Goal: Task Accomplishment & Management: Use online tool/utility

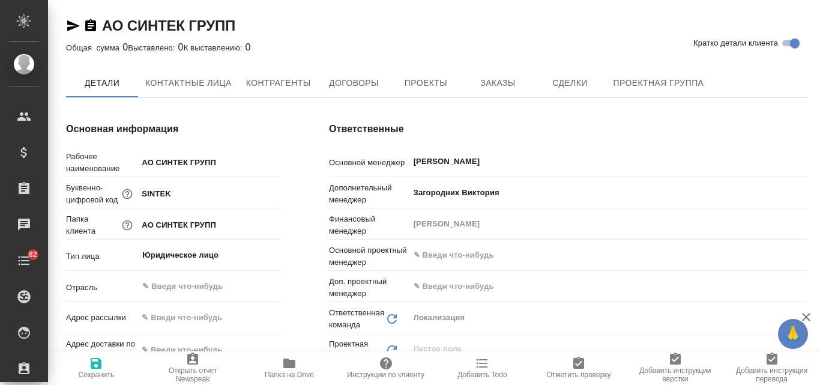
type textarea "x"
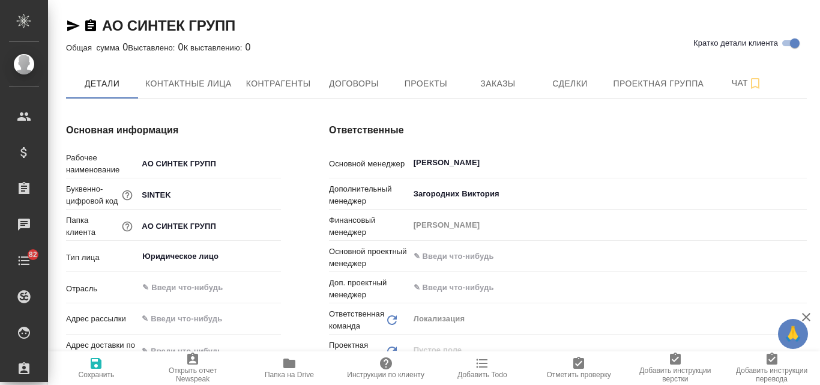
type textarea "x"
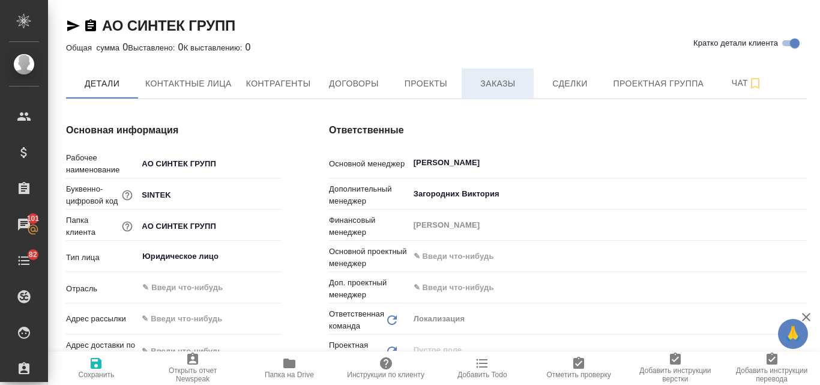
click at [479, 83] on span "Заказы" at bounding box center [498, 83] width 58 height 15
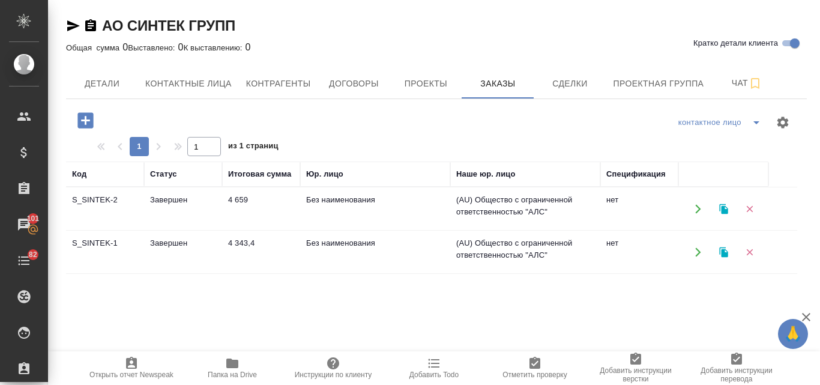
click at [721, 212] on icon "button" at bounding box center [723, 208] width 11 height 11
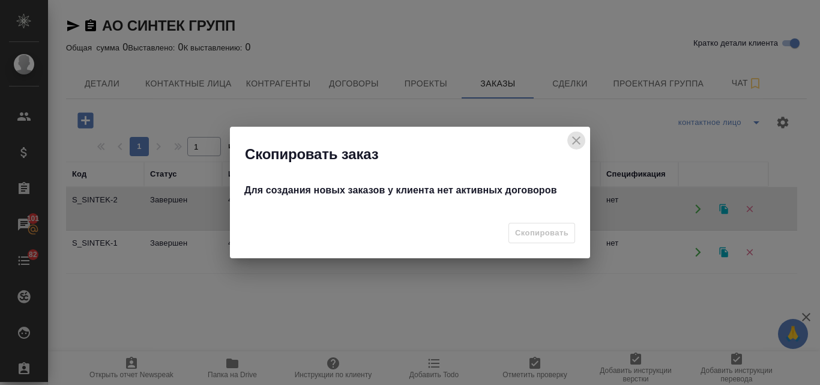
click at [578, 140] on icon "close" at bounding box center [576, 140] width 14 height 14
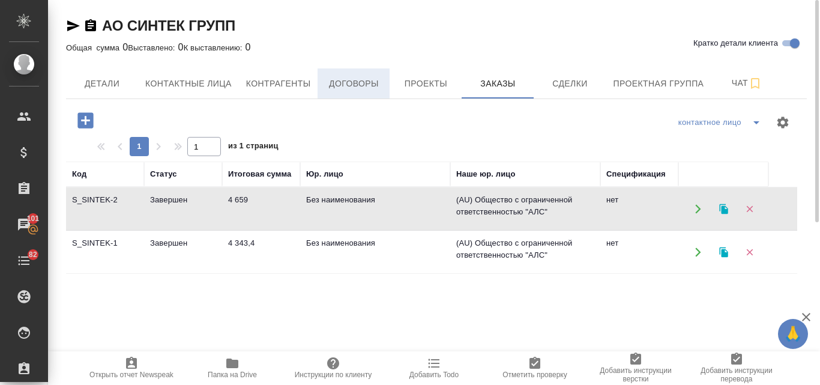
click at [343, 91] on button "Договоры" at bounding box center [353, 83] width 72 height 30
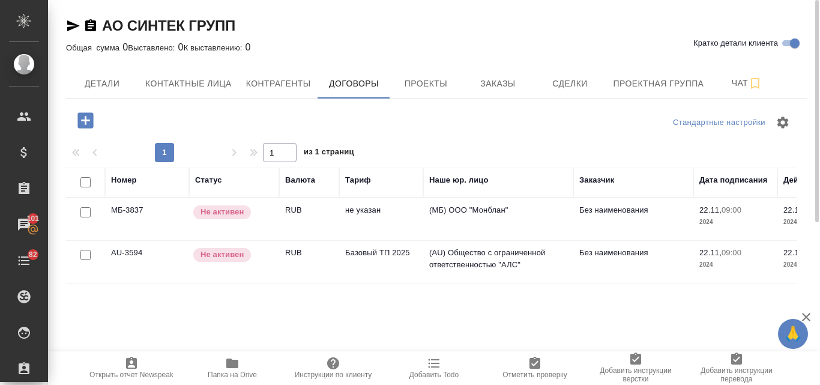
click at [221, 257] on p "Не активен" at bounding box center [221, 254] width 43 height 12
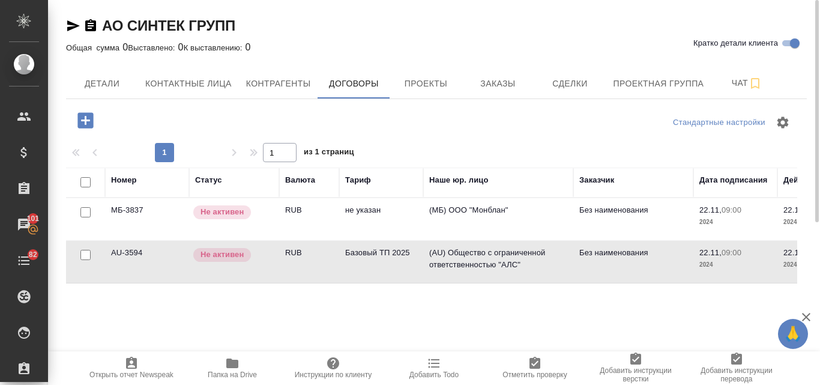
click at [136, 268] on td "AU-3594" at bounding box center [147, 262] width 84 height 42
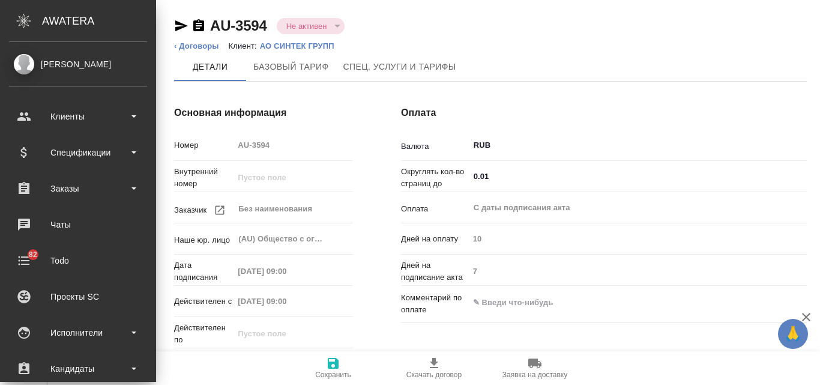
type input "Стандартный шаблон - [PHONE_NUMBER] - ВЫБЕРИ МЕНЯ!"
type input "Базовый ТП 2025"
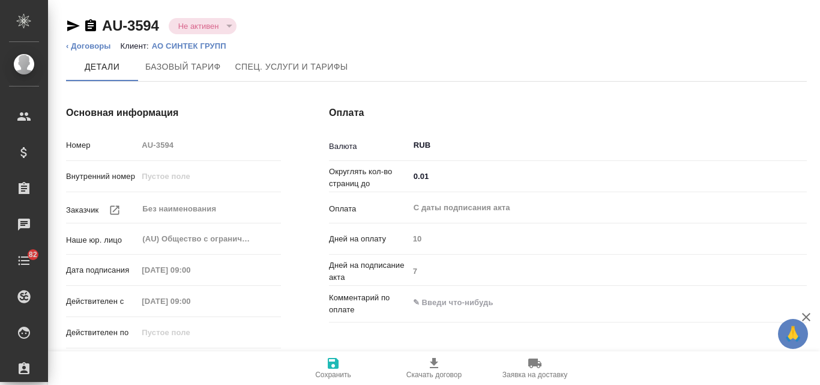
click at [230, 28] on div "Не активен" at bounding box center [203, 26] width 68 height 16
click at [211, 23] on button "Не активен" at bounding box center [199, 26] width 48 height 10
click at [230, 28] on div "Не активен" at bounding box center [203, 26] width 68 height 16
click at [227, 23] on div "Не активен" at bounding box center [203, 26] width 68 height 16
click at [206, 73] on span "Базовый тариф" at bounding box center [183, 66] width 76 height 15
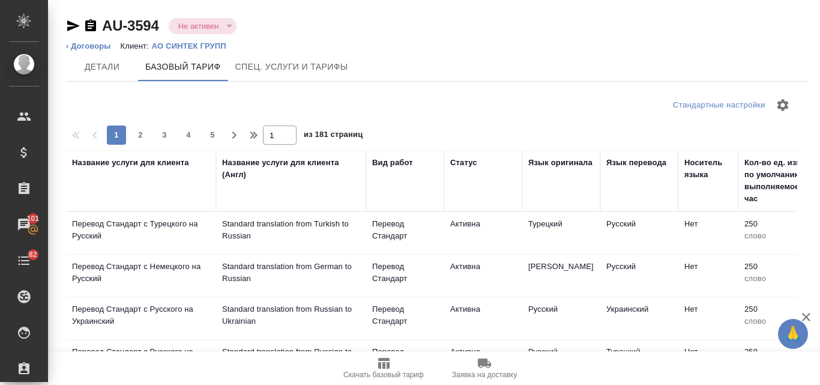
click at [236, 28] on div "Не активен notActive" at bounding box center [203, 26] width 68 height 16
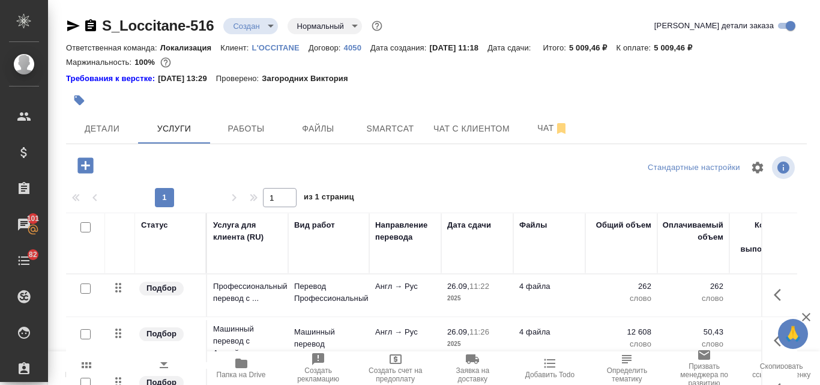
scroll to position [1, 0]
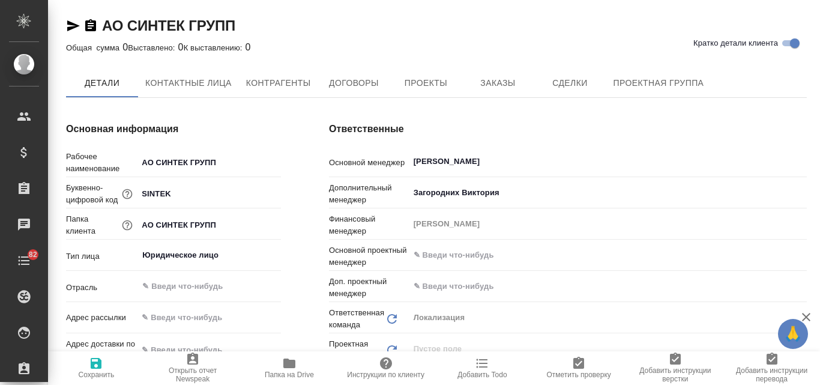
type textarea "x"
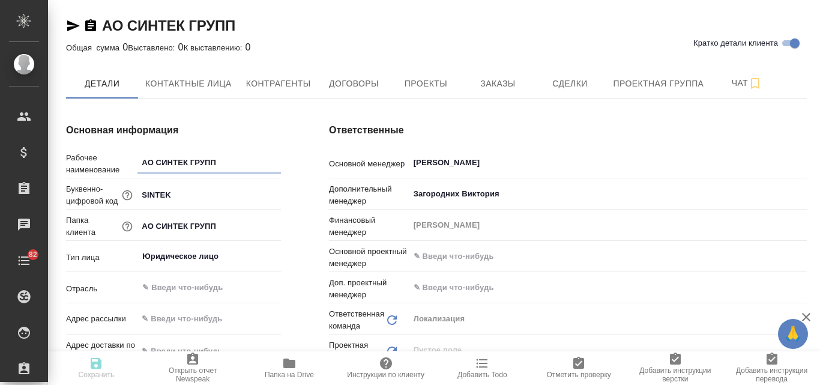
type textarea "x"
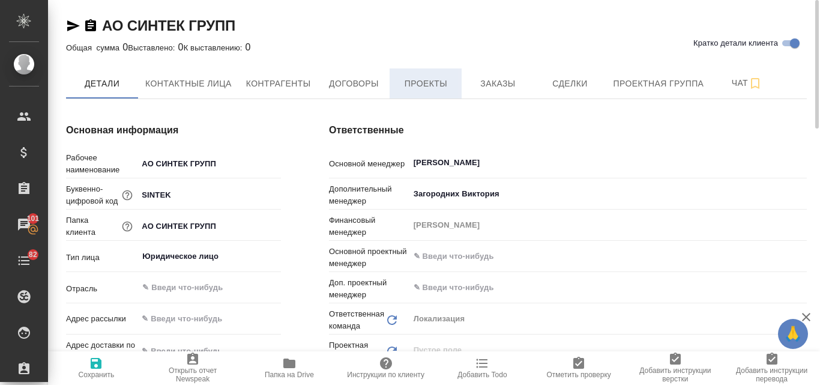
click at [415, 83] on span "Проекты" at bounding box center [426, 83] width 58 height 15
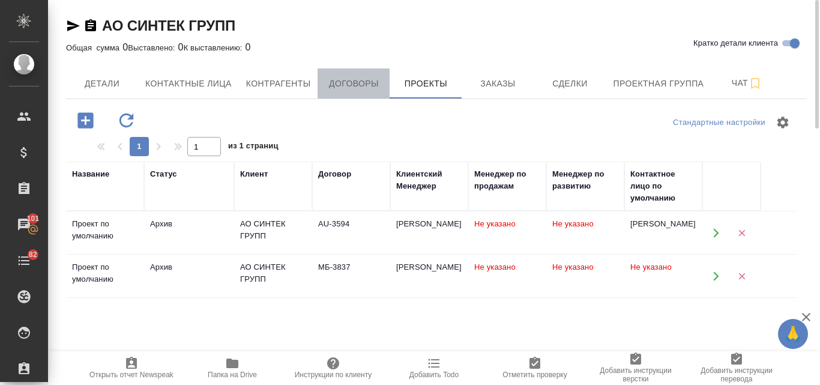
click at [374, 85] on span "Договоры" at bounding box center [354, 83] width 58 height 15
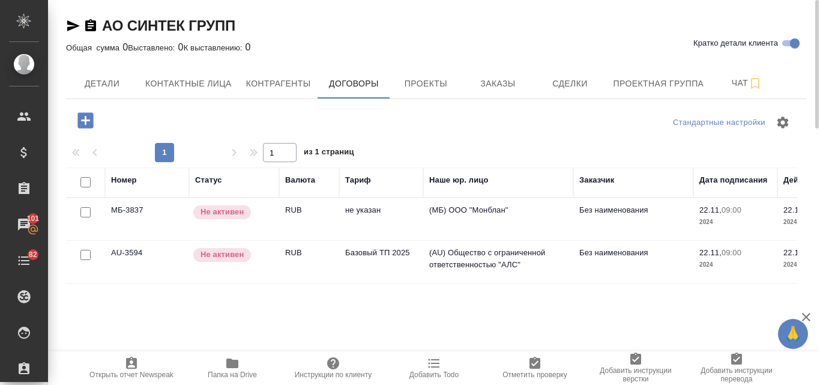
click at [152, 253] on td "AU-3594" at bounding box center [147, 262] width 84 height 42
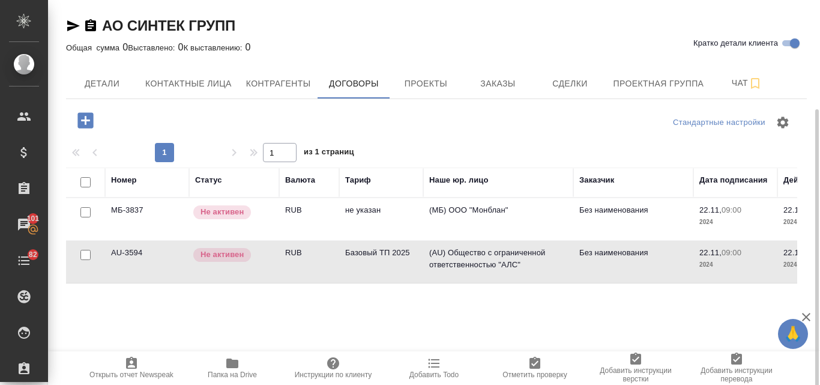
scroll to position [83, 0]
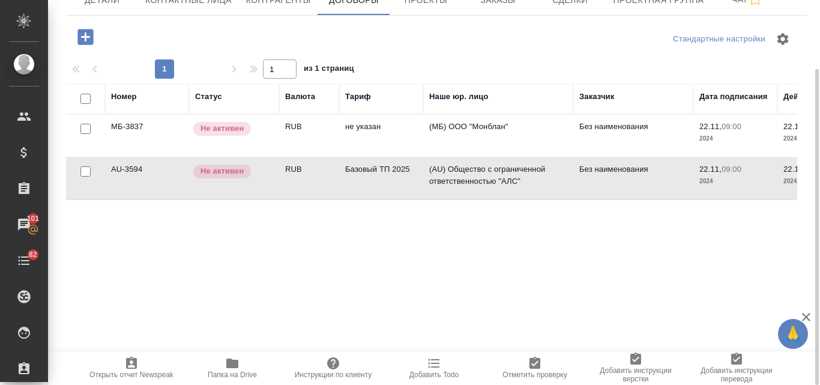
drag, startPoint x: 427, startPoint y: 351, endPoint x: 575, endPoint y: 383, distance: 151.1
click at [575, 383] on div "Открыть отчет Newspeak Папка на Drive Инструкции по клиенту Добавить Todo Отмет…" at bounding box center [434, 368] width 772 height 34
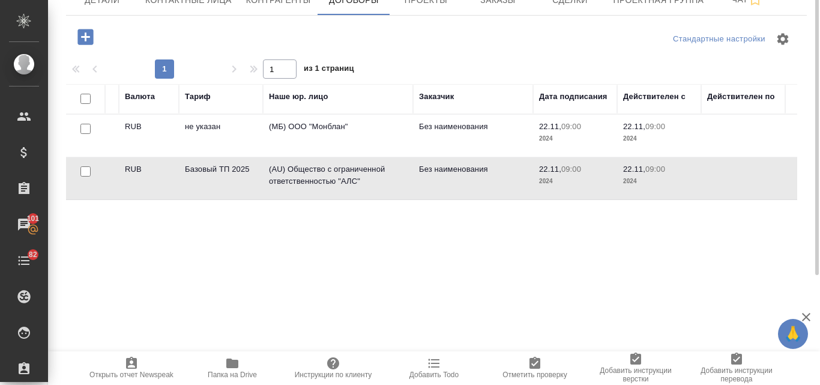
scroll to position [0, 0]
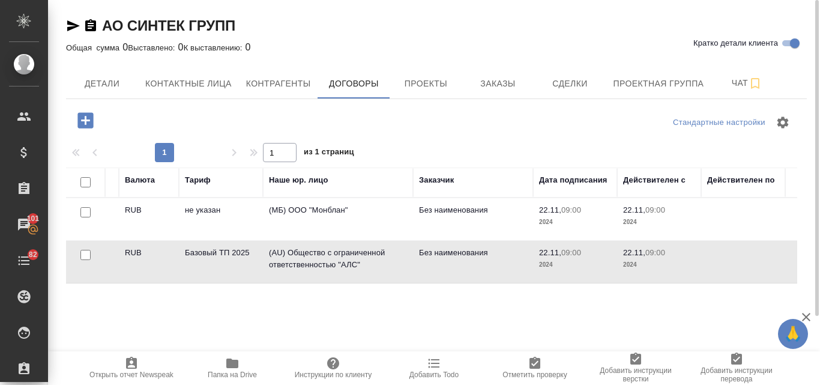
click at [274, 252] on td "(AU) Общество с ограниченной ответственностью "АЛС"" at bounding box center [338, 262] width 150 height 42
click at [72, 26] on icon "button" at bounding box center [73, 25] width 13 height 11
click at [232, 263] on td "Базовый ТП 2025" at bounding box center [221, 262] width 84 height 42
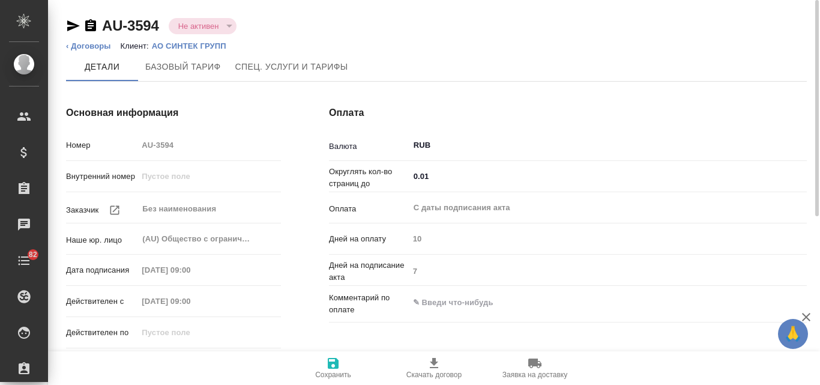
click at [225, 26] on div "Не активен" at bounding box center [203, 26] width 68 height 16
click at [228, 24] on div "Не активен" at bounding box center [203, 26] width 68 height 16
click at [180, 23] on button "Не активен" at bounding box center [199, 26] width 48 height 10
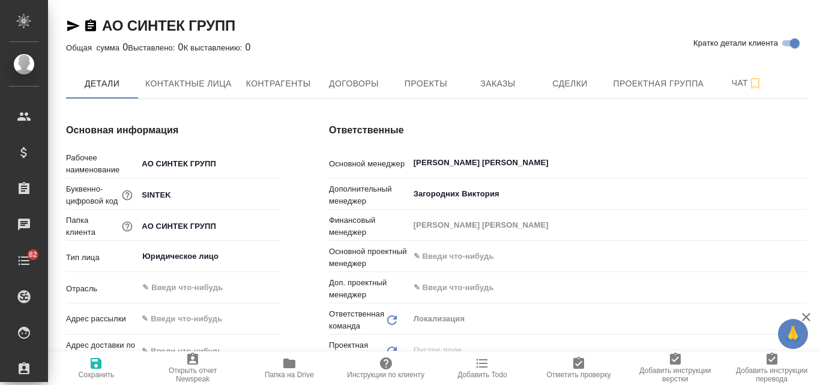
type textarea "x"
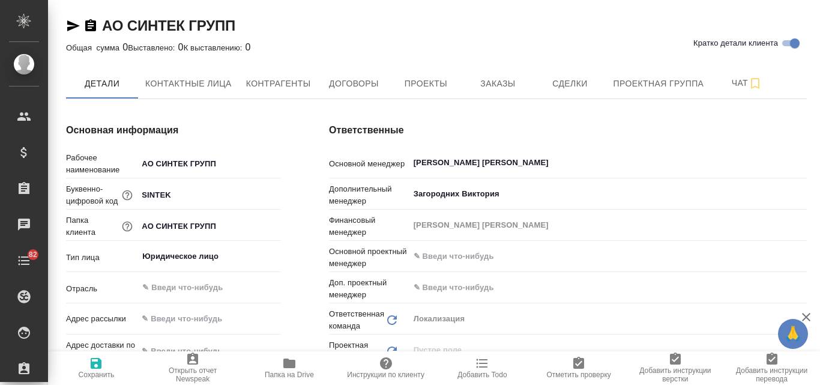
type textarea "x"
click at [326, 92] on button "Договоры" at bounding box center [353, 83] width 72 height 30
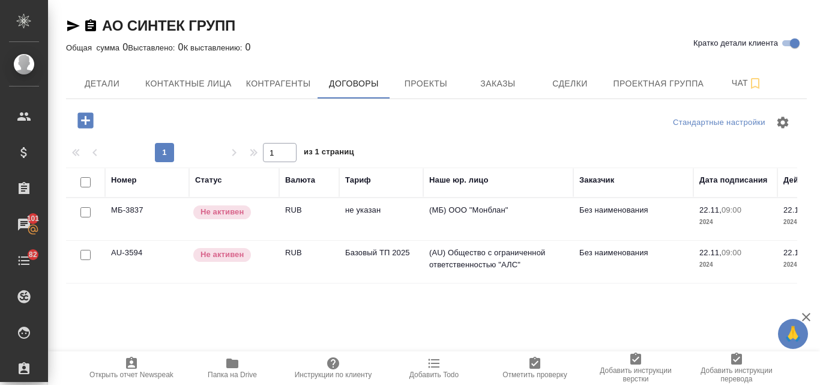
click at [217, 253] on p "Не активен" at bounding box center [221, 254] width 43 height 12
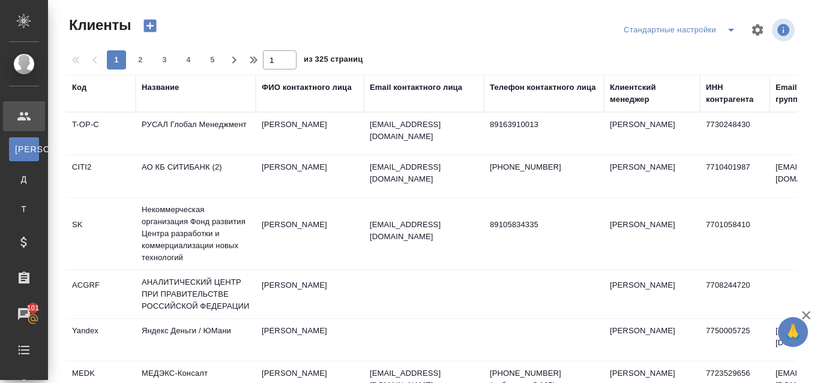
select select "RU"
click at [169, 93] on div "Название" at bounding box center [160, 88] width 37 height 12
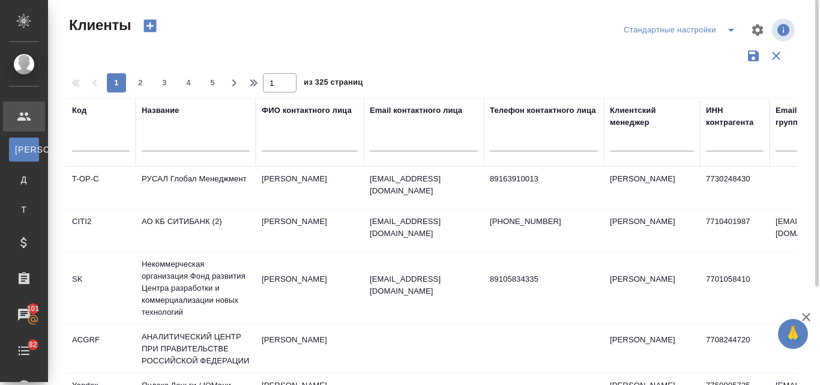
click at [177, 140] on input "text" at bounding box center [196, 143] width 108 height 15
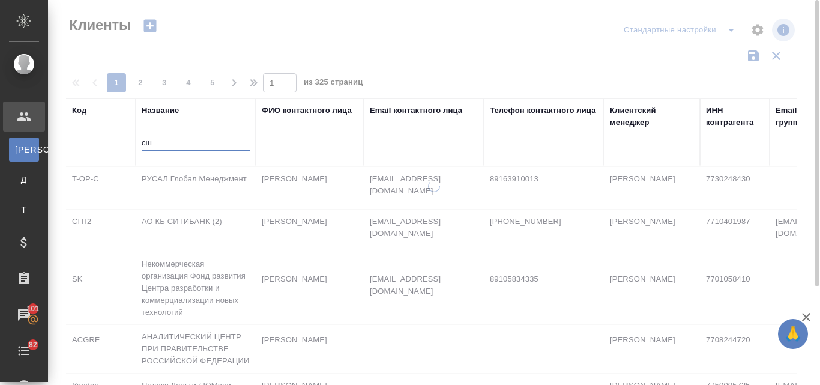
type input "с"
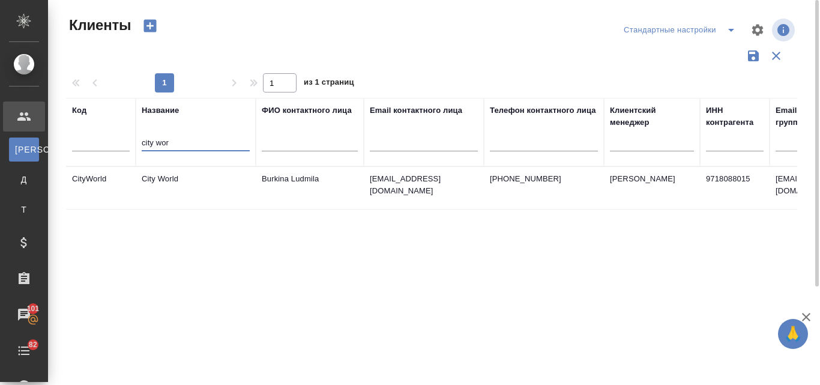
type input "city wor"
click at [212, 165] on th "Название city wor" at bounding box center [196, 132] width 120 height 68
click at [213, 172] on td "City World" at bounding box center [196, 188] width 120 height 42
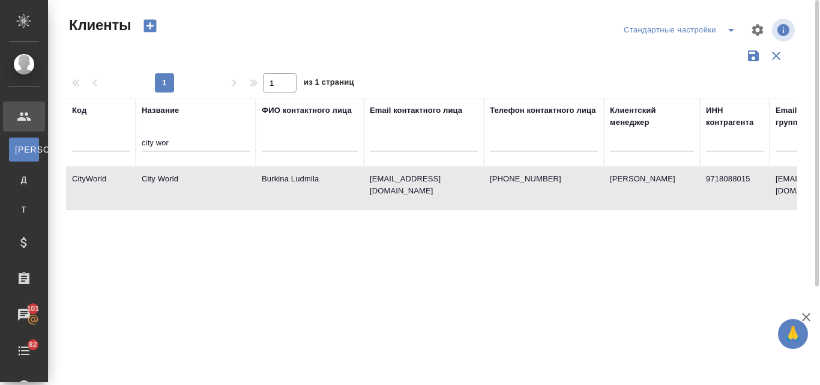
click at [203, 184] on td "City World" at bounding box center [196, 188] width 120 height 42
drag, startPoint x: 179, startPoint y: 140, endPoint x: 133, endPoint y: 140, distance: 45.6
click at [133, 140] on tr "Код Название city wor ФИО контактного лица Email контактного лица Телефон конта…" at bounding box center [519, 132] width 907 height 68
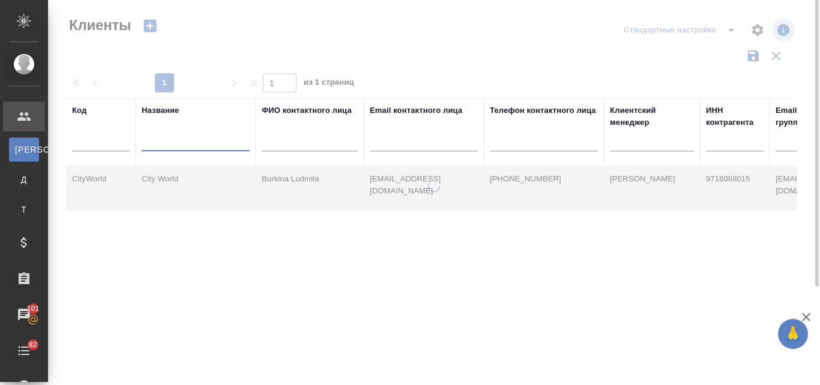
type input ";"
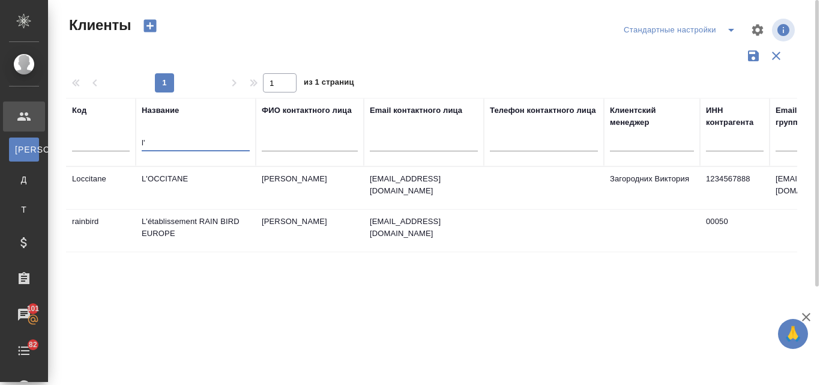
type input "l'"
click at [190, 184] on td "L'OCCITANE" at bounding box center [196, 188] width 120 height 42
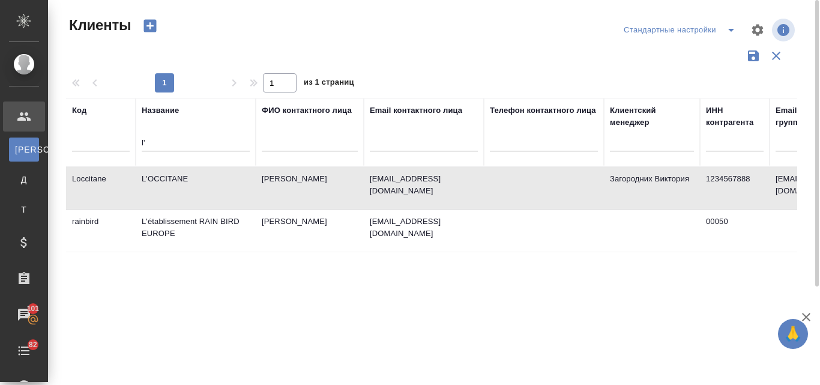
click at [190, 184] on td "L'OCCITANE" at bounding box center [196, 188] width 120 height 42
drag, startPoint x: 151, startPoint y: 142, endPoint x: 130, endPoint y: 137, distance: 21.7
click at [130, 137] on tr "Код Название l' ФИО контактного лица Email контактного лица Телефон контактного…" at bounding box center [519, 132] width 907 height 68
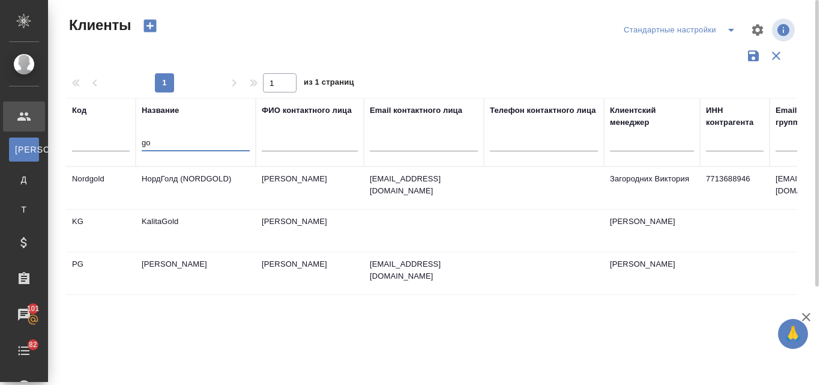
type input "g"
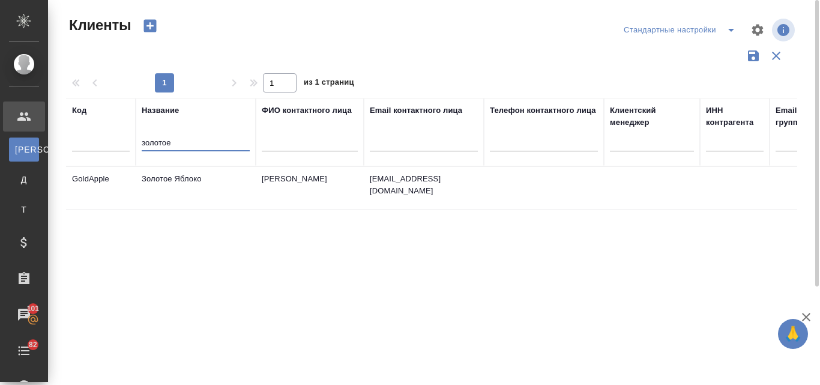
type input "золотое"
click at [212, 187] on td "Золотое Яблоко" at bounding box center [196, 188] width 120 height 42
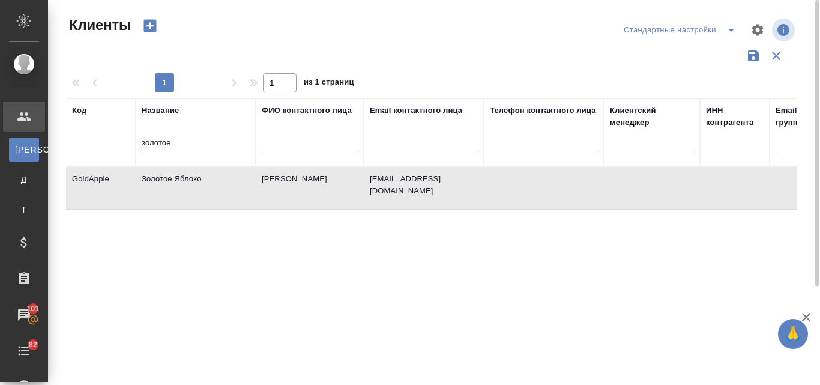
click at [212, 187] on td "Золотое Яблоко" at bounding box center [196, 188] width 120 height 42
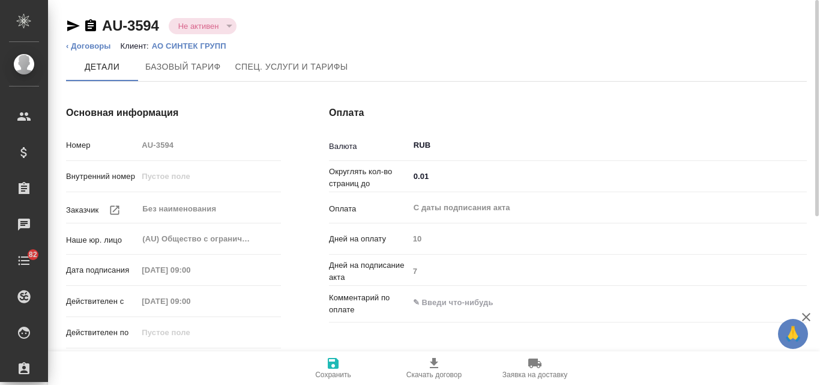
click at [228, 25] on div "Не активен" at bounding box center [203, 26] width 68 height 16
click at [225, 29] on div "Не активен" at bounding box center [203, 26] width 68 height 16
click at [289, 25] on div "AU-3594 Не активен notActive" at bounding box center [436, 25] width 740 height 19
click at [232, 23] on div "Не активен" at bounding box center [203, 26] width 68 height 16
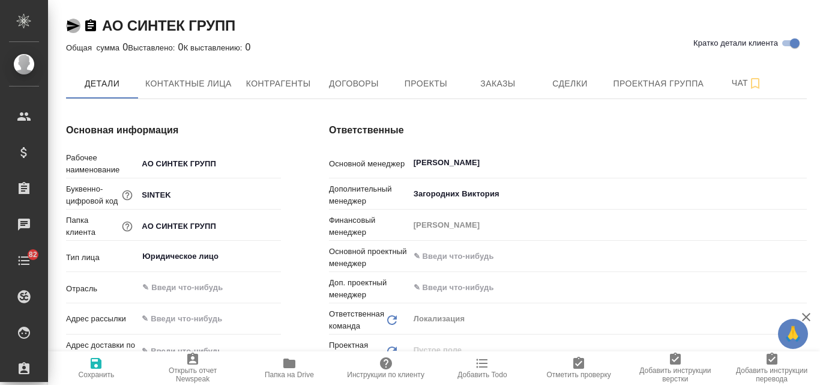
click at [75, 24] on icon "button" at bounding box center [73, 25] width 13 height 11
click at [434, 85] on span "Проекты" at bounding box center [426, 83] width 58 height 15
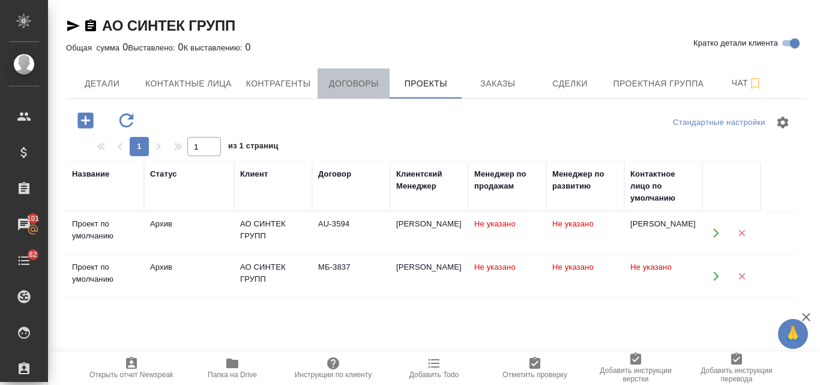
click at [350, 83] on span "Договоры" at bounding box center [354, 83] width 58 height 15
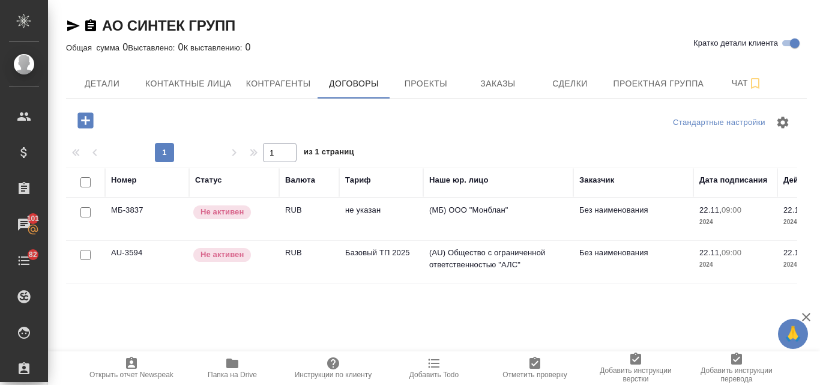
click at [85, 123] on icon "button" at bounding box center [85, 120] width 21 height 21
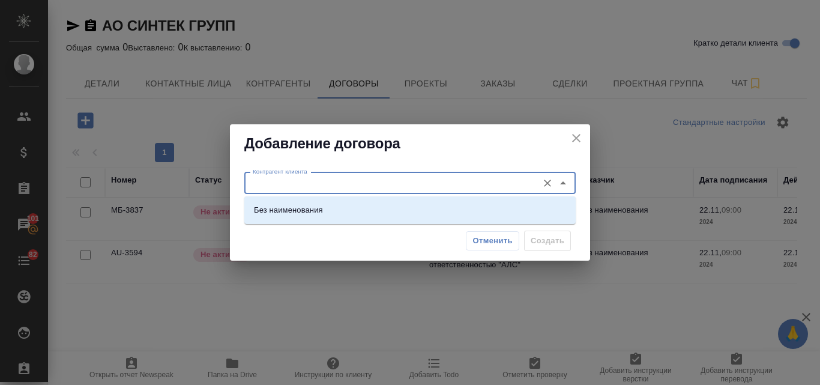
click at [298, 180] on input "Контрагент клиента" at bounding box center [390, 183] width 284 height 14
click at [578, 142] on icon "close" at bounding box center [576, 138] width 14 height 14
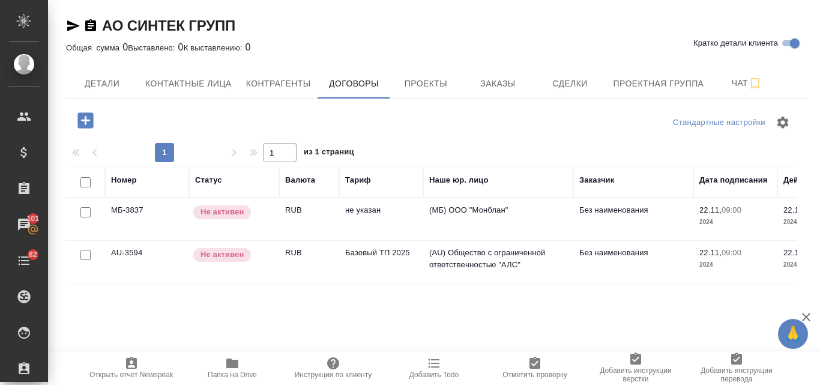
click at [226, 256] on p "Не активен" at bounding box center [221, 254] width 43 height 12
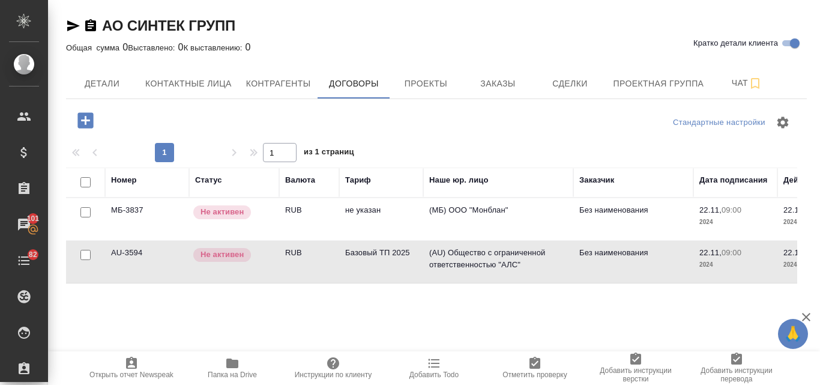
click at [226, 256] on p "Не активен" at bounding box center [221, 254] width 43 height 12
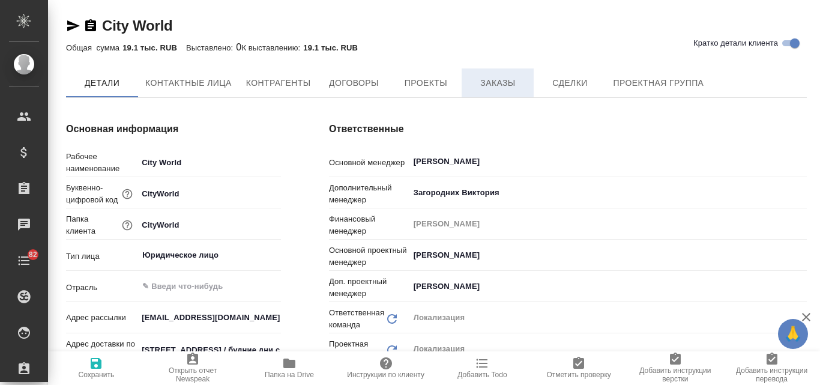
type input "Общество с ограниченной ответственностью «Медиа Групп»(ООО «Медиа Групп»)"
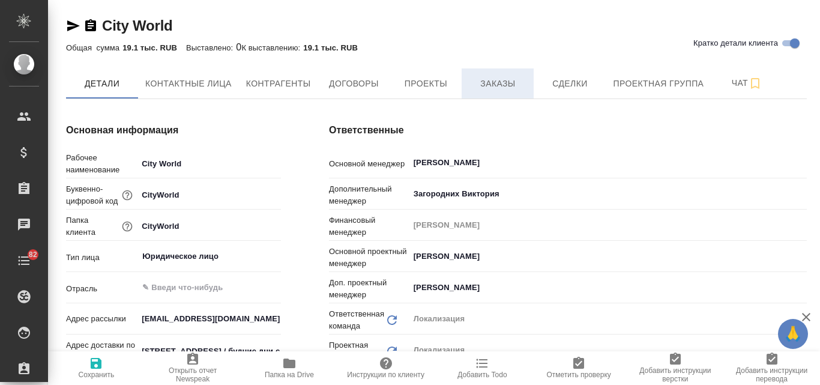
click at [502, 86] on span "Заказы" at bounding box center [498, 83] width 58 height 15
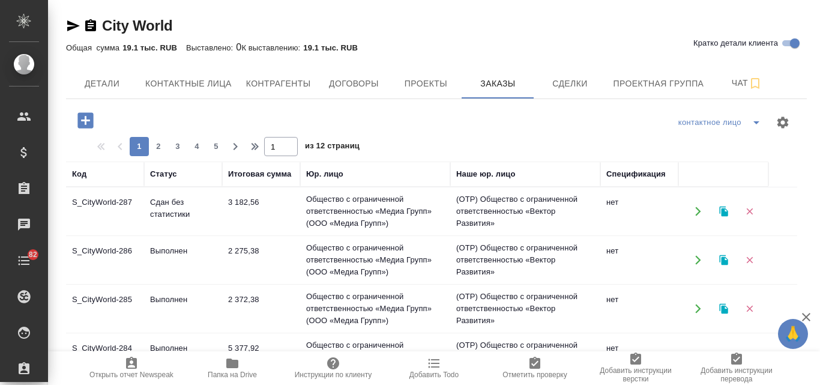
click at [728, 212] on icon "button" at bounding box center [723, 211] width 11 height 11
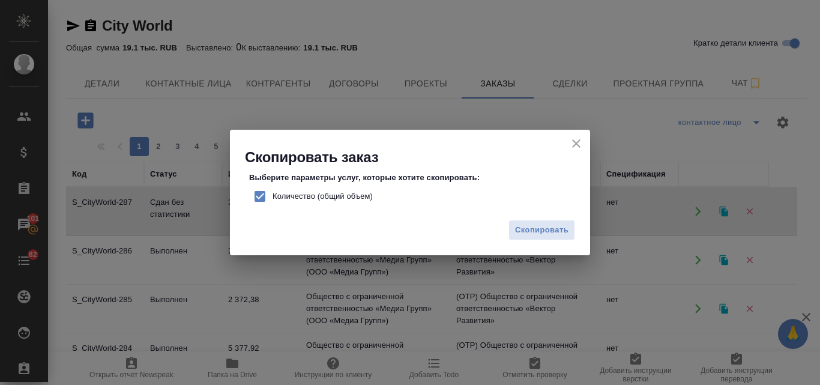
click at [263, 194] on input "Количество (общий объем)" at bounding box center [259, 196] width 25 height 25
checkbox input "false"
click at [535, 224] on span "Скопировать" at bounding box center [541, 230] width 53 height 14
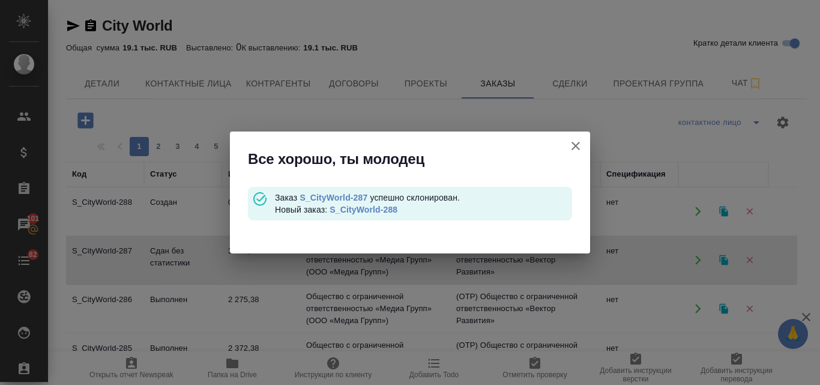
click at [381, 209] on link "S_CityWorld-288" at bounding box center [363, 210] width 68 height 10
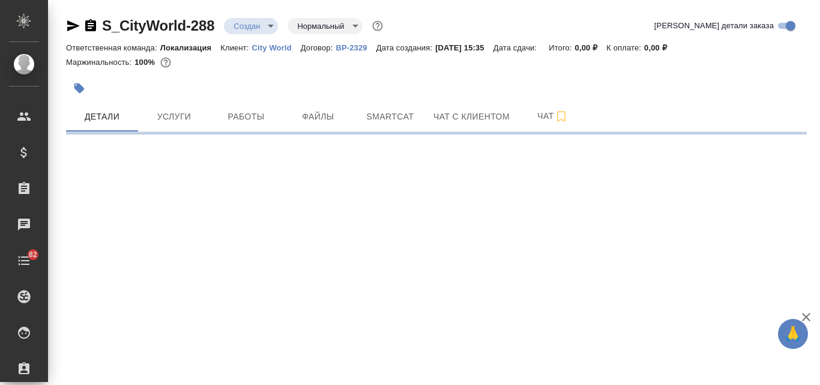
select select "RU"
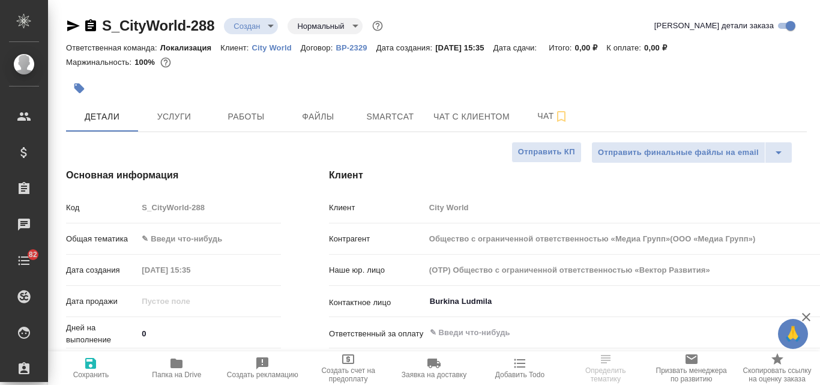
type textarea "x"
type input "Общество с ограниченной ответственностью «Медиа Групп»(ООО «Медиа Групп»)"
type textarea "x"
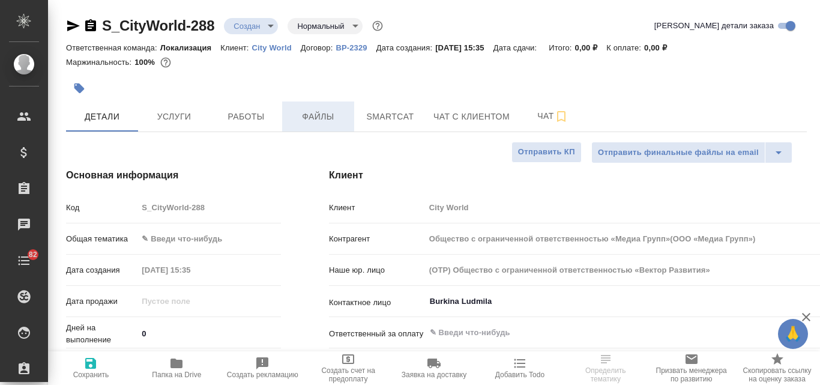
type textarea "x"
type input "Общество с ограниченной ответственностью «Медиа Групп»(ООО «Медиа Групп»)"
type textarea "x"
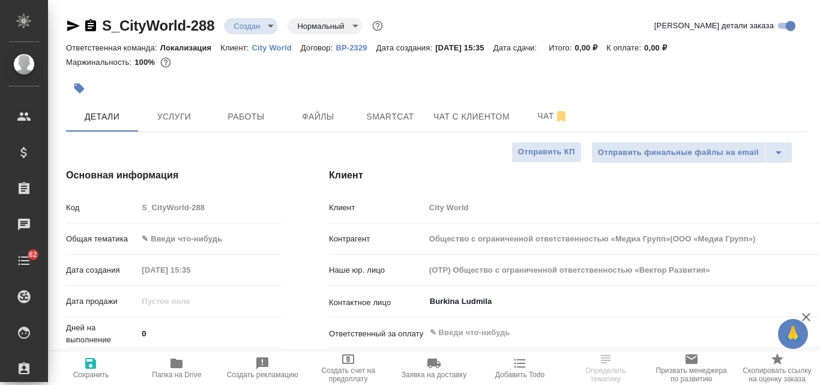
type textarea "x"
type input "Общество с ограниченной ответственностью «Медиа Групп»(ООО «Медиа Групп»)"
type textarea "x"
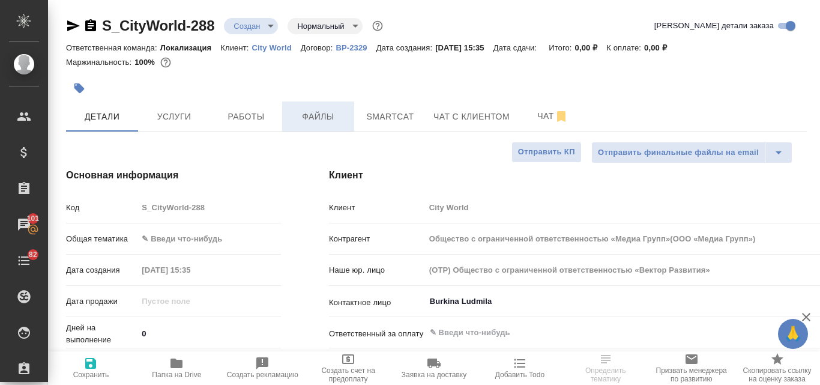
click at [329, 124] on span "Файлы" at bounding box center [318, 116] width 58 height 15
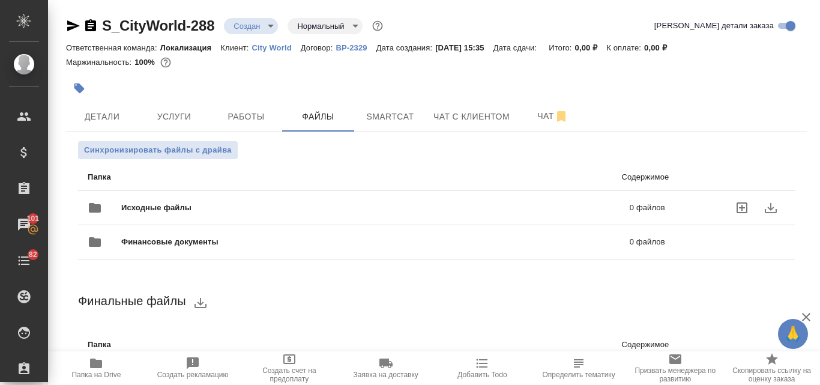
click at [260, 197] on div "Исходные файлы 0 файлов" at bounding box center [376, 207] width 577 height 29
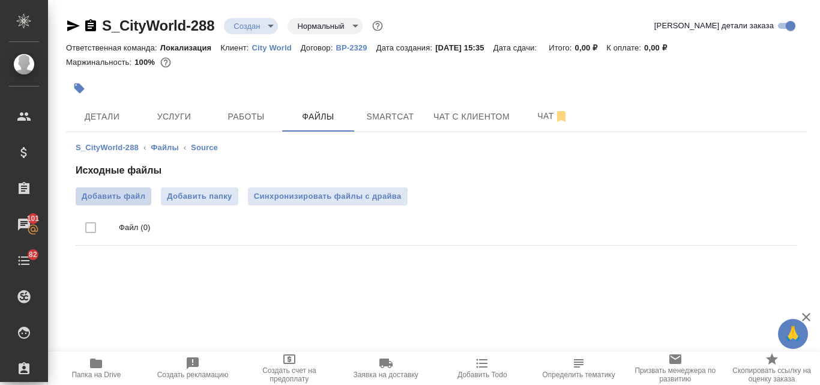
click at [144, 196] on label "Добавить файл" at bounding box center [114, 196] width 76 height 18
click at [0, 0] on input "Добавить файл" at bounding box center [0, 0] width 0 height 0
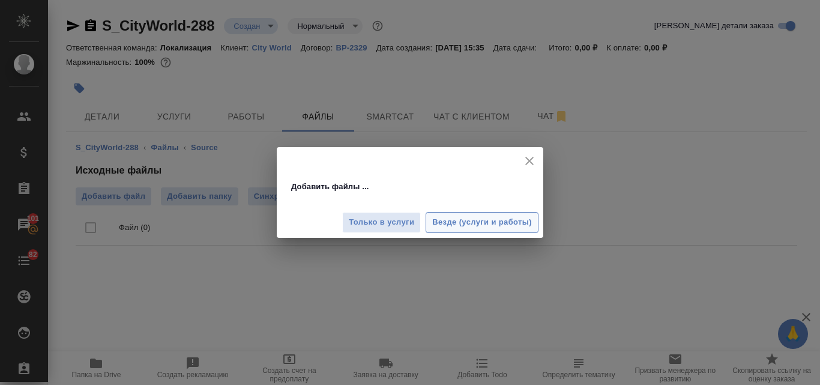
click at [488, 223] on span "Везде (услуги и работы)" at bounding box center [482, 222] width 100 height 14
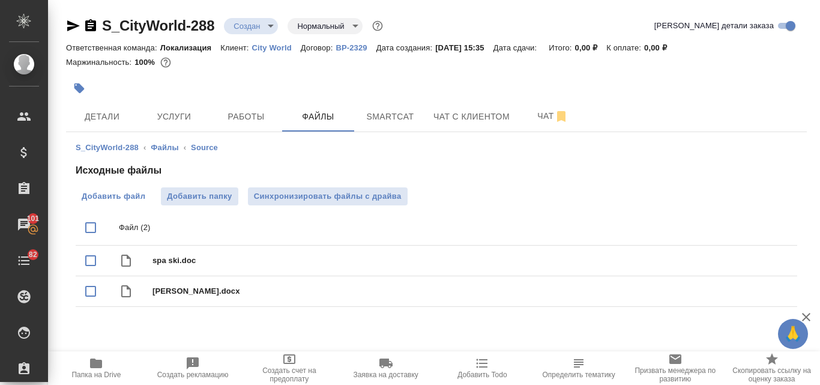
click at [142, 197] on span "Добавить файл" at bounding box center [114, 196] width 64 height 12
click at [0, 0] on input "Добавить файл" at bounding box center [0, 0] width 0 height 0
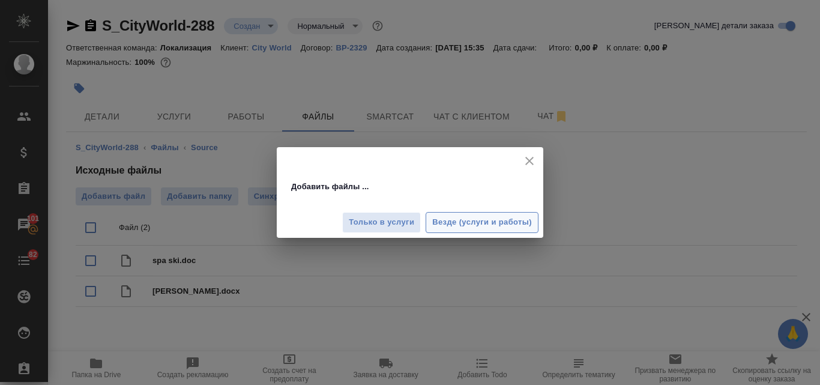
click at [501, 216] on span "Везде (услуги и работы)" at bounding box center [482, 222] width 100 height 14
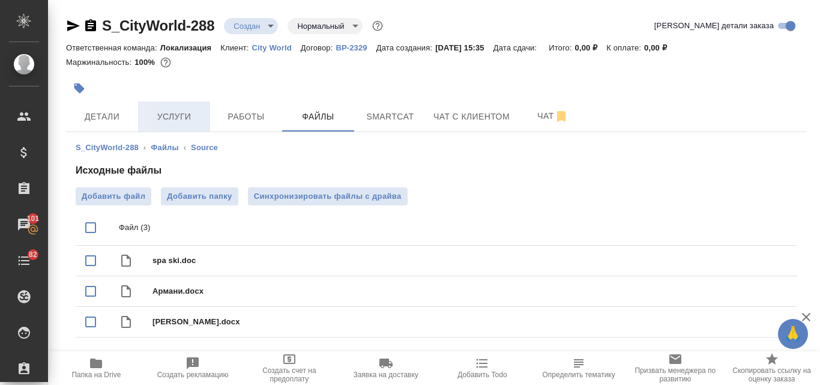
click at [185, 117] on span "Услуги" at bounding box center [174, 116] width 58 height 15
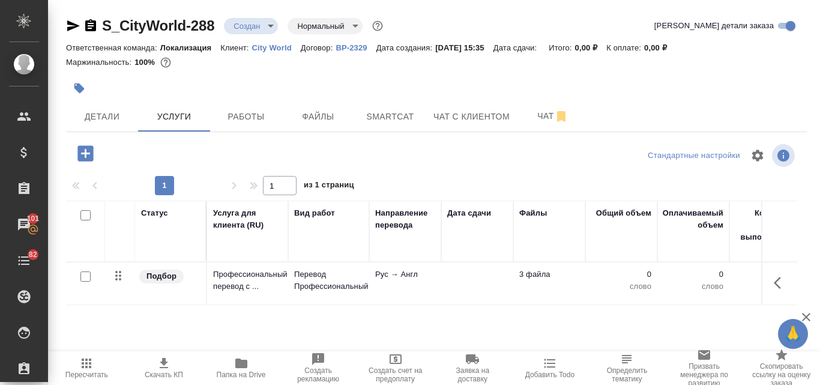
click at [85, 276] on input "checkbox" at bounding box center [85, 276] width 10 height 10
checkbox input "true"
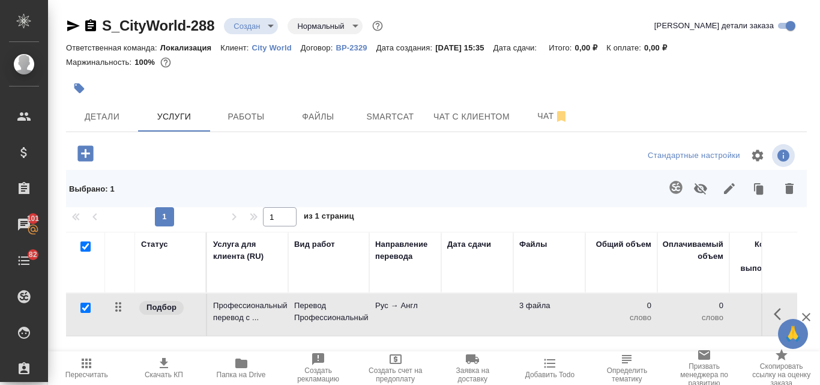
click at [677, 184] on icon "button" at bounding box center [675, 187] width 14 height 14
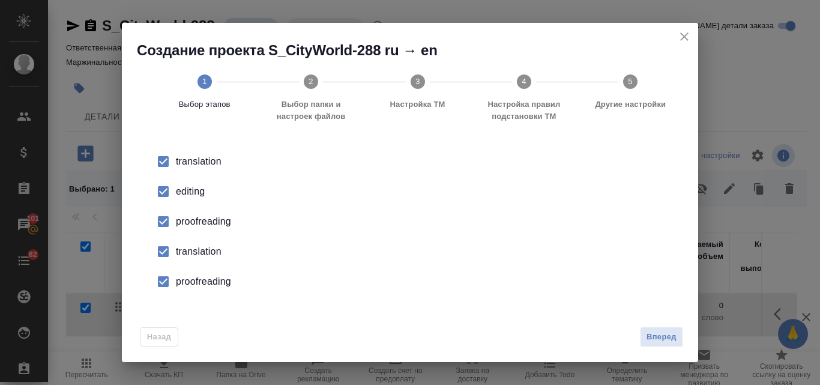
click at [189, 194] on div "editing" at bounding box center [422, 191] width 493 height 14
click at [193, 221] on div "proofreading" at bounding box center [422, 221] width 493 height 14
click at [193, 248] on div "translation" at bounding box center [422, 251] width 493 height 14
drag, startPoint x: 193, startPoint y: 248, endPoint x: 193, endPoint y: 280, distance: 31.8
click at [193, 280] on div "proofreading" at bounding box center [422, 281] width 493 height 14
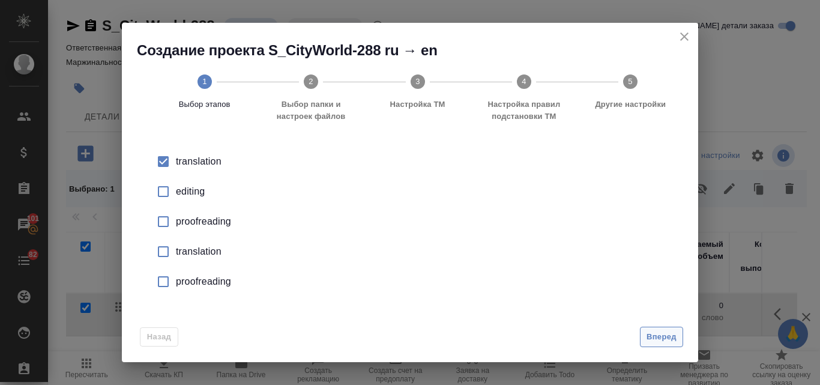
click at [662, 340] on span "Вперед" at bounding box center [661, 337] width 30 height 14
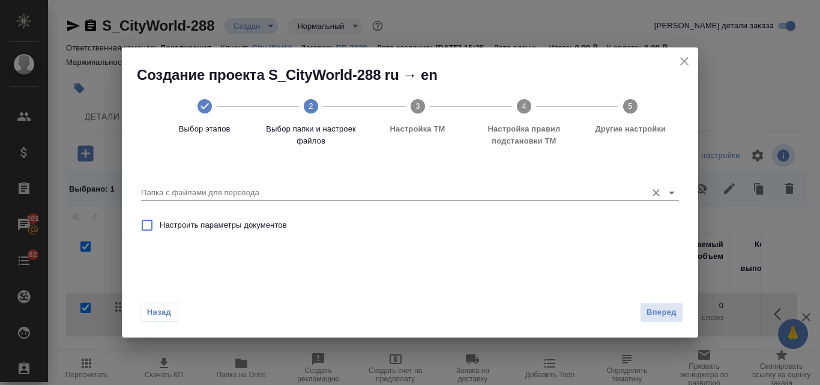
click at [240, 188] on input "Папка с файлами для перевода" at bounding box center [390, 192] width 499 height 14
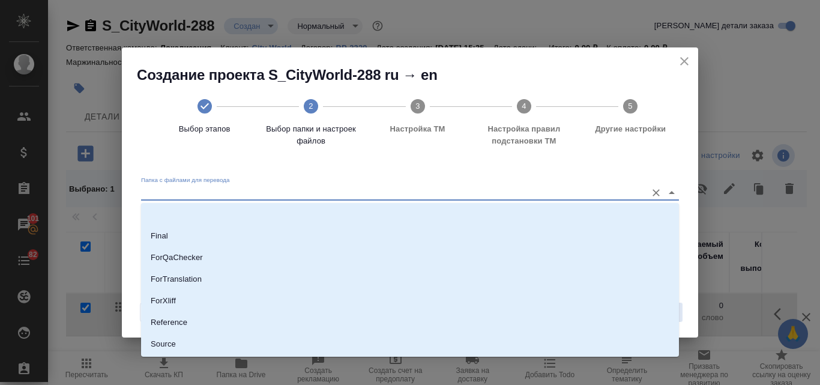
scroll to position [131, 0]
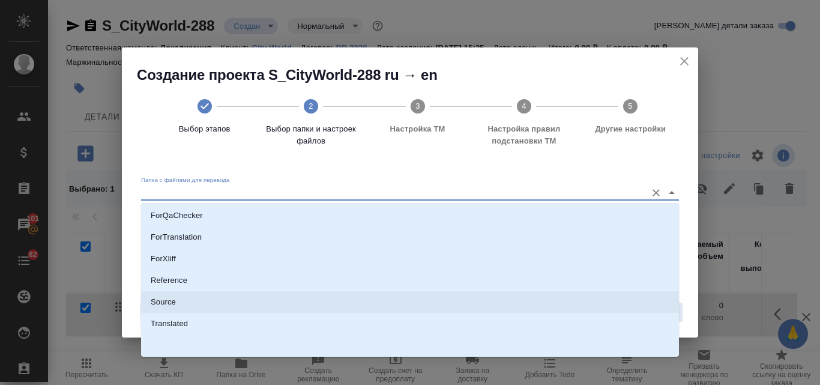
click at [205, 299] on li "Source" at bounding box center [410, 302] width 538 height 22
type input "Source"
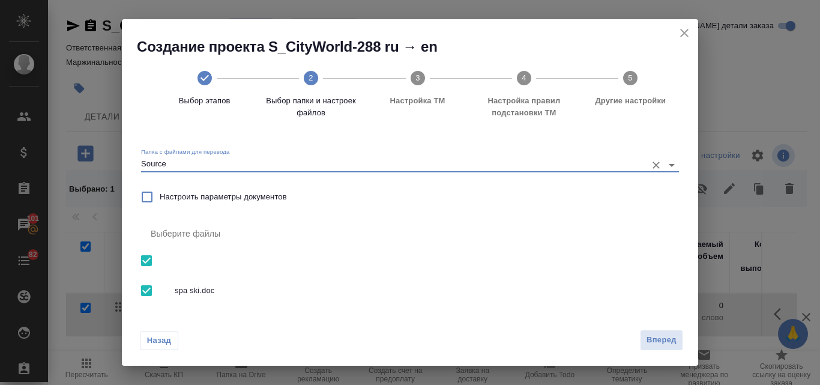
scroll to position [83, 0]
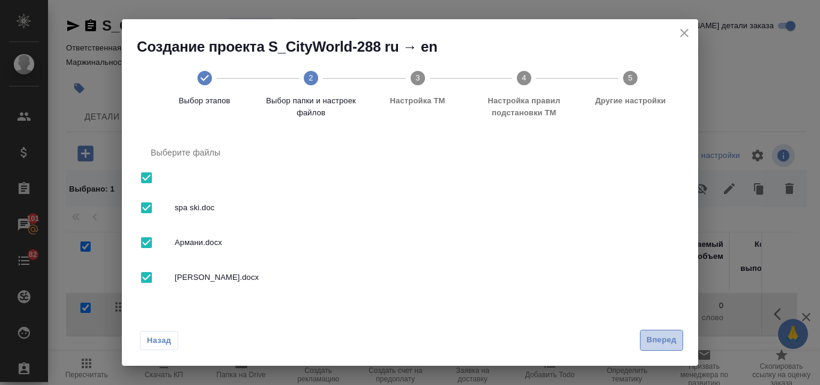
click at [659, 342] on span "Вперед" at bounding box center [661, 340] width 30 height 14
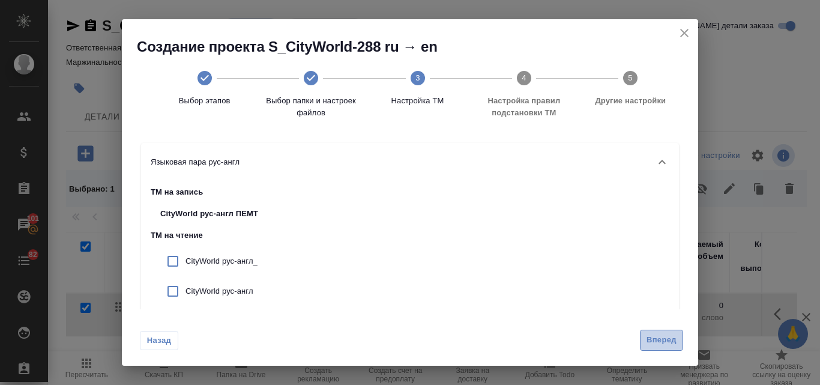
click at [656, 343] on span "Вперед" at bounding box center [661, 340] width 30 height 14
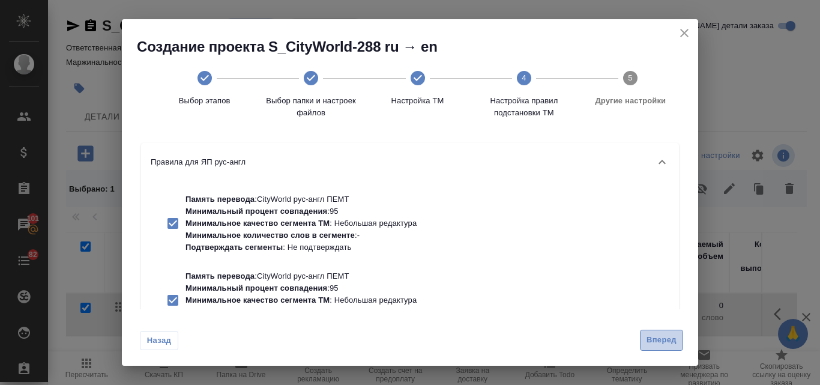
click at [661, 337] on span "Вперед" at bounding box center [661, 340] width 30 height 14
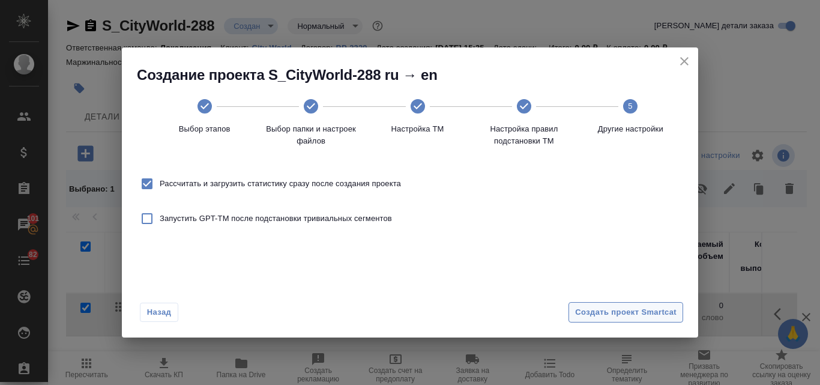
click at [627, 306] on span "Создать проект Smartcat" at bounding box center [625, 312] width 101 height 14
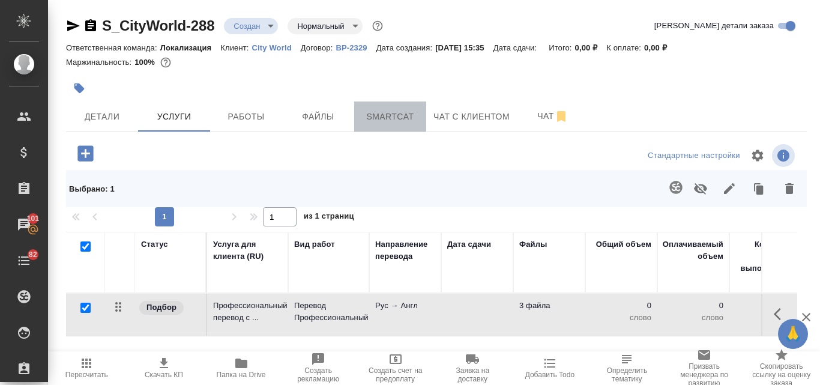
click at [374, 121] on span "Smartcat" at bounding box center [390, 116] width 58 height 15
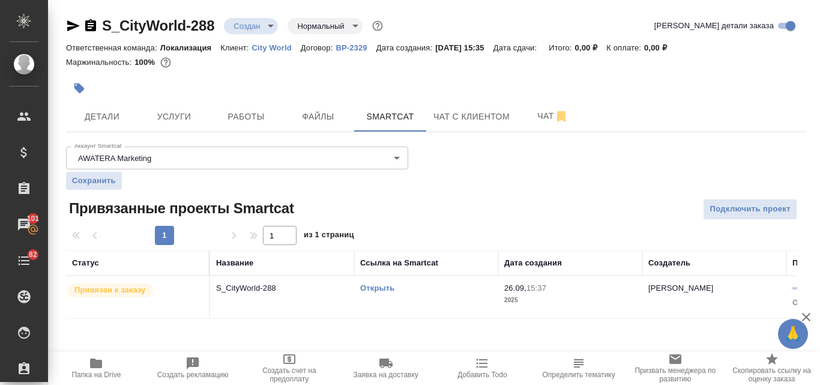
click at [378, 289] on link "Открыть" at bounding box center [377, 287] width 34 height 9
click at [185, 121] on span "Услуги" at bounding box center [174, 116] width 58 height 15
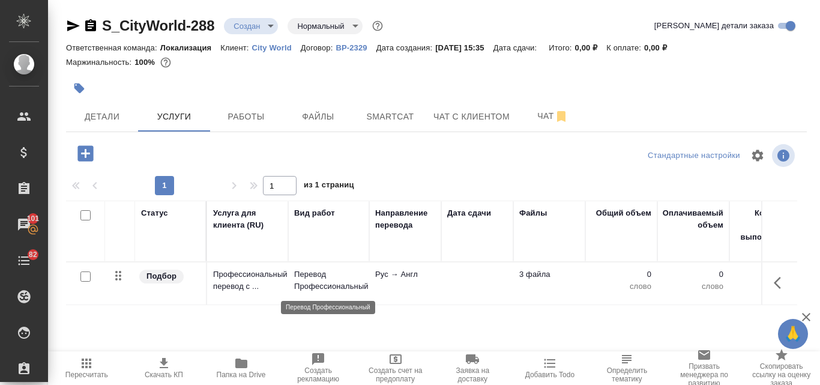
click at [307, 277] on p "Перевод Профессиональный" at bounding box center [328, 280] width 69 height 24
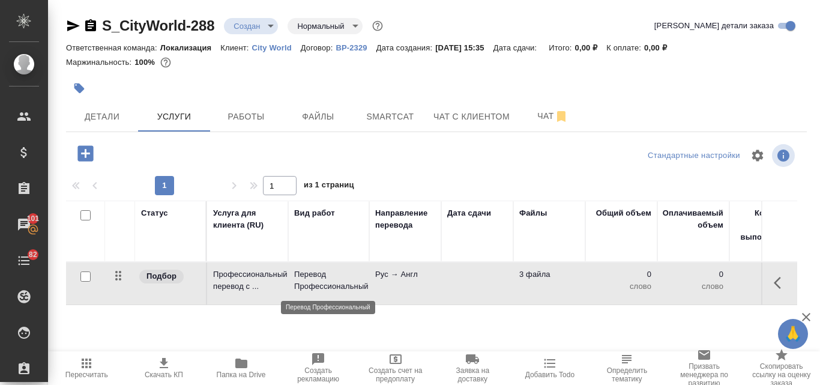
click at [307, 277] on p "Перевод Профессиональный" at bounding box center [328, 280] width 69 height 24
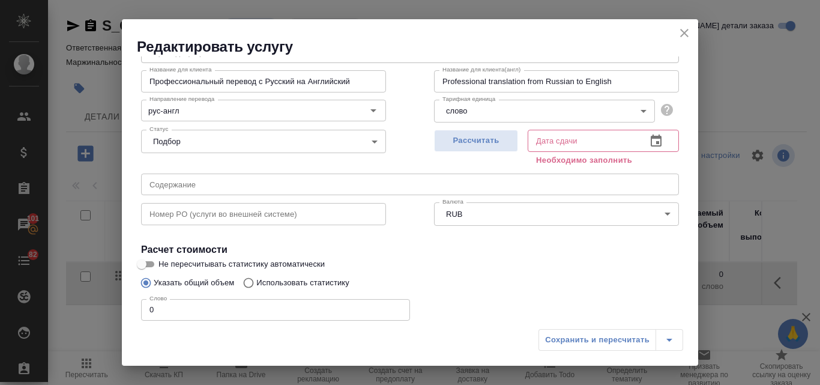
scroll to position [136, 0]
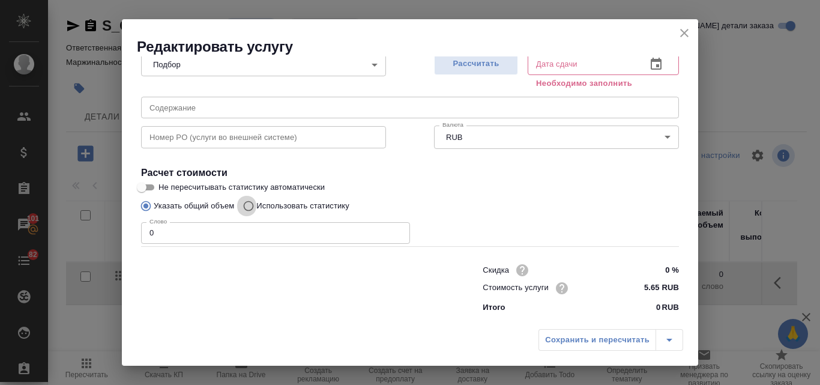
click at [247, 209] on input "Использовать статистику" at bounding box center [246, 205] width 19 height 23
radio input "true"
radio input "false"
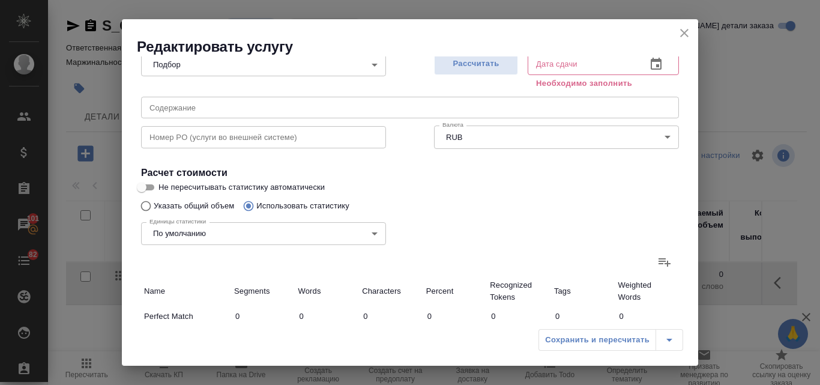
click at [658, 259] on icon at bounding box center [664, 262] width 12 height 8
click at [0, 0] on input "file" at bounding box center [0, 0] width 0 height 0
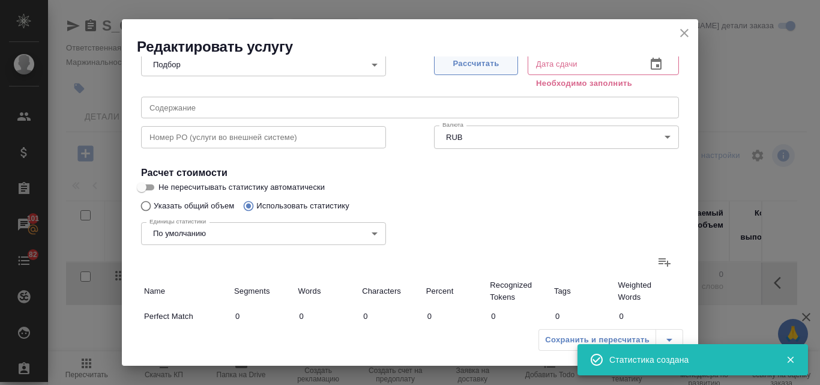
click at [481, 63] on span "Рассчитать" at bounding box center [475, 64] width 71 height 14
type input "4"
type input "29"
type input "1"
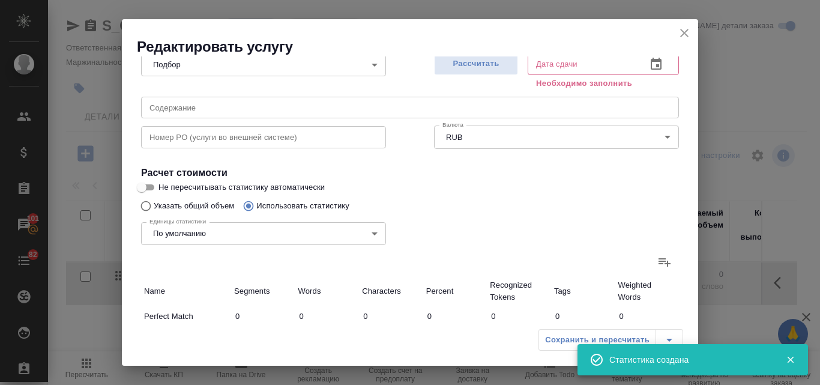
type input "3"
type input "17"
type input "62"
type input "1054"
type input "7785"
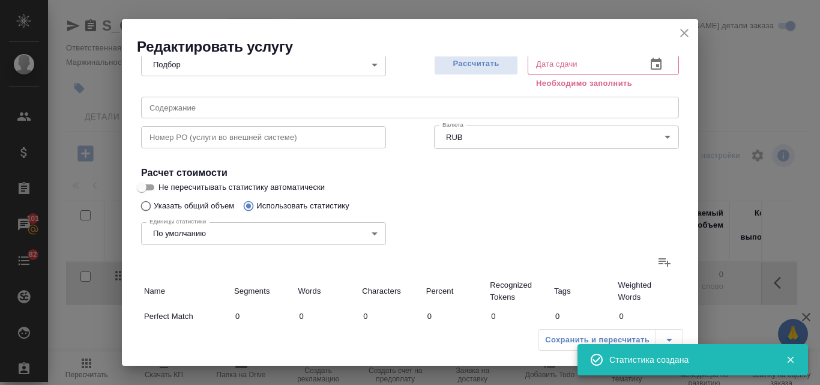
type input "67"
type input "1061"
type input "7831"
type input "67"
type input "1061"
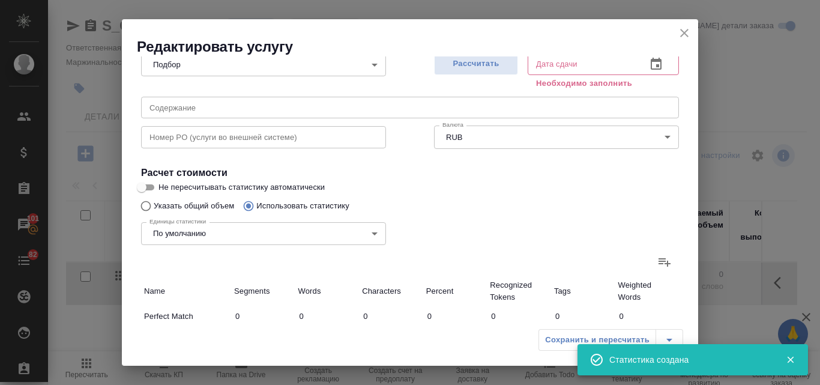
type input "7831"
type input "26.09.2025 15:39"
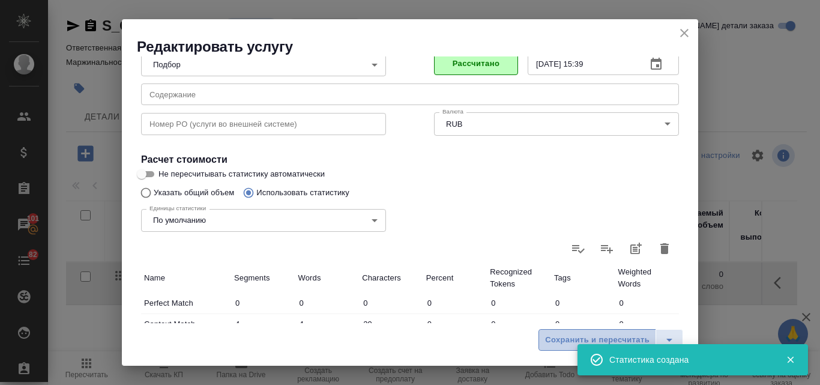
click at [562, 337] on span "Сохранить и пересчитать" at bounding box center [597, 340] width 104 height 14
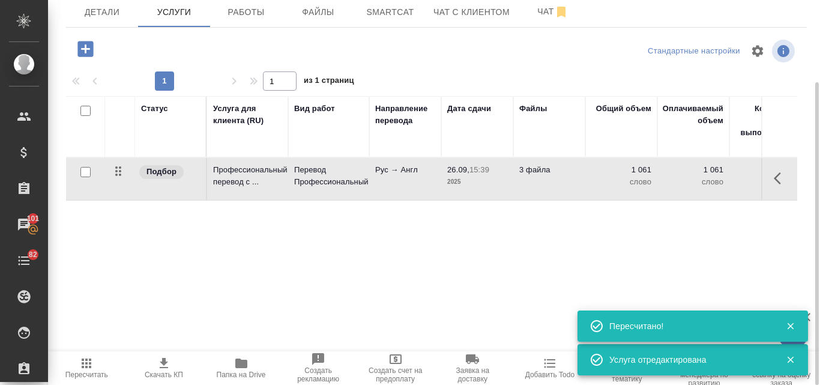
scroll to position [0, 0]
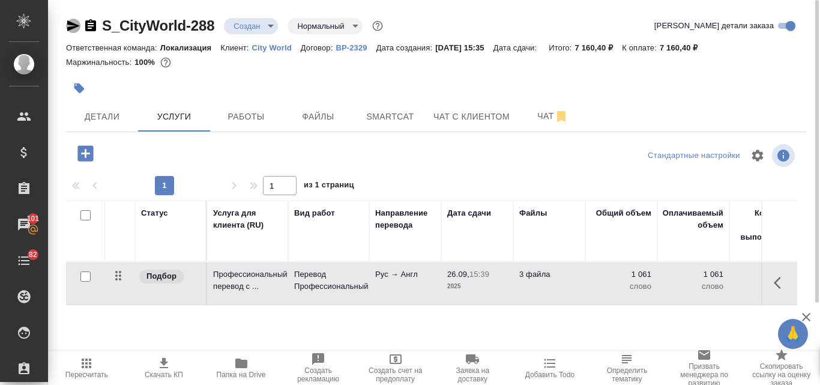
click at [73, 26] on icon "button" at bounding box center [73, 26] width 14 height 14
click at [158, 367] on icon "button" at bounding box center [164, 363] width 14 height 14
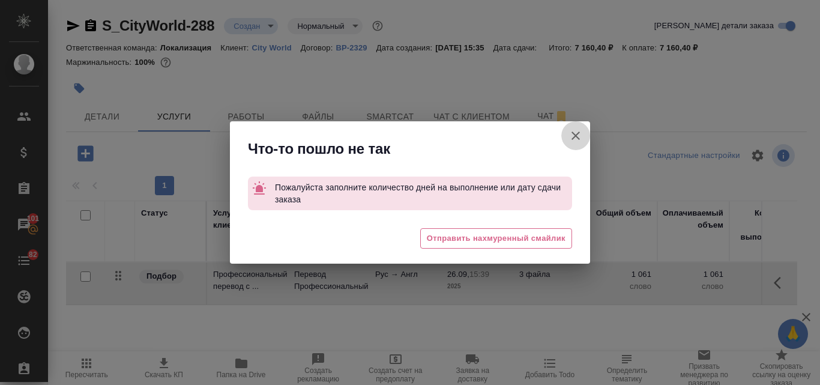
click at [579, 139] on icon "button" at bounding box center [575, 135] width 8 height 8
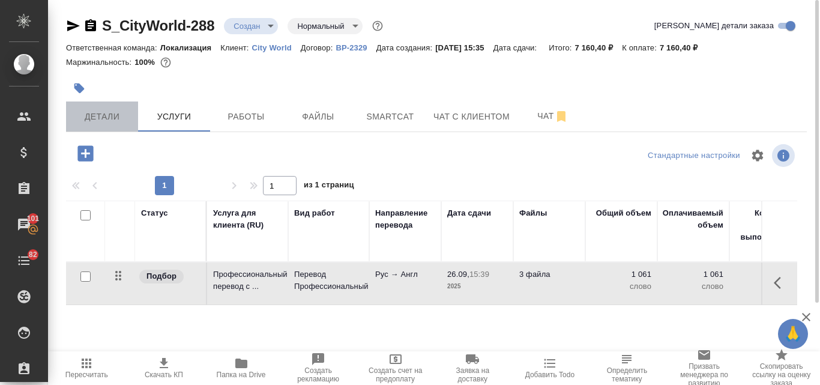
click at [113, 111] on span "Детали" at bounding box center [102, 116] width 58 height 15
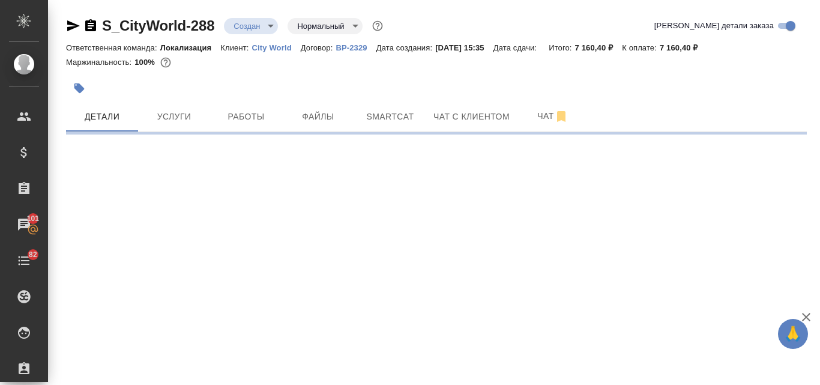
select select "RU"
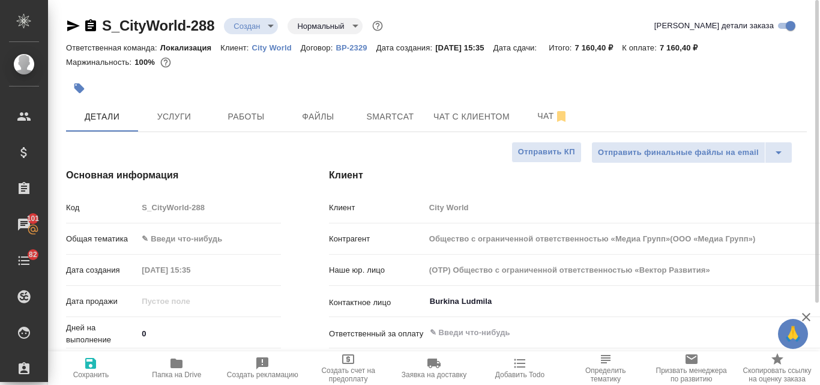
type textarea "x"
click at [163, 236] on body "🙏 .cls-1 fill:#fff; AWATERA Valyaeva Anna Клиенты Спецификации Заказы 101 Чаты …" at bounding box center [410, 192] width 820 height 385
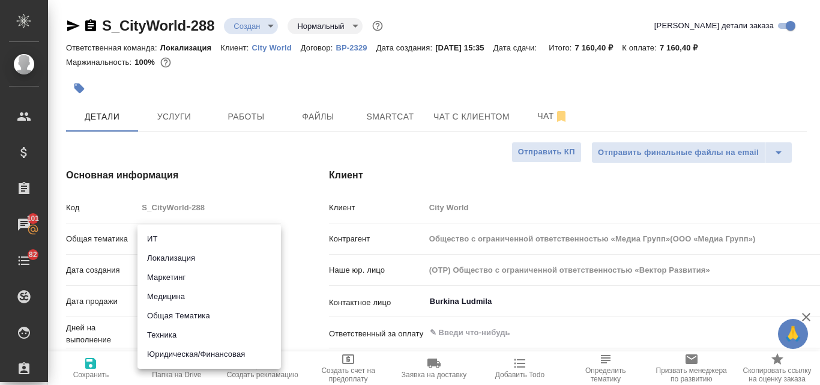
click at [175, 272] on li "Маркетинг" at bounding box center [208, 277] width 143 height 19
type input "marketing"
type input "Общество с ограниченной ответственностью «Медиа Групп»(ООО «Медиа Групп»)"
type textarea "x"
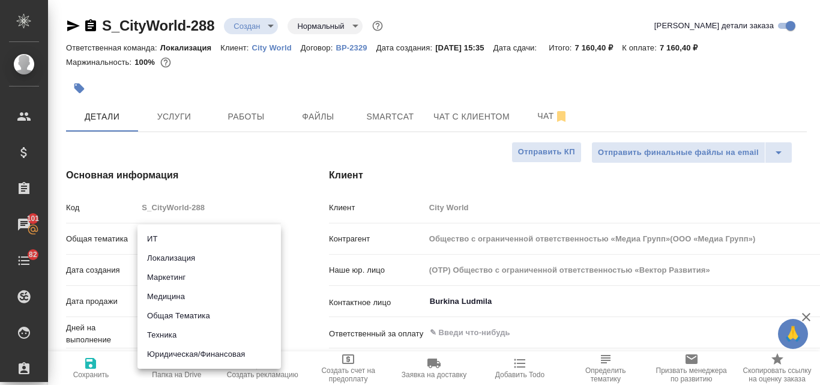
type textarea "x"
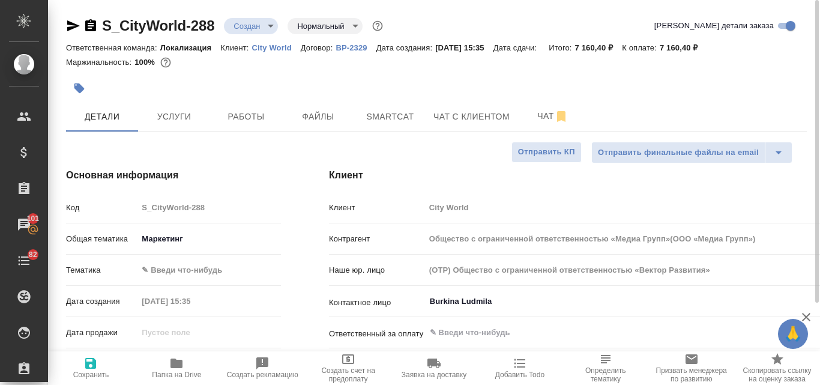
click at [167, 269] on body "🙏 .cls-1 fill:#fff; AWATERA Valyaeva Anna Клиенты Спецификации Заказы 101 Чаты …" at bounding box center [410, 192] width 820 height 385
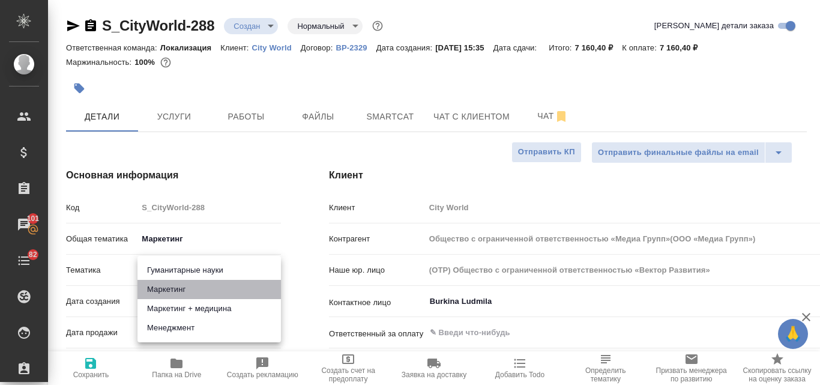
click at [168, 287] on li "Маркетинг" at bounding box center [208, 289] width 143 height 19
type input "Общество с ограниченной ответственностью «Медиа Групп»(ООО «Медиа Групп»)"
type textarea "x"
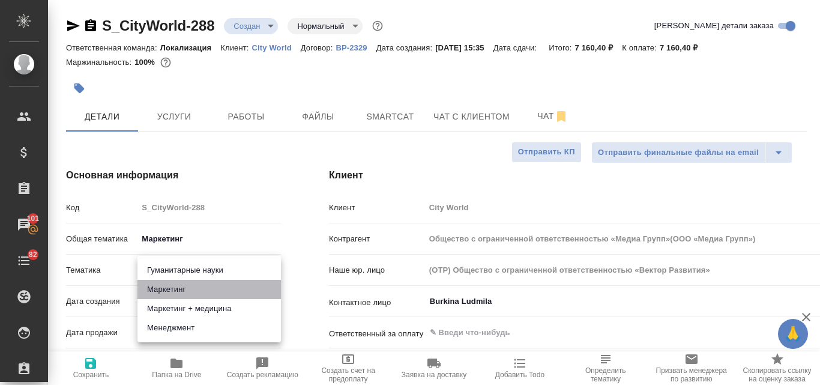
type input "5a8b8b956a9677013d343d63"
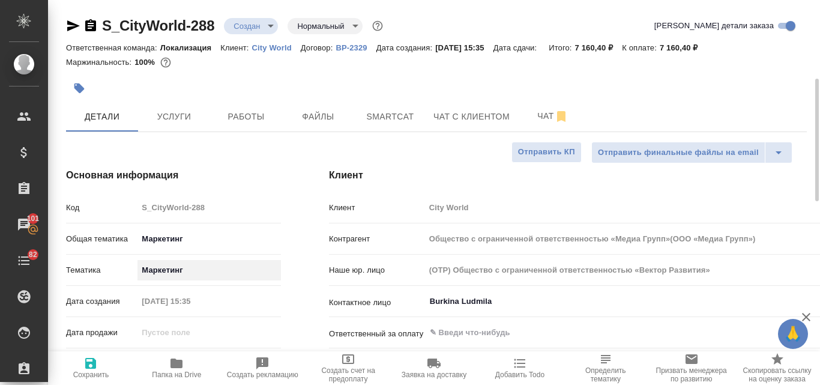
scroll to position [120, 0]
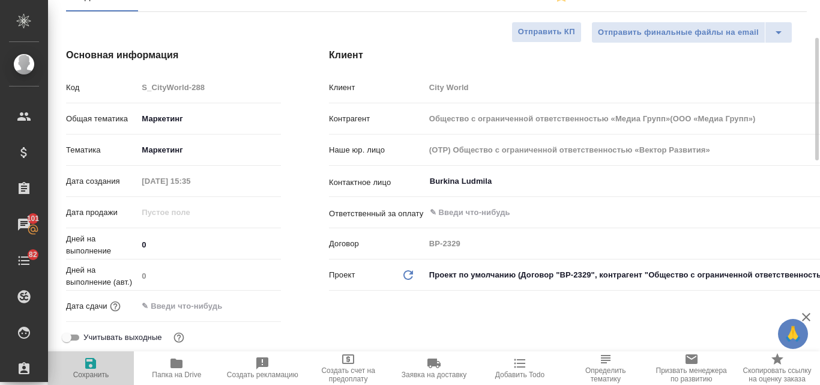
click at [93, 365] on icon "button" at bounding box center [90, 363] width 11 height 11
type input "Общество с ограниченной ответственностью «Медиа Групп»(ООО «Медиа Групп»)"
type textarea "x"
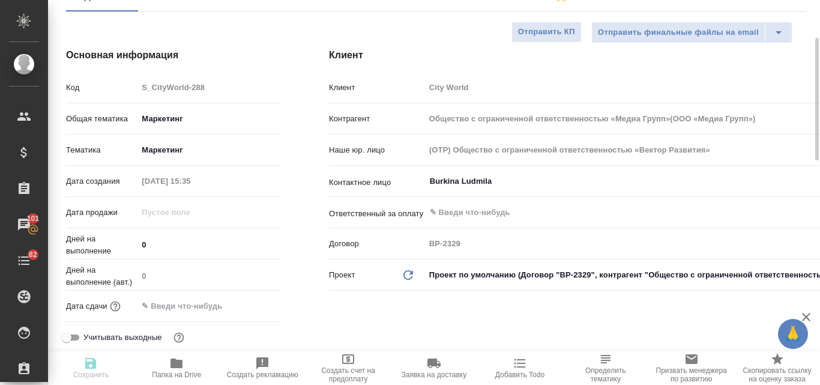
type input "Общество с ограниченной ответственностью «Медиа Групп»(ООО «Медиа Групп»)"
type textarea "x"
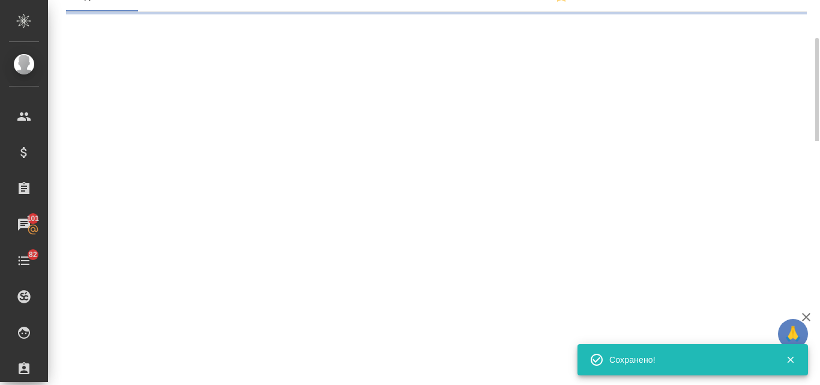
select select "RU"
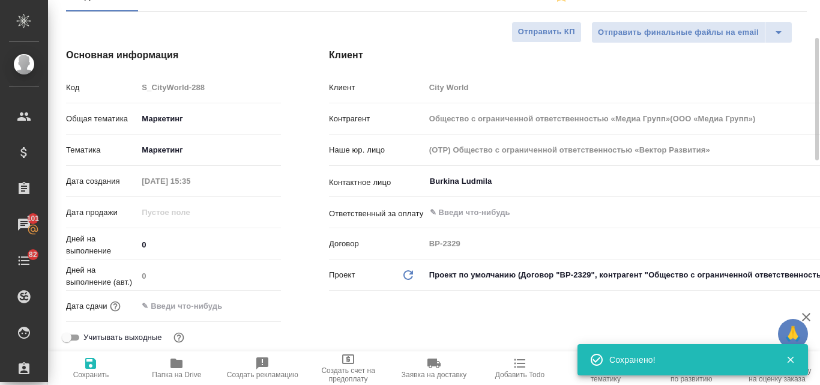
type textarea "x"
type input "Общество с ограниченной ответственностью «Медиа Групп»(ООО «Медиа Групп»)"
type textarea "x"
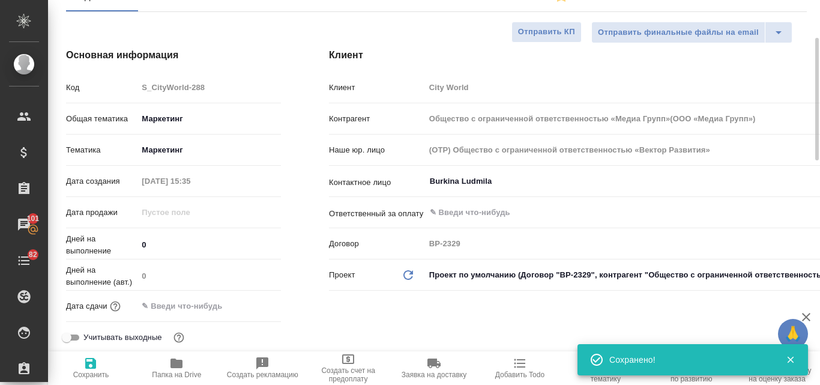
type textarea "x"
type input "Общество с ограниченной ответственностью «Медиа Групп»(ООО «Медиа Групп»)"
type textarea "x"
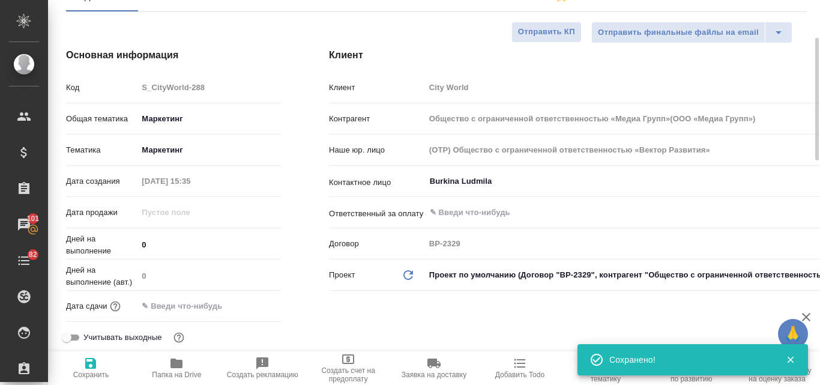
type textarea "x"
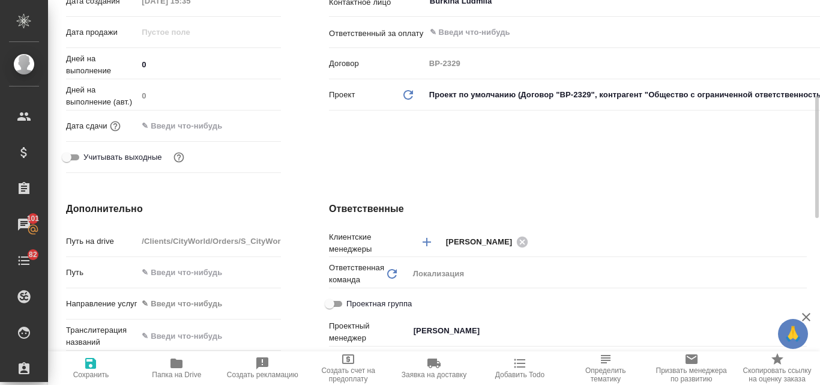
type input "Общество с ограниченной ответственностью «Медиа Групп»(ООО «Медиа Групп»)"
type textarea "x"
type input "Общество с ограниченной ответственностью «Медиа Групп»(ООО «Медиа Групп»)"
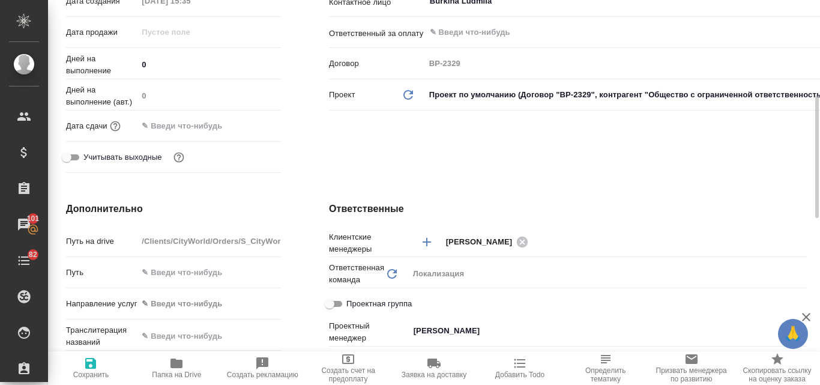
type textarea "x"
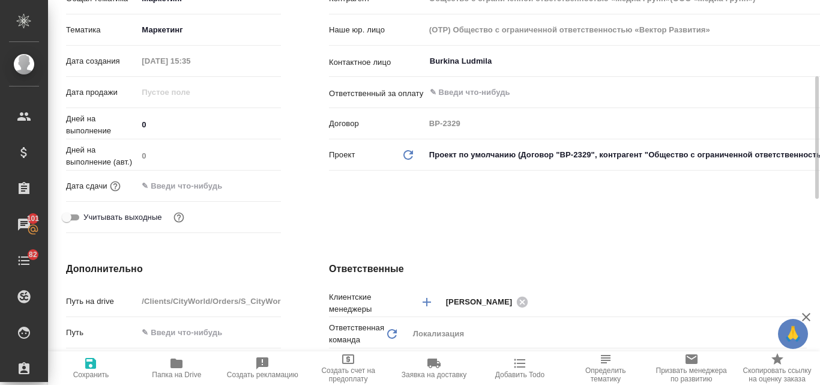
click at [89, 371] on span "Сохранить" at bounding box center [91, 374] width 36 height 8
type input "Общество с ограниченной ответственностью «Медиа Групп»(ООО «Медиа Групп»)"
type textarea "x"
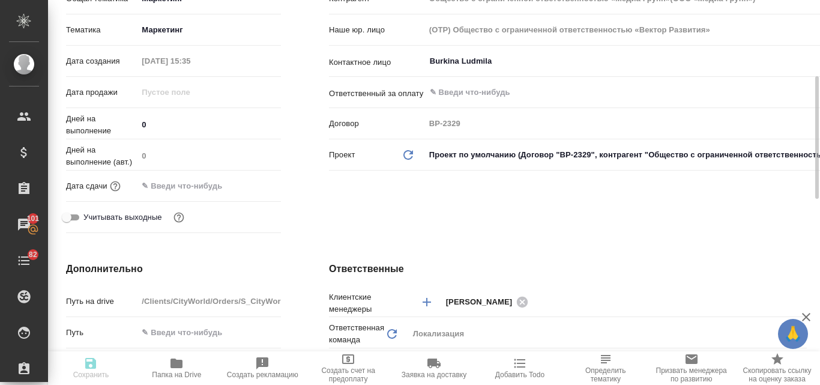
type input "Общество с ограниченной ответственностью «Медиа Групп»(ООО «Медиа Групп»)"
type textarea "x"
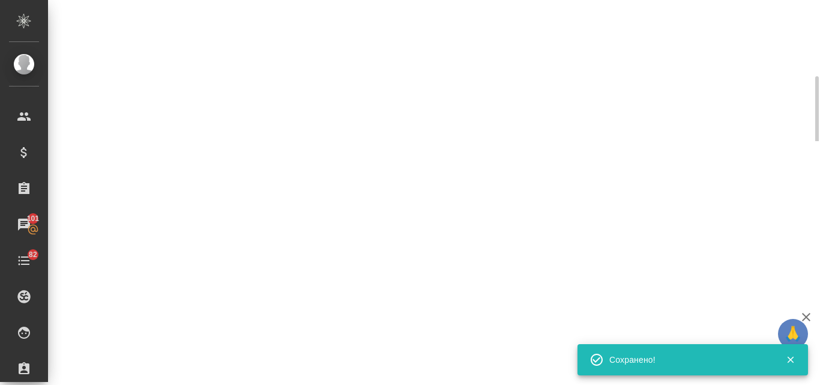
select select "RU"
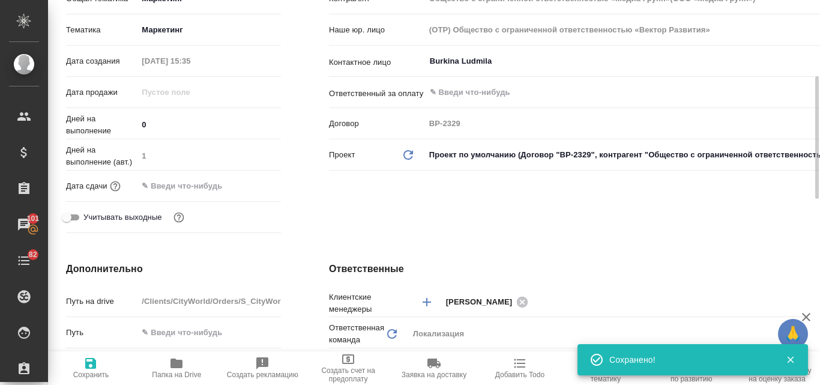
type textarea "x"
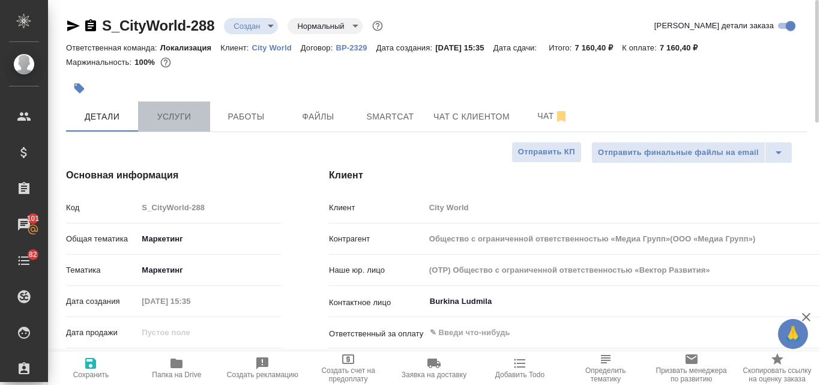
click at [176, 125] on button "Услуги" at bounding box center [174, 116] width 72 height 30
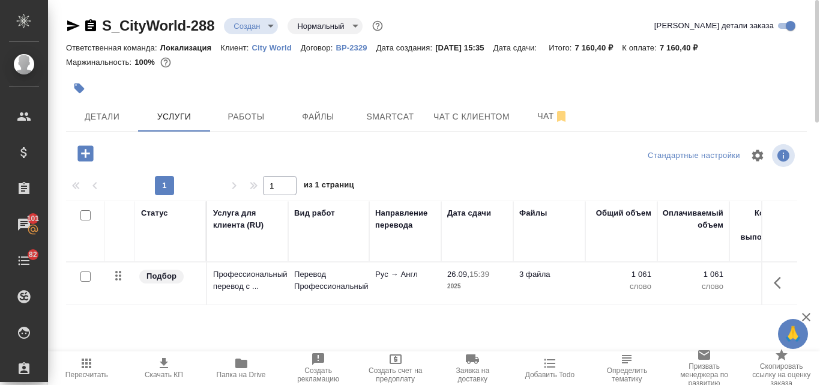
click at [167, 361] on icon "button" at bounding box center [164, 363] width 8 height 10
click at [109, 115] on span "Детали" at bounding box center [102, 116] width 58 height 15
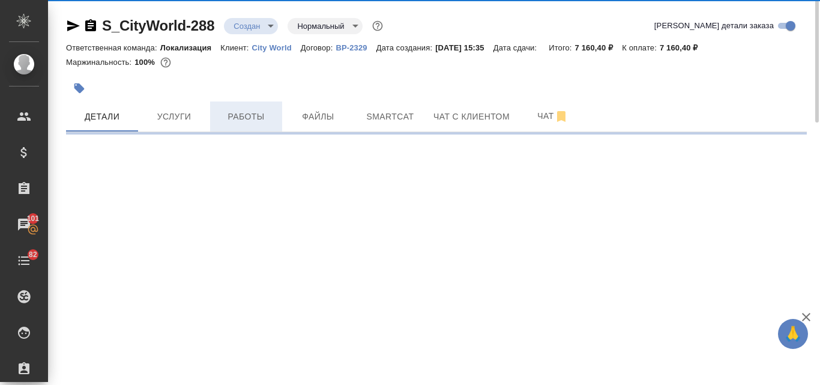
select select "RU"
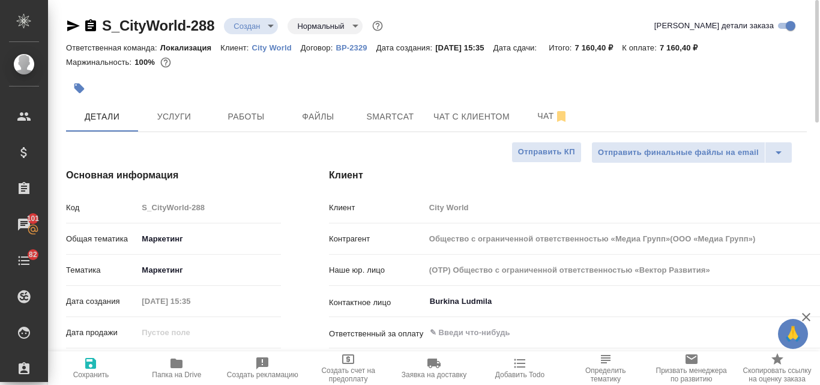
type textarea "x"
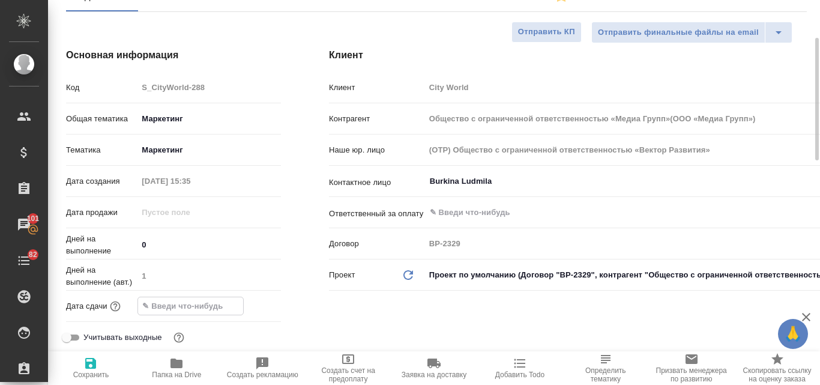
click at [160, 305] on input "text" at bounding box center [190, 305] width 105 height 17
click at [246, 309] on icon "button" at bounding box center [246, 305] width 14 height 14
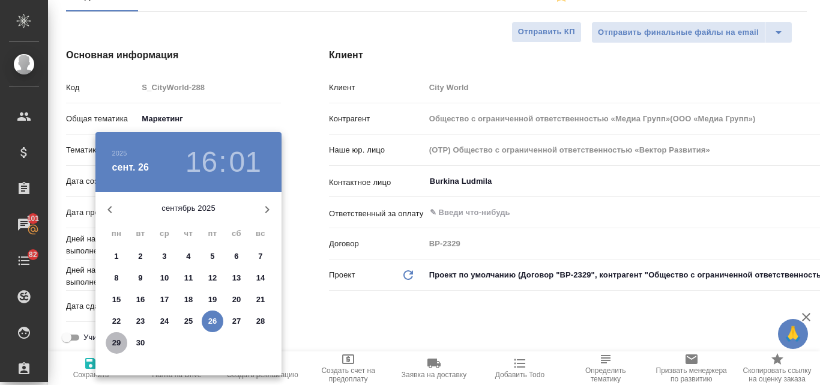
click at [118, 341] on p "29" at bounding box center [116, 343] width 9 height 12
type input "29.09.2025 16:01"
type input "Общество с ограниченной ответственностью «Медиа Групп»(ООО «Медиа Групп»)"
type textarea "x"
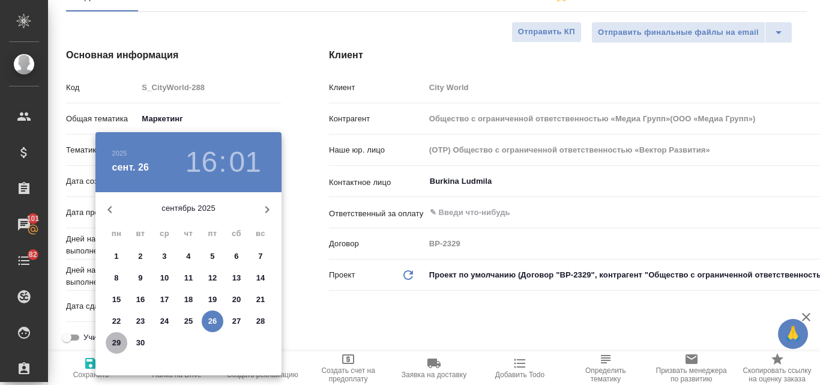
type textarea "x"
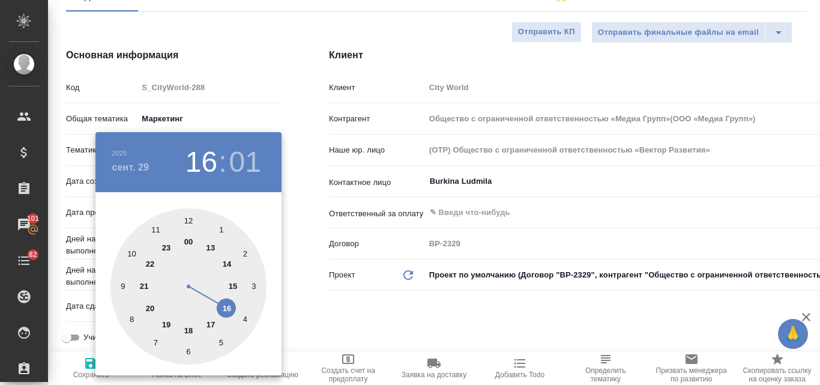
click at [208, 323] on div at bounding box center [188, 286] width 156 height 156
type input "29.09.2025 17:01"
type input "Общество с ограниченной ответственностью «Медиа Групп»(ООО «Медиа Групп»)"
type textarea "x"
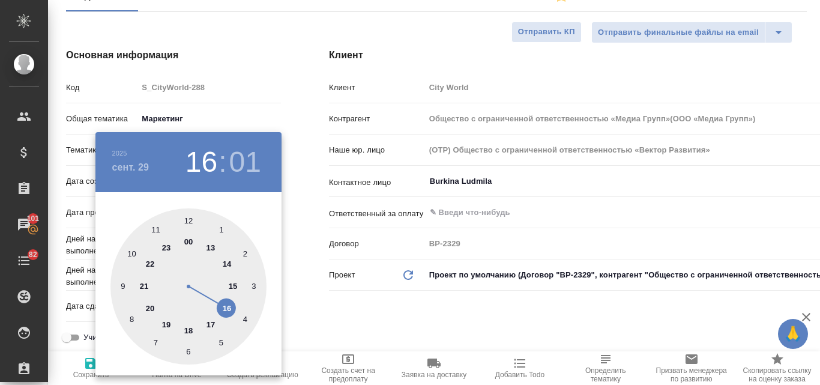
type textarea "x"
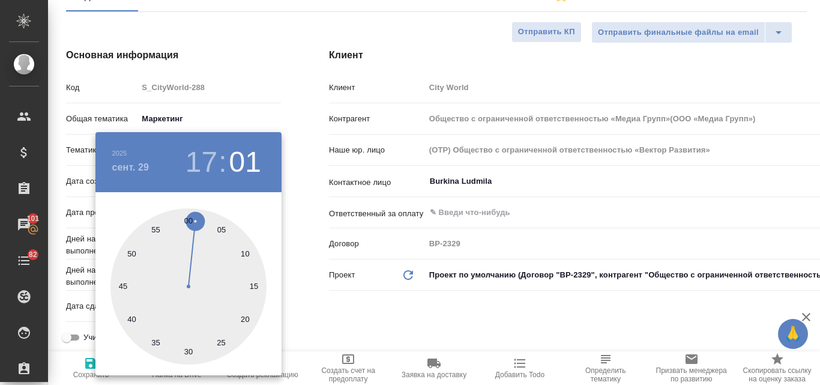
click at [188, 220] on div at bounding box center [188, 286] width 156 height 156
type input "29.09.2025 17:00"
type input "Общество с ограниченной ответственностью «Медиа Групп»(ООО «Медиа Групп»)"
type textarea "x"
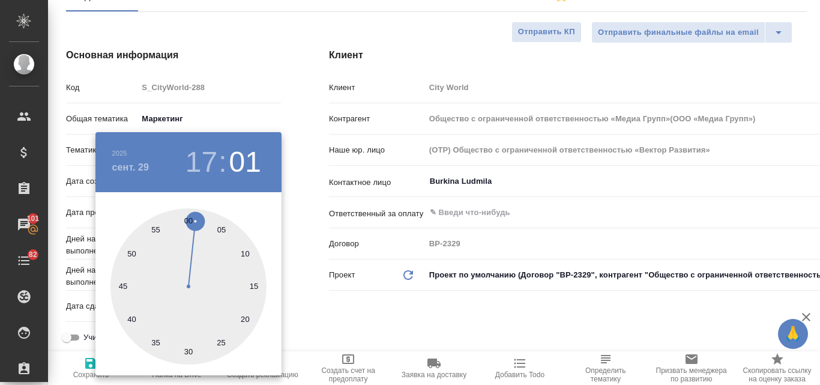
type textarea "x"
click at [362, 301] on div at bounding box center [410, 192] width 820 height 385
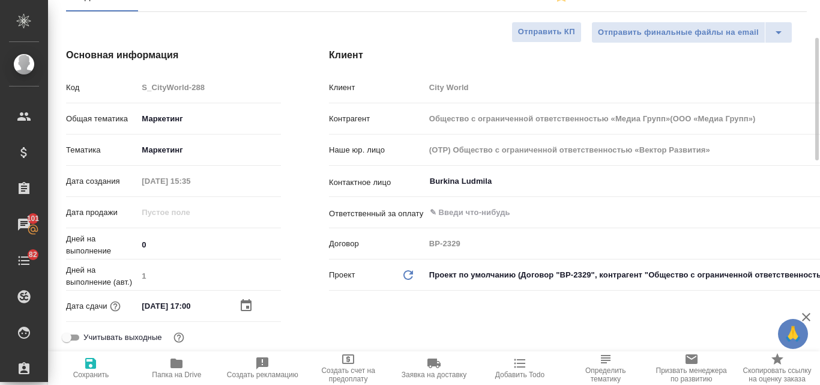
click at [95, 368] on icon "button" at bounding box center [90, 363] width 11 height 11
type input "Общество с ограниченной ответственностью «Медиа Групп»(ООО «Медиа Групп»)"
type textarea "x"
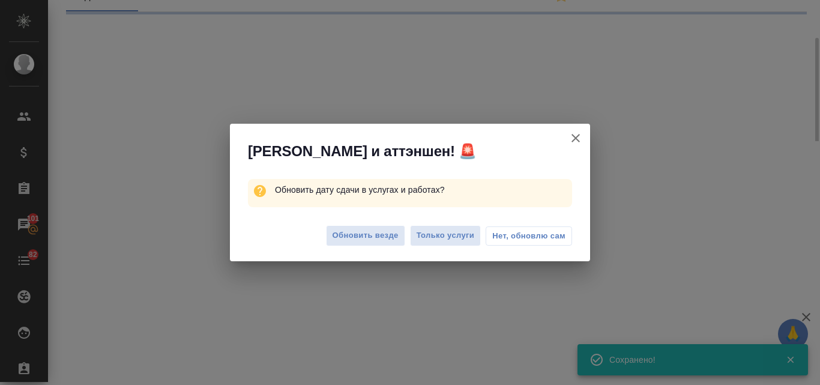
select select "RU"
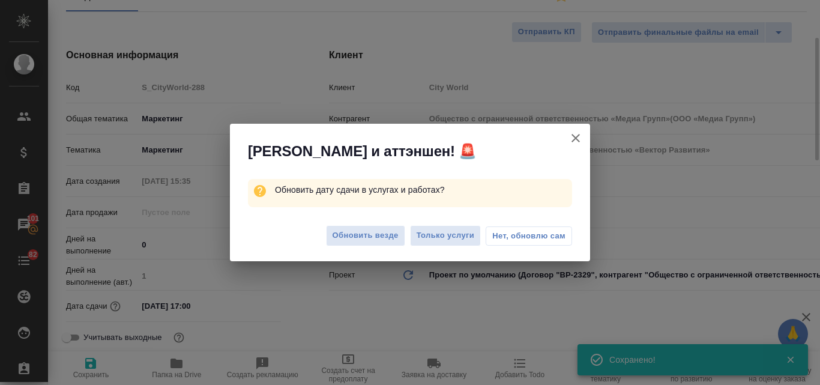
type textarea "x"
click at [381, 232] on span "Обновить везде" at bounding box center [365, 236] width 66 height 14
type input "Общество с ограниченной ответственностью «Медиа Групп»(ООО «Медиа Групп»)"
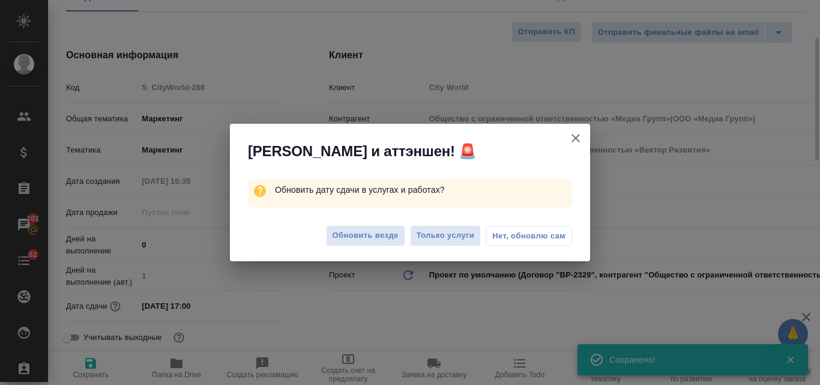
type textarea "x"
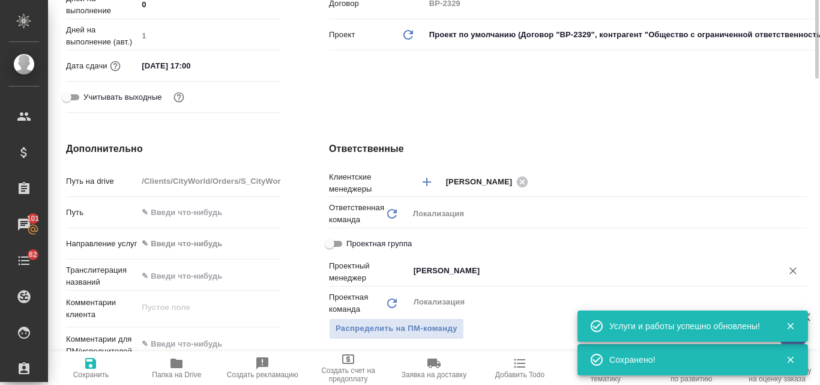
scroll to position [0, 0]
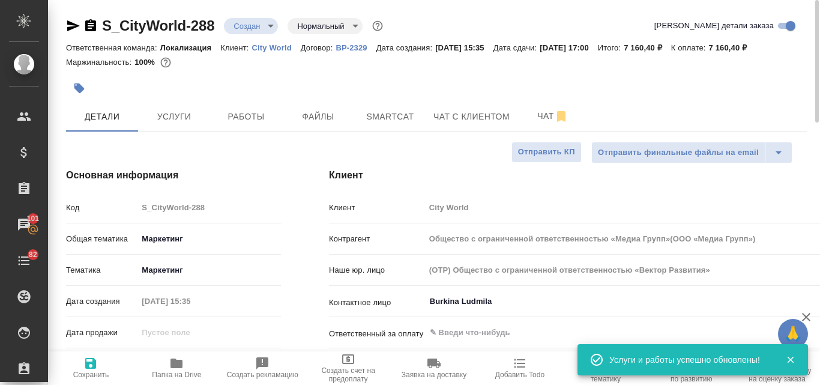
click at [267, 28] on body "🙏 .cls-1 fill:#fff; AWATERA Valyaeva Anna Клиенты Спецификации Заказы 101 Чаты …" at bounding box center [410, 192] width 820 height 385
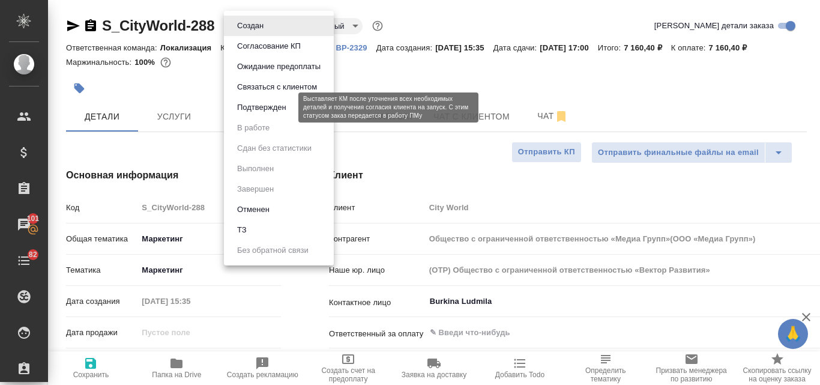
click at [250, 109] on button "Подтвержден" at bounding box center [261, 107] width 56 height 13
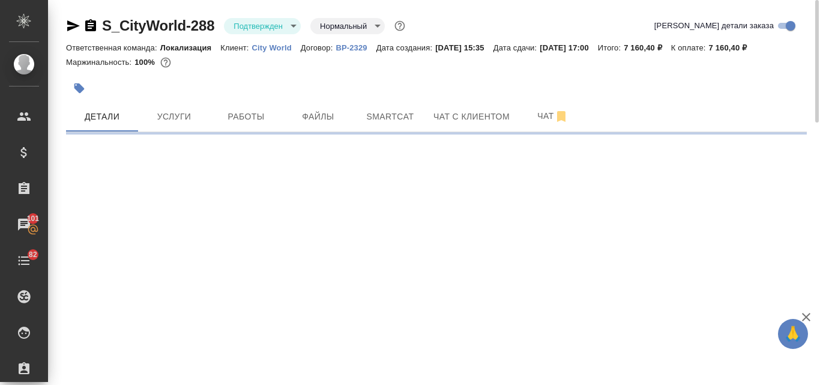
select select "RU"
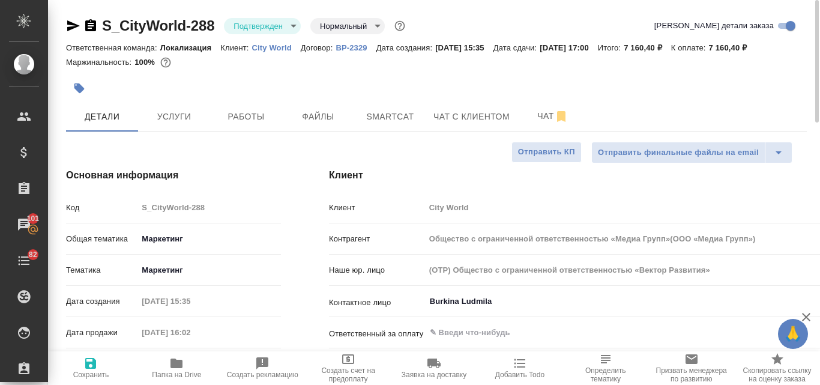
type textarea "x"
click at [75, 25] on icon "button" at bounding box center [73, 25] width 13 height 11
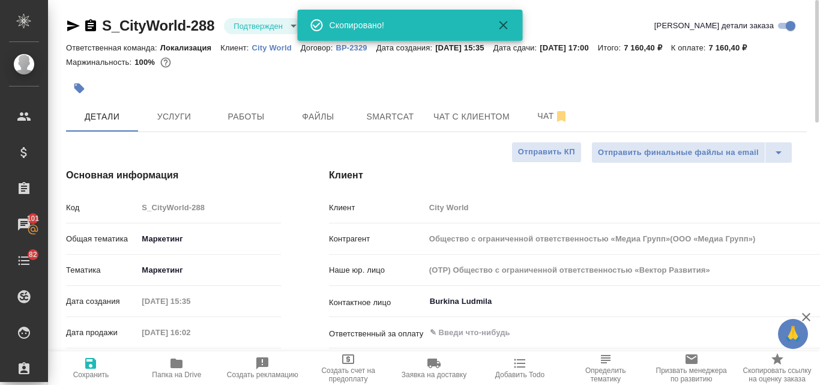
type input "Общество с ограниченной ответственностью «Медиа Групп»(ООО «Медиа Групп»)"
type textarea "x"
type input "Общество с ограниченной ответственностью «Медиа Групп»(ООО «Медиа Групп»)"
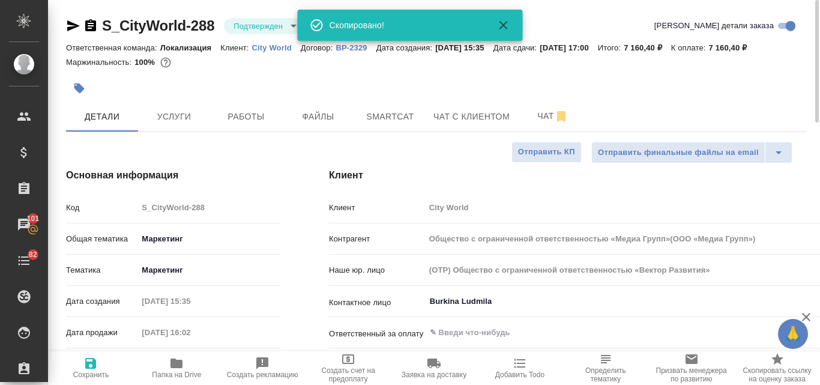
type textarea "x"
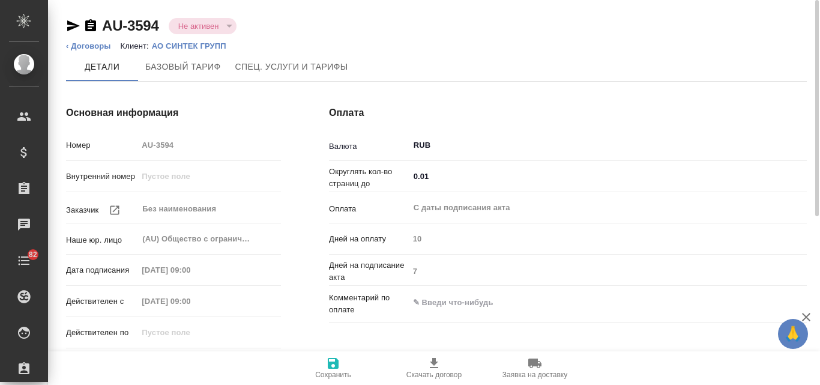
click at [226, 24] on div "Не активен" at bounding box center [203, 26] width 68 height 16
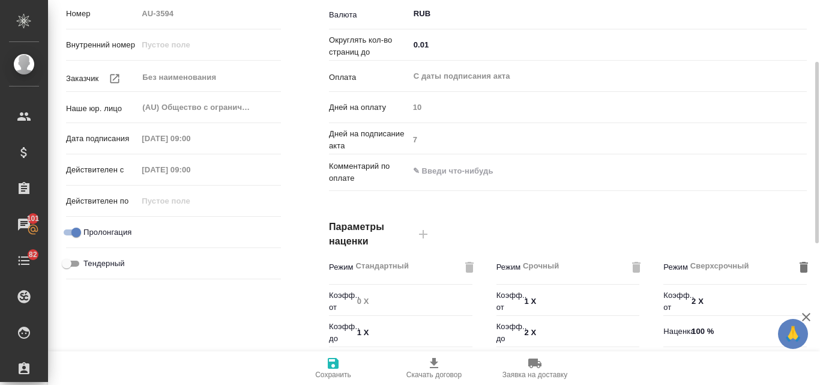
scroll to position [71, 0]
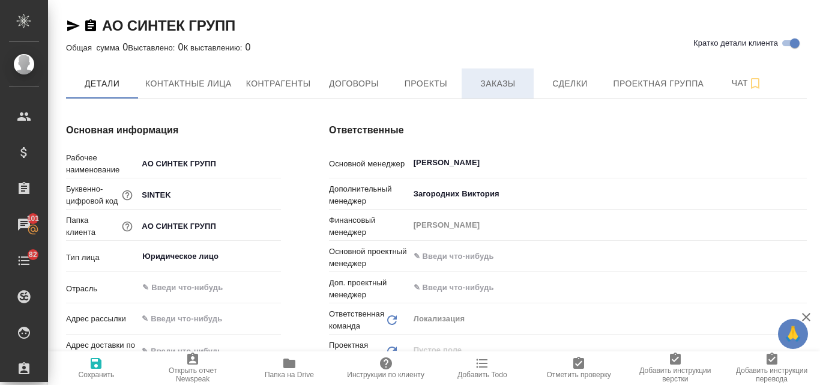
click at [477, 85] on span "Заказы" at bounding box center [498, 83] width 58 height 15
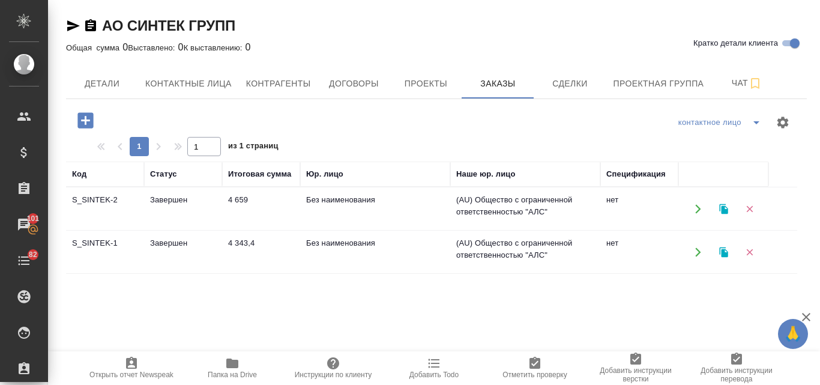
click at [725, 206] on icon "button" at bounding box center [723, 208] width 11 height 11
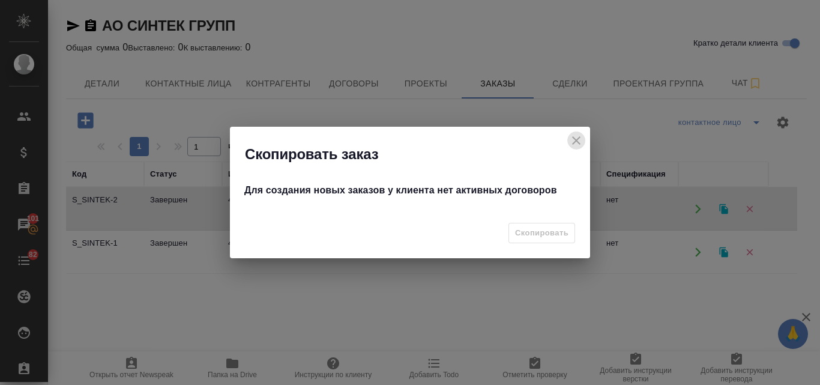
click at [574, 142] on icon "close" at bounding box center [576, 140] width 14 height 14
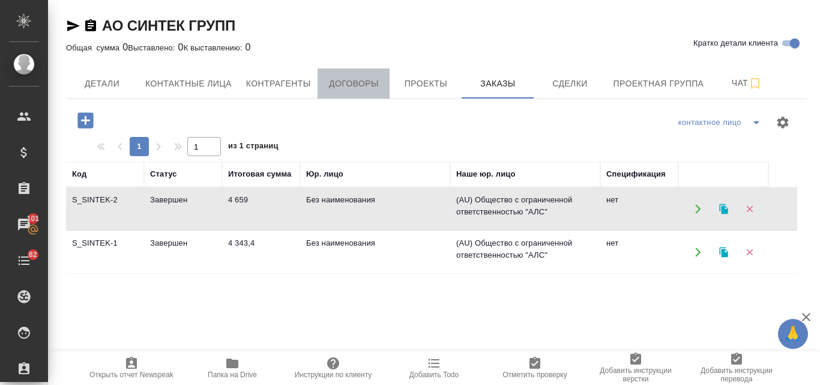
click at [356, 83] on span "Договоры" at bounding box center [354, 83] width 58 height 15
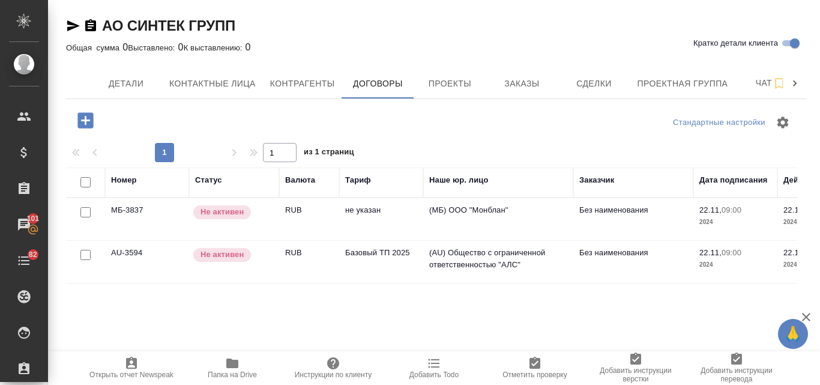
click at [77, 117] on icon "button" at bounding box center [85, 120] width 21 height 21
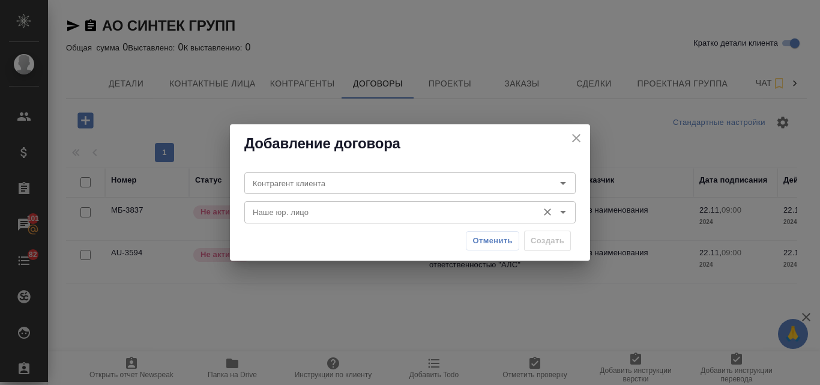
click at [338, 215] on input "Наше юр. лицо" at bounding box center [390, 212] width 284 height 14
click at [578, 135] on icon "close" at bounding box center [576, 138] width 14 height 14
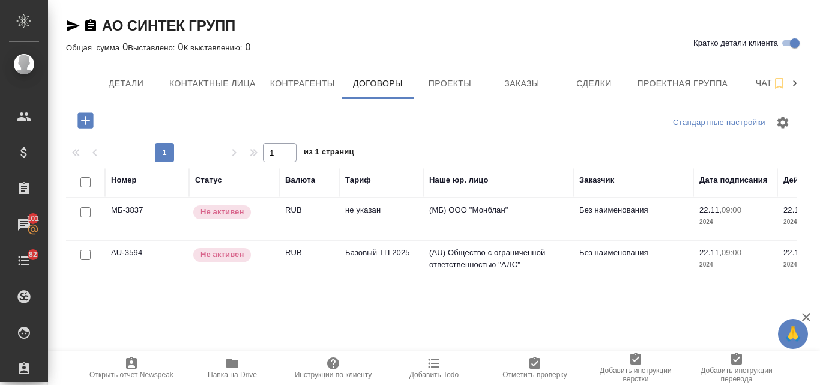
click at [207, 206] on p "Не активен" at bounding box center [221, 212] width 43 height 12
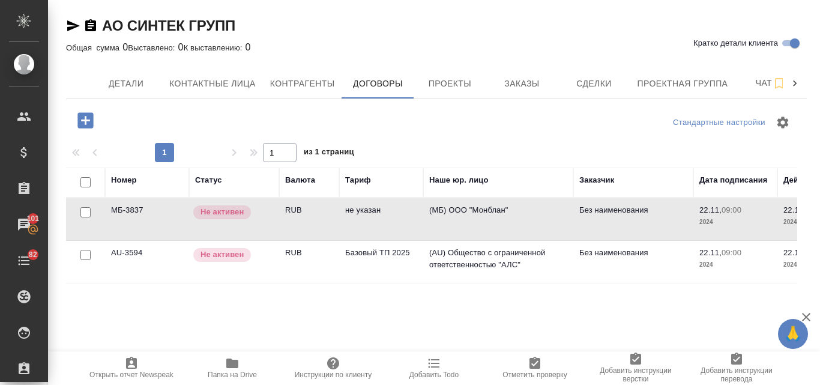
click at [159, 256] on td "AU-3594" at bounding box center [147, 262] width 84 height 42
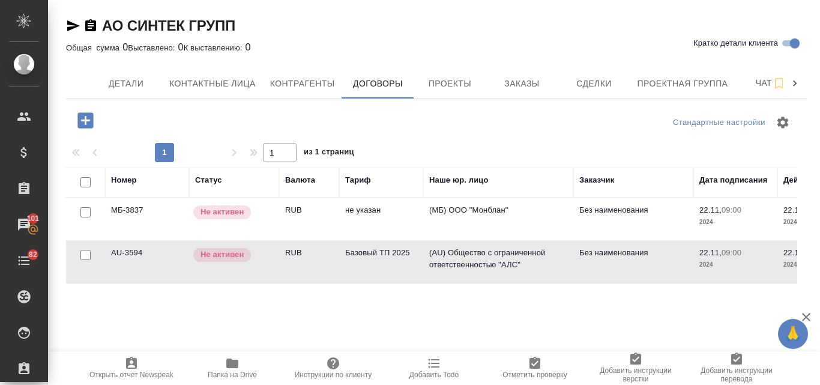
click at [149, 202] on td "МБ-3837" at bounding box center [147, 219] width 84 height 42
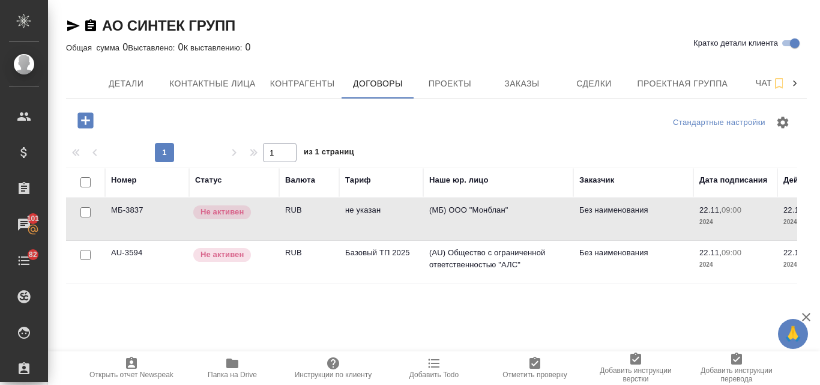
click at [149, 202] on td "МБ-3837" at bounding box center [147, 219] width 84 height 42
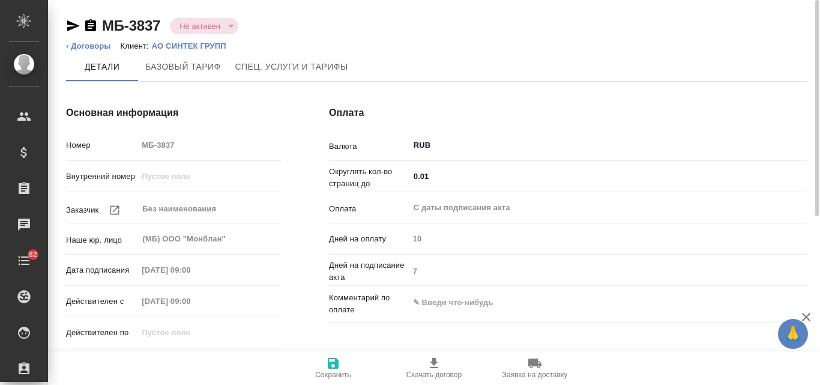
click at [232, 25] on div "Не активен" at bounding box center [204, 26] width 68 height 16
click at [226, 24] on div "Не активен" at bounding box center [204, 26] width 68 height 16
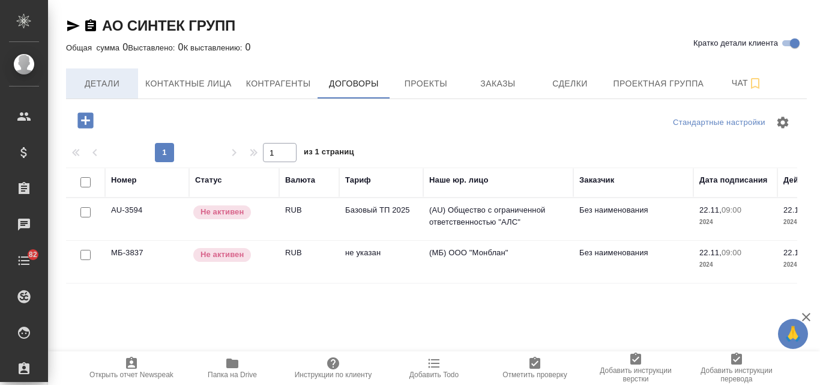
click at [114, 85] on span "Детали" at bounding box center [102, 83] width 58 height 15
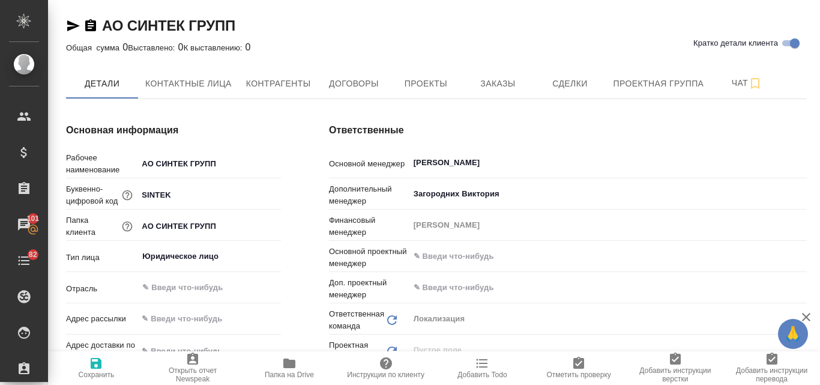
type textarea "x"
click at [110, 88] on span "Детали" at bounding box center [102, 83] width 58 height 15
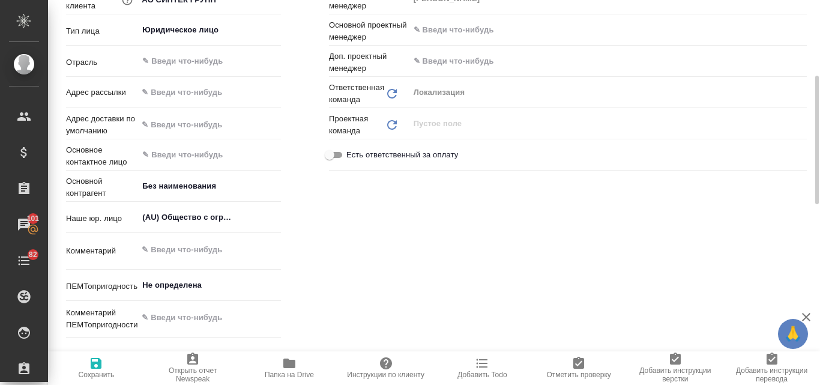
scroll to position [46, 0]
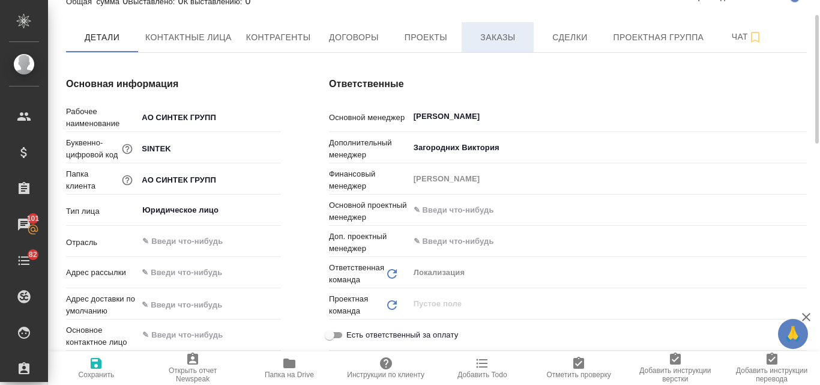
click at [472, 30] on span "Заказы" at bounding box center [498, 37] width 58 height 15
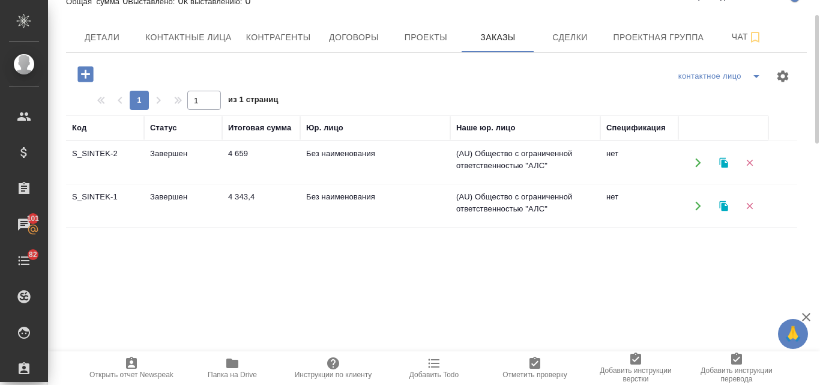
click at [181, 152] on td "Завершен" at bounding box center [183, 163] width 78 height 42
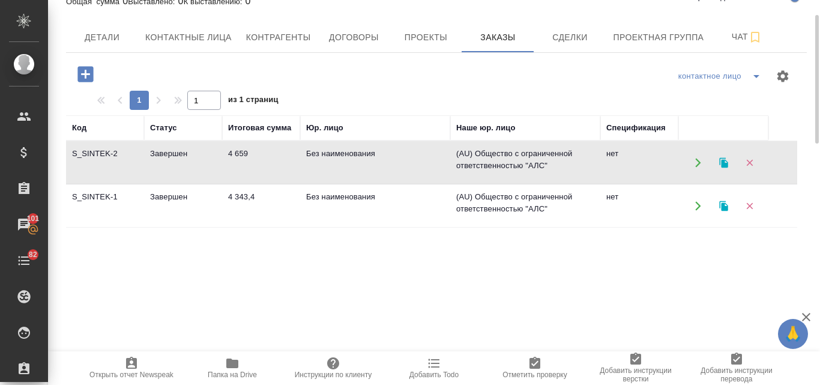
click at [181, 152] on td "Завершен" at bounding box center [183, 163] width 78 height 42
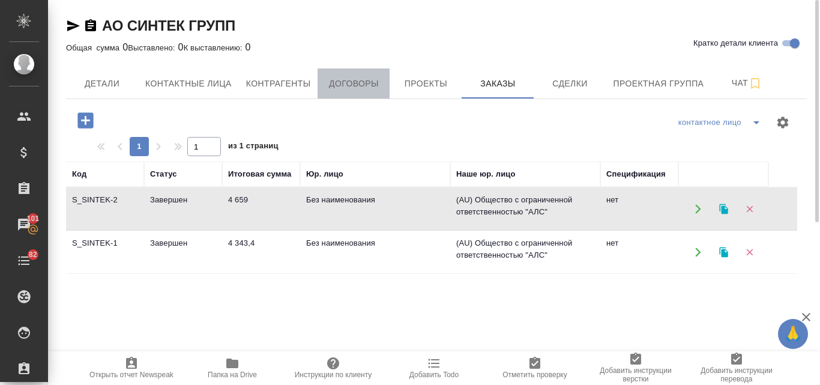
click at [341, 86] on span "Договоры" at bounding box center [354, 83] width 58 height 15
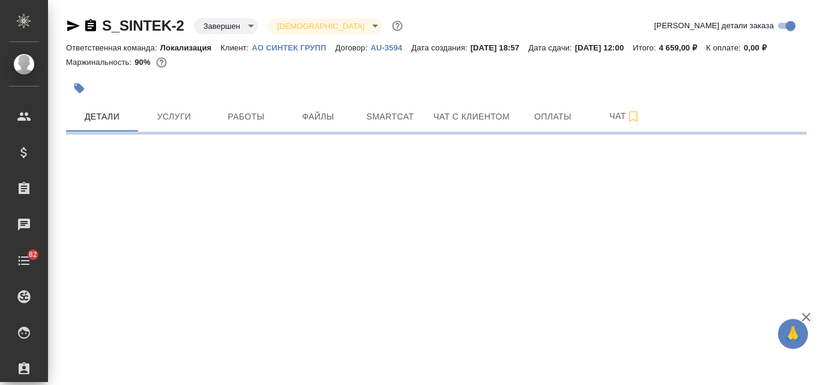
select select "RU"
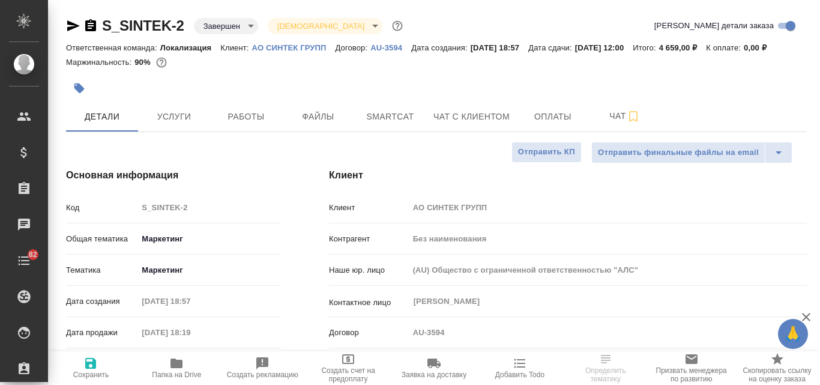
type textarea "x"
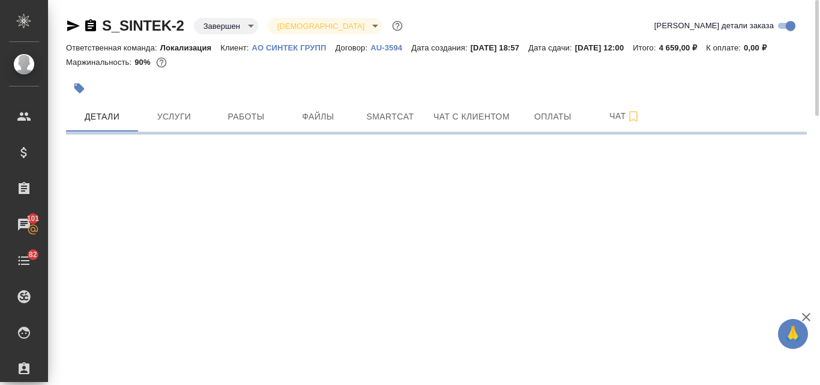
select select "RU"
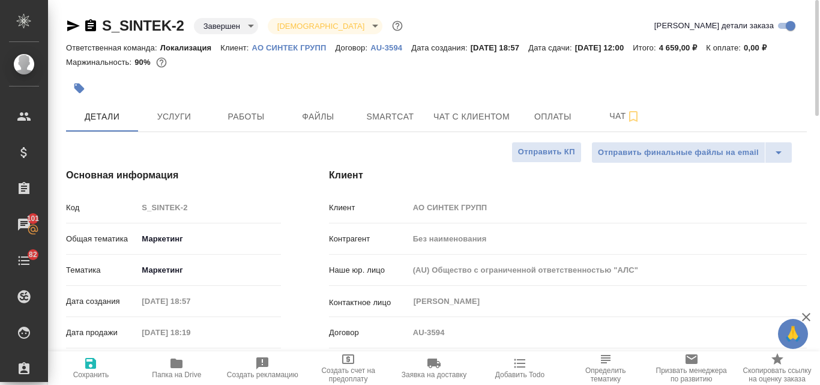
type textarea "x"
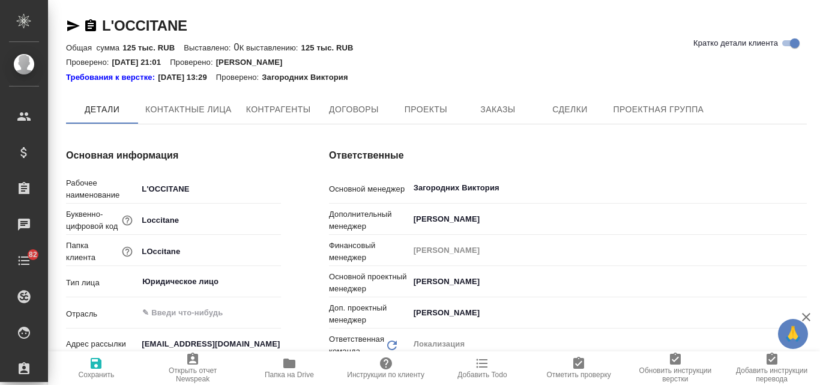
type textarea "x"
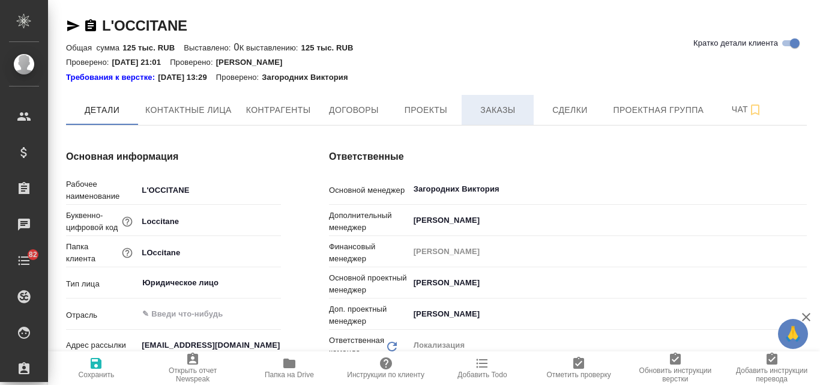
click at [495, 107] on span "Заказы" at bounding box center [498, 110] width 58 height 15
type textarea "x"
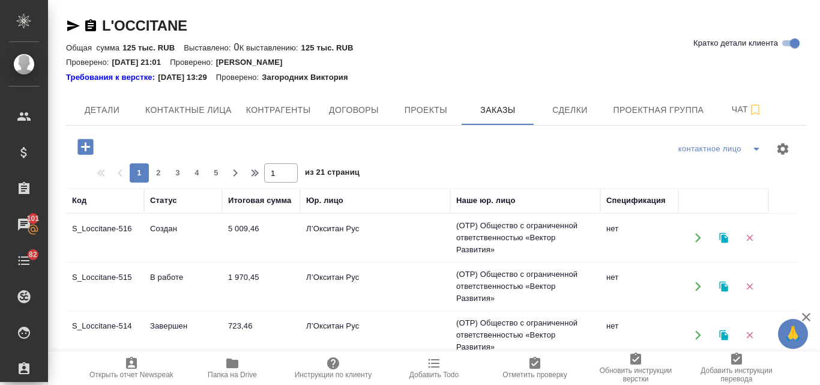
click at [239, 225] on td "5 009,46" at bounding box center [261, 238] width 78 height 42
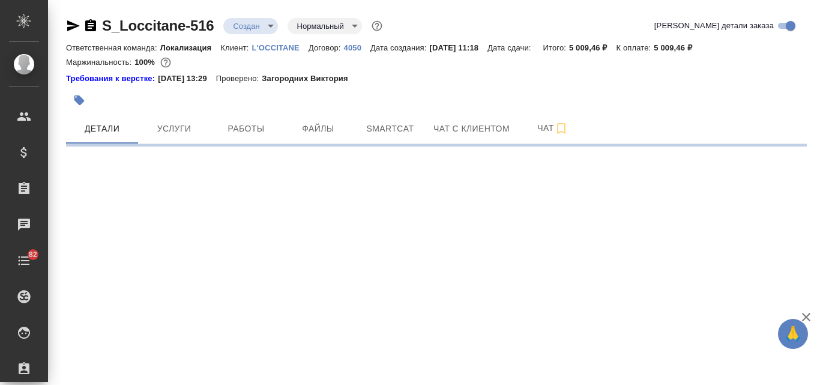
select select "RU"
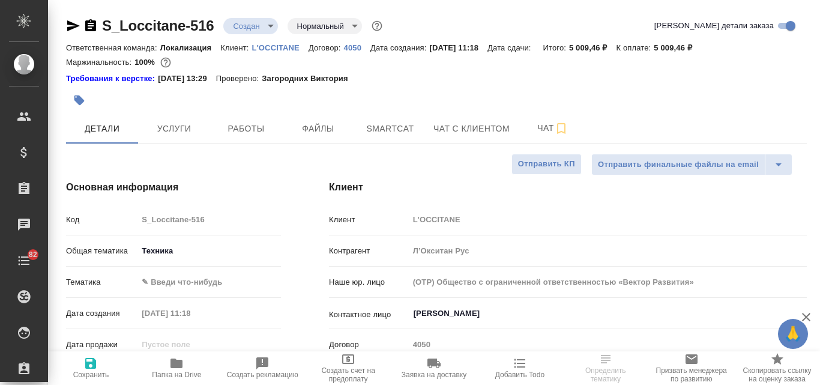
type textarea "x"
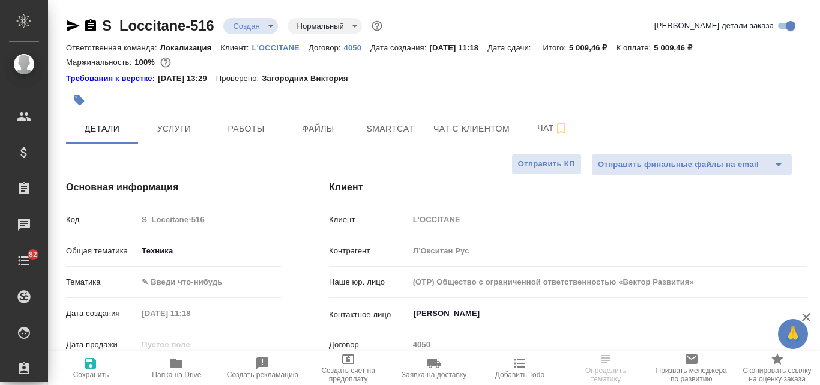
type textarea "x"
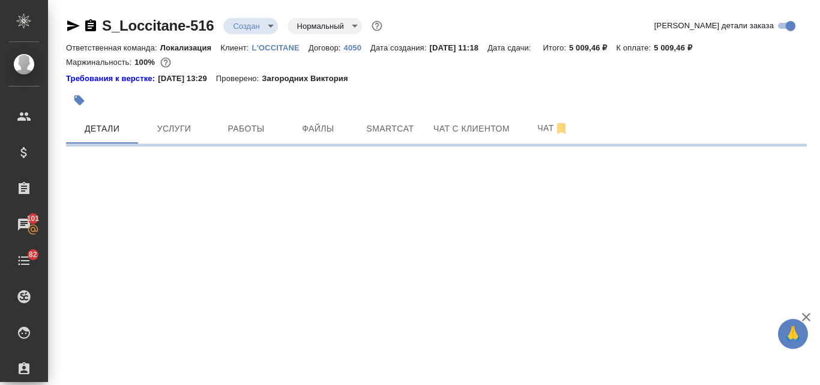
select select "RU"
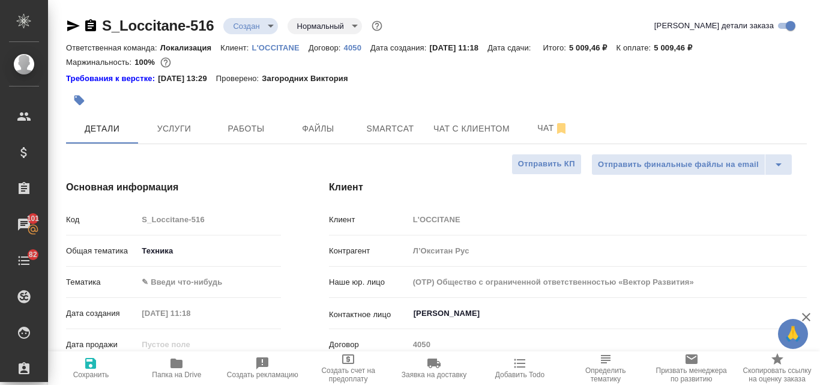
type textarea "x"
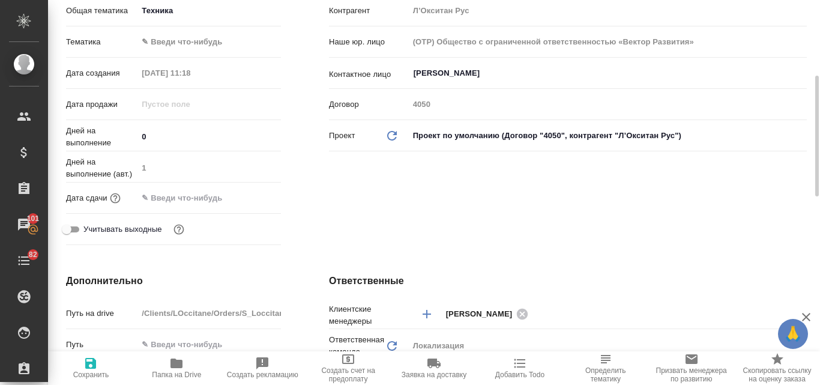
scroll to position [420, 0]
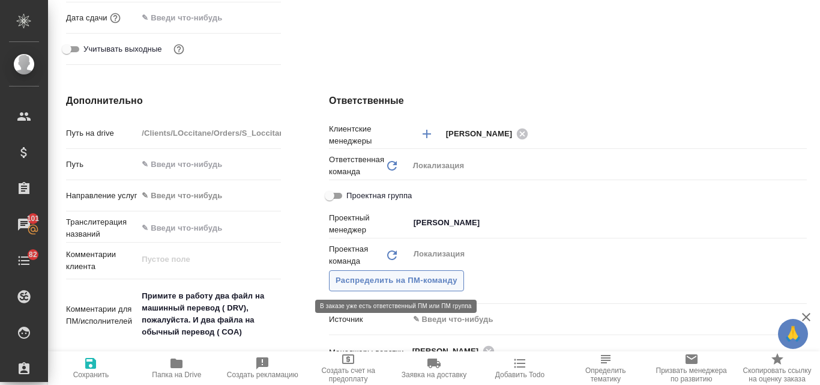
click at [425, 282] on span "Распределить на ПМ-команду" at bounding box center [396, 281] width 122 height 14
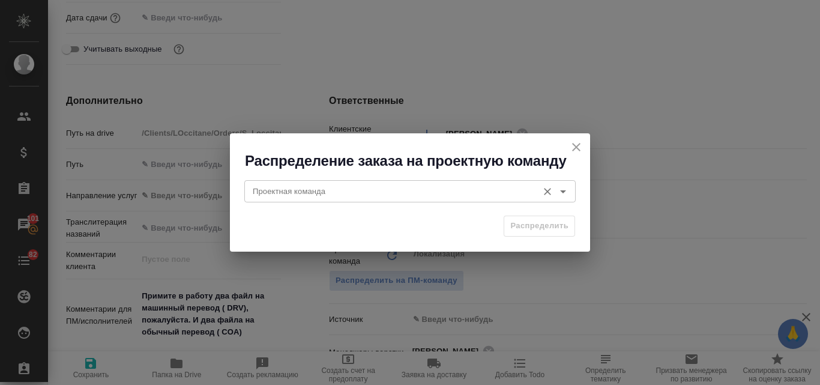
click at [346, 198] on input "Проектная команда" at bounding box center [390, 191] width 284 height 14
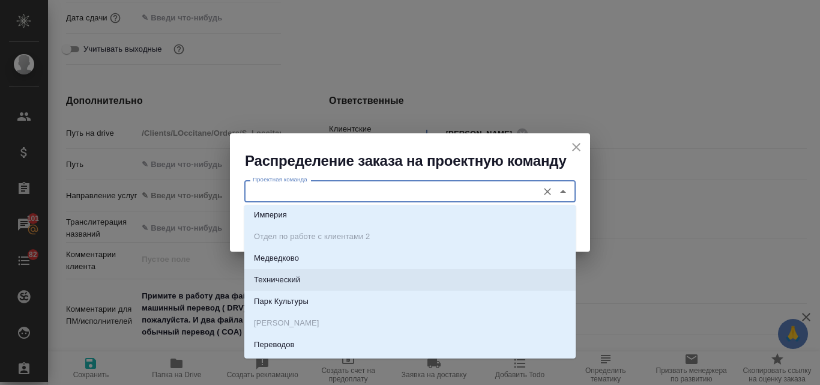
scroll to position [240, 0]
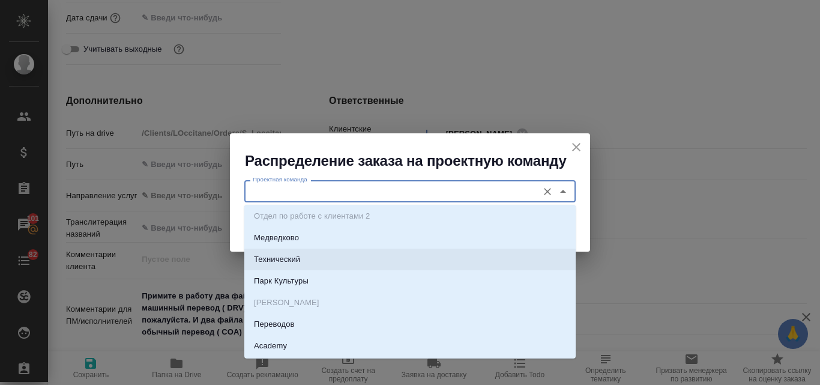
click at [278, 259] on p "Технический" at bounding box center [277, 259] width 46 height 12
type input "Технический"
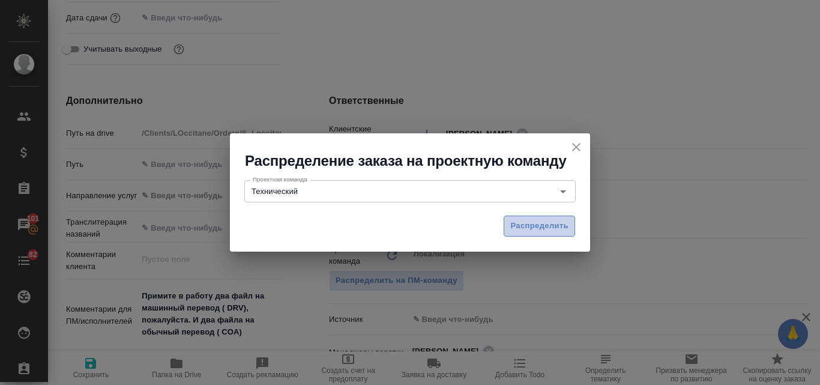
click at [539, 221] on span "Распределить" at bounding box center [539, 226] width 58 height 14
type textarea "x"
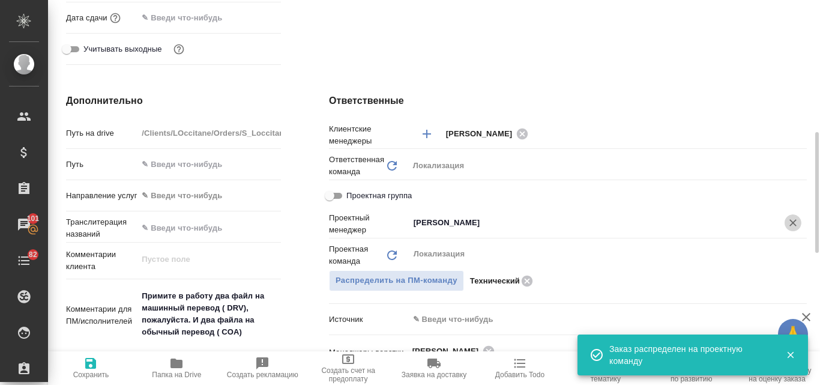
click at [793, 225] on icon "Очистить" at bounding box center [793, 223] width 12 height 12
type textarea "x"
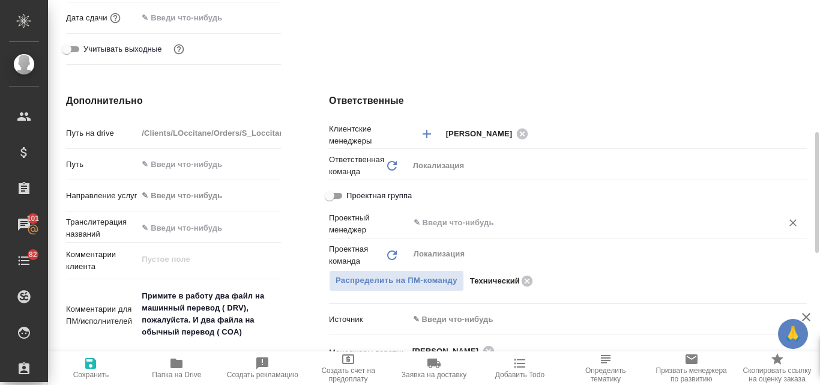
click at [91, 361] on icon "button" at bounding box center [90, 363] width 14 height 14
type textarea "x"
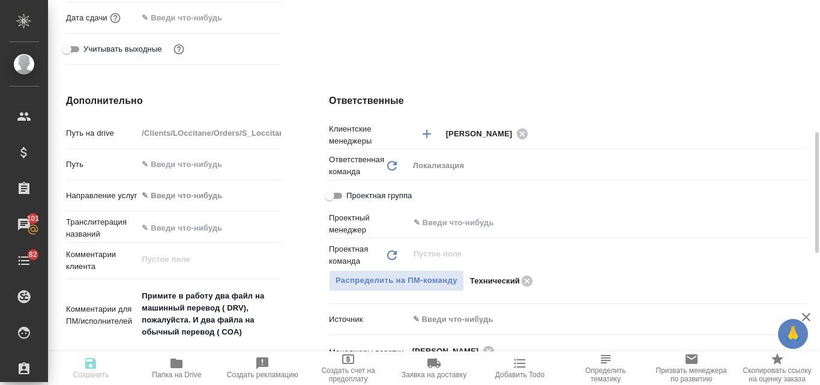
type textarea "x"
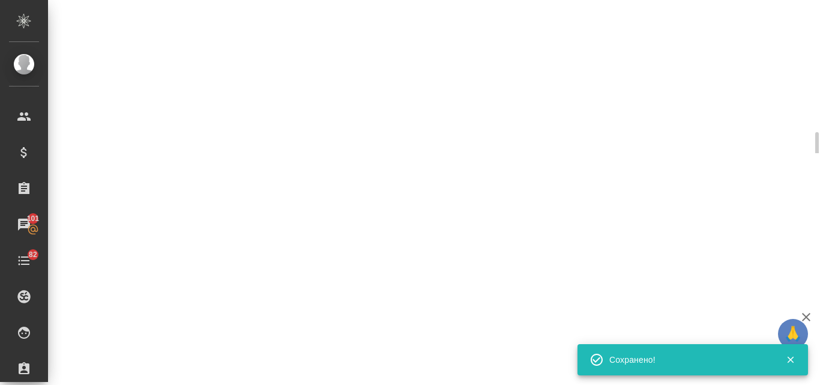
select select "RU"
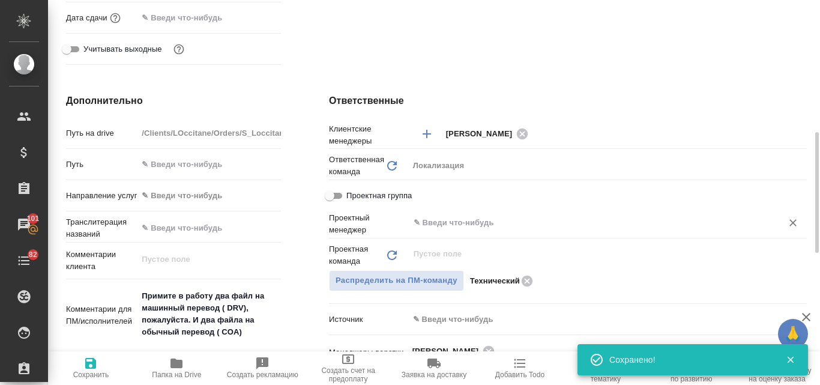
type textarea "x"
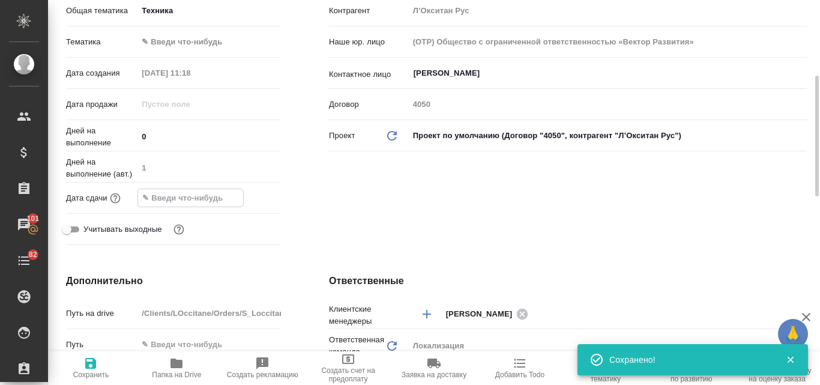
click at [184, 205] on input "text" at bounding box center [190, 197] width 105 height 17
type textarea "x"
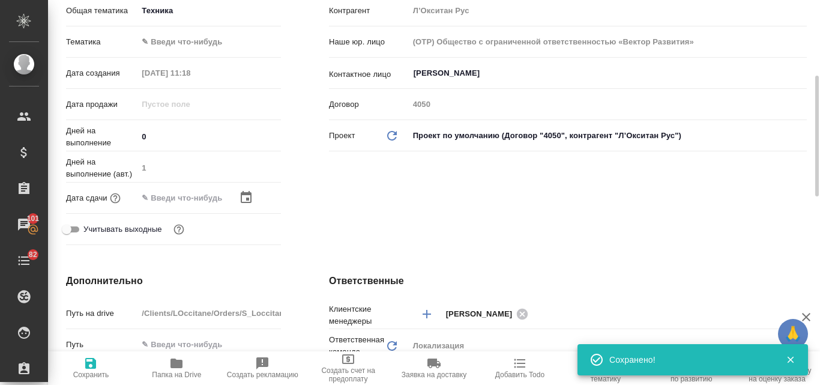
type textarea "x"
click at [248, 197] on icon "button" at bounding box center [246, 197] width 11 height 12
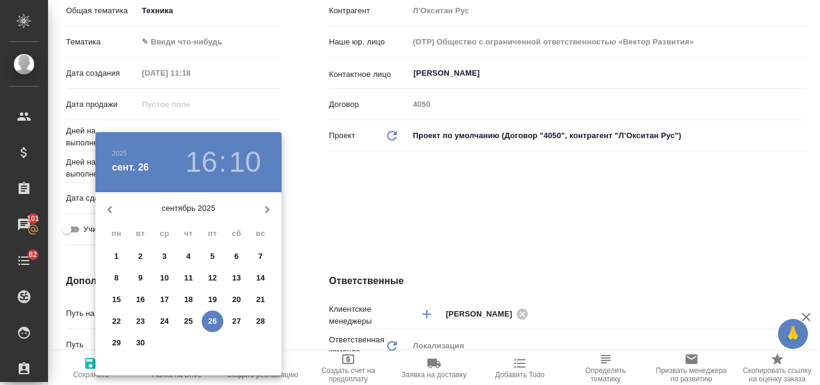
click at [263, 207] on icon "button" at bounding box center [267, 209] width 14 height 14
click at [169, 255] on span "1" at bounding box center [165, 256] width 22 height 12
type input "01.10.2025 16:10"
type textarea "x"
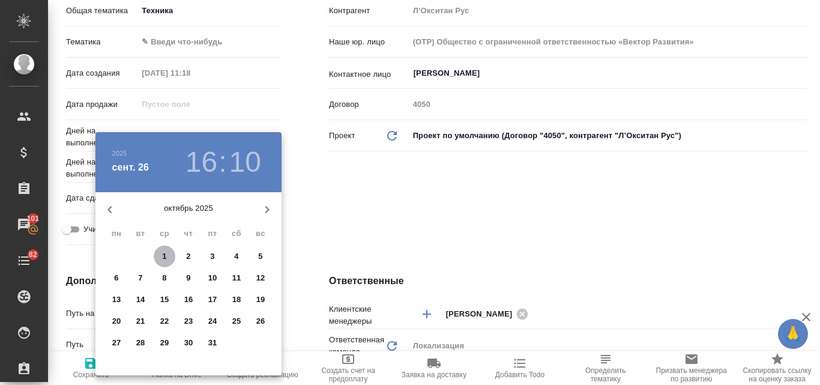
type textarea "x"
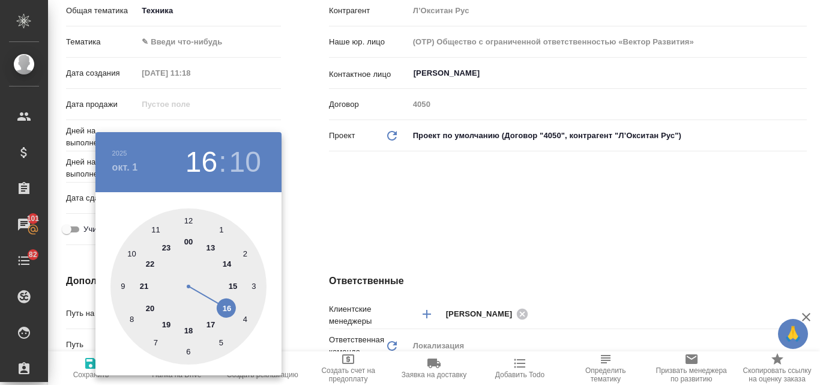
click at [227, 310] on div at bounding box center [188, 286] width 156 height 156
type textarea "x"
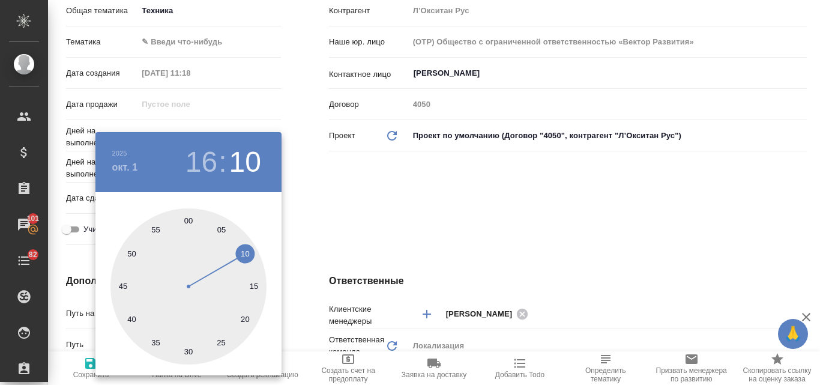
click at [187, 221] on div at bounding box center [188, 286] width 156 height 156
type input "01.10.2025 16:00"
type textarea "x"
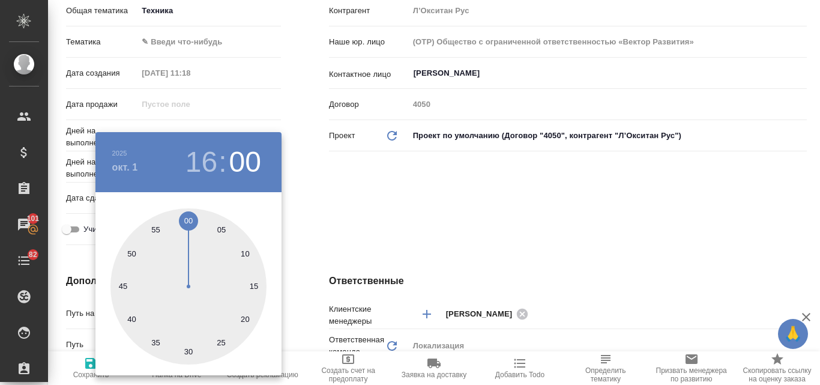
click at [407, 220] on div at bounding box center [410, 192] width 820 height 385
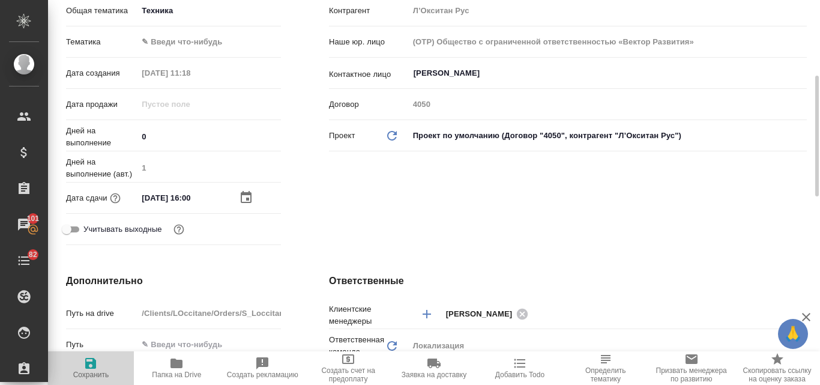
click at [92, 365] on icon "button" at bounding box center [90, 363] width 14 height 14
type textarea "x"
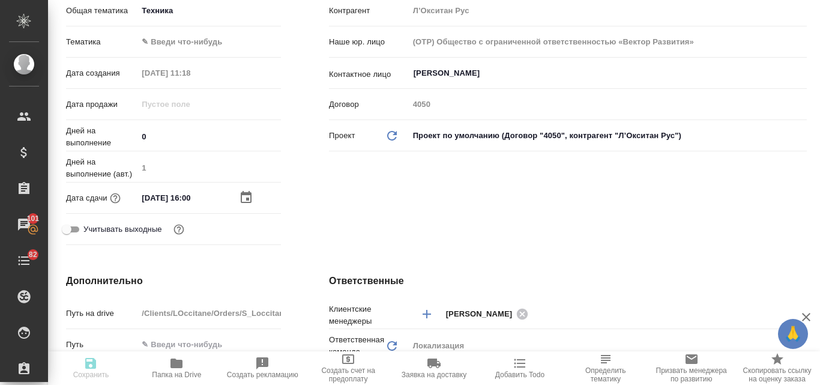
type textarea "x"
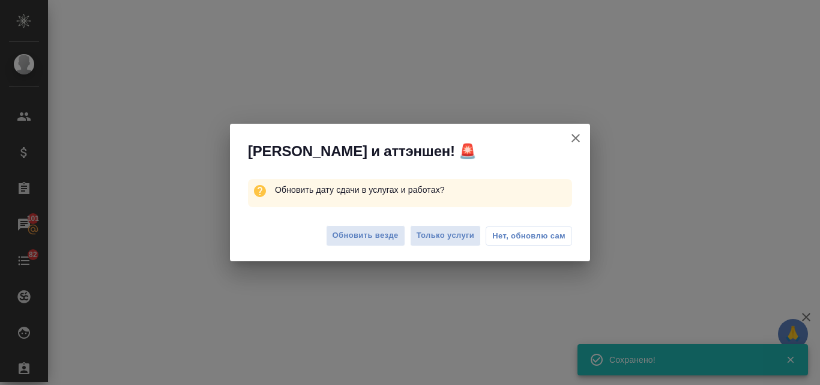
select select "RU"
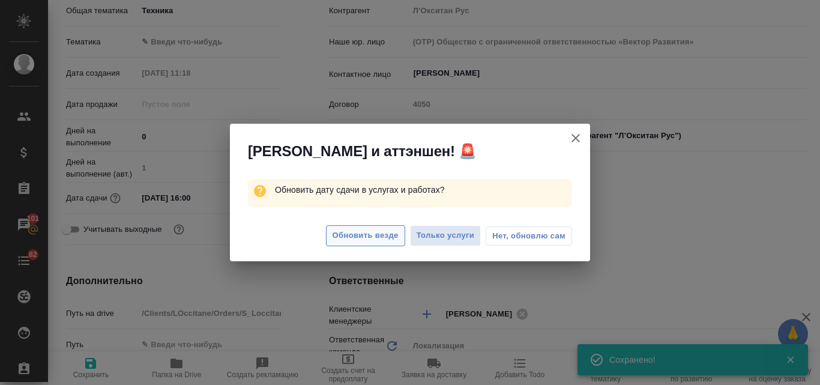
type textarea "x"
click at [380, 233] on span "Обновить везде" at bounding box center [365, 236] width 66 height 14
type textarea "x"
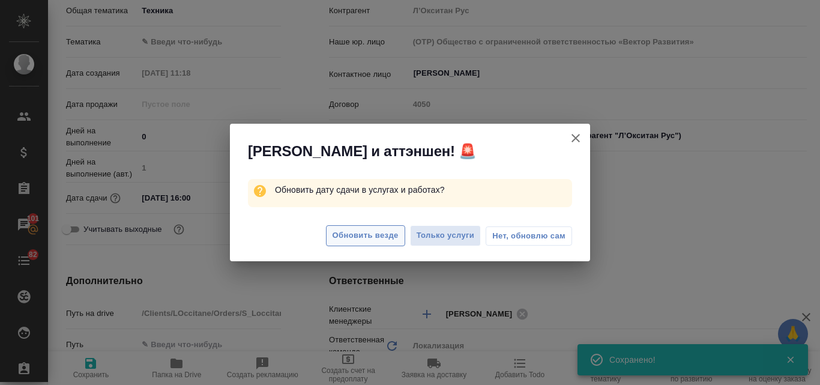
type textarea "x"
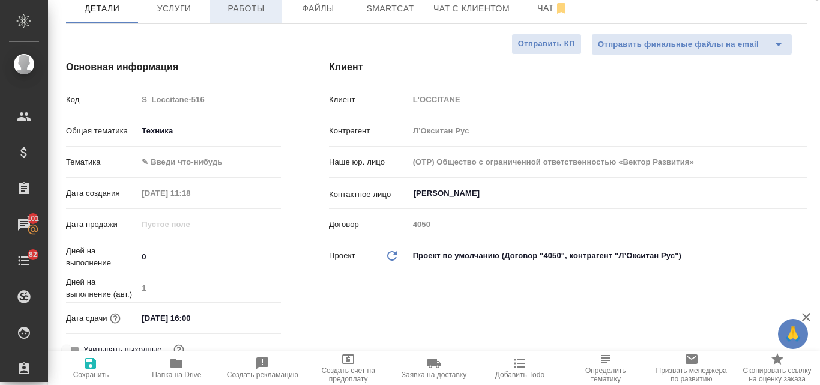
scroll to position [0, 0]
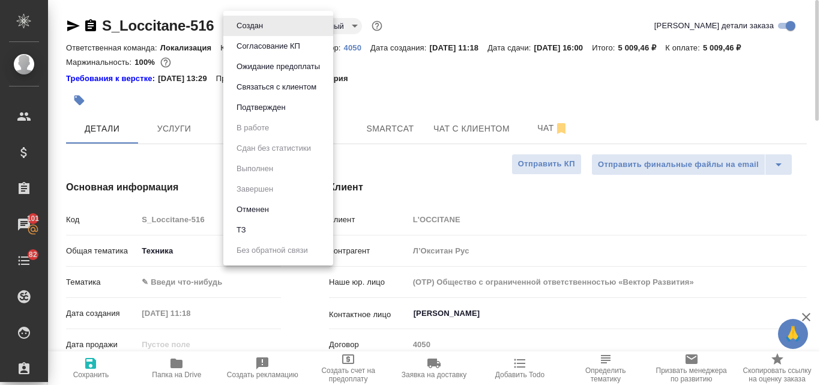
click at [267, 28] on body "🙏 .cls-1 fill:#fff; AWATERA Valyaeva Anna Клиенты Спецификации Заказы 101 Чаты …" at bounding box center [410, 192] width 820 height 385
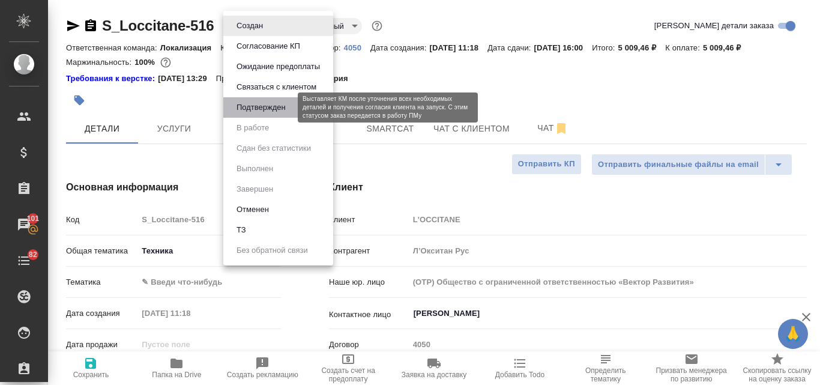
click at [268, 108] on button "Подтвержден" at bounding box center [261, 107] width 56 height 13
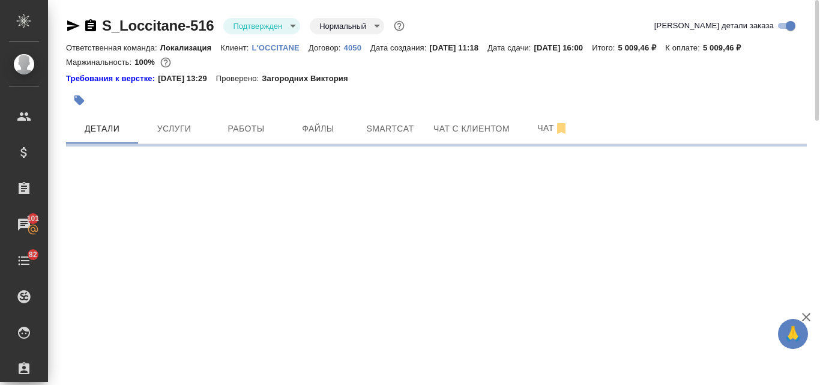
select select "RU"
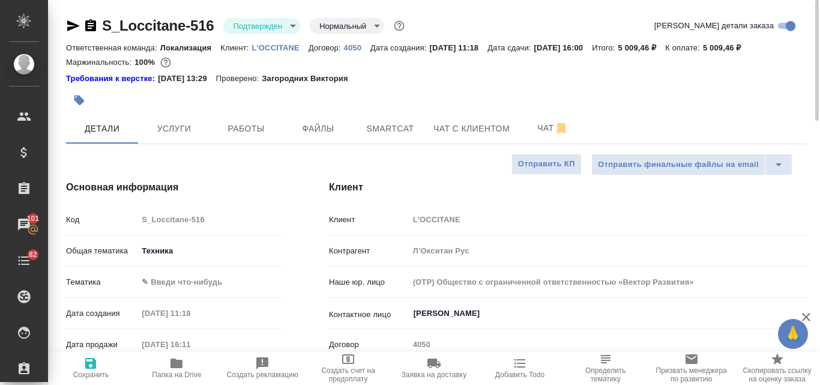
type textarea "x"
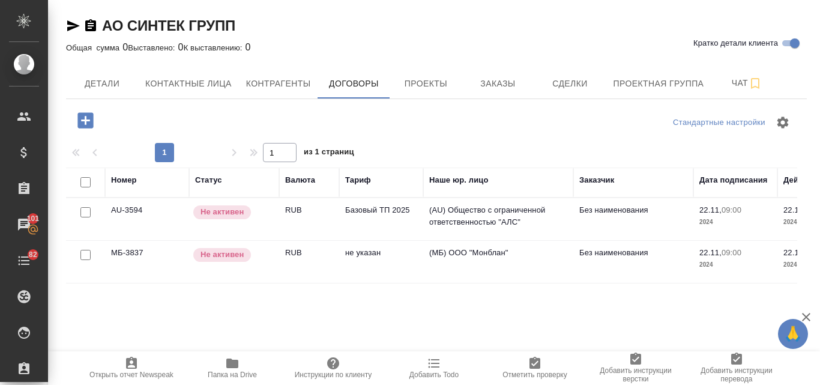
click at [355, 252] on td "не указан" at bounding box center [381, 262] width 84 height 42
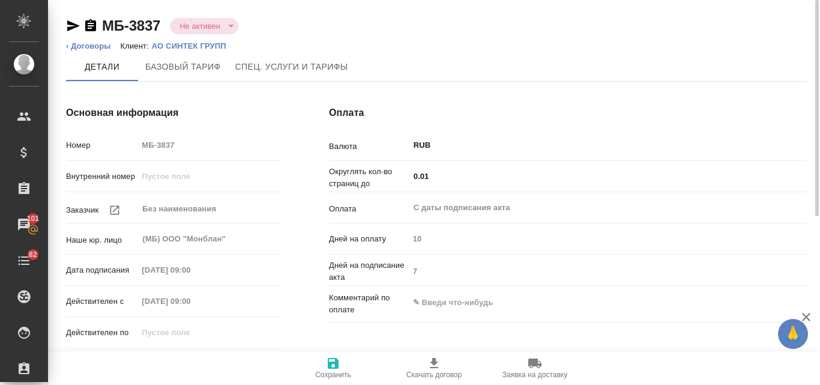
click at [227, 25] on div "Не активен" at bounding box center [204, 26] width 68 height 16
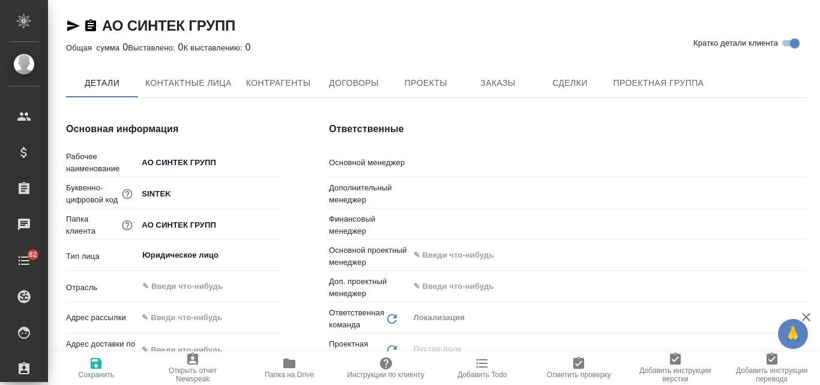
type textarea "x"
type input "[PERSON_NAME]"
type input "Загородних Виктория"
type input "Воробьёва Екатерина"
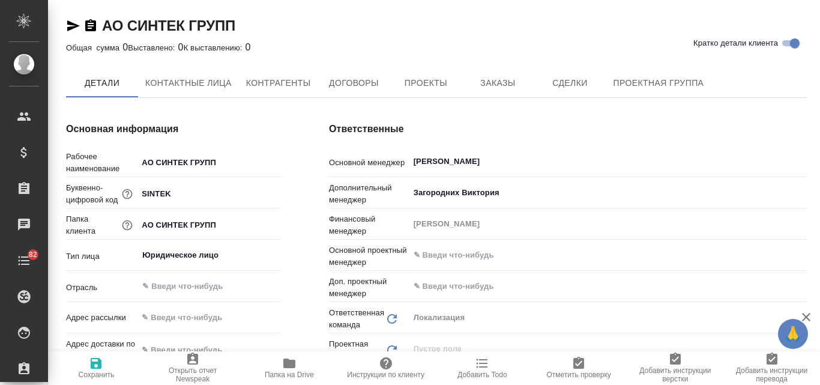
type textarea "x"
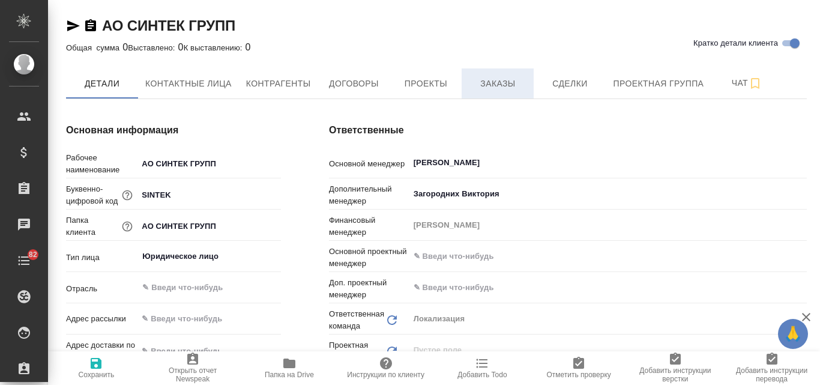
type textarea "x"
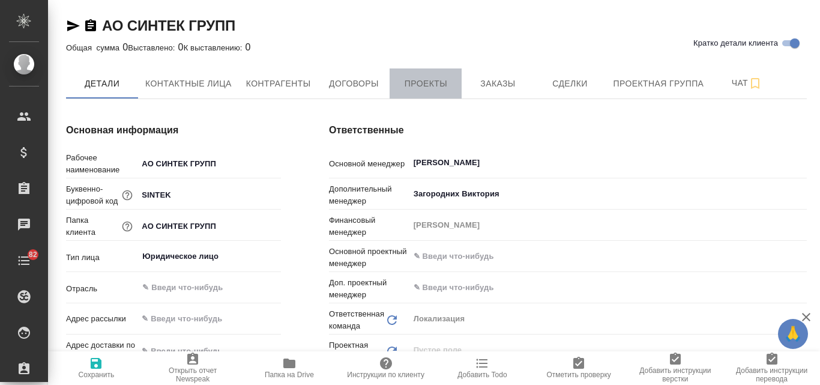
click at [422, 86] on span "Проекты" at bounding box center [426, 83] width 58 height 15
type textarea "x"
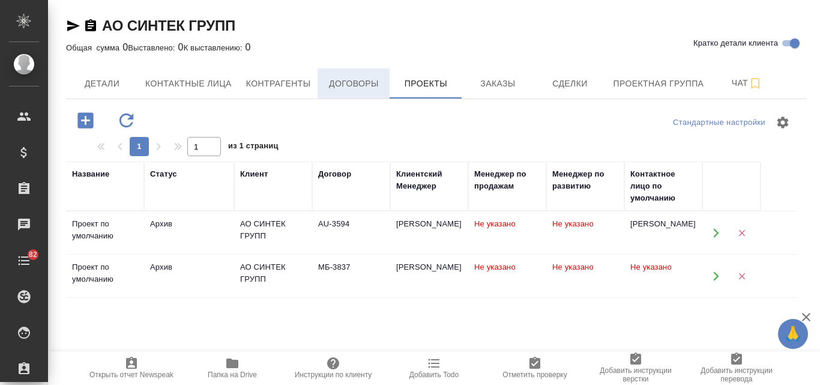
click at [342, 86] on span "Договоры" at bounding box center [354, 83] width 58 height 15
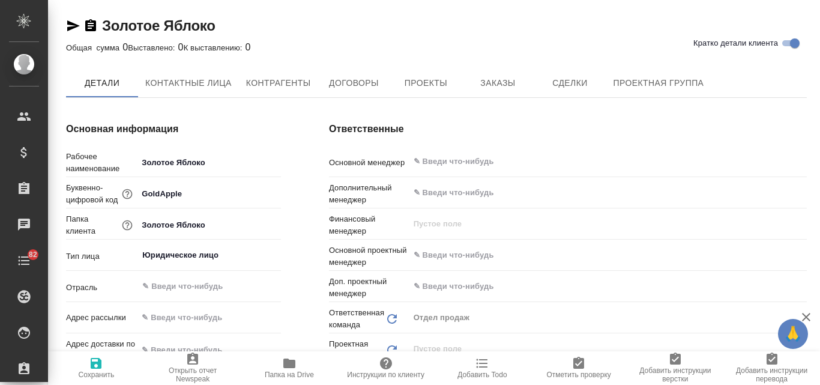
type textarea "x"
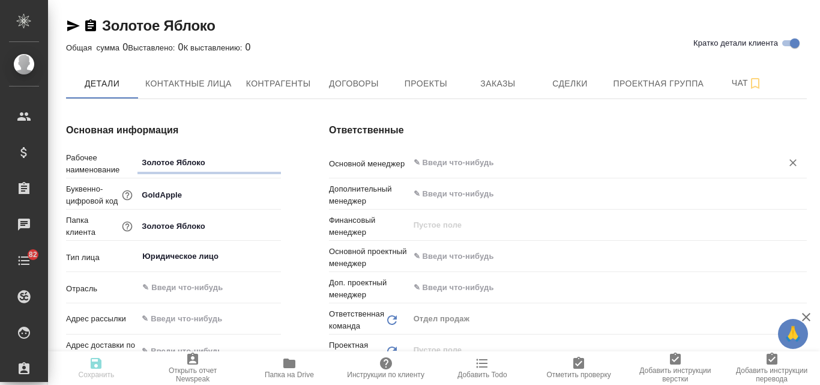
type textarea "x"
click at [433, 162] on input "text" at bounding box center [587, 162] width 350 height 14
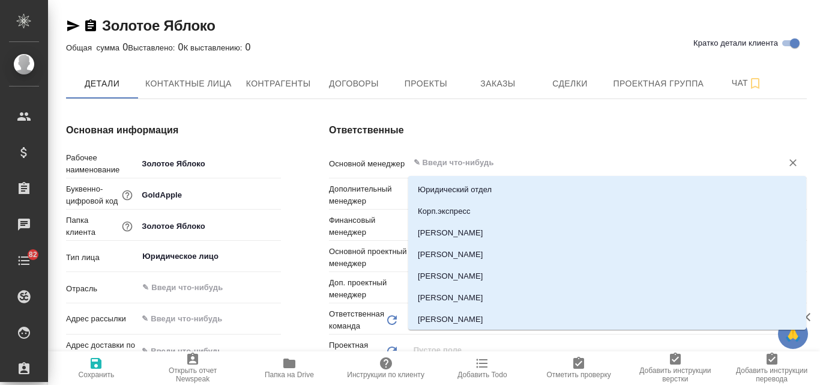
type textarea "x"
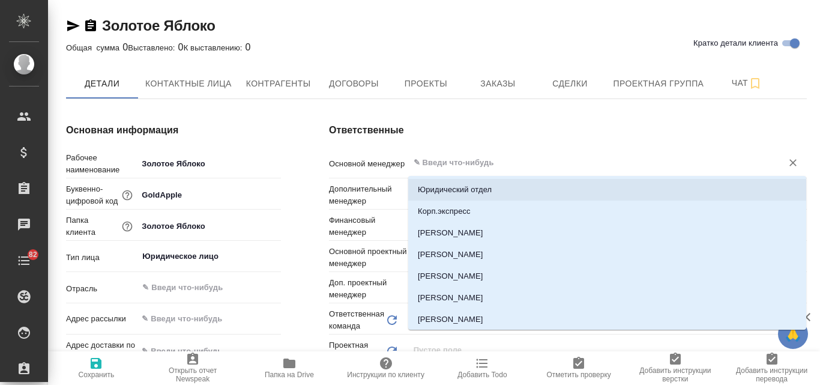
type textarea "x"
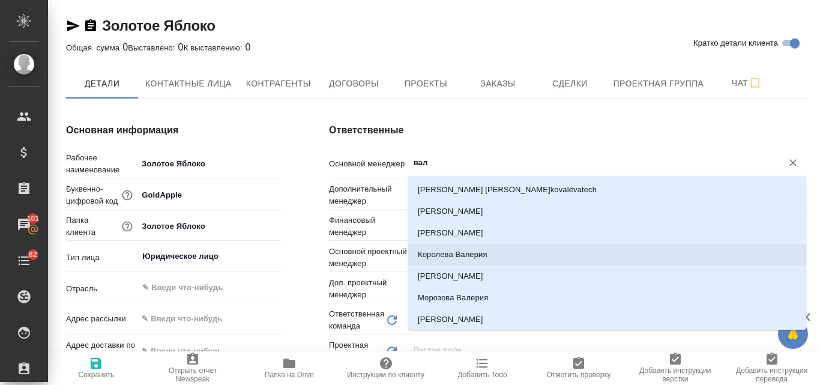
type input "валя"
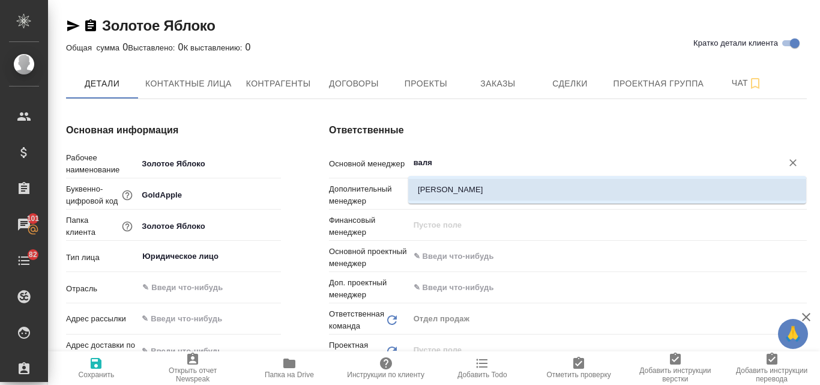
click at [439, 184] on li "[PERSON_NAME]" at bounding box center [607, 190] width 398 height 22
type textarea "x"
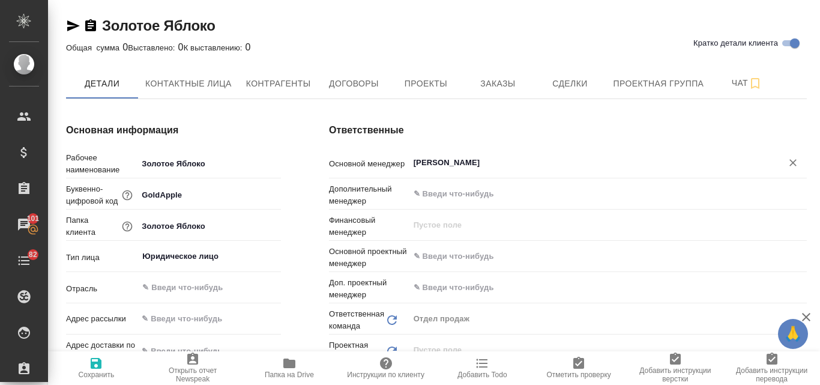
type input "Валяева Анна"
click at [95, 365] on icon "button" at bounding box center [96, 363] width 14 height 14
type textarea "x"
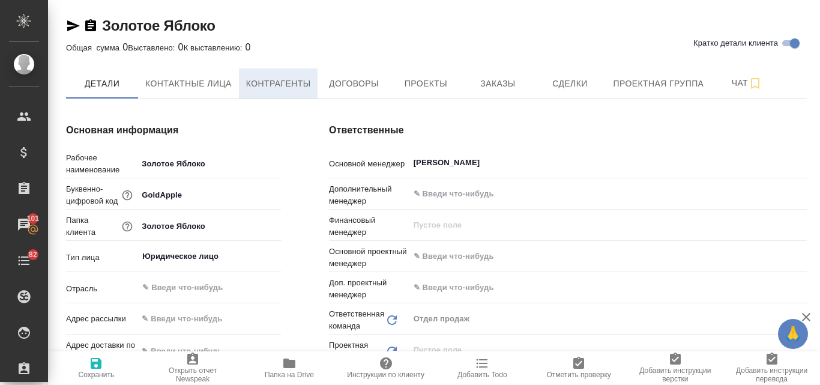
type textarea "x"
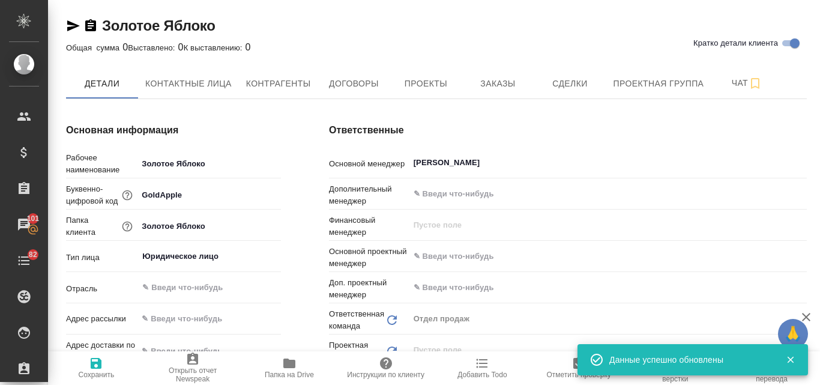
type textarea "x"
type input "Воробьёва Екатерина"
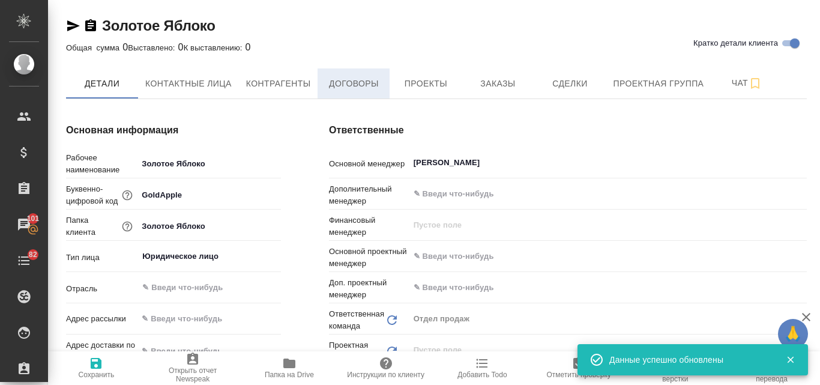
type input "Локализация"
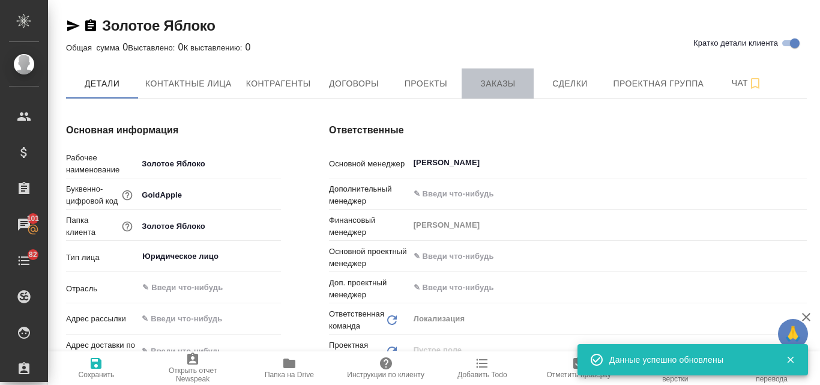
click at [501, 91] on button "Заказы" at bounding box center [497, 83] width 72 height 30
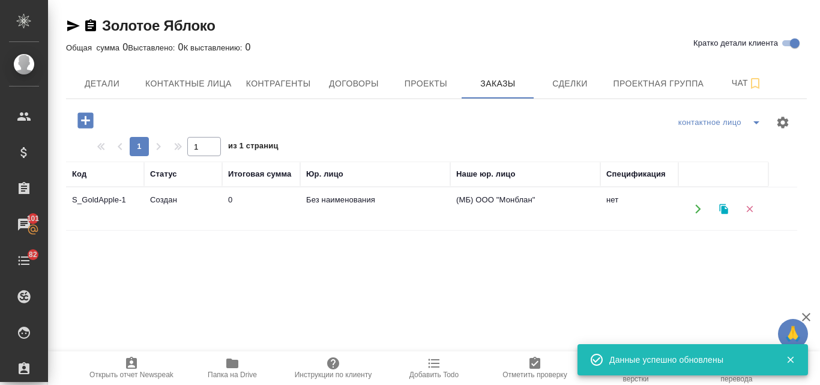
click at [256, 202] on td "0" at bounding box center [261, 209] width 78 height 42
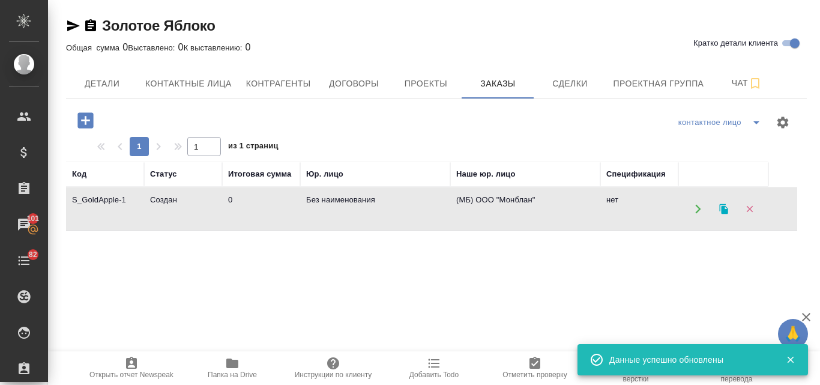
click at [256, 202] on td "0" at bounding box center [261, 209] width 78 height 42
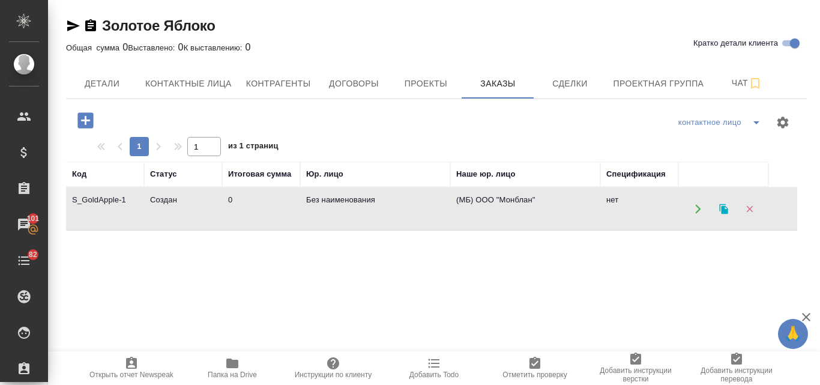
click at [245, 215] on td "0" at bounding box center [261, 209] width 78 height 42
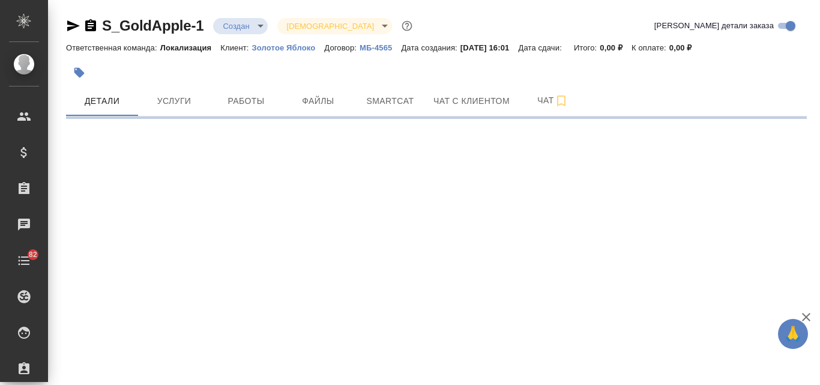
select select "RU"
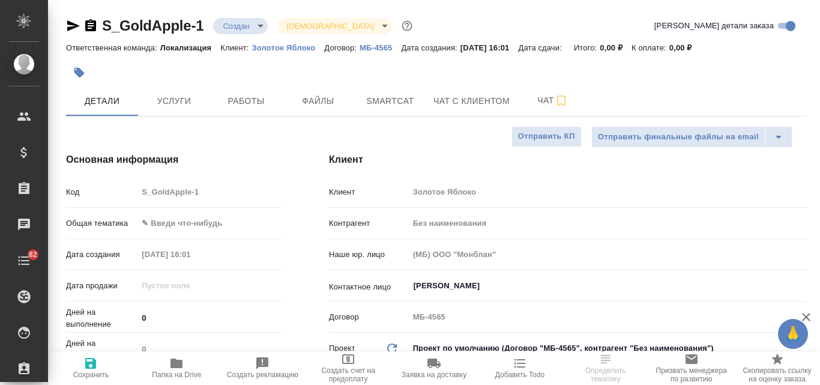
type textarea "x"
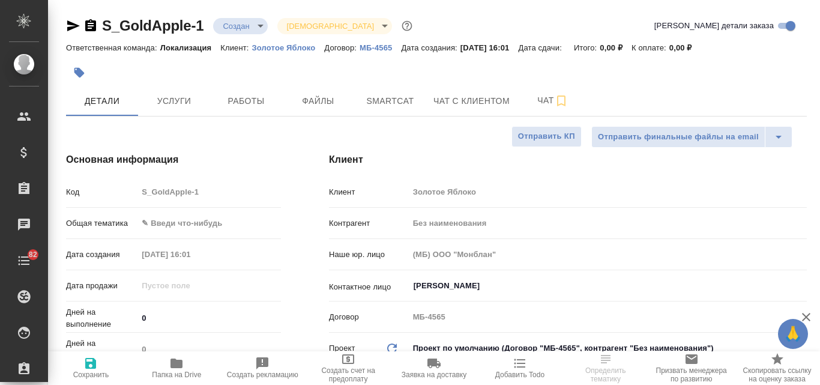
type textarea "x"
select select "RU"
type textarea "x"
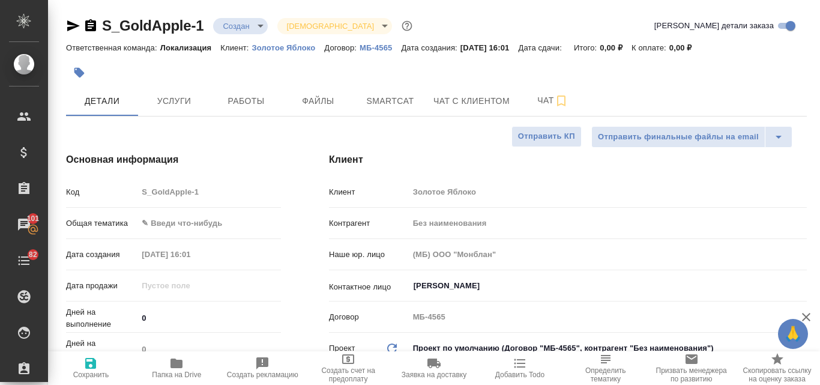
type textarea "x"
click at [178, 104] on span "Услуги" at bounding box center [174, 101] width 58 height 15
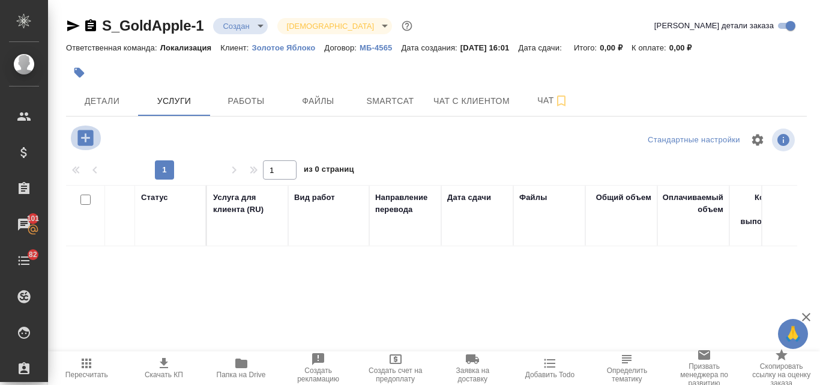
click at [84, 140] on icon "button" at bounding box center [85, 138] width 16 height 16
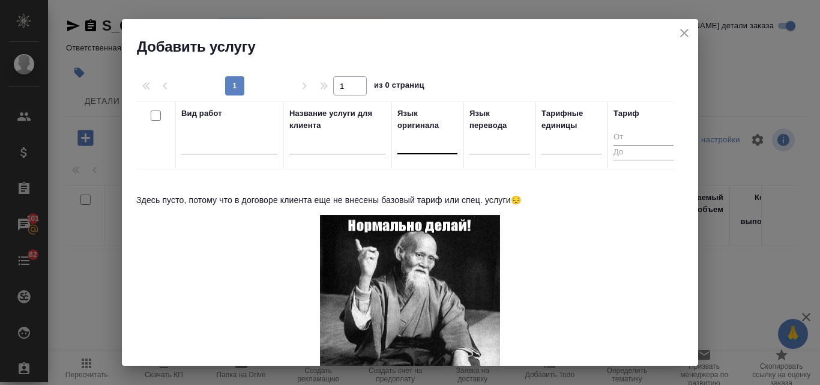
click at [433, 144] on div at bounding box center [427, 141] width 60 height 17
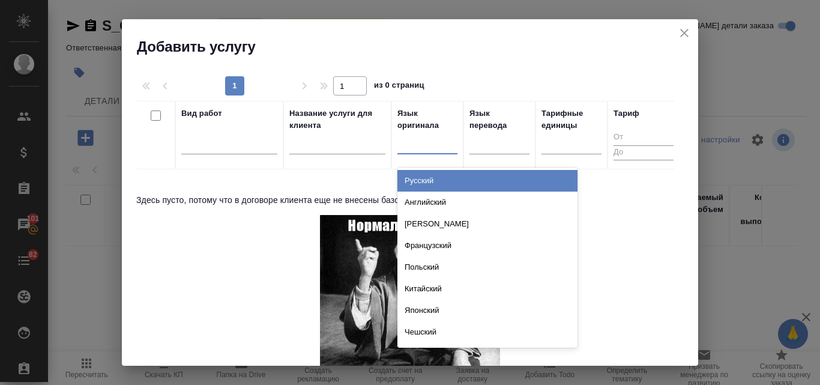
click at [425, 183] on div "Русский" at bounding box center [487, 181] width 180 height 22
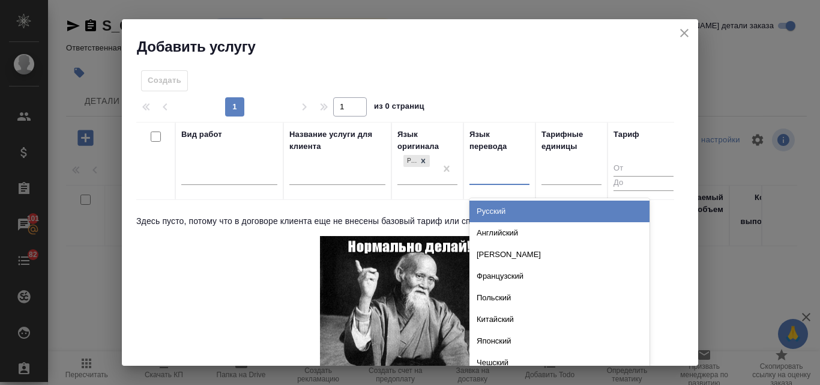
click at [496, 173] on div at bounding box center [499, 172] width 60 height 17
type input "кит"
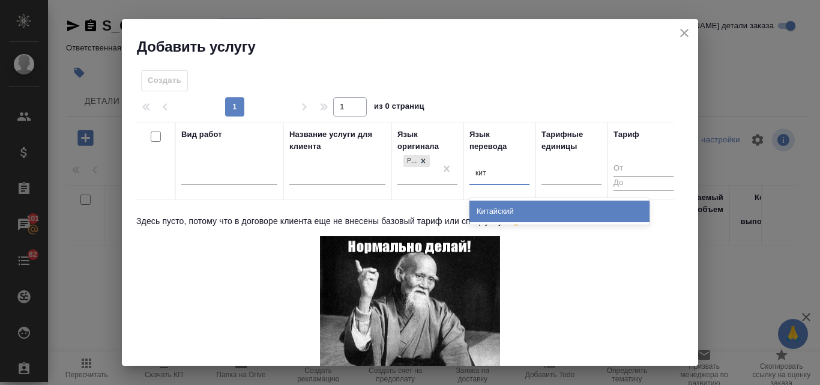
click at [506, 211] on div "Китайский" at bounding box center [559, 211] width 180 height 22
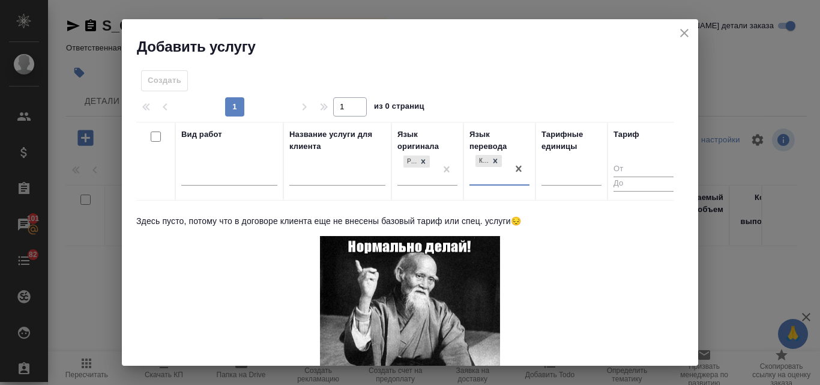
click at [200, 161] on div "Вид работ" at bounding box center [229, 161] width 96 height 66
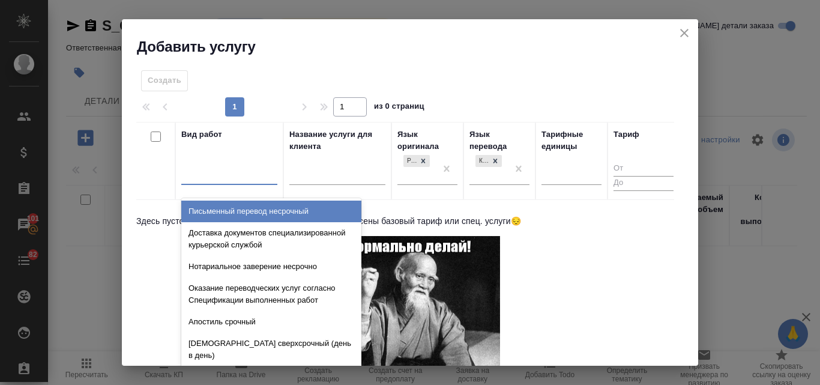
click at [206, 172] on div at bounding box center [229, 172] width 96 height 17
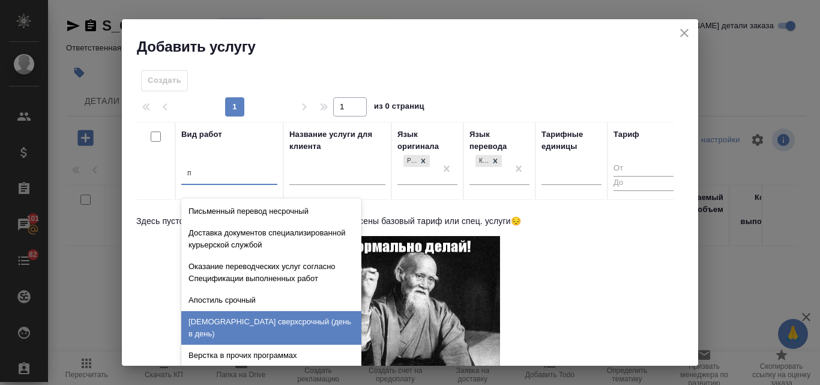
type input "п"
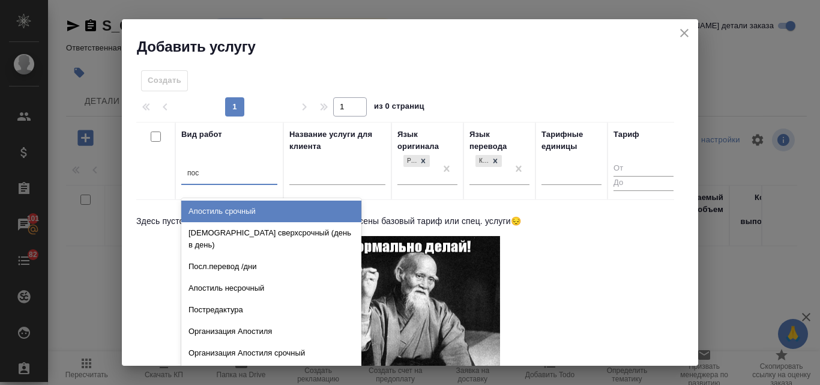
type input "пост"
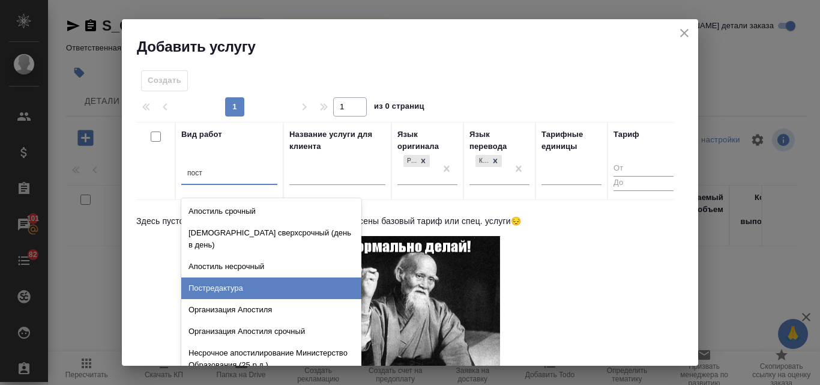
click at [296, 277] on div "Постредактура" at bounding box center [271, 288] width 180 height 22
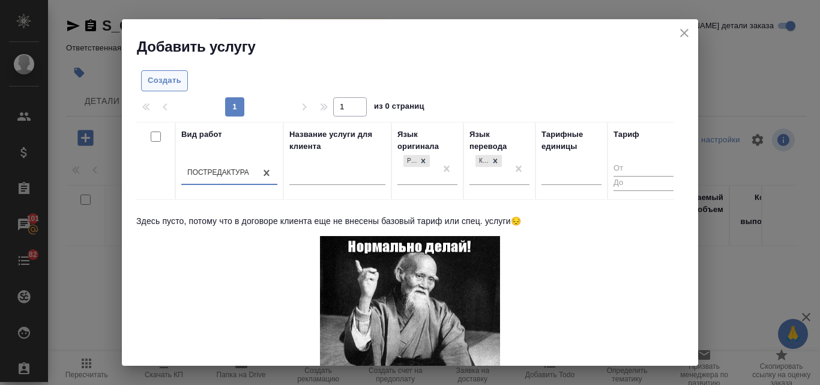
click at [166, 76] on span "Создать" at bounding box center [165, 81] width 34 height 14
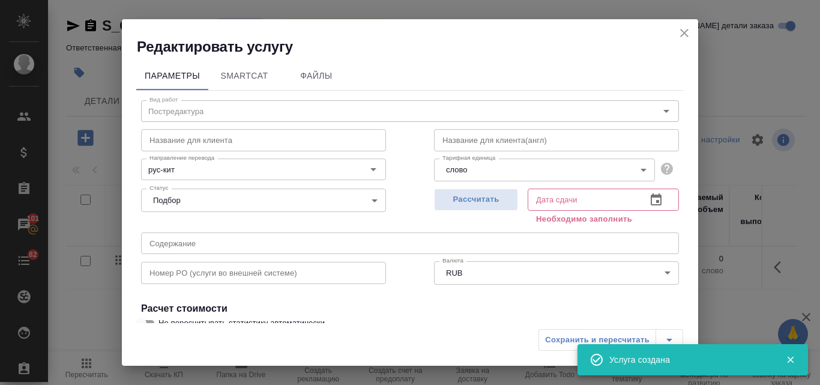
click at [238, 110] on div "Название для клиента Название для клиента" at bounding box center [263, 138] width 293 height 77
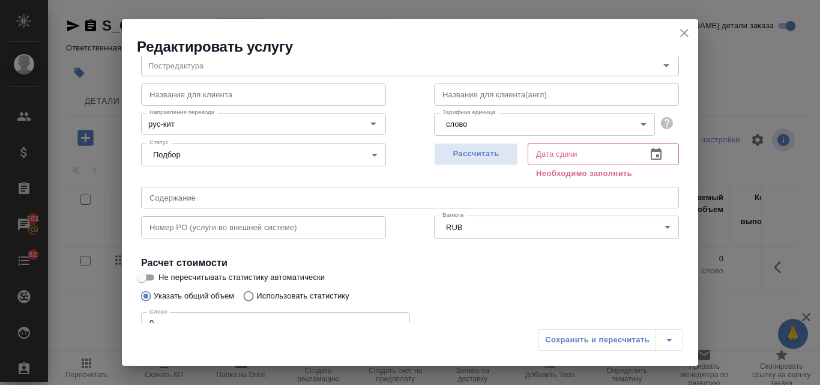
scroll to position [120, 0]
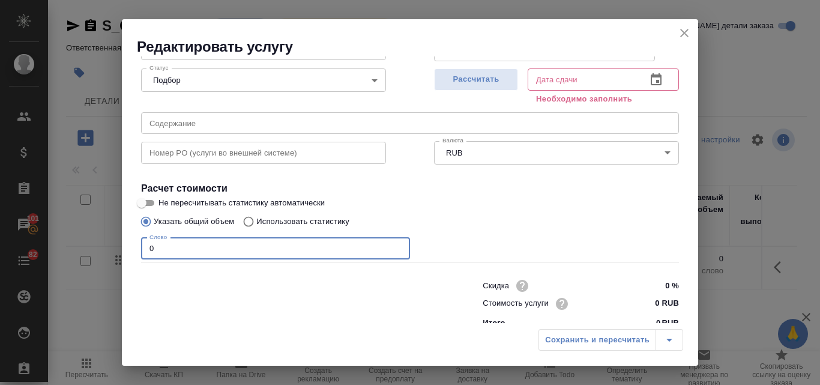
drag, startPoint x: 158, startPoint y: 248, endPoint x: 142, endPoint y: 244, distance: 16.7
click at [142, 244] on input "0" at bounding box center [275, 249] width 269 height 22
type input "1125000"
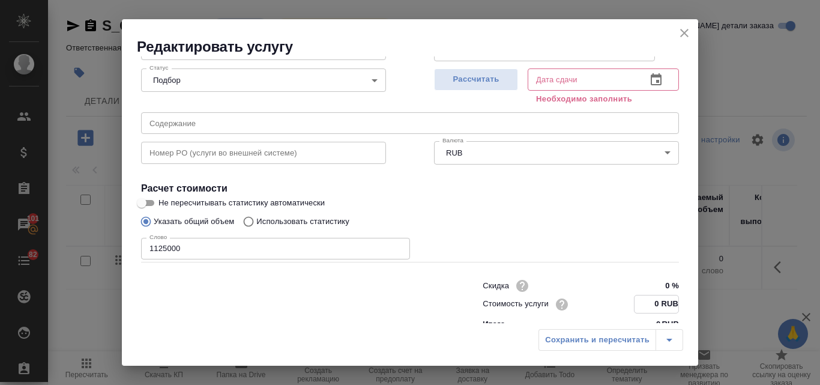
drag, startPoint x: 650, startPoint y: 304, endPoint x: 642, endPoint y: 299, distance: 9.7
click at [642, 299] on input "0 RUB" at bounding box center [656, 303] width 44 height 17
type input "6.72 RUB"
click at [469, 86] on span "Рассчитать" at bounding box center [475, 80] width 71 height 14
type input "27.10.2026 10:54"
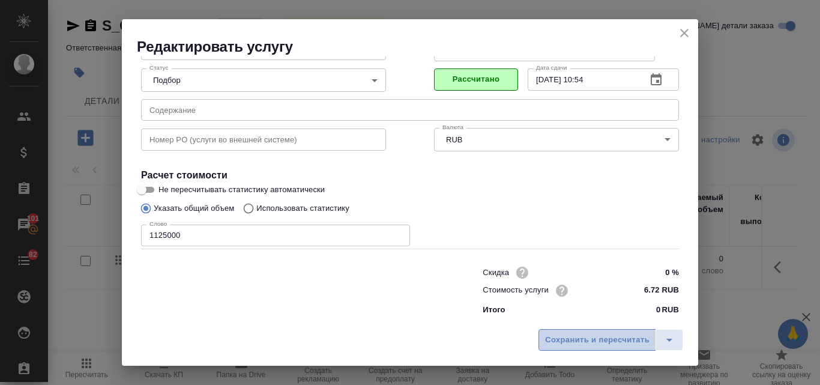
click at [617, 345] on span "Сохранить и пересчитать" at bounding box center [597, 340] width 104 height 14
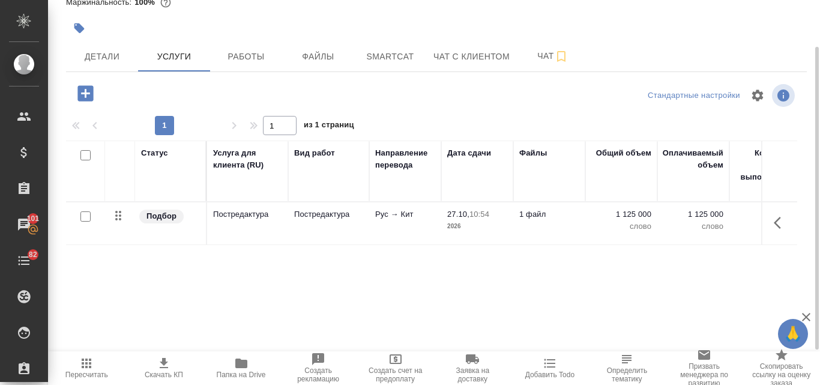
scroll to position [0, 0]
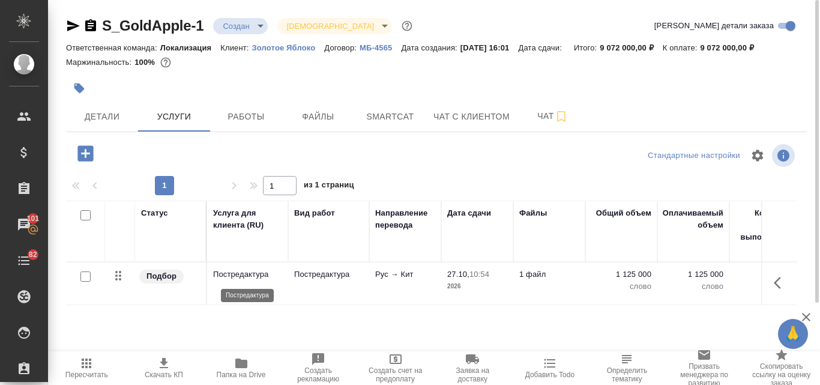
click at [240, 274] on p "Постредактура" at bounding box center [247, 274] width 69 height 12
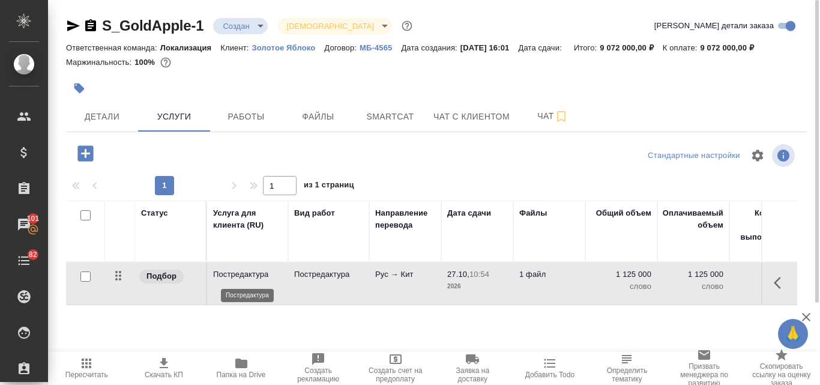
click at [240, 274] on p "Постредактура" at bounding box center [247, 274] width 69 height 12
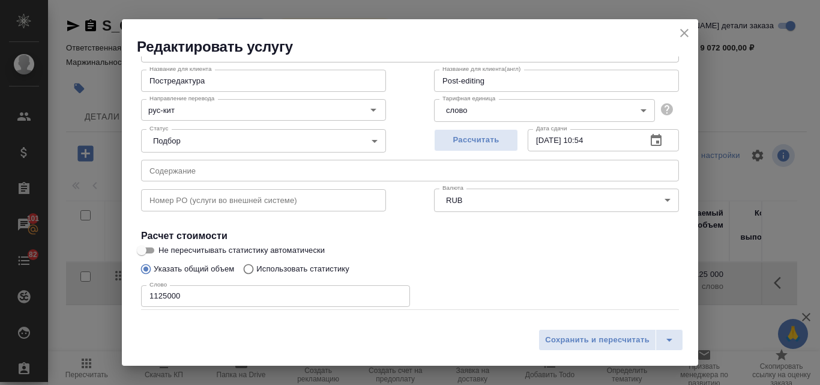
scroll to position [122, 0]
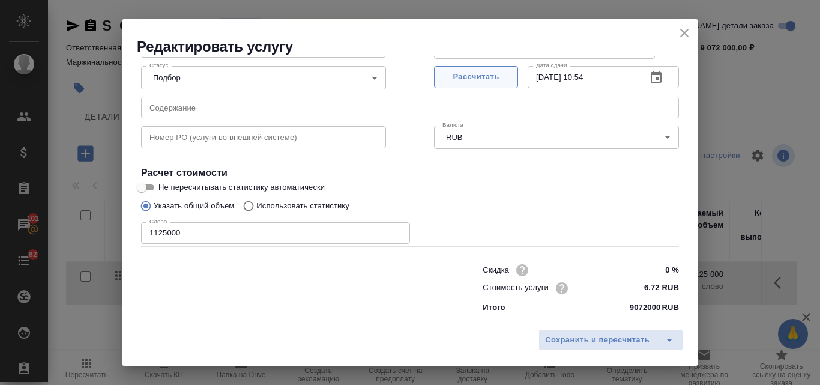
click at [465, 77] on span "Рассчитать" at bounding box center [475, 77] width 71 height 14
type input "27.10.2026 10:56"
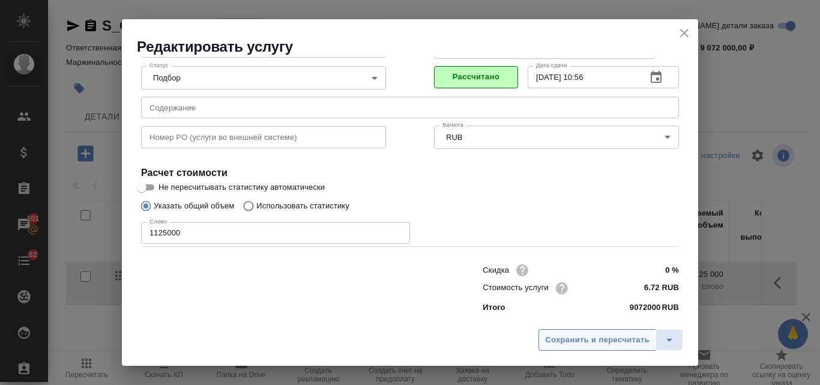
click at [580, 340] on span "Сохранить и пересчитать" at bounding box center [597, 340] width 104 height 14
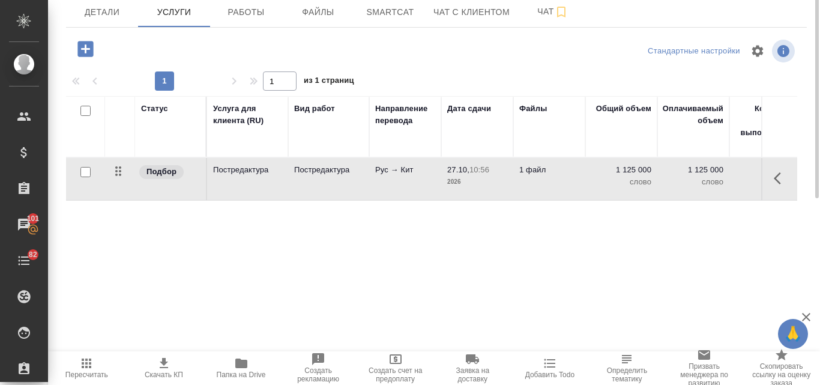
scroll to position [0, 0]
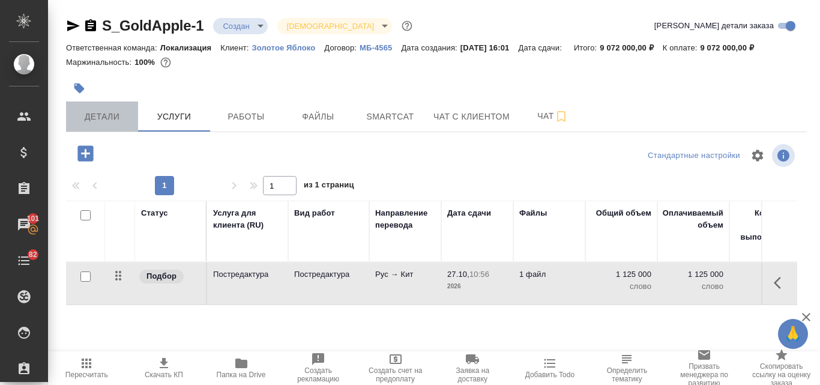
click at [103, 117] on span "Детали" at bounding box center [102, 116] width 58 height 15
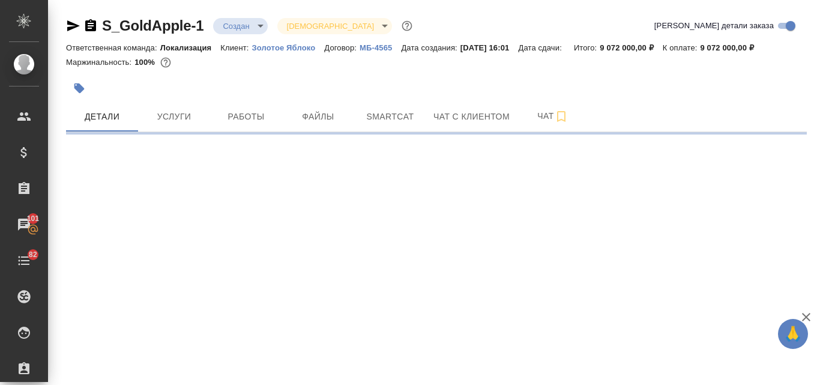
select select "RU"
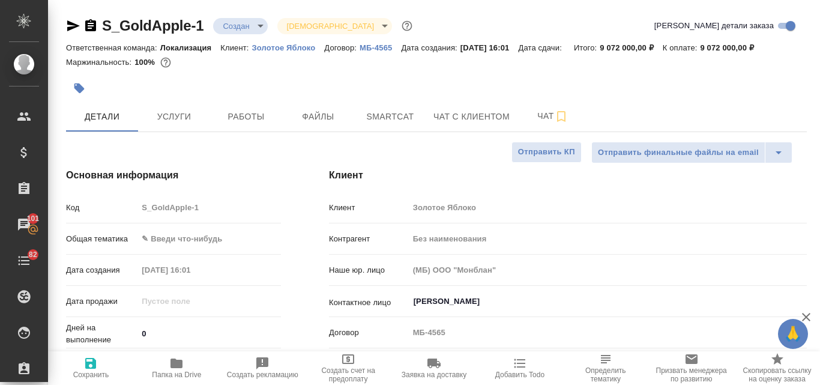
type textarea "x"
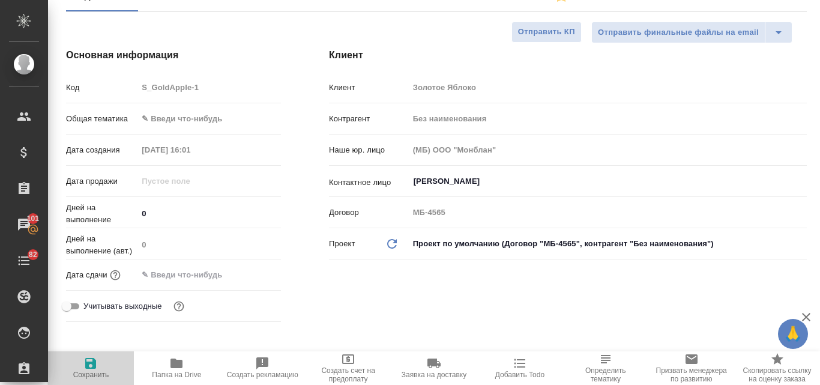
click at [85, 367] on icon "button" at bounding box center [90, 363] width 14 height 14
type textarea "x"
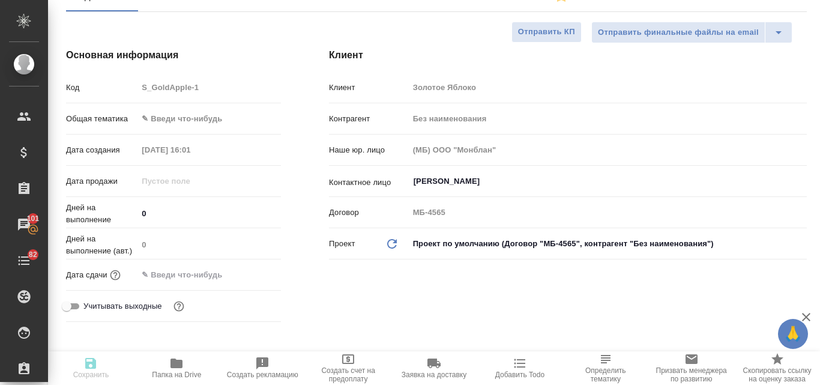
type textarea "x"
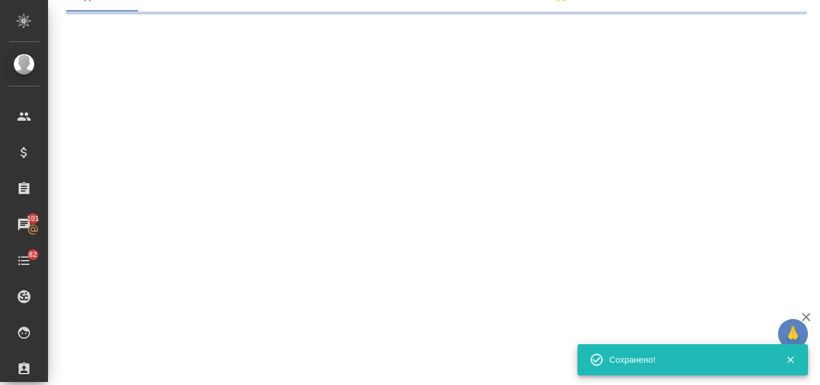
select select "RU"
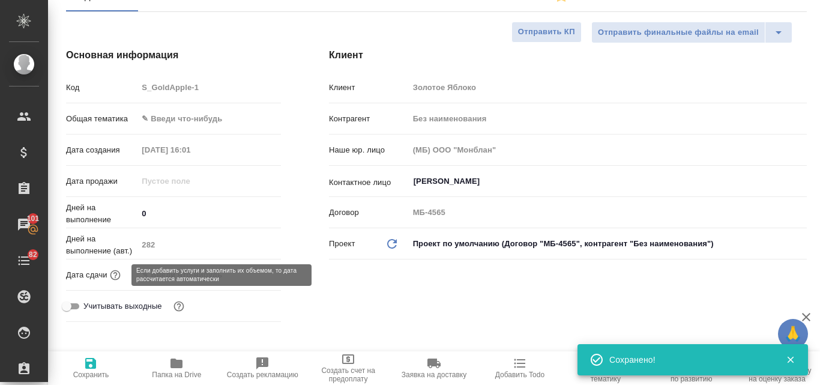
type textarea "x"
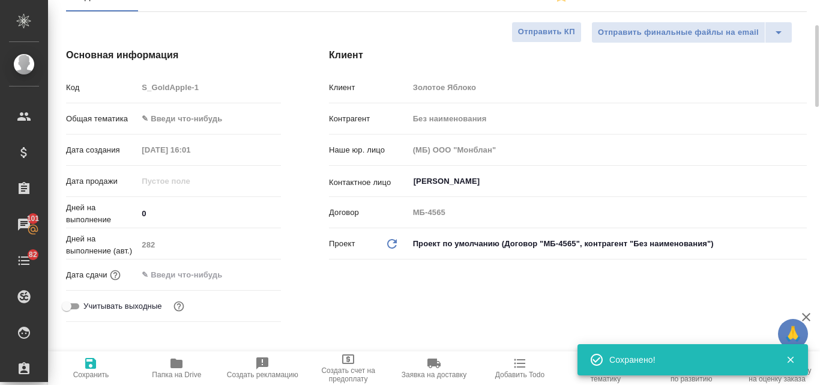
scroll to position [60, 0]
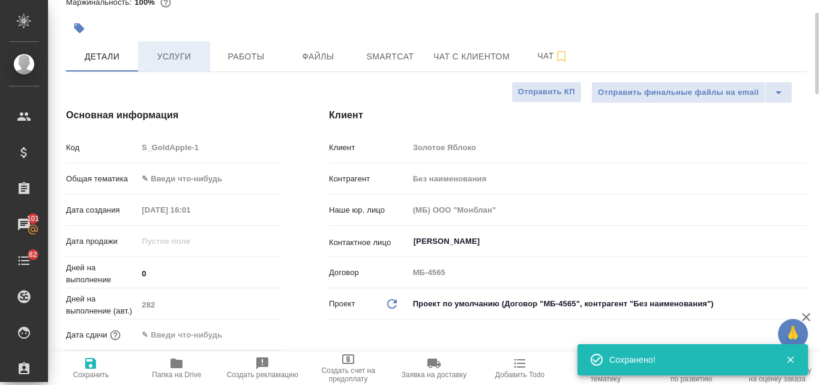
click at [173, 59] on span "Услуги" at bounding box center [174, 56] width 58 height 15
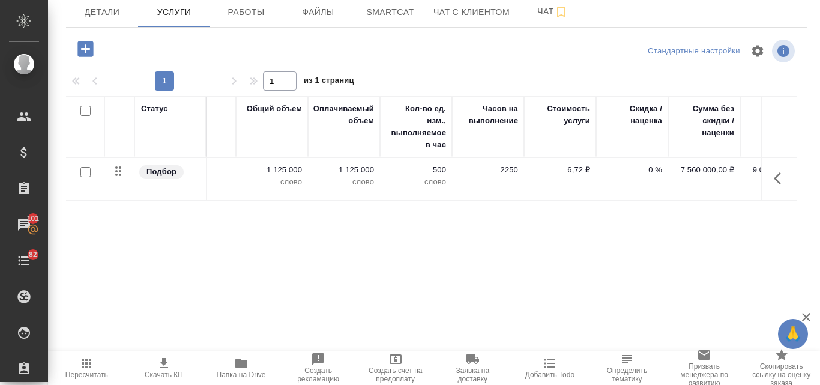
scroll to position [0, 409]
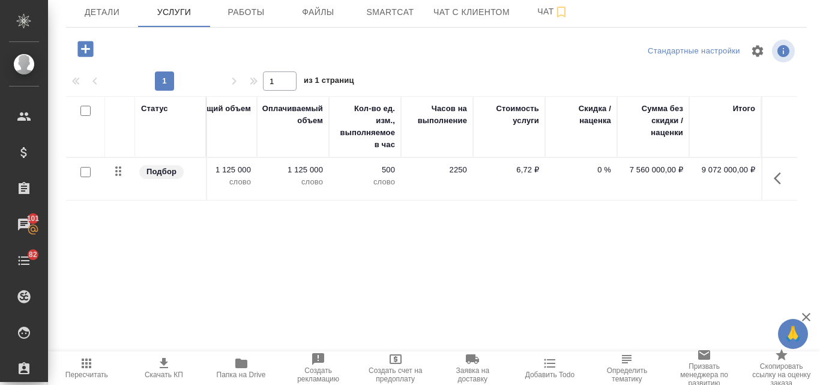
drag, startPoint x: 617, startPoint y: 167, endPoint x: 659, endPoint y: 167, distance: 41.4
click at [659, 167] on p "7 560 000,00 ₽" at bounding box center [653, 170] width 60 height 12
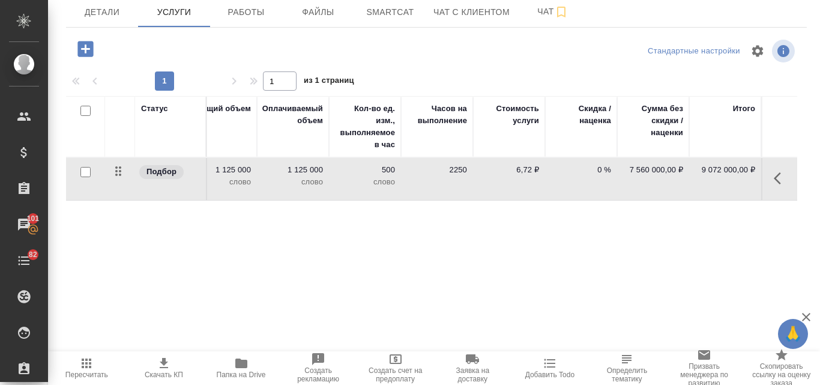
click at [701, 180] on td "9 072 000,00 ₽" at bounding box center [725, 179] width 72 height 42
click at [709, 242] on div "Статус Услуга для клиента (RU) Вид работ Направление перевода Дата сдачи Файлы …" at bounding box center [431, 225] width 731 height 258
click at [694, 245] on div "Статус Услуга для клиента (RU) Вид работ Направление перевода Дата сдачи Файлы …" at bounding box center [431, 225] width 731 height 258
click at [660, 262] on div "Статус Услуга для клиента (RU) Вид работ Направление перевода Дата сдачи Файлы …" at bounding box center [431, 225] width 731 height 258
click at [323, 344] on div "Статус Услуга для клиента (RU) Вид работ Направление перевода Дата сдачи Файлы …" at bounding box center [431, 225] width 731 height 258
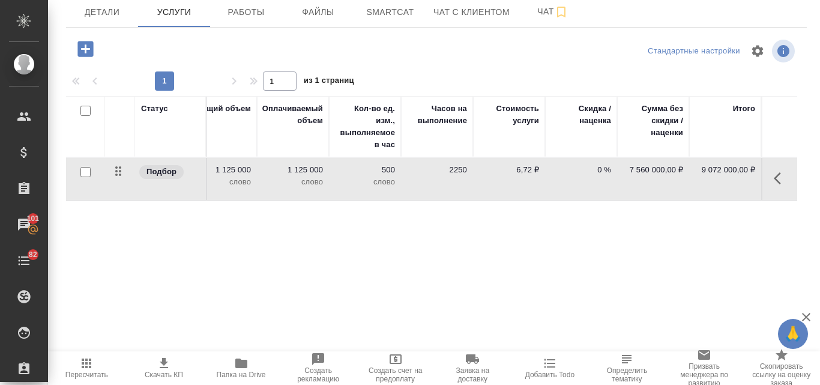
drag, startPoint x: 439, startPoint y: 353, endPoint x: 376, endPoint y: 352, distance: 63.6
click at [376, 352] on div "Пересчитать Скачать КП Папка на Drive Создать рекламацию Создать счет на предоп…" at bounding box center [434, 368] width 772 height 34
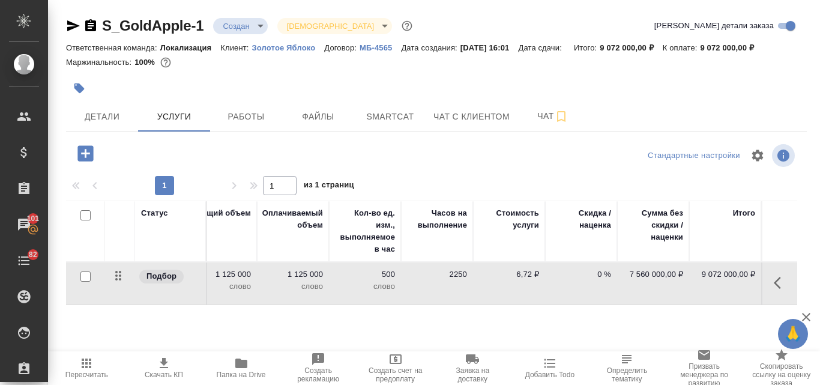
click at [164, 365] on icon "button" at bounding box center [164, 363] width 8 height 10
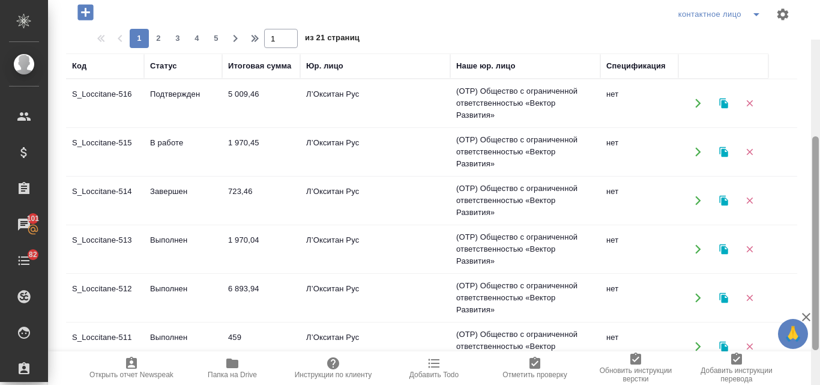
scroll to position [12, 0]
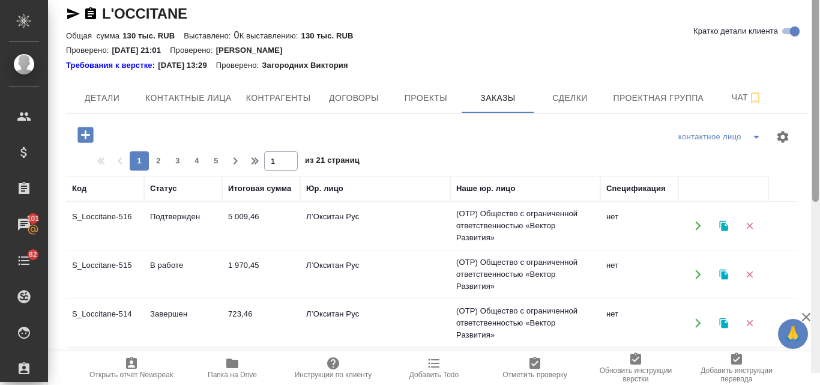
drag, startPoint x: 812, startPoint y: 218, endPoint x: 805, endPoint y: 44, distance: 174.1
click at [808, 49] on div "L'OCCITANE Кратко детали клиента Общая сумма 130 тыс. RUB Выставлено: 0 К выста…" at bounding box center [434, 192] width 772 height 385
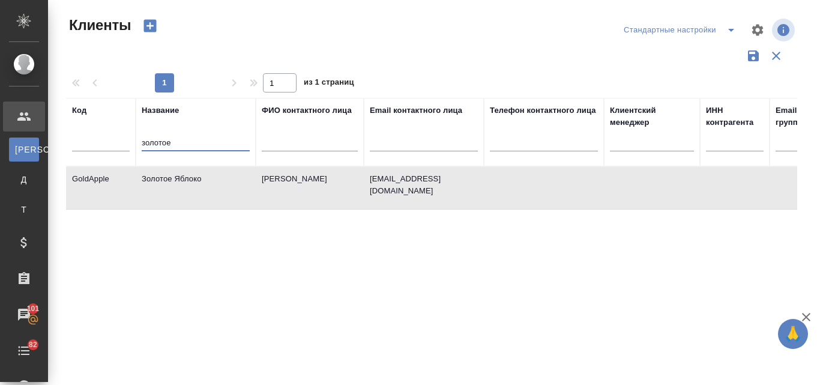
select select "RU"
click at [129, 146] on tr "Код Название золотое ФИО контактного лица Email контактного лица Телефон контак…" at bounding box center [519, 132] width 907 height 68
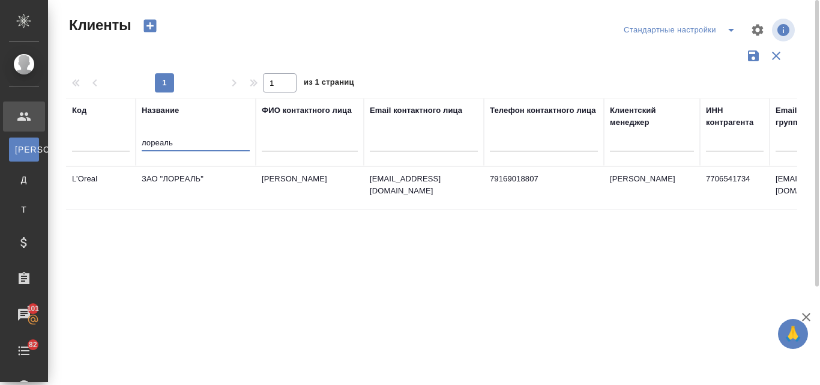
type input "лореаль"
click at [180, 182] on td "ЗАО "ЛОРЕАЛЬ"" at bounding box center [196, 188] width 120 height 42
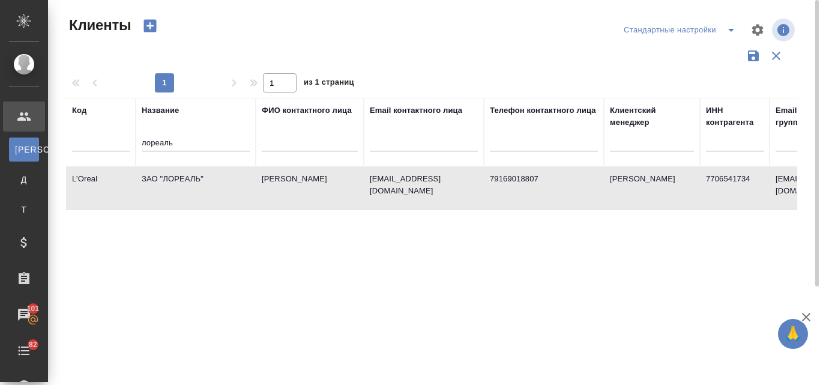
click at [180, 182] on td "ЗАО "ЛОРЕАЛЬ"" at bounding box center [196, 188] width 120 height 42
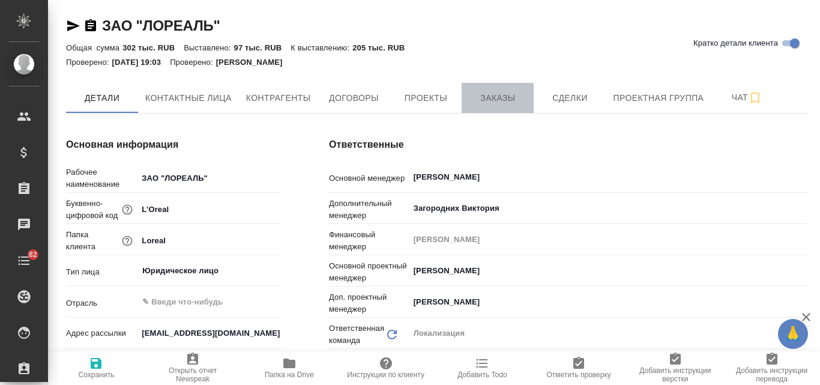
click at [490, 99] on span "Заказы" at bounding box center [498, 98] width 58 height 15
type textarea "x"
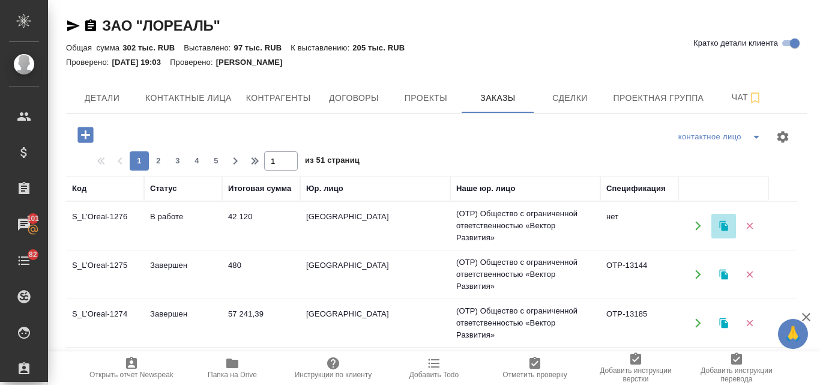
click at [728, 223] on button "button" at bounding box center [723, 226] width 25 height 25
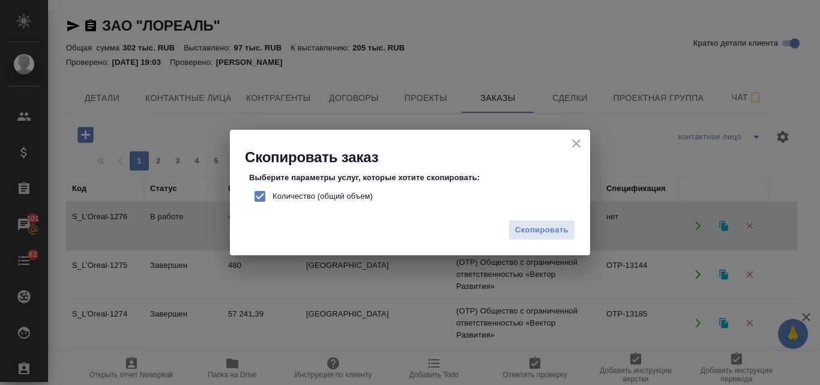
click at [260, 199] on input "Количество (общий объем)" at bounding box center [259, 196] width 25 height 25
checkbox input "false"
click at [553, 227] on span "Скопировать" at bounding box center [541, 230] width 53 height 14
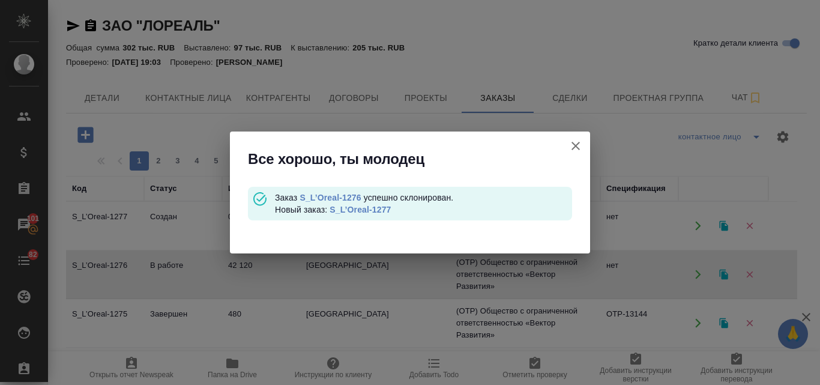
click at [369, 211] on link "S_L’Oreal-1277" at bounding box center [359, 210] width 61 height 10
click at [575, 144] on icon "button" at bounding box center [575, 146] width 14 height 14
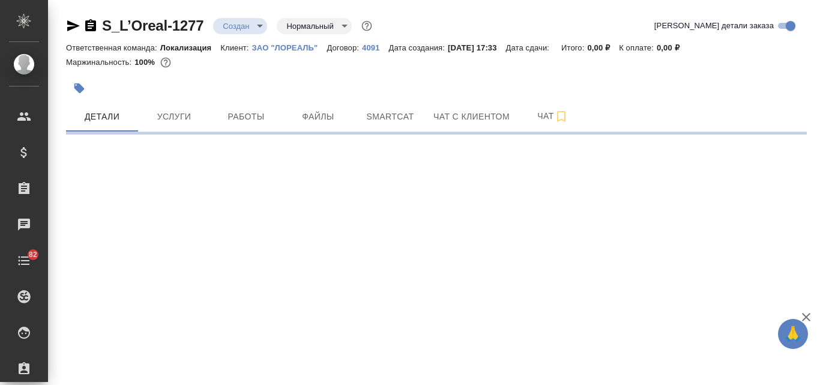
select select "RU"
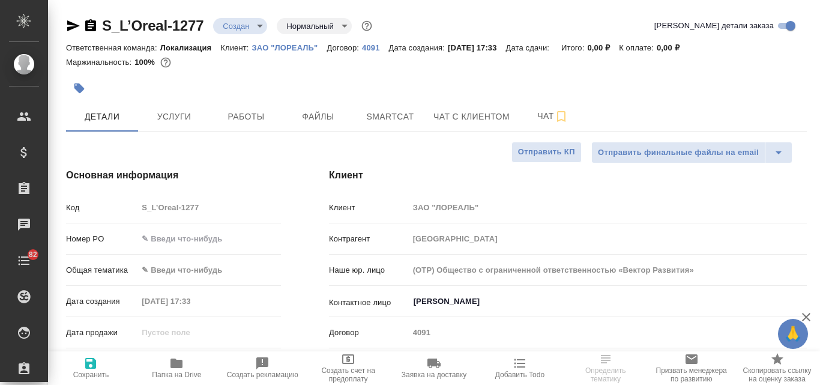
type textarea "x"
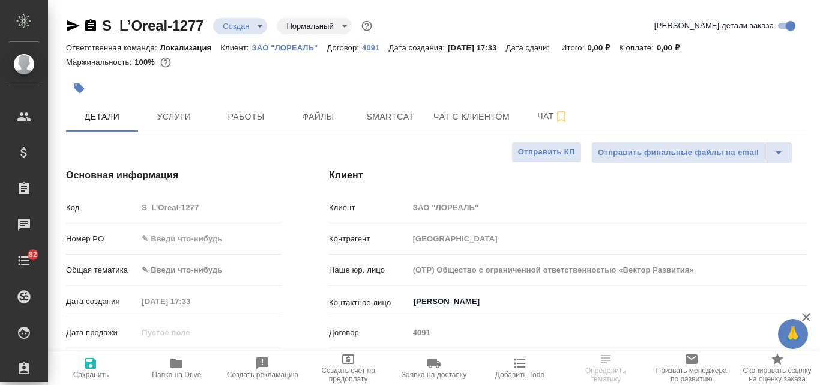
type textarea "x"
click at [316, 121] on span "Файлы" at bounding box center [318, 116] width 58 height 15
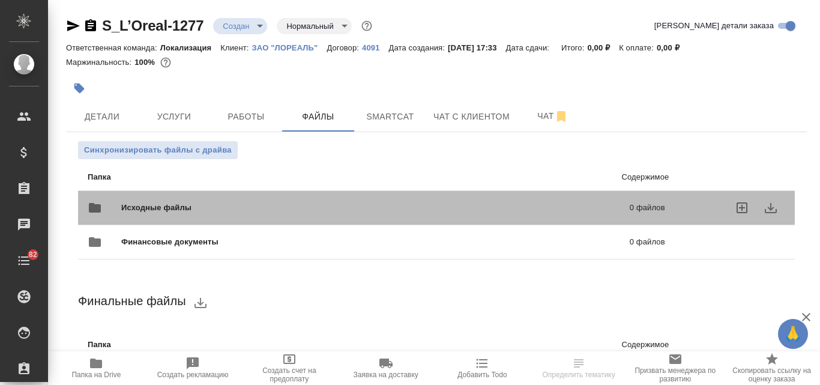
click at [197, 208] on span "Исходные файлы" at bounding box center [265, 208] width 289 height 12
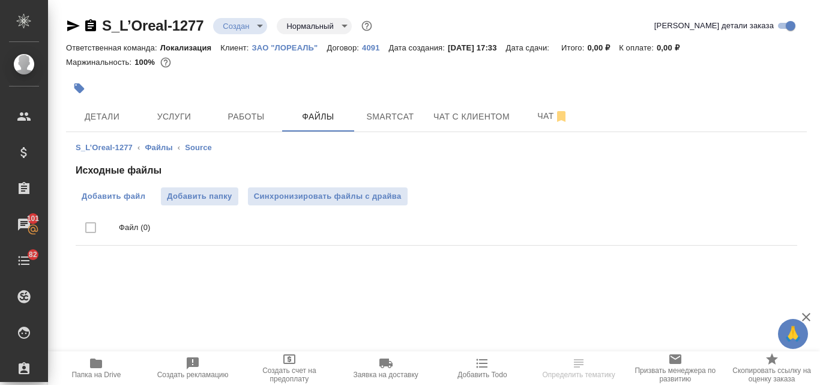
click at [138, 198] on span "Добавить файл" at bounding box center [114, 196] width 64 height 12
click at [0, 0] on input "Добавить файл" at bounding box center [0, 0] width 0 height 0
click at [101, 195] on span "Добавить файл" at bounding box center [114, 196] width 64 height 12
click at [0, 0] on input "Добавить файл" at bounding box center [0, 0] width 0 height 0
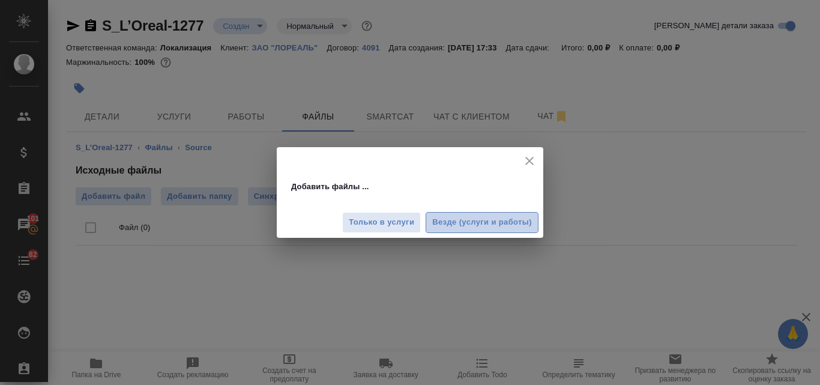
click at [445, 218] on span "Везде (услуги и работы)" at bounding box center [482, 222] width 100 height 14
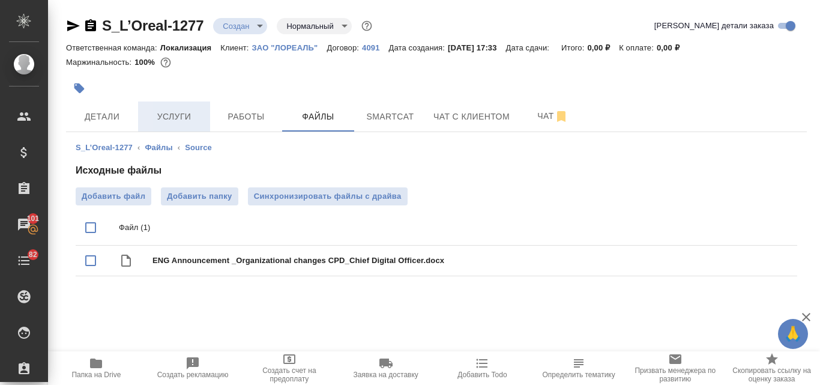
click at [190, 117] on span "Услуги" at bounding box center [174, 116] width 58 height 15
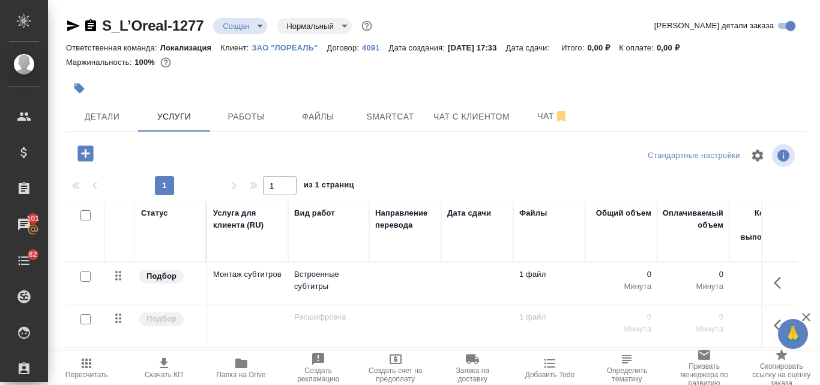
click at [85, 277] on input "checkbox" at bounding box center [85, 276] width 10 height 10
checkbox input "true"
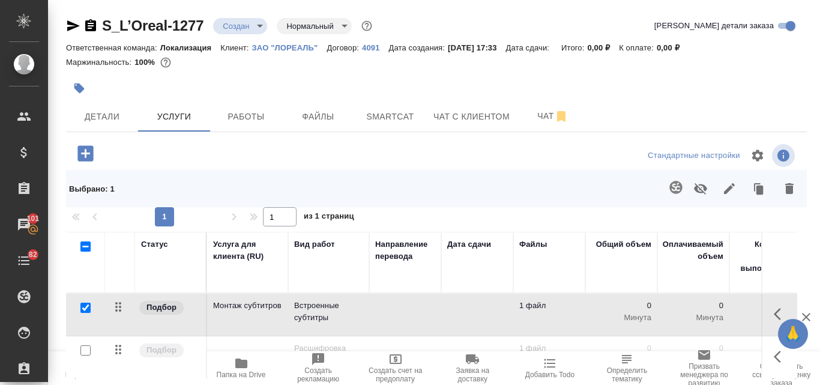
scroll to position [120, 0]
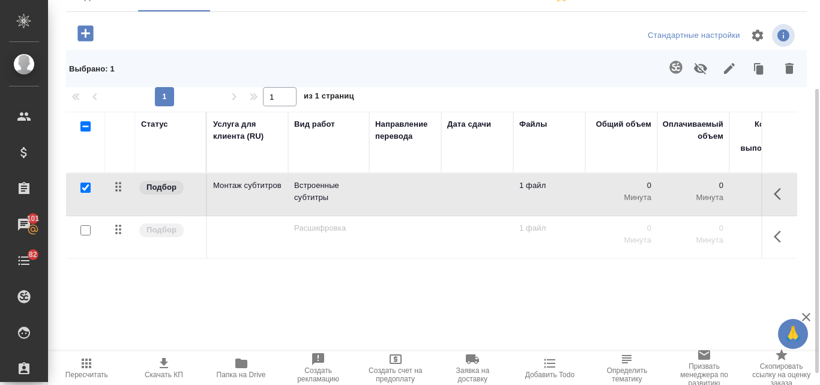
click at [84, 234] on input "checkbox" at bounding box center [85, 230] width 10 height 10
checkbox input "true"
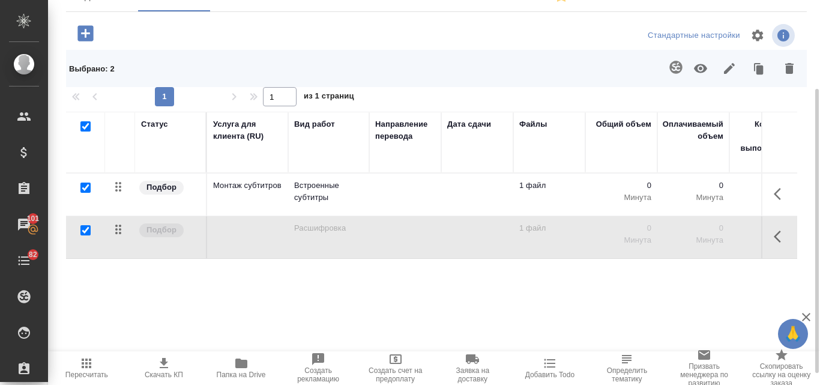
click at [796, 66] on icon "button" at bounding box center [789, 68] width 14 height 14
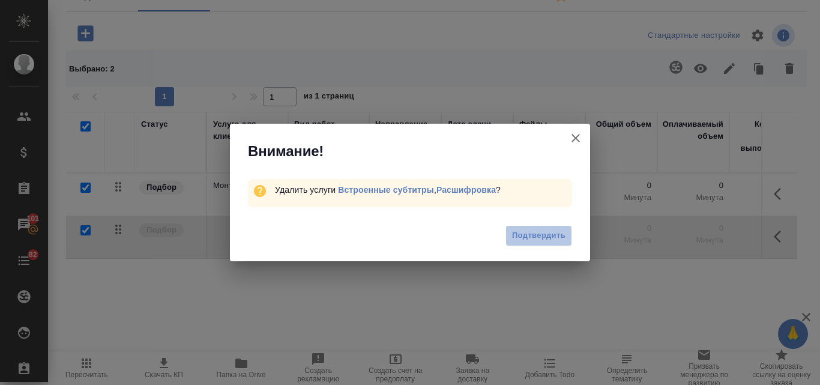
click at [518, 236] on span "Подтвердить" at bounding box center [538, 236] width 53 height 14
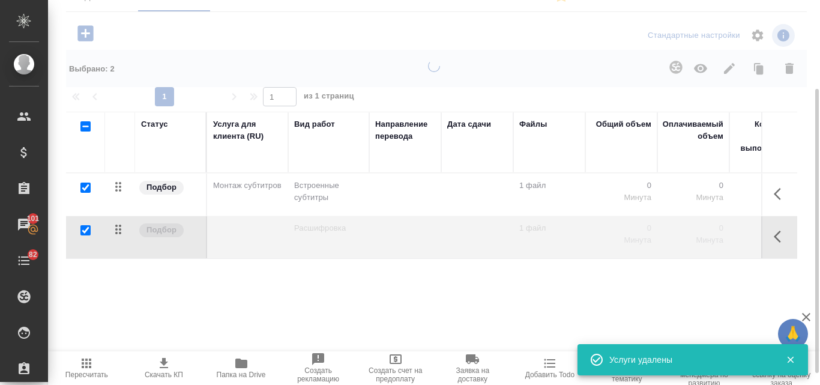
checkbox input "false"
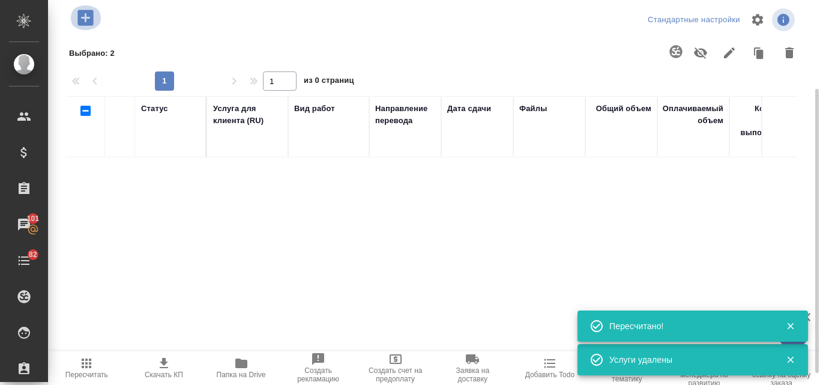
click at [83, 13] on icon "button" at bounding box center [85, 18] width 16 height 16
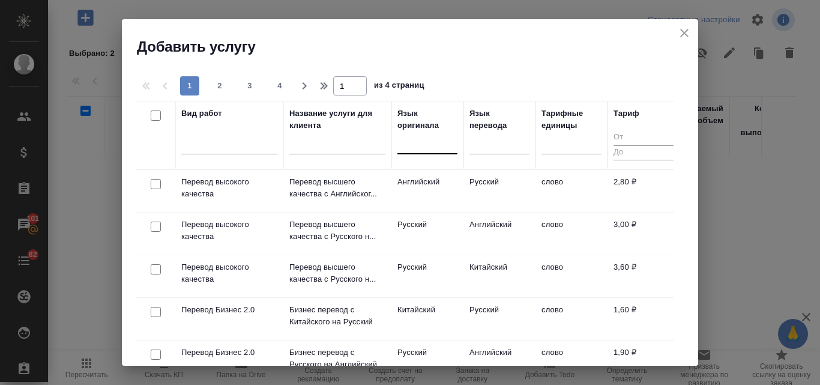
click at [407, 147] on div at bounding box center [427, 141] width 60 height 17
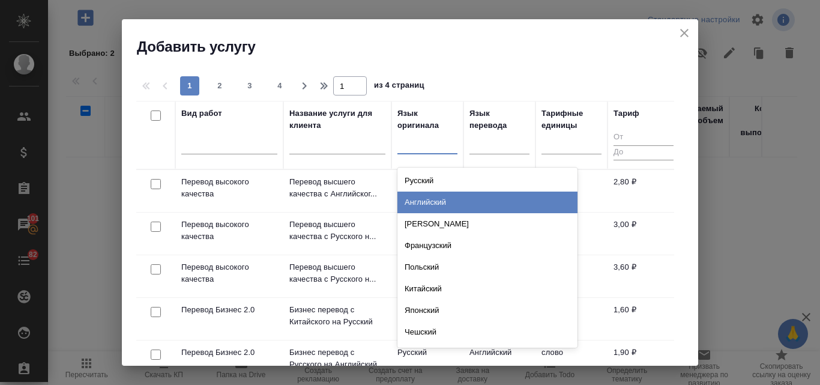
click at [419, 198] on div "Английский" at bounding box center [487, 202] width 180 height 22
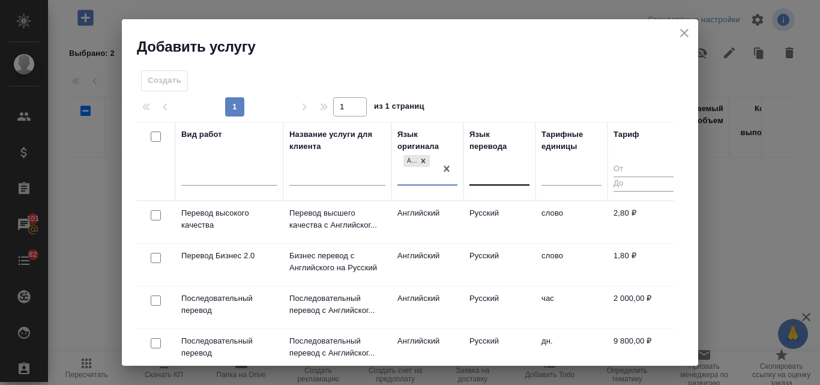
click at [508, 176] on div at bounding box center [499, 173] width 60 height 17
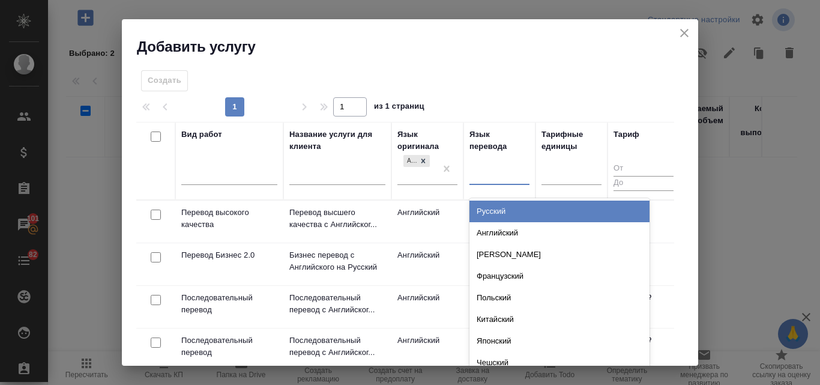
click at [496, 211] on div "Русский" at bounding box center [559, 211] width 180 height 22
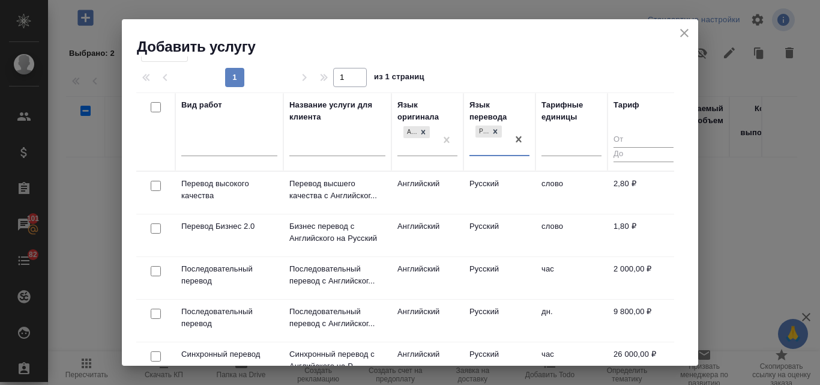
scroll to position [0, 0]
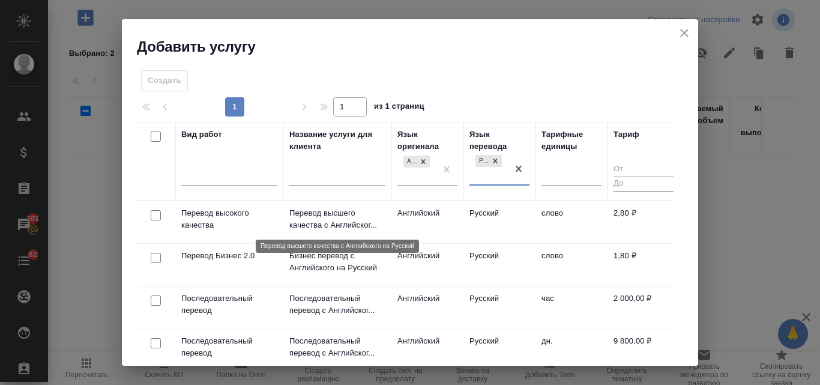
click at [319, 219] on p "Перевод высшего качества c Английског..." at bounding box center [337, 219] width 96 height 24
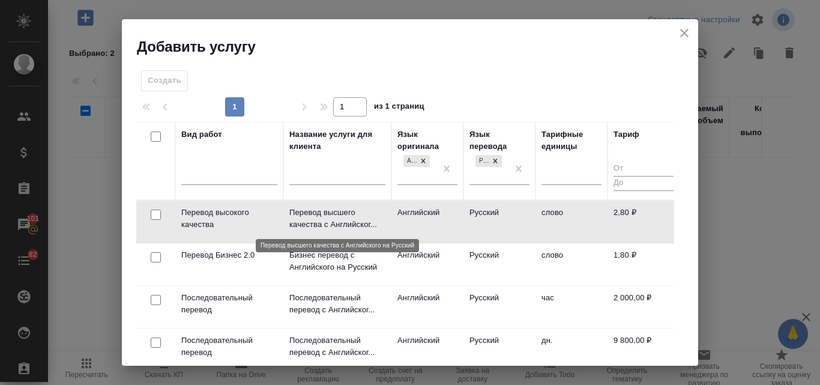
click at [319, 219] on p "Перевод высшего качества c Английског..." at bounding box center [337, 218] width 96 height 24
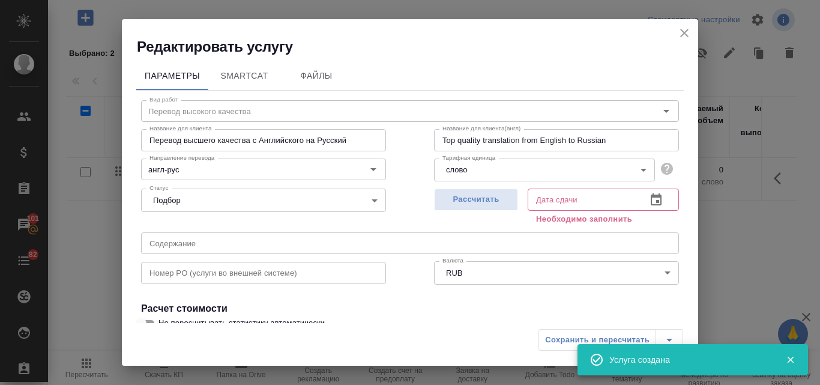
scroll to position [60, 0]
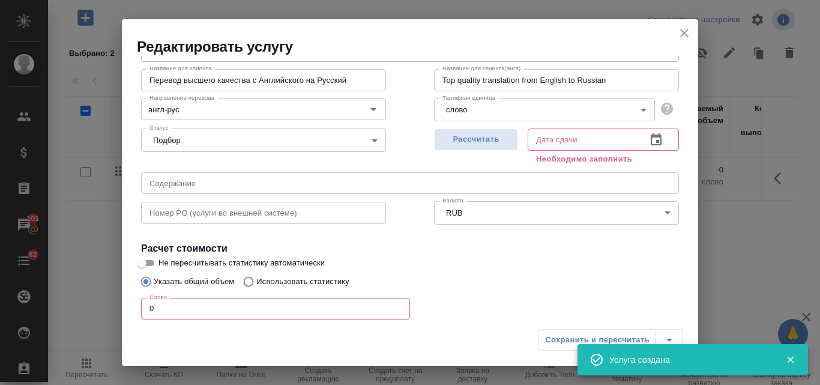
click at [678, 34] on icon "close" at bounding box center [684, 33] width 14 height 14
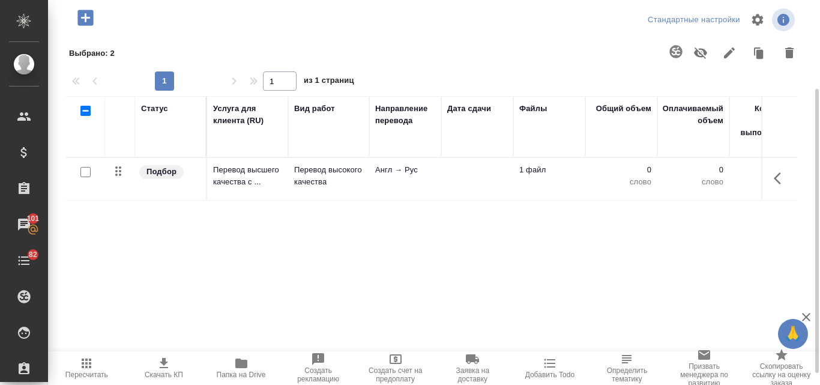
click at [89, 174] on input "checkbox" at bounding box center [85, 172] width 10 height 10
checkbox input "true"
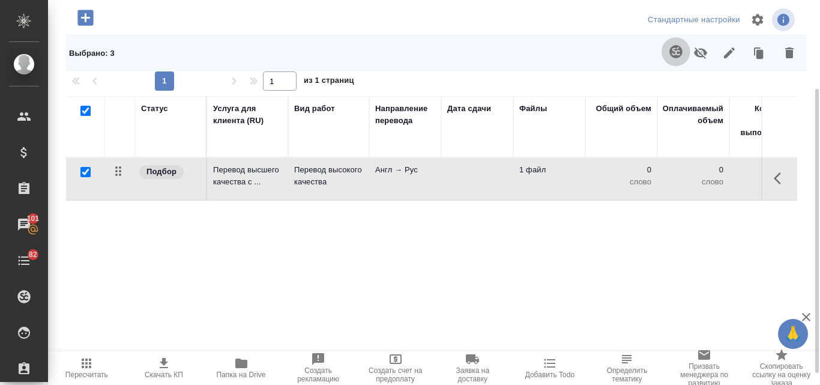
click at [677, 51] on icon "button" at bounding box center [675, 51] width 14 height 14
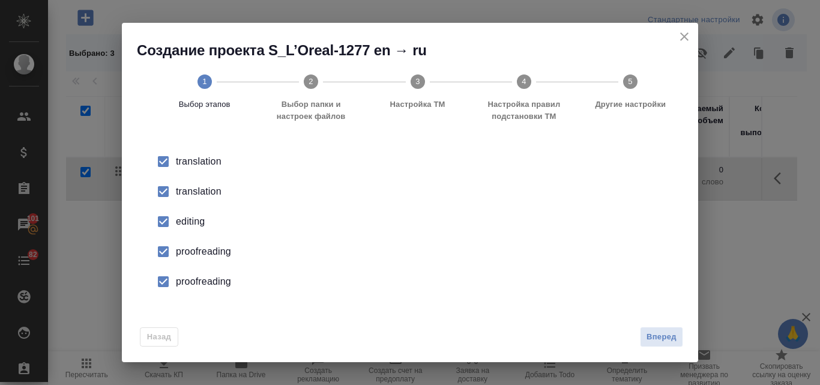
click at [183, 187] on div "translation" at bounding box center [422, 191] width 493 height 14
click at [192, 217] on div "editing" at bounding box center [422, 221] width 493 height 14
click at [193, 250] on div "proofreading" at bounding box center [422, 251] width 493 height 14
click at [199, 283] on div "proofreading" at bounding box center [422, 281] width 493 height 14
click at [664, 341] on span "Вперед" at bounding box center [661, 337] width 30 height 14
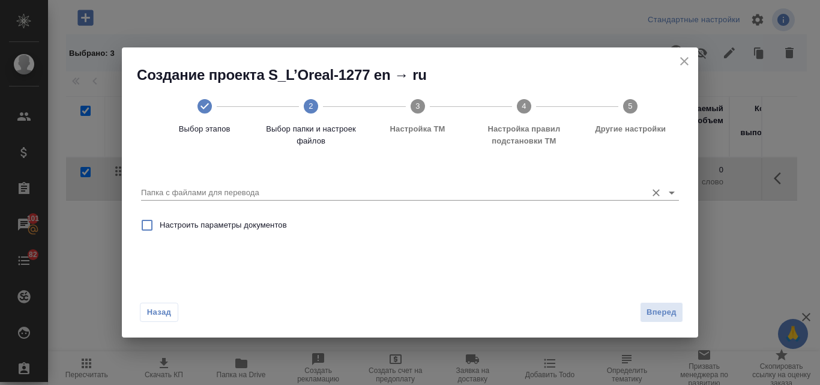
click at [242, 194] on input "Папка с файлами для перевода" at bounding box center [390, 192] width 499 height 14
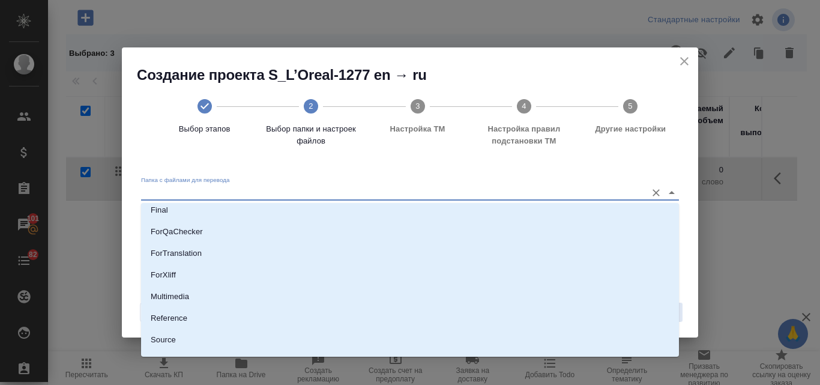
scroll to position [152, 0]
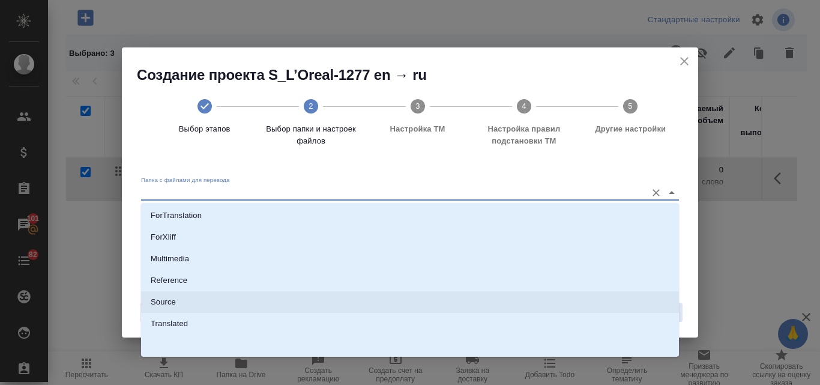
click at [180, 299] on li "Source" at bounding box center [410, 302] width 538 height 22
type input "Source"
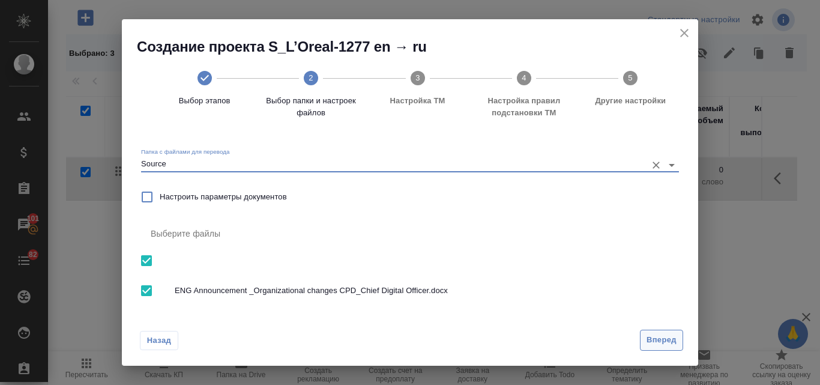
click at [666, 341] on span "Вперед" at bounding box center [661, 340] width 30 height 14
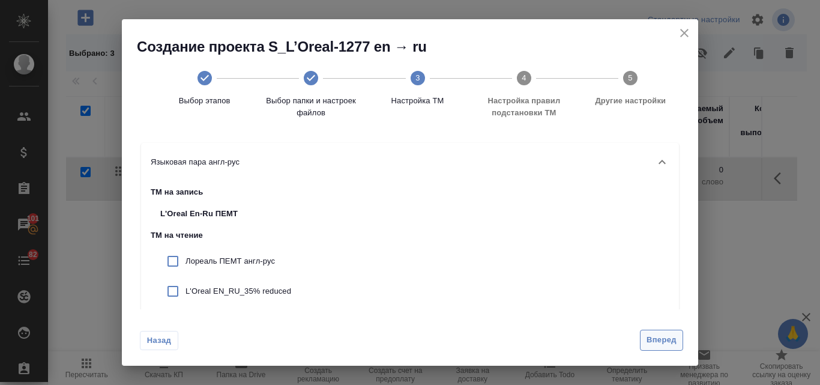
click at [662, 335] on span "Вперед" at bounding box center [661, 340] width 30 height 14
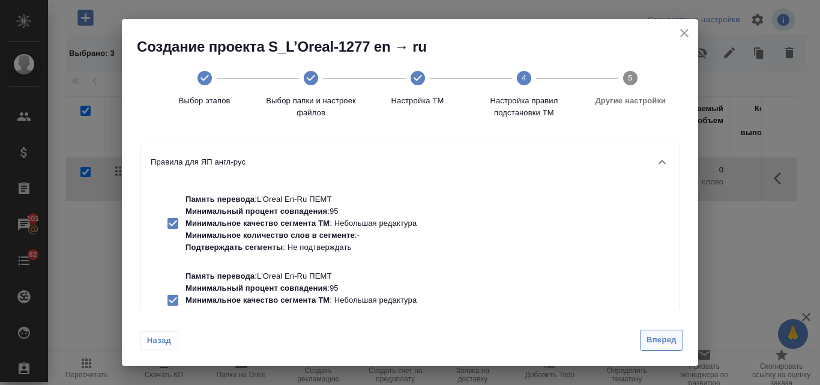
click at [659, 342] on span "Вперед" at bounding box center [661, 340] width 30 height 14
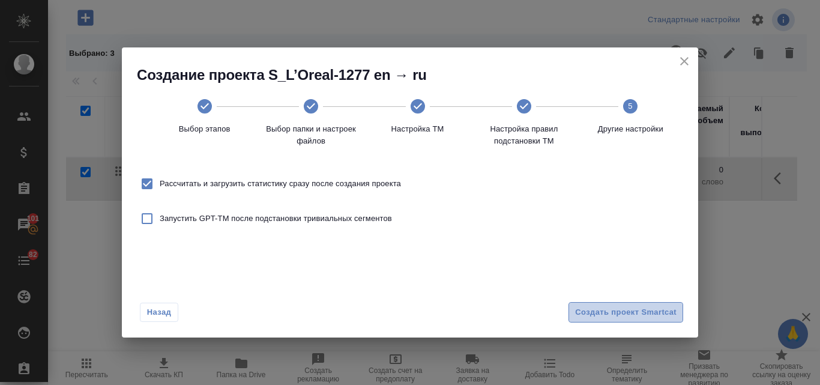
click at [643, 313] on span "Создать проект Smartcat" at bounding box center [625, 312] width 101 height 14
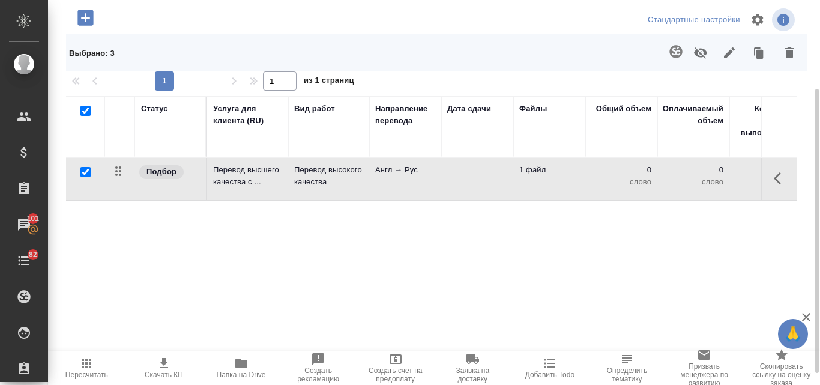
click at [298, 188] on td "Перевод высокого качества" at bounding box center [328, 179] width 81 height 42
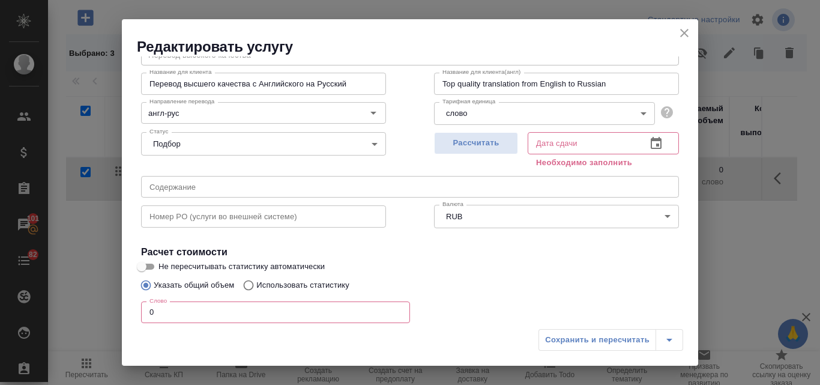
scroll to position [150, 0]
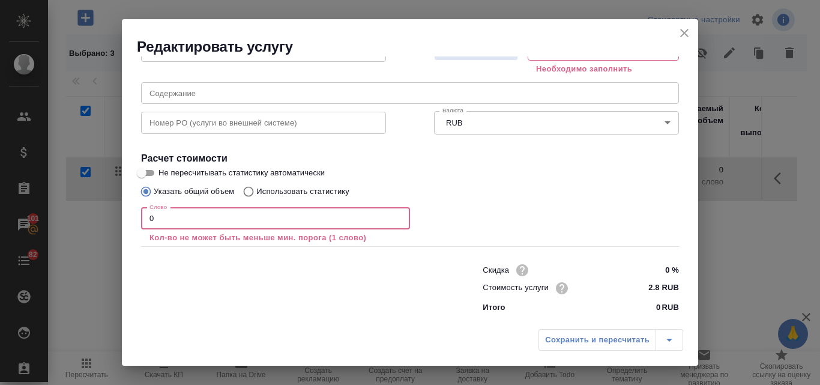
drag, startPoint x: 155, startPoint y: 217, endPoint x: 142, endPoint y: 217, distance: 12.6
click at [142, 217] on input "0" at bounding box center [275, 219] width 269 height 22
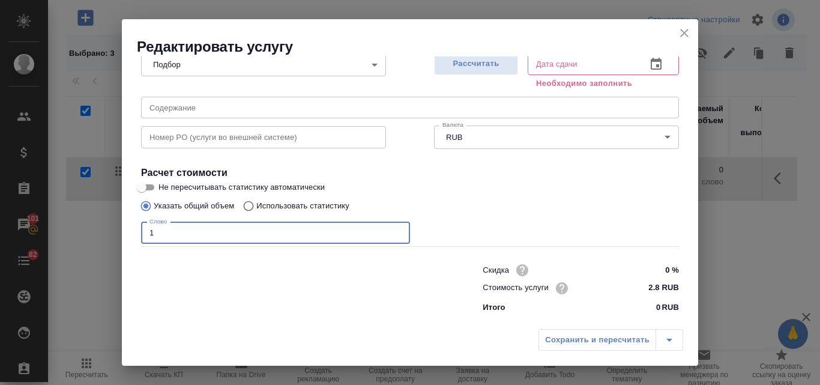
scroll to position [136, 0]
type input "1"
click at [246, 206] on input "Использовать статистику" at bounding box center [246, 205] width 19 height 23
radio input "true"
radio input "false"
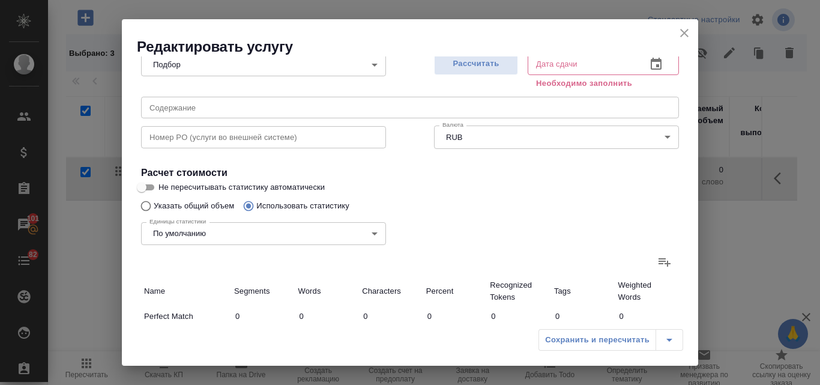
click at [657, 257] on icon at bounding box center [664, 261] width 14 height 14
click at [0, 0] on input "file" at bounding box center [0, 0] width 0 height 0
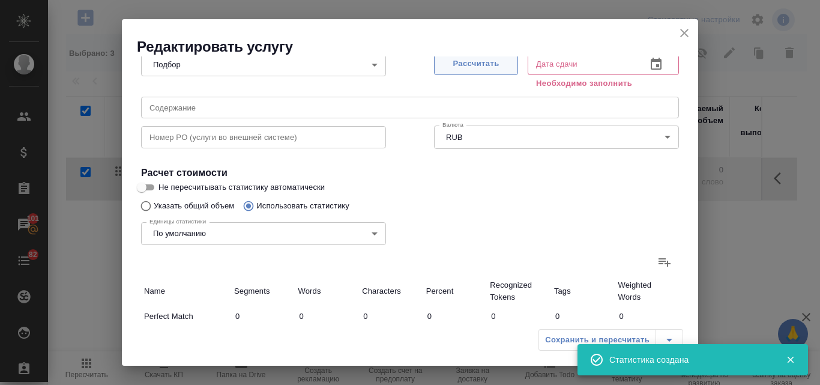
type input "2"
type input "3"
type input "19"
type input "3"
type input "5"
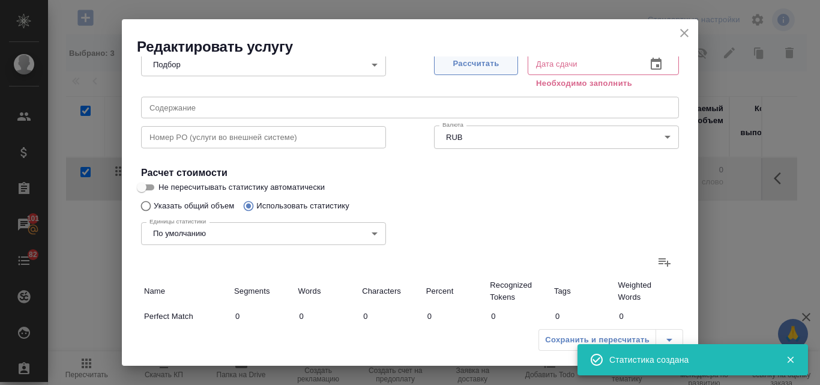
type input "25"
type input "27"
type input "415"
type input "2863"
type input "28"
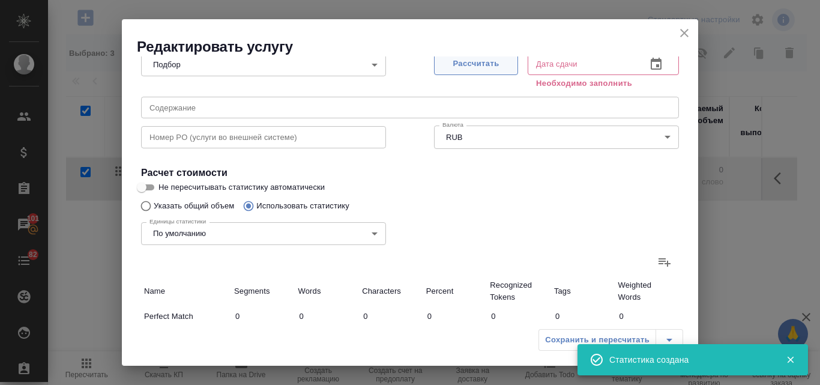
type input "419"
type input "2887"
type input "30"
type input "422"
type input "2906"
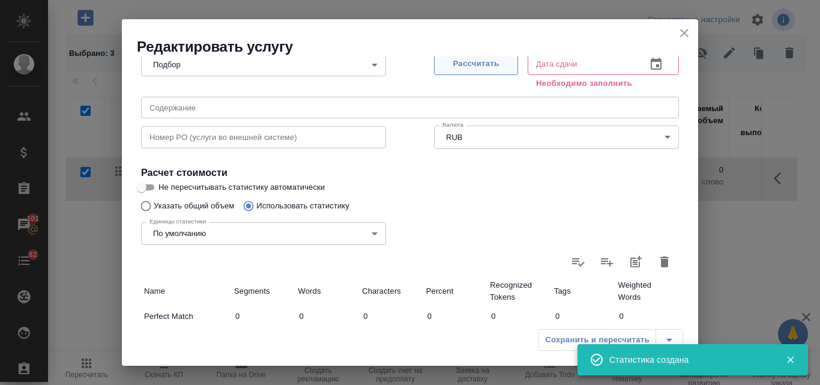
click at [485, 68] on span "Рассчитать" at bounding box center [475, 64] width 71 height 14
type input "26.09.2025 17:35"
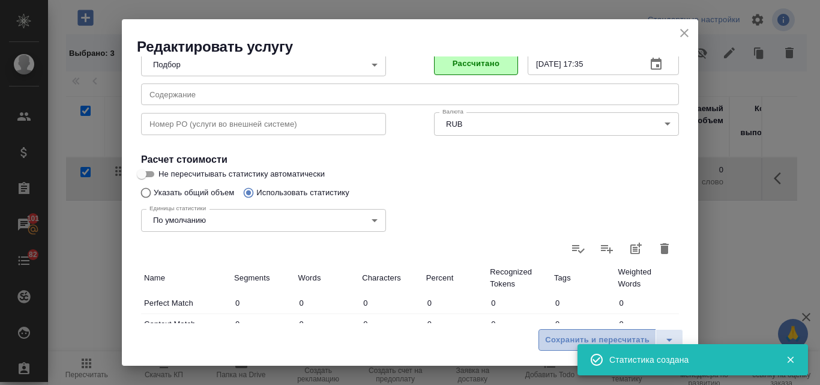
click at [557, 338] on span "Сохранить и пересчитать" at bounding box center [597, 340] width 104 height 14
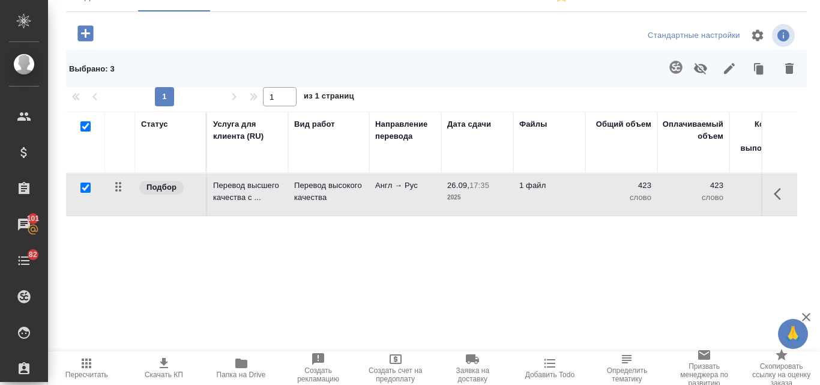
scroll to position [0, 0]
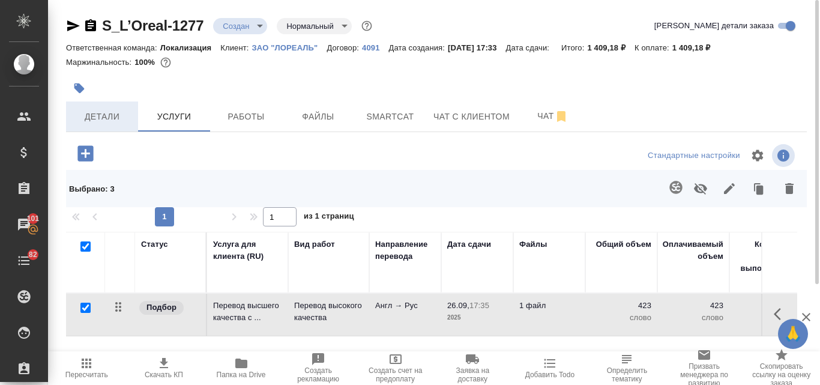
click at [93, 116] on span "Детали" at bounding box center [102, 116] width 58 height 15
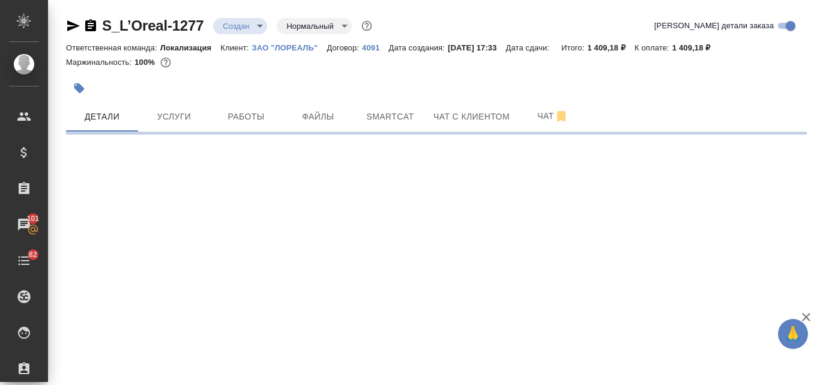
select select "RU"
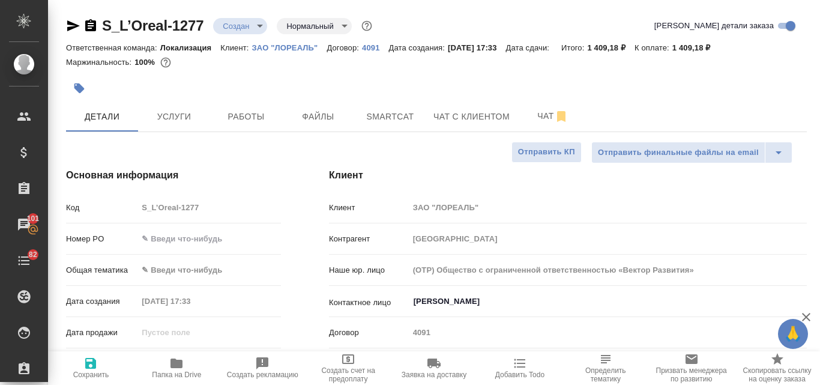
type textarea "x"
type input "Муталимов Марк"
type input "Сеитов Павел"
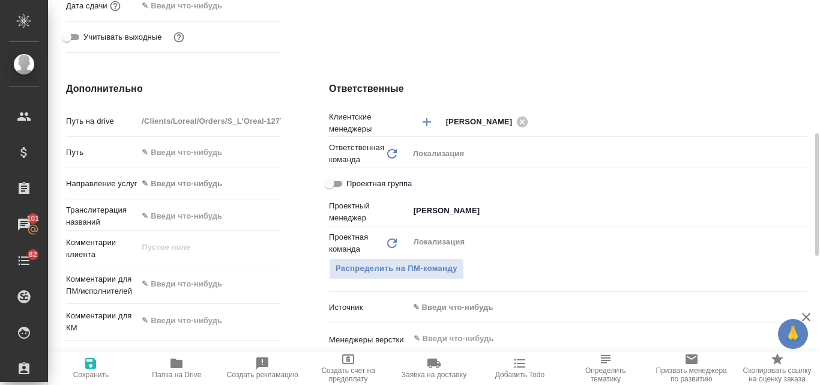
scroll to position [540, 0]
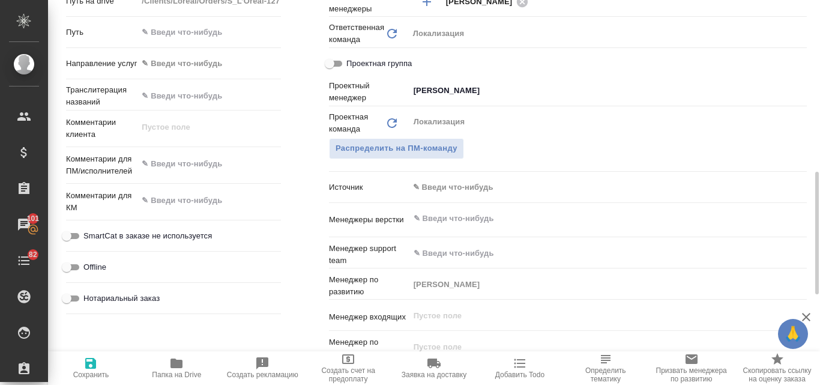
type textarea "x"
click at [173, 170] on textarea at bounding box center [208, 164] width 143 height 20
paste textarea "Коллеги, добрый день! Переведите, пожалуйста, к утру понедельника. Жду смету дл…"
type textarea "Коллеги, добрый день! Переведите, пожалуйста, к утру понедельника. Жду смету дл…"
type textarea "x"
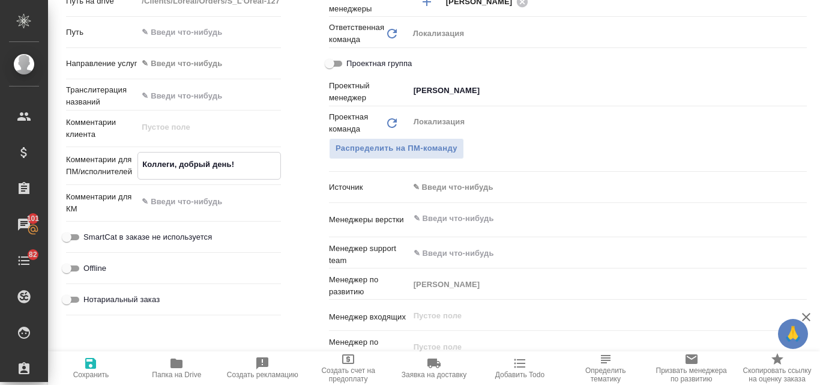
type textarea "x"
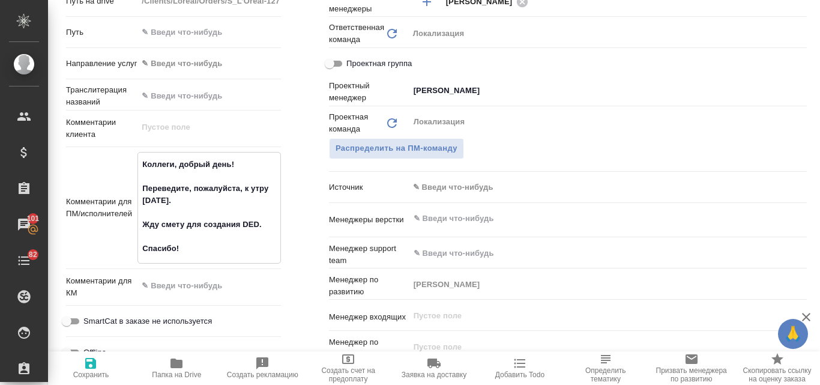
click at [176, 244] on textarea "Коллеги, добрый день! Переведите, пожалуйста, к утру понедельника. Жду смету дл…" at bounding box center [209, 206] width 142 height 104
type textarea "x"
type textarea "Коллеги, добрый день! Переведите, пожалуйста, к утру понедельника. Жду смету дл…"
type textarea "x"
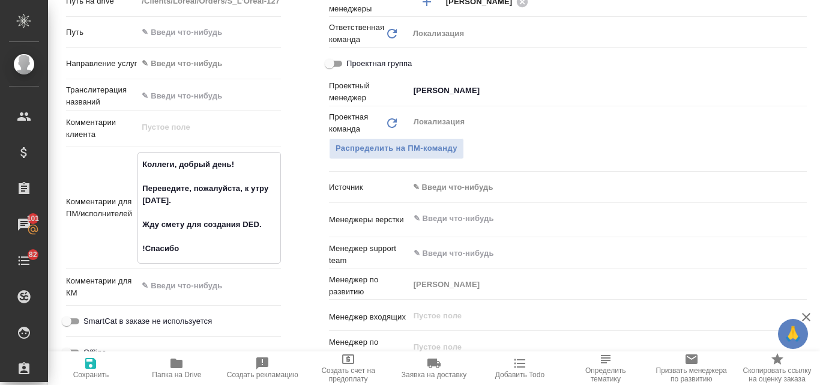
drag, startPoint x: 190, startPoint y: 251, endPoint x: 140, endPoint y: 249, distance: 49.9
click at [140, 249] on textarea "Коллеги, добрый день! Переведите, пожалуйста, к утру понедельника. Жду смету дл…" at bounding box center [209, 206] width 142 height 104
type textarea "Коллеги, добрый день! Переведите, пожалуйста, к утру понедельника. Жду смету дл…"
type textarea "x"
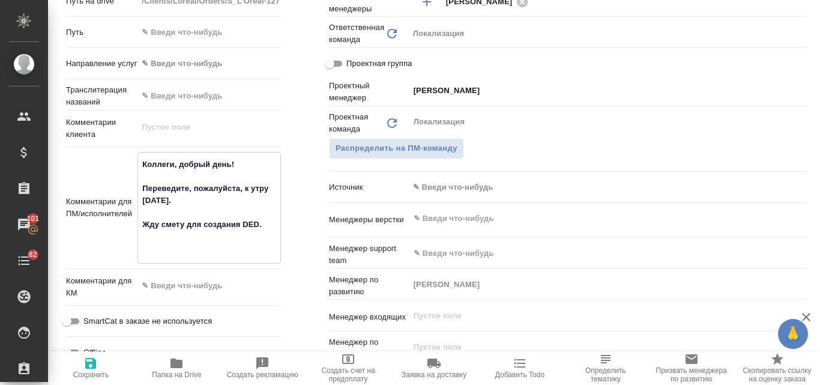
type textarea "x"
type textarea "Коллеги, добрый день! Переведите, пожалуйста, к утру понедельника. Жду смету дл…"
type textarea "x"
click at [95, 357] on icon "button" at bounding box center [90, 363] width 14 height 14
type textarea "x"
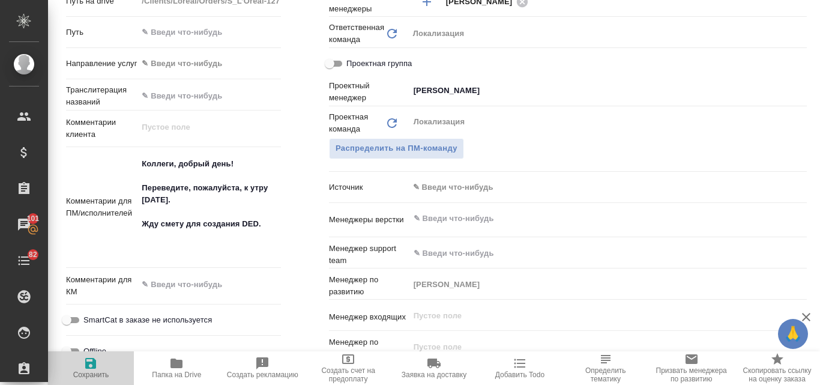
type textarea "x"
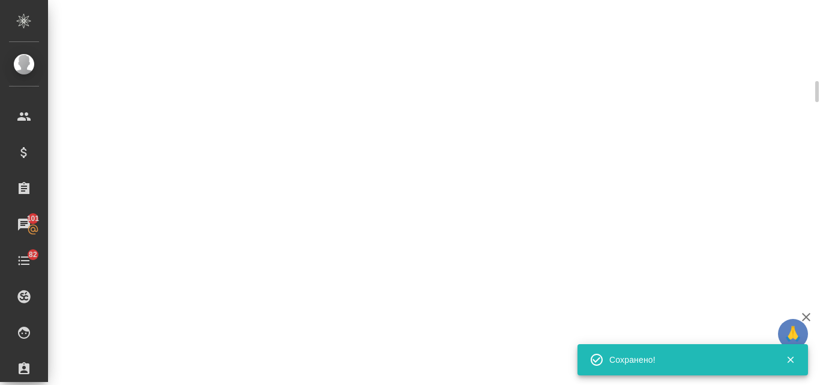
select select "RU"
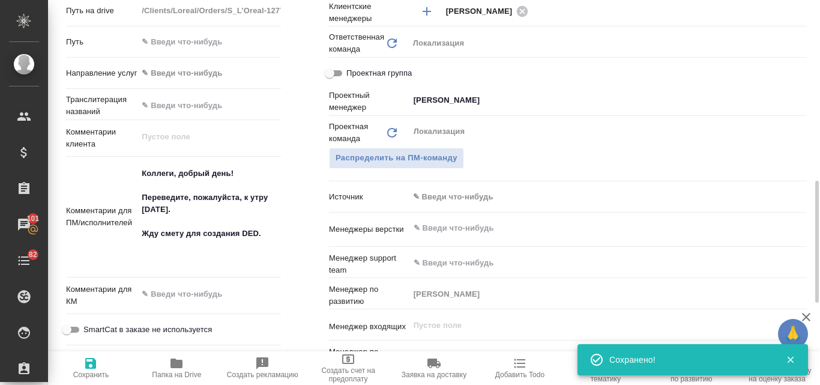
type textarea "x"
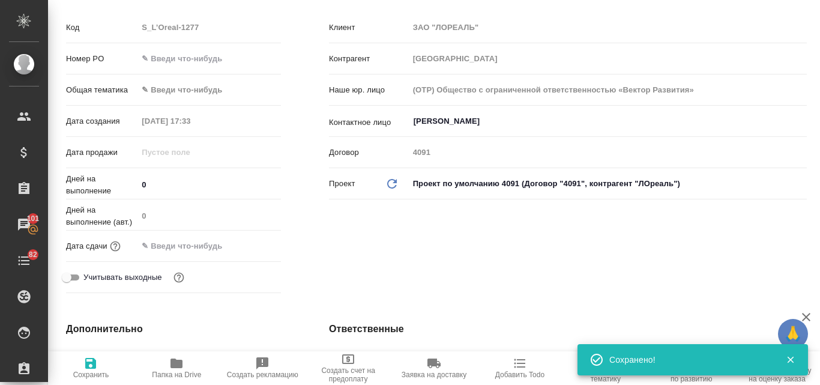
scroll to position [0, 0]
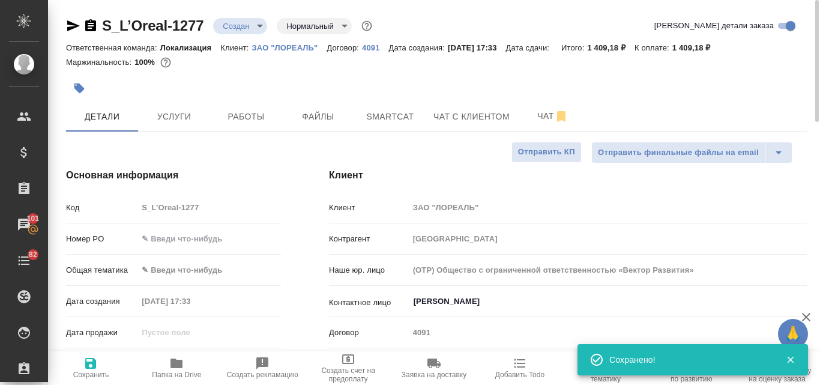
click at [262, 19] on body "🙏 .cls-1 fill:#fff; AWATERA Valyaeva Anna Клиенты Спецификации Заказы 101 Чаты …" at bounding box center [410, 192] width 820 height 385
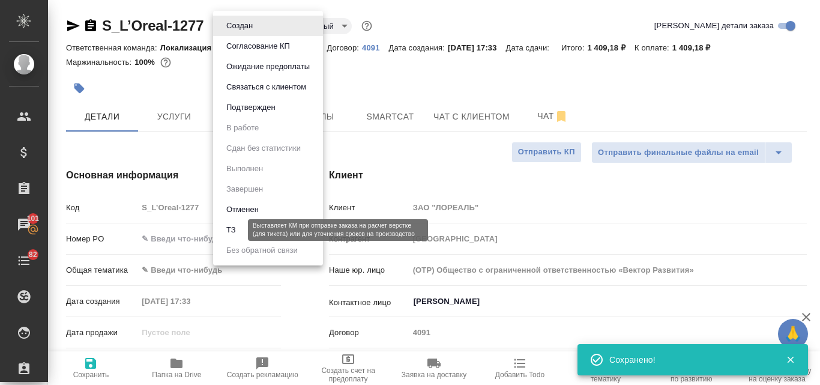
click at [236, 231] on button "ТЗ" at bounding box center [231, 229] width 17 height 13
type textarea "x"
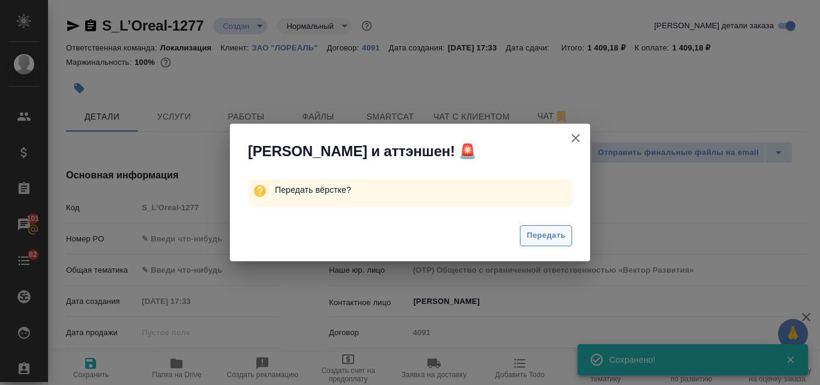
click at [535, 235] on span "Передать" at bounding box center [545, 236] width 39 height 14
type textarea "x"
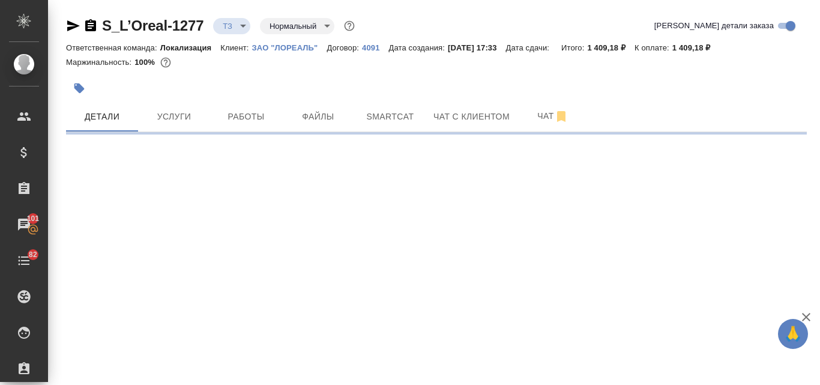
select select "RU"
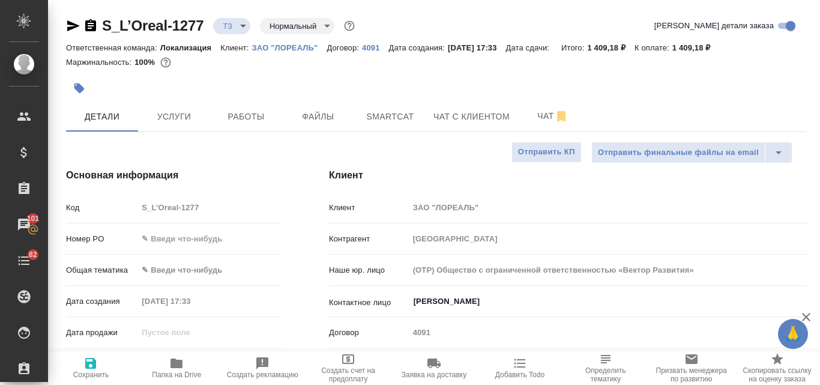
type textarea "x"
click at [175, 266] on body "🙏 .cls-1 fill:#fff; AWATERA Valyaeva Anna Клиенты Спецификации Заказы 101 Чаты …" at bounding box center [410, 192] width 820 height 385
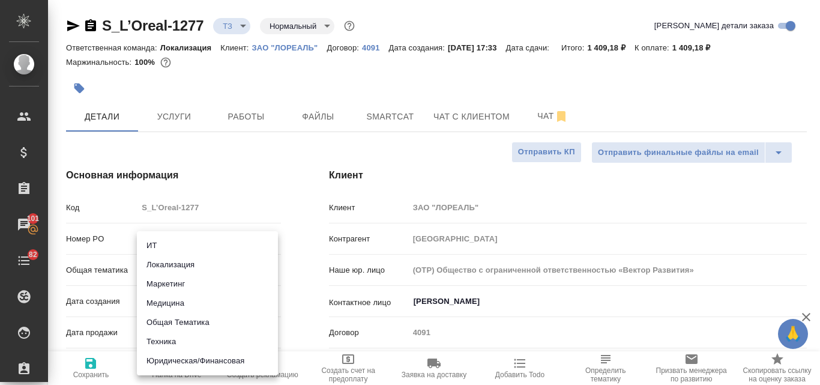
click at [180, 283] on li "Маркетинг" at bounding box center [207, 283] width 141 height 19
type input "marketing"
type textarea "x"
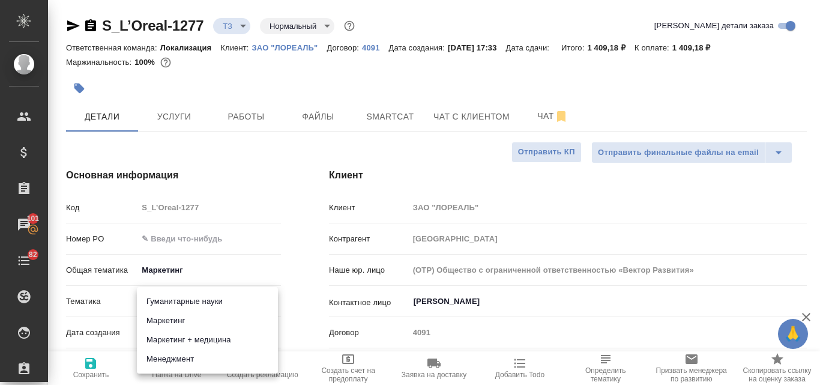
click at [158, 297] on body "🙏 .cls-1 fill:#fff; AWATERA Valyaeva Anna Клиенты Спецификации Заказы 101 Чаты …" at bounding box center [410, 192] width 820 height 385
click at [170, 320] on li "Маркетинг" at bounding box center [207, 320] width 141 height 19
type textarea "x"
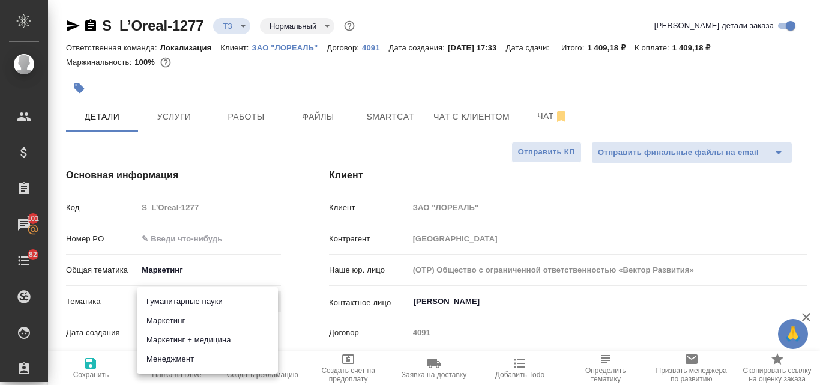
type input "5a8b8b956a9677013d343d63"
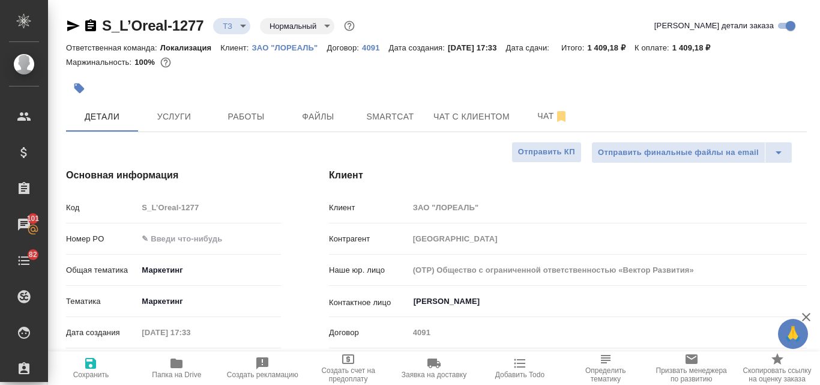
click at [95, 366] on icon "button" at bounding box center [90, 363] width 11 height 11
type textarea "x"
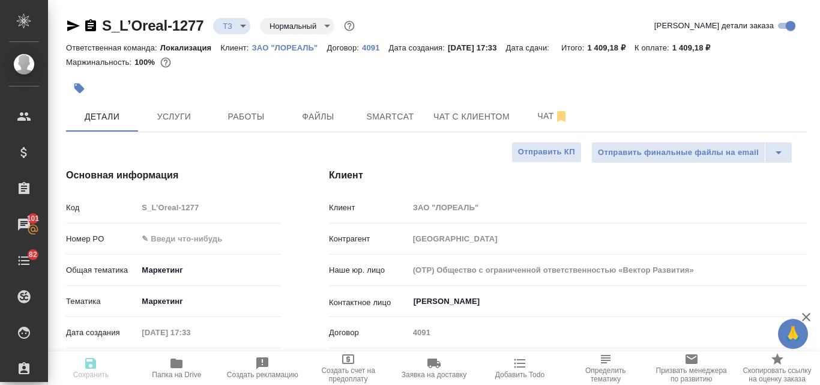
type textarea "x"
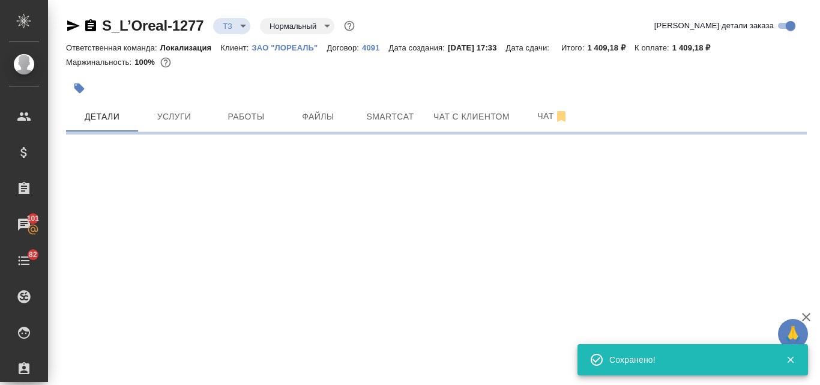
select select "RU"
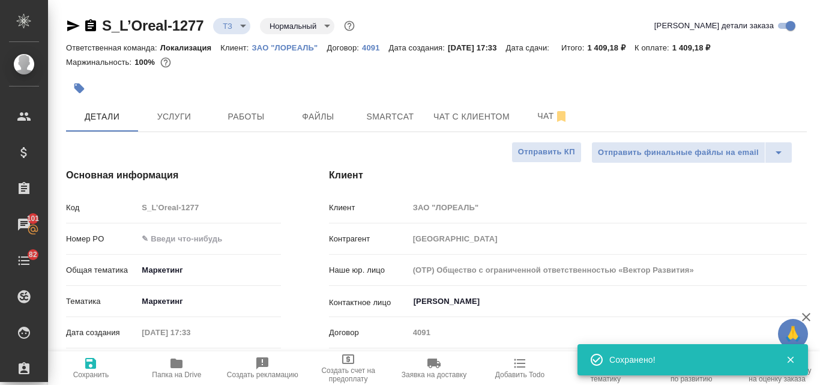
type textarea "x"
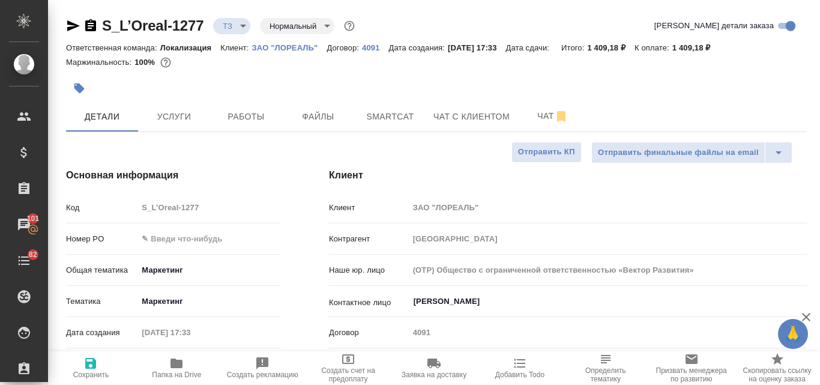
type textarea "x"
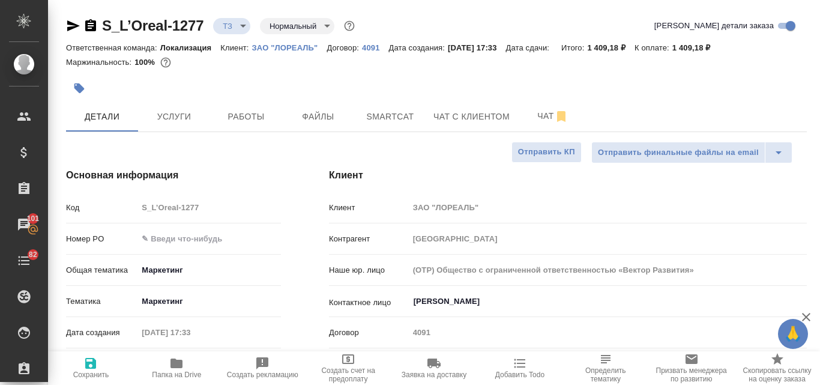
type textarea "x"
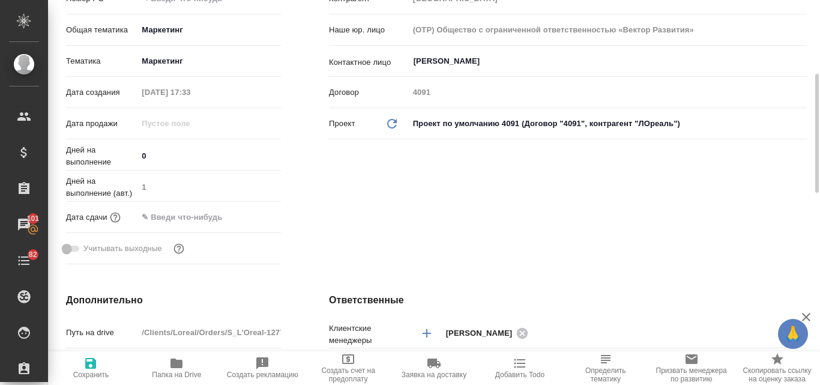
scroll to position [180, 0]
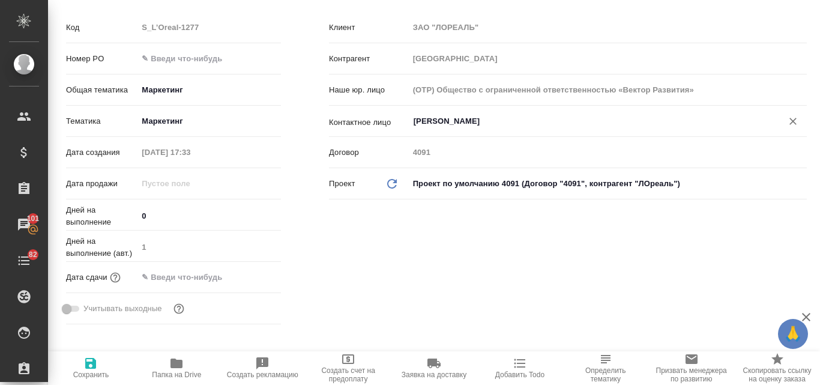
click at [452, 116] on input "Жигунова Елена" at bounding box center [587, 121] width 350 height 14
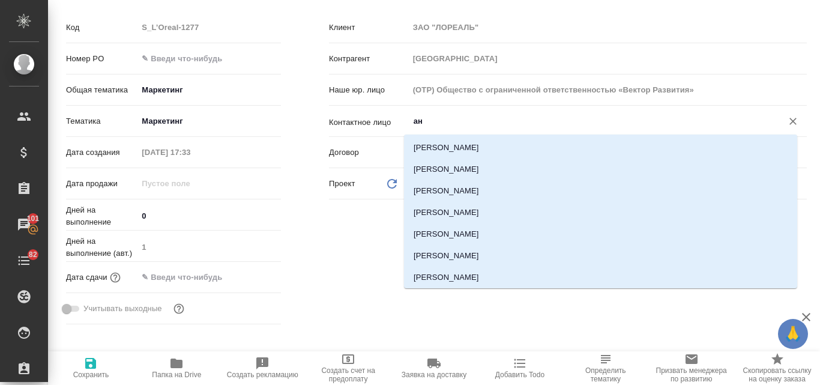
scroll to position [0, 0]
click at [449, 235] on li "Жукова Анна" at bounding box center [600, 235] width 393 height 22
type input "Жукова Анна"
type textarea "x"
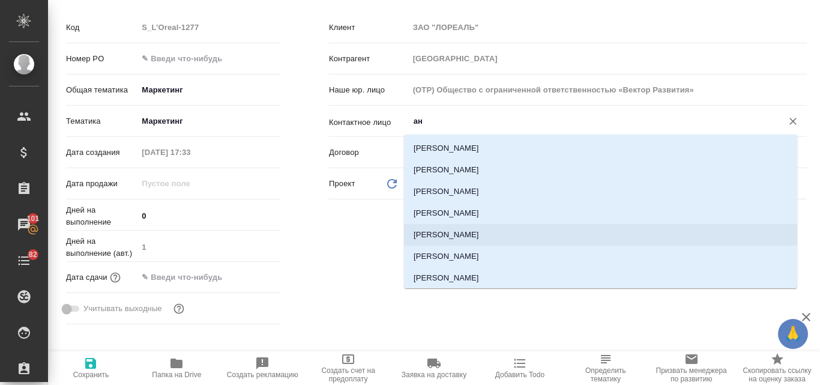
type textarea "x"
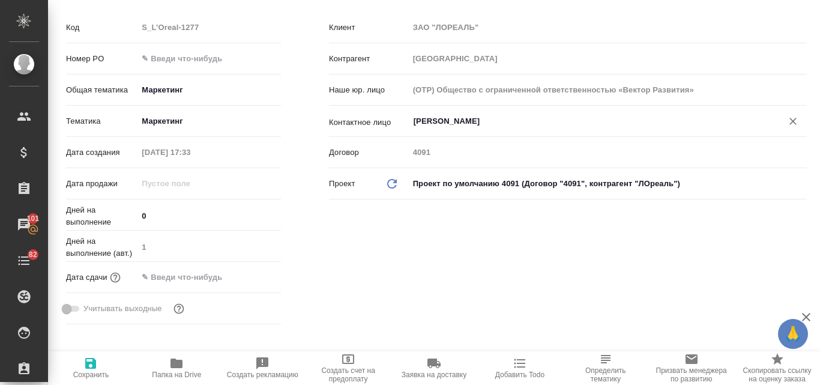
type input "Жукова Анна"
click at [97, 366] on icon "button" at bounding box center [90, 363] width 14 height 14
type textarea "x"
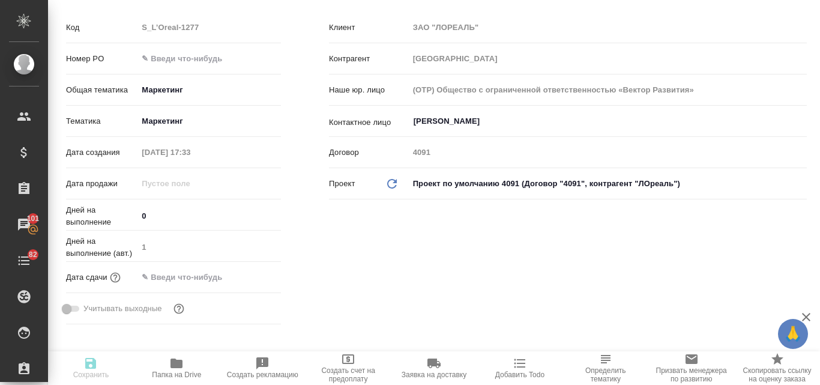
type textarea "x"
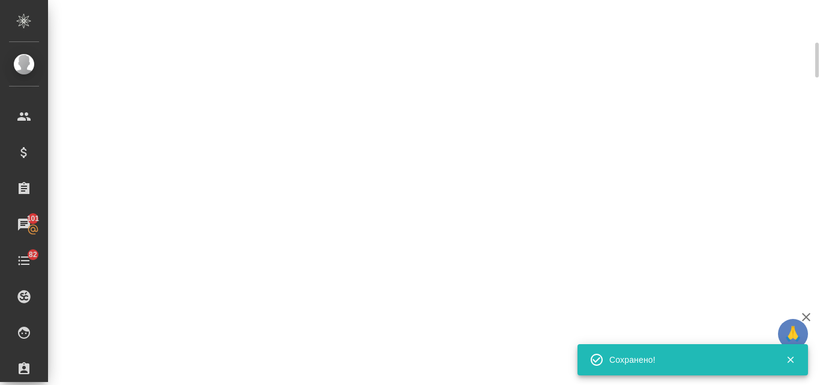
scroll to position [170, 0]
type input "holyTrinity"
select select "RU"
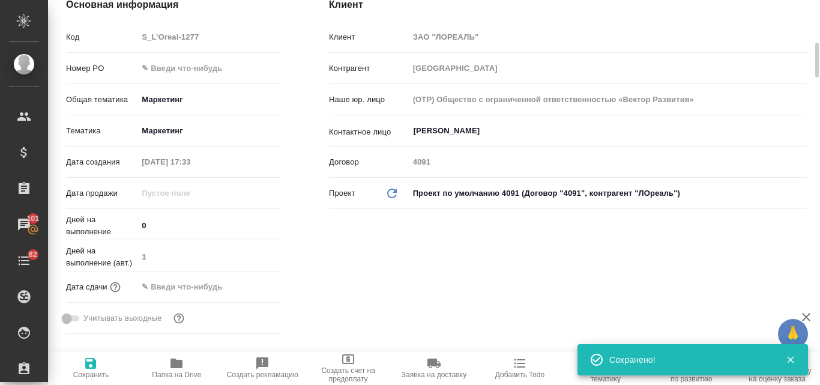
type textarea "x"
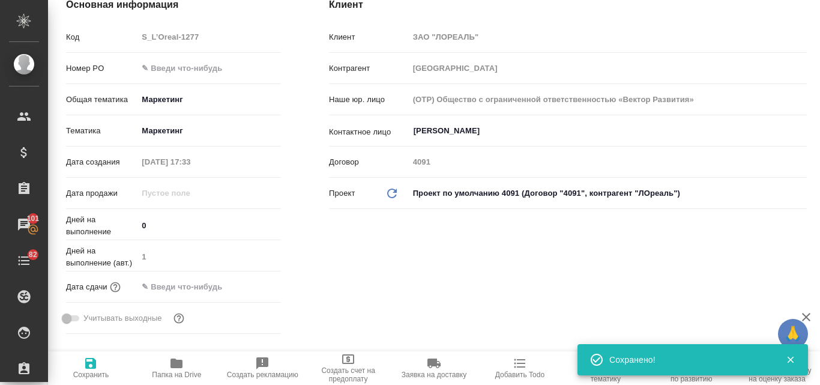
type textarea "x"
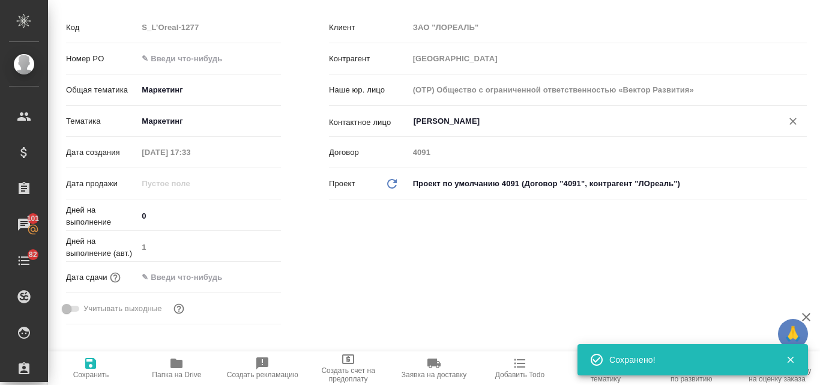
click at [439, 128] on input "Жукова Анна" at bounding box center [587, 121] width 350 height 14
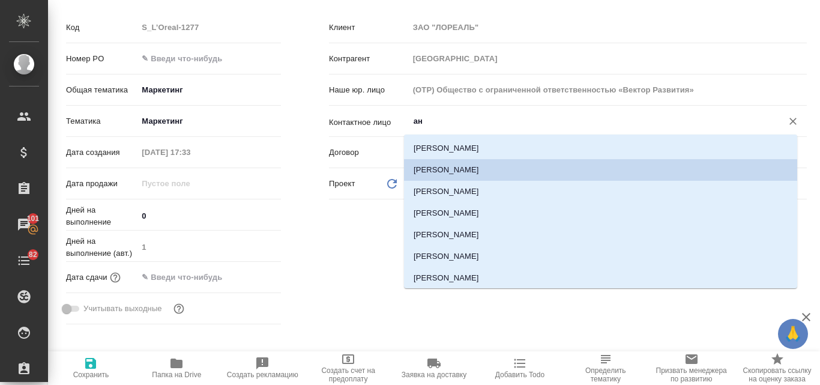
type input "а"
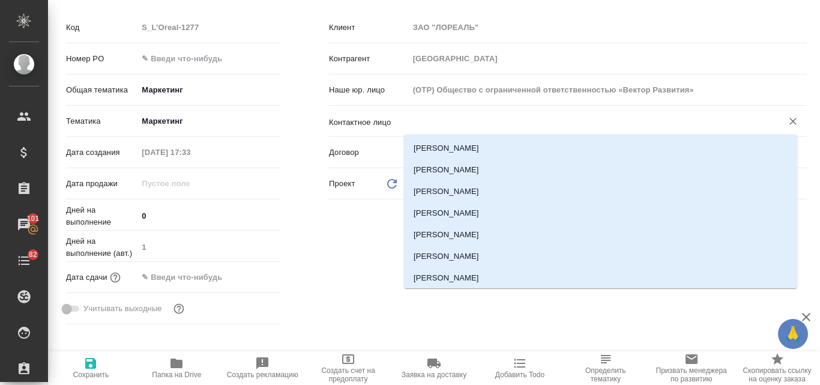
type textarea "x"
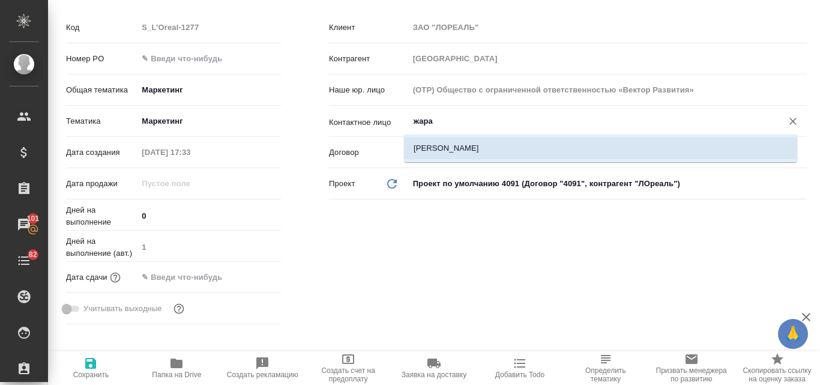
click at [458, 150] on li "Жаравина Анна" at bounding box center [600, 148] width 393 height 22
type input "Жаравина Анна"
type textarea "x"
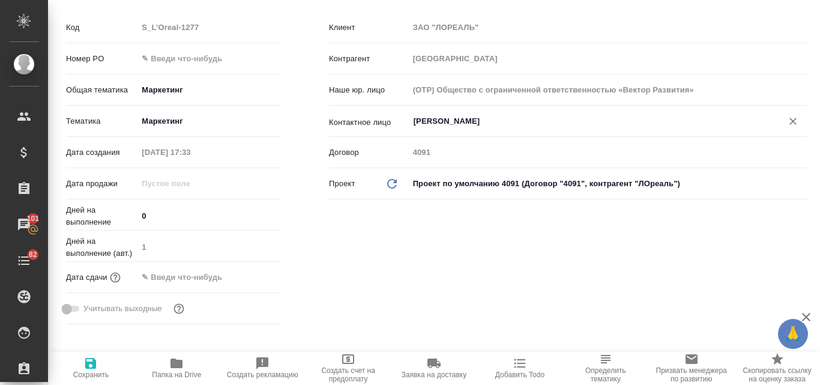
type input "Жаравина Анна"
click at [86, 356] on icon "button" at bounding box center [90, 363] width 14 height 14
type textarea "x"
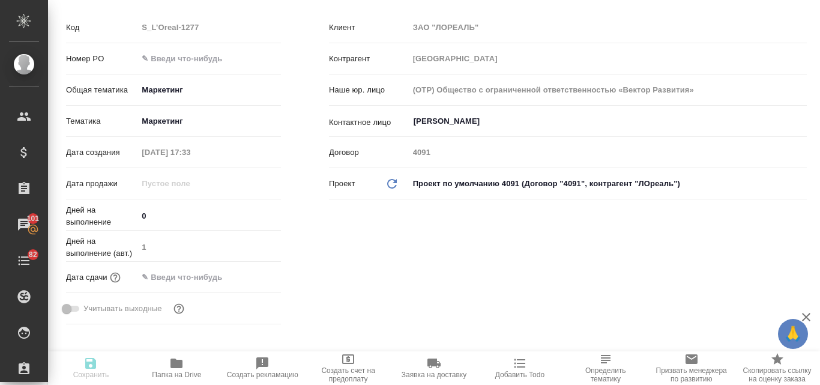
type textarea "x"
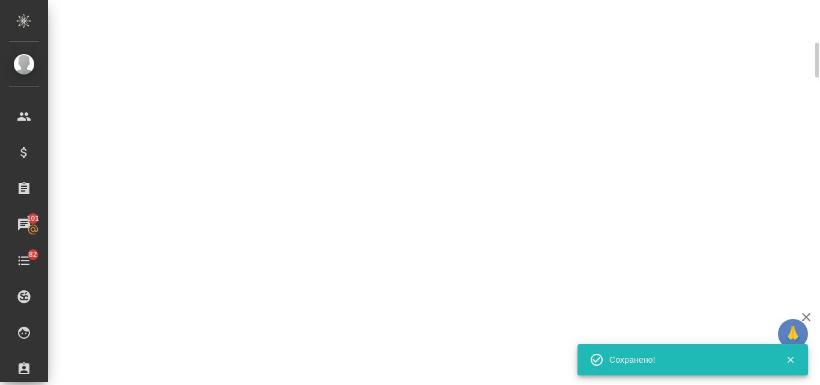
select select "RU"
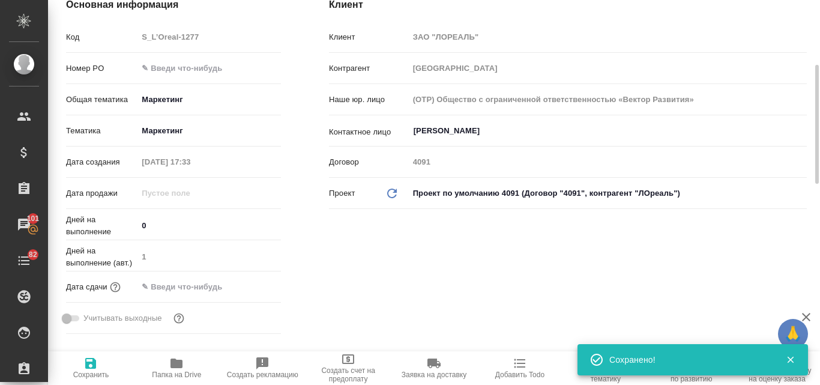
type textarea "x"
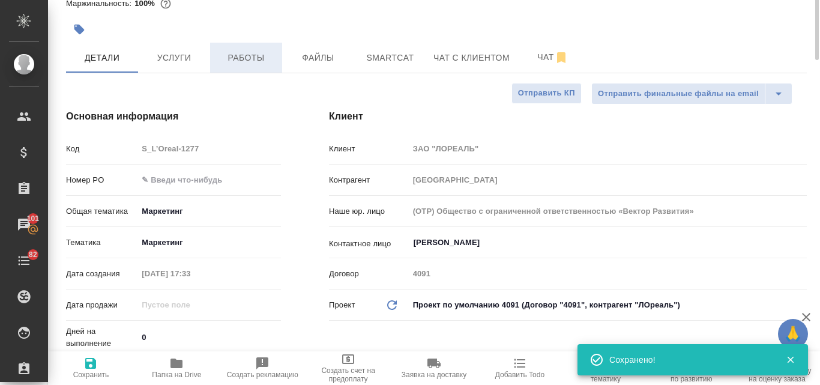
scroll to position [0, 0]
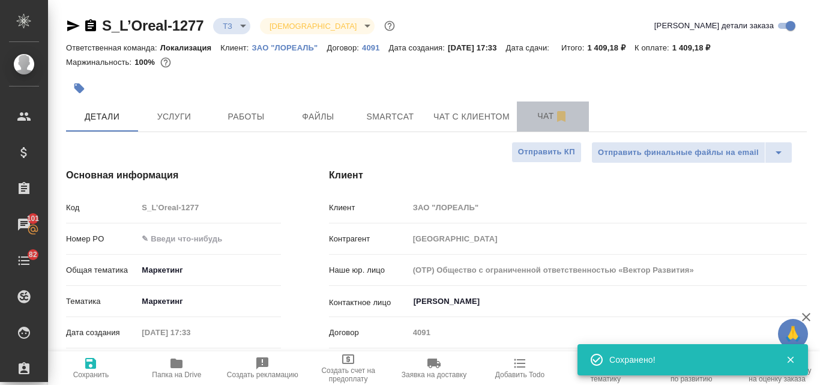
click at [545, 121] on span "Чат" at bounding box center [553, 116] width 58 height 15
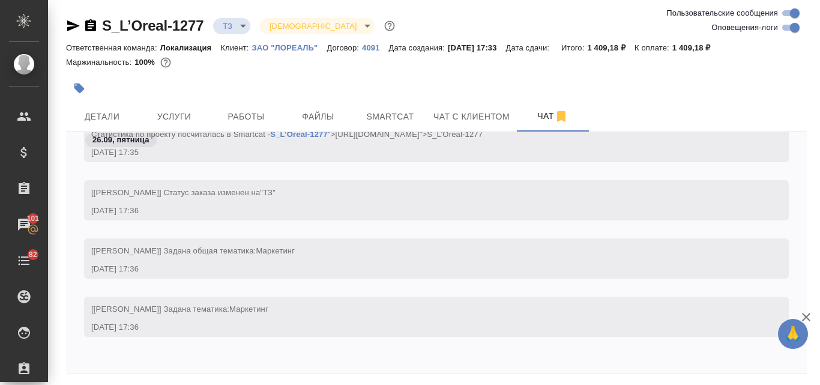
click at [65, 27] on div "S_L’Oreal-1277 ТЗ tz Святая троица holyTrinity Ответственная команда: Локализац…" at bounding box center [436, 213] width 754 height 427
click at [72, 25] on icon "button" at bounding box center [73, 25] width 13 height 11
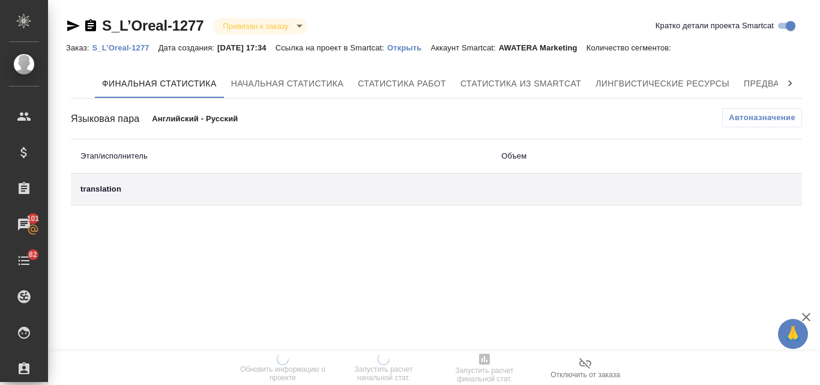
click at [404, 43] on p "Открыть" at bounding box center [408, 47] width 43 height 9
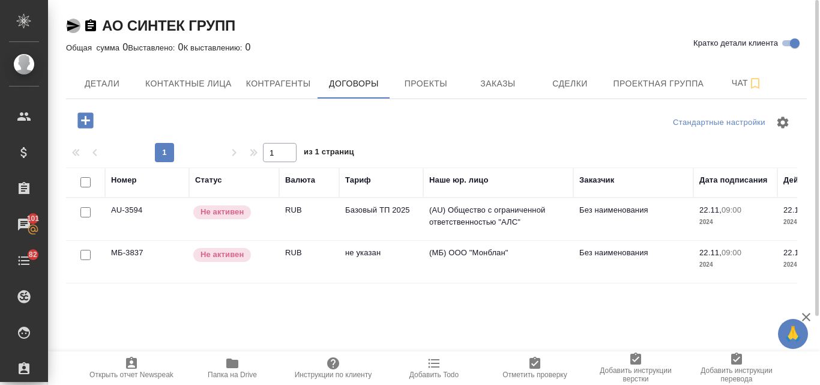
click at [74, 25] on icon "button" at bounding box center [73, 25] width 13 height 11
click at [301, 86] on span "Контрагенты" at bounding box center [278, 83] width 65 height 15
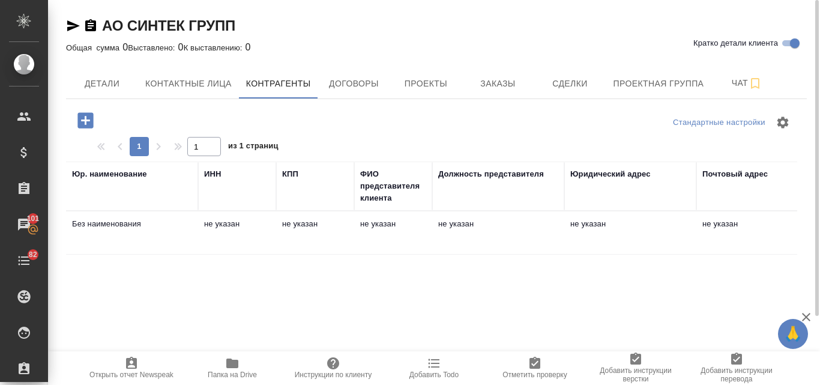
click at [239, 364] on icon "button" at bounding box center [232, 363] width 14 height 14
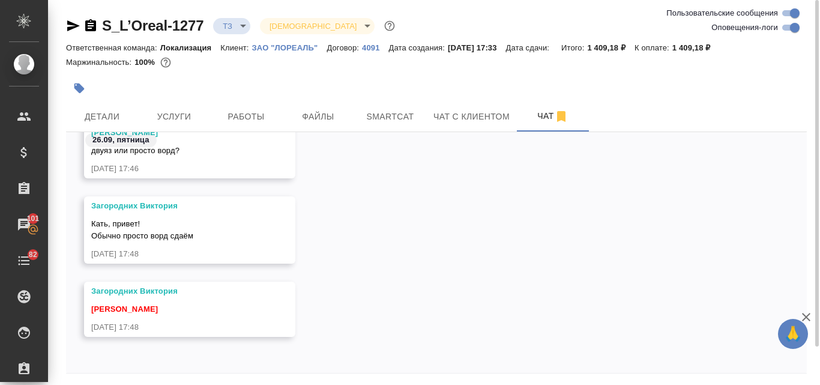
scroll to position [43, 0]
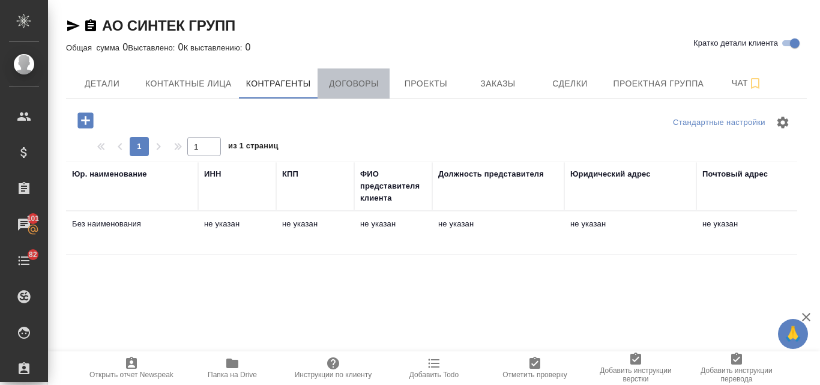
click at [354, 88] on span "Договоры" at bounding box center [354, 83] width 58 height 15
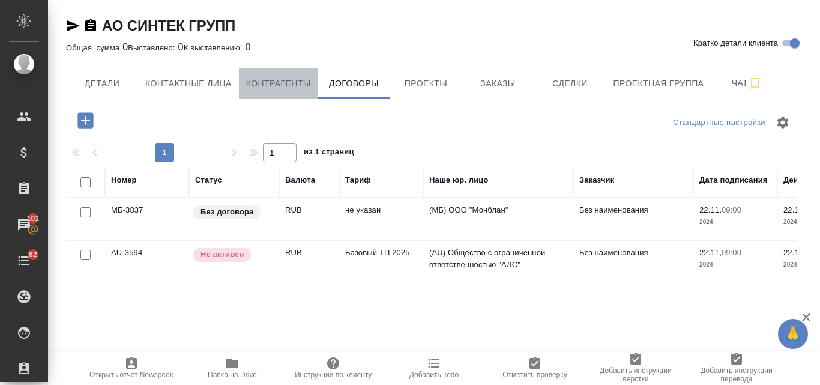
click at [280, 85] on span "Контрагенты" at bounding box center [278, 83] width 65 height 15
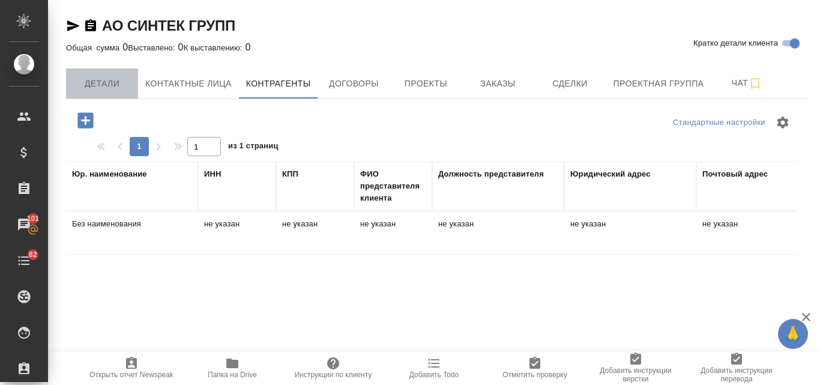
click at [101, 80] on span "Детали" at bounding box center [102, 83] width 58 height 15
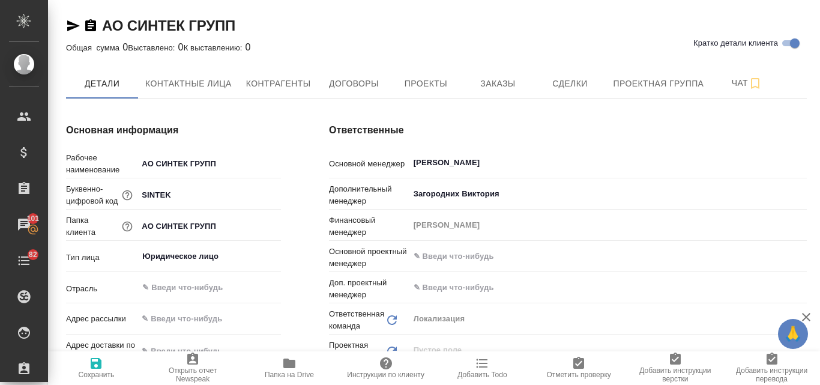
type textarea "x"
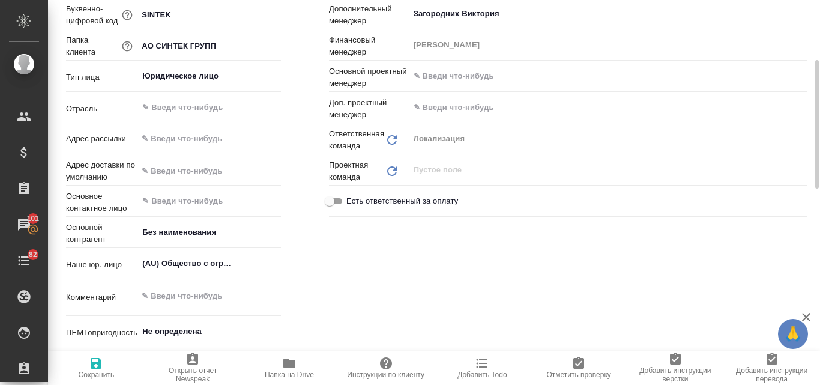
scroll to position [240, 0]
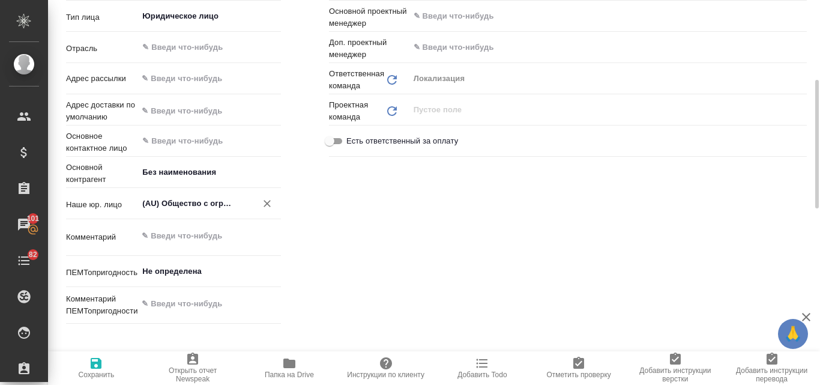
click at [183, 205] on input "(AU) Общество с ограниченной ответственностью "АЛС"" at bounding box center [189, 203] width 96 height 14
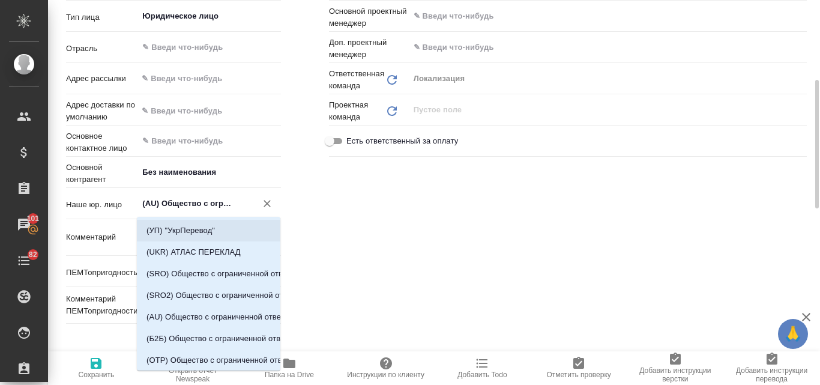
click at [375, 238] on div "Ответственные Основной менеджер Валяева Анна ​ Дополнительный менеджер Загородн…" at bounding box center [568, 105] width 526 height 493
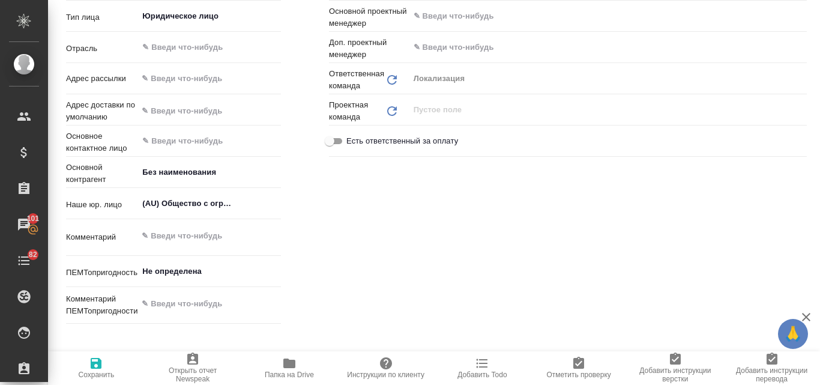
scroll to position [0, 0]
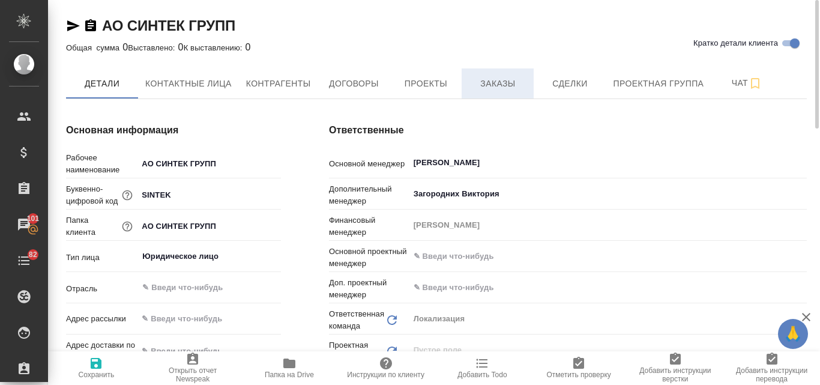
click at [487, 88] on span "Заказы" at bounding box center [498, 83] width 58 height 15
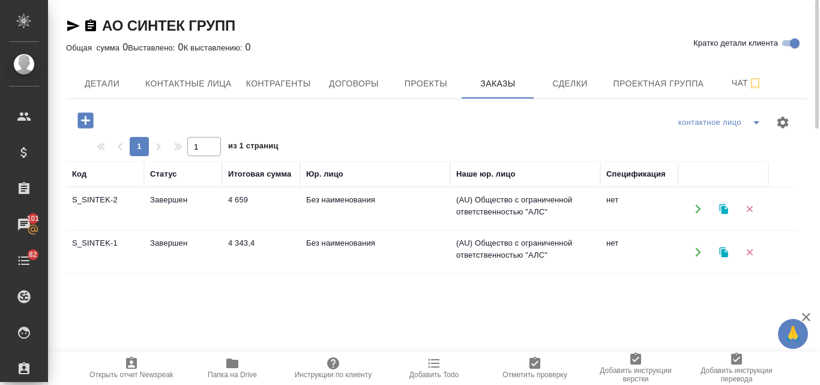
click at [724, 208] on icon "button" at bounding box center [723, 208] width 8 height 10
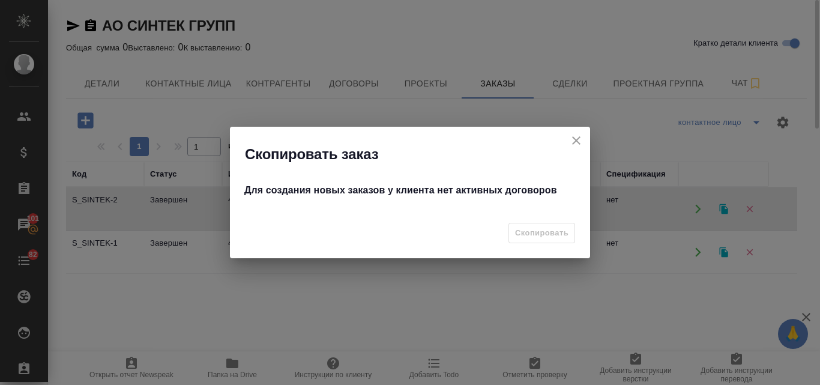
click at [576, 136] on icon "close" at bounding box center [576, 140] width 14 height 14
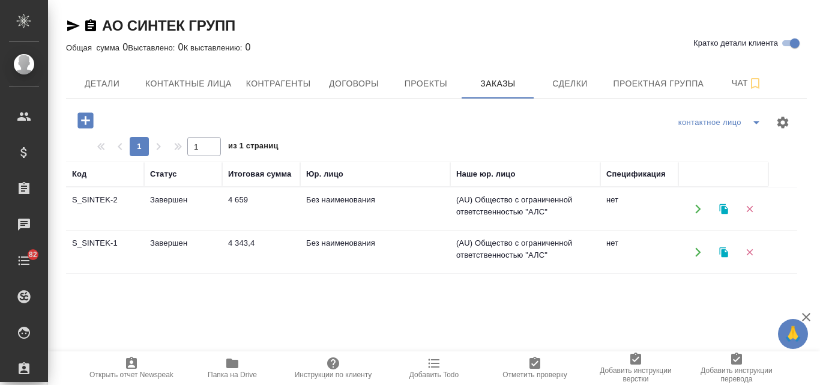
click at [724, 213] on icon "button" at bounding box center [723, 208] width 8 height 10
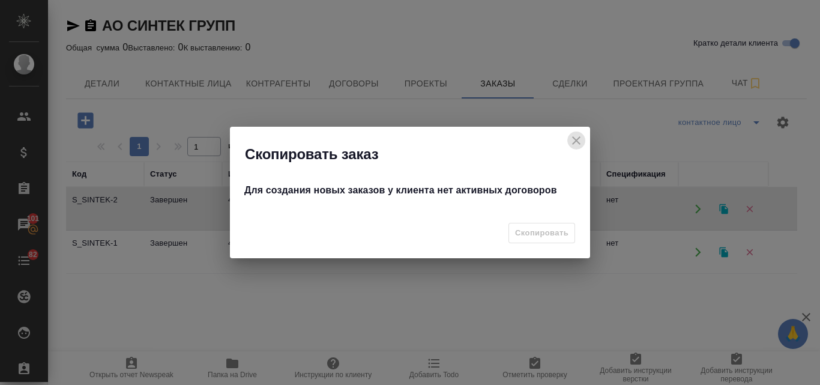
click at [577, 142] on icon "close" at bounding box center [576, 140] width 14 height 14
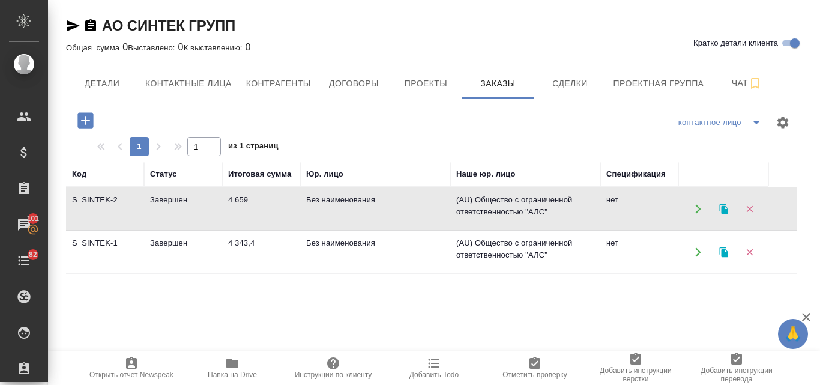
click at [725, 255] on icon "button" at bounding box center [723, 252] width 8 height 10
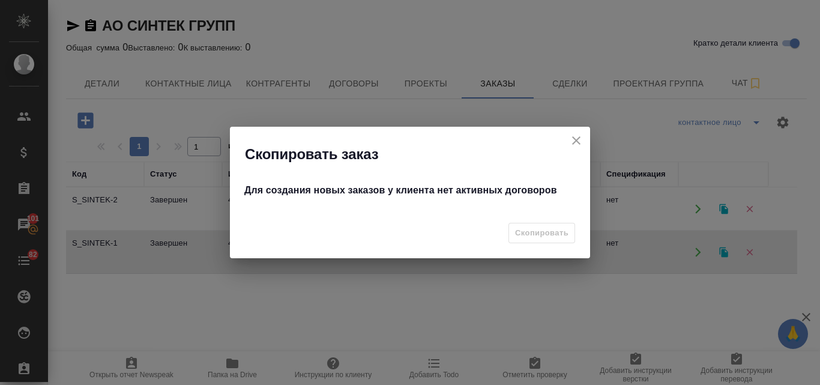
click at [575, 140] on icon "close" at bounding box center [576, 140] width 8 height 8
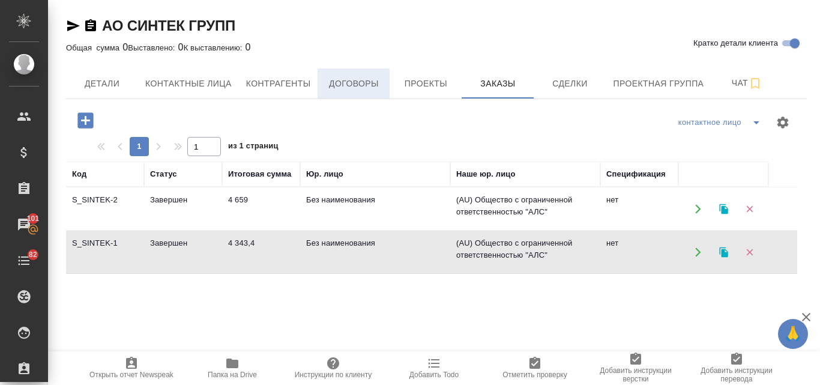
click at [341, 80] on span "Договоры" at bounding box center [354, 83] width 58 height 15
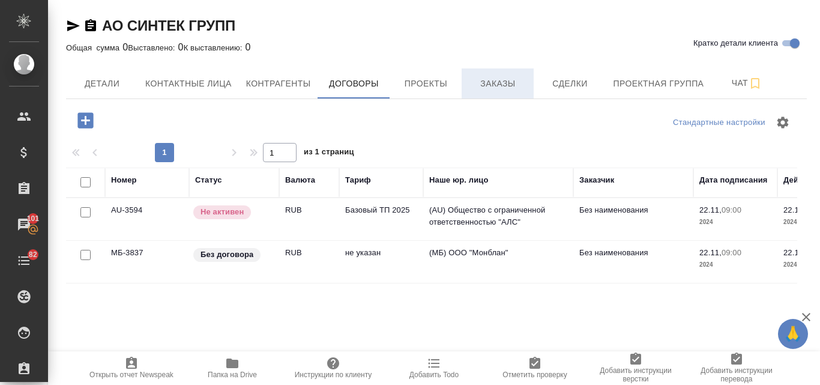
click at [502, 84] on span "Заказы" at bounding box center [498, 83] width 58 height 15
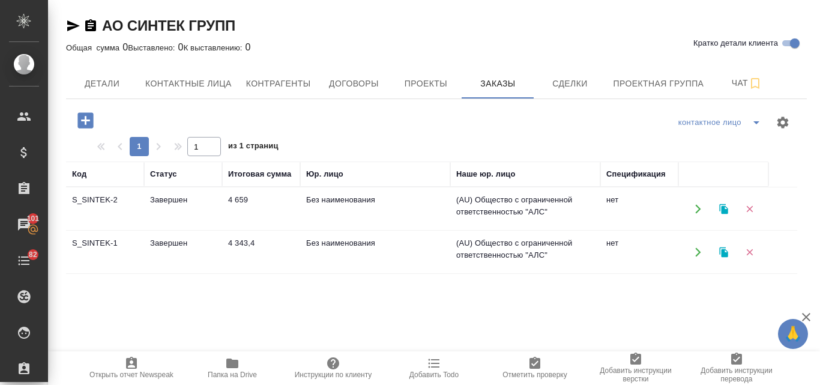
click at [224, 206] on td "4 659" at bounding box center [261, 209] width 78 height 42
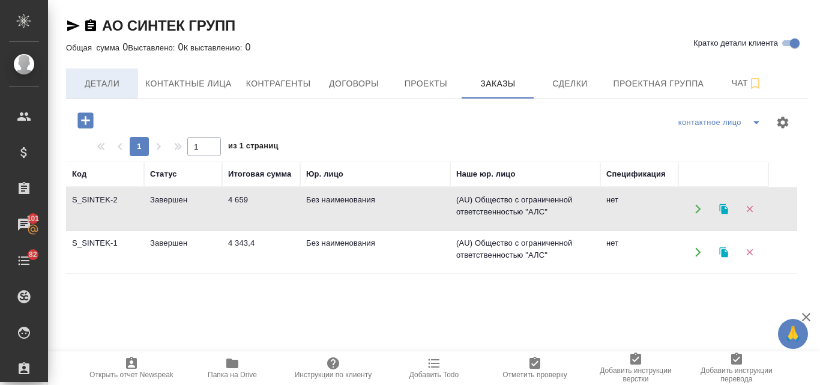
click at [119, 82] on span "Детали" at bounding box center [102, 83] width 58 height 15
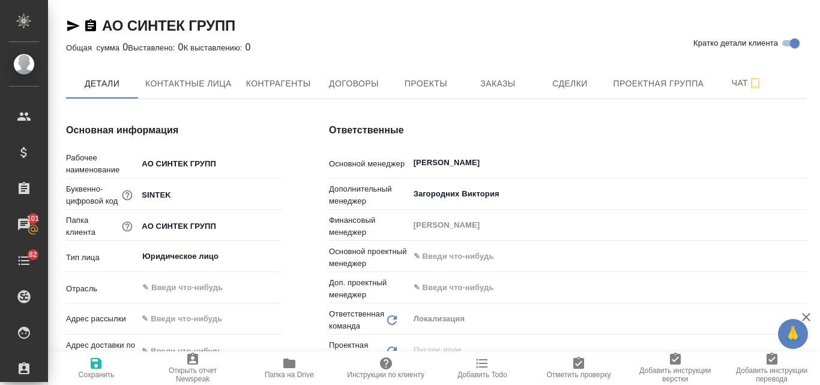
type textarea "x"
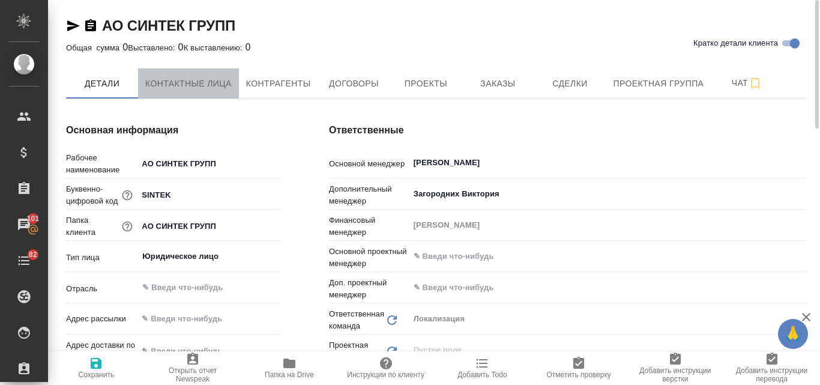
click at [199, 79] on span "Контактные лица" at bounding box center [188, 83] width 86 height 15
select select "RU"
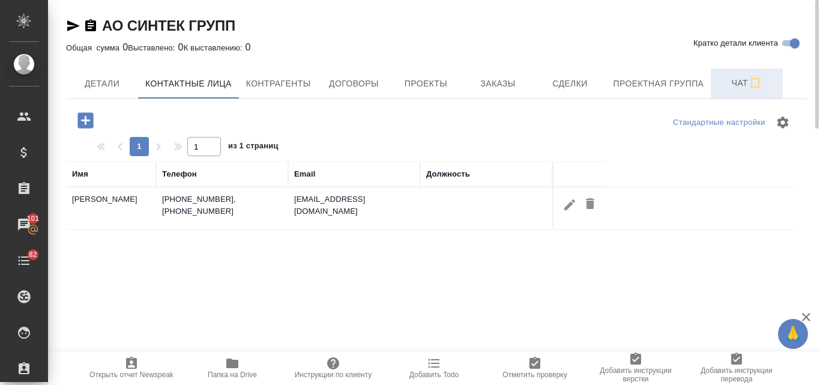
click at [738, 77] on span "Чат" at bounding box center [747, 83] width 58 height 15
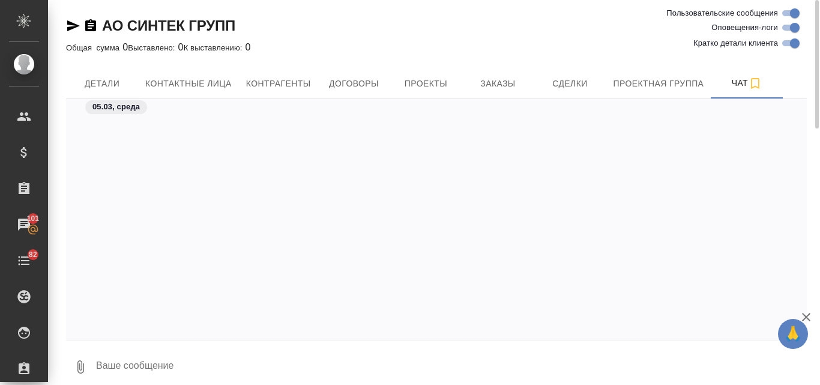
scroll to position [1022, 0]
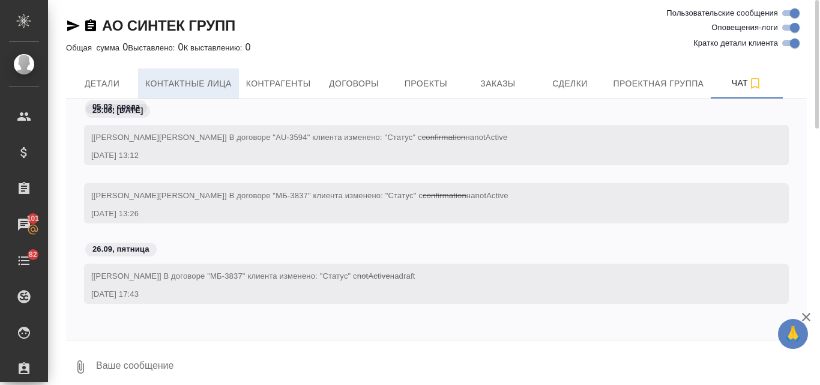
click at [195, 92] on button "Контактные лица" at bounding box center [188, 83] width 101 height 30
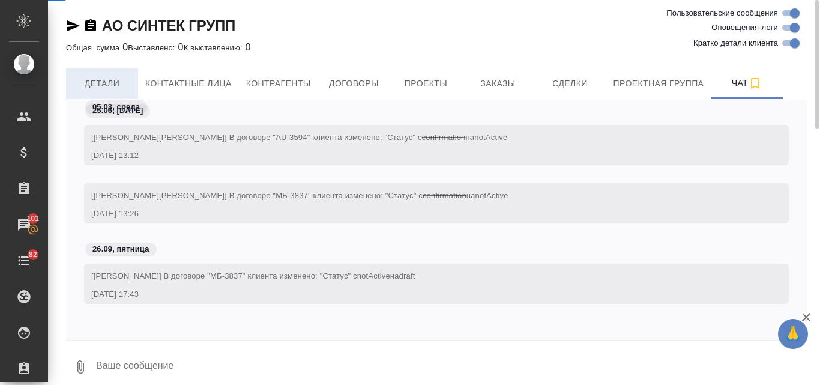
select select "RU"
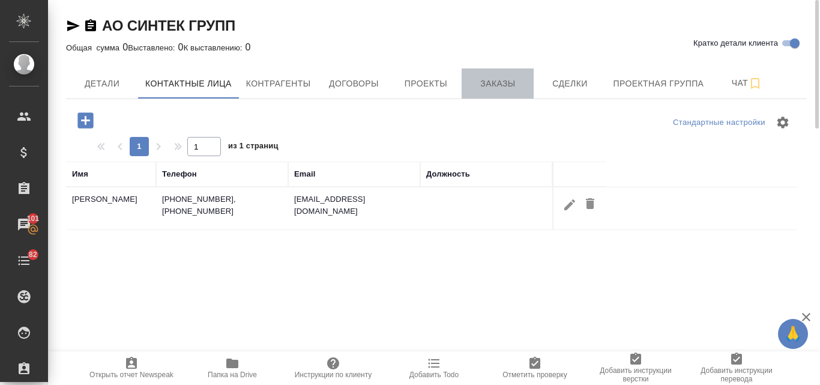
click at [511, 79] on span "Заказы" at bounding box center [498, 83] width 58 height 15
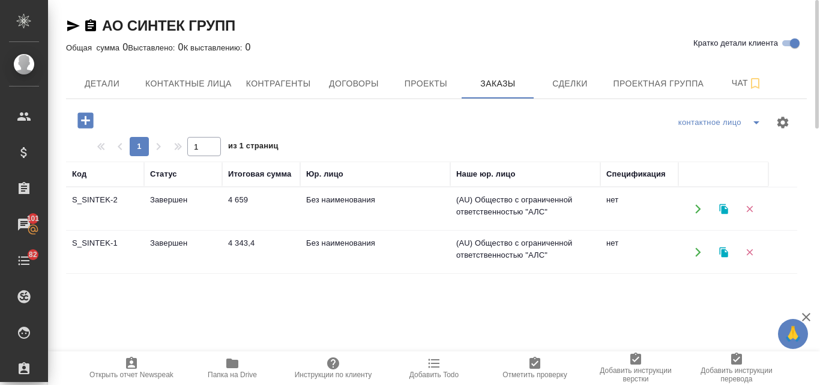
click at [237, 202] on td "4 659" at bounding box center [261, 209] width 78 height 42
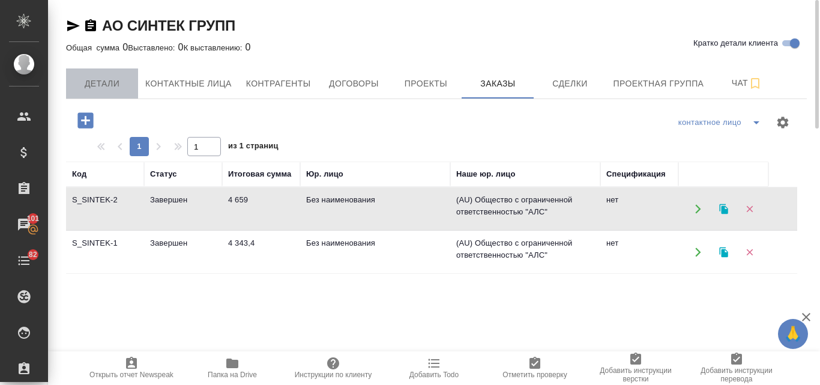
click at [111, 89] on span "Детали" at bounding box center [102, 83] width 58 height 15
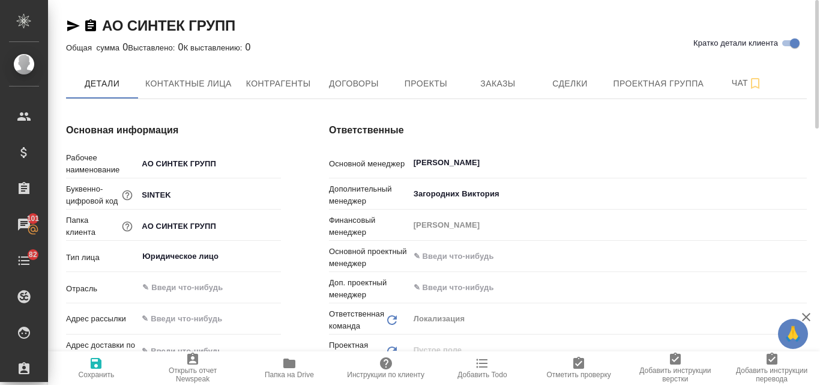
type textarea "x"
click at [508, 83] on span "Заказы" at bounding box center [498, 83] width 58 height 15
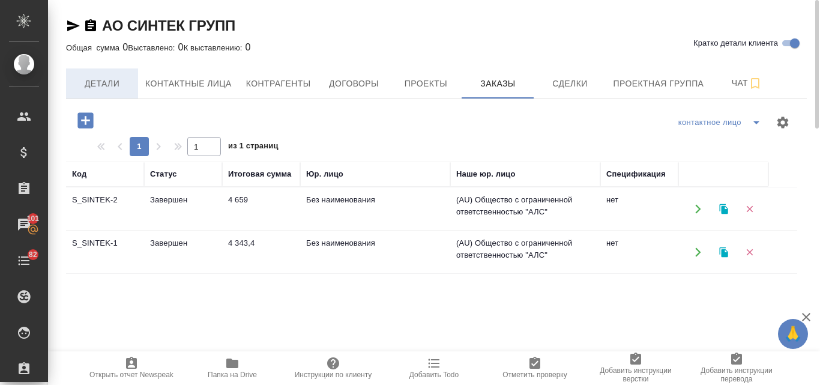
click at [123, 85] on span "Детали" at bounding box center [102, 83] width 58 height 15
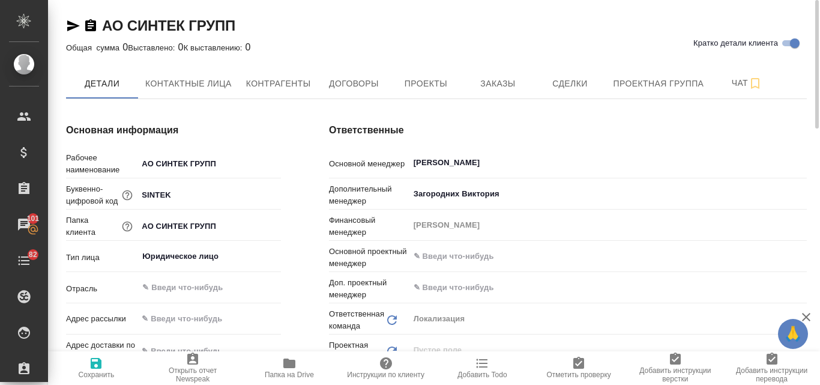
type textarea "x"
click at [378, 91] on button "Договоры" at bounding box center [353, 83] width 72 height 30
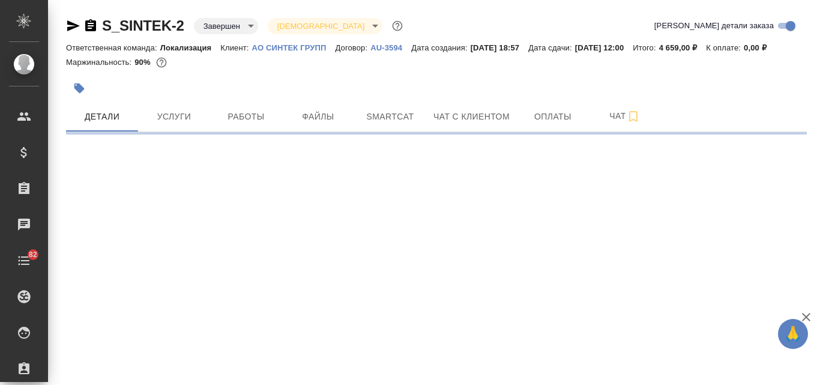
select select "RU"
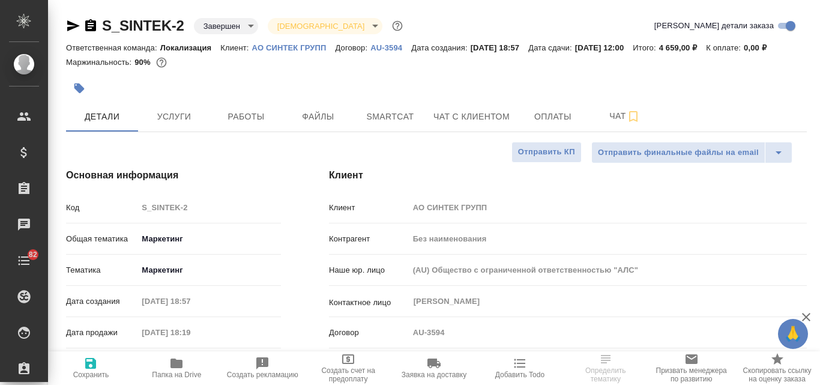
type textarea "x"
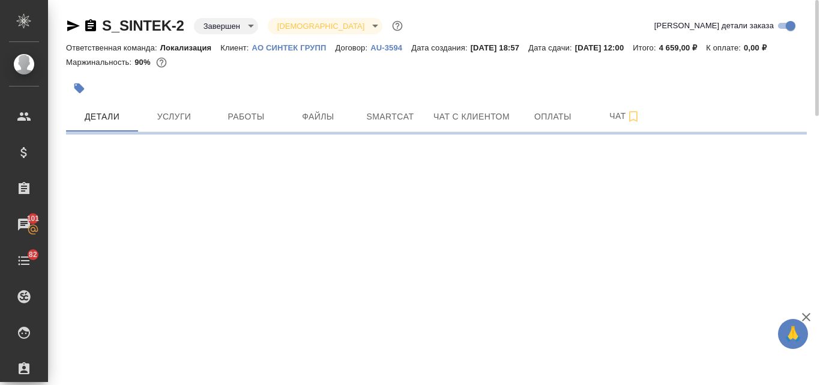
select select "RU"
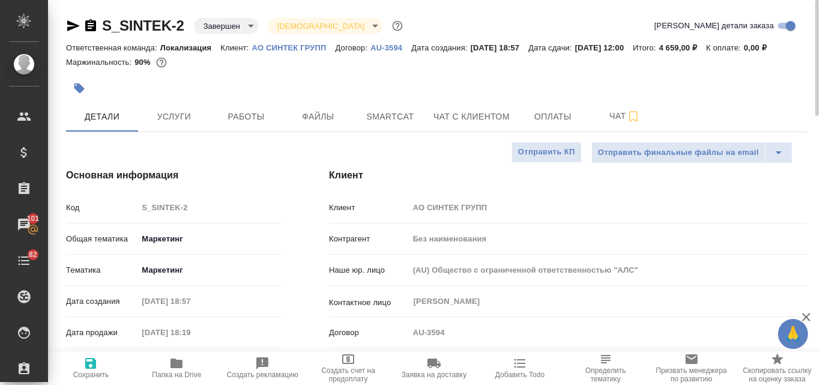
type textarea "x"
select select "RU"
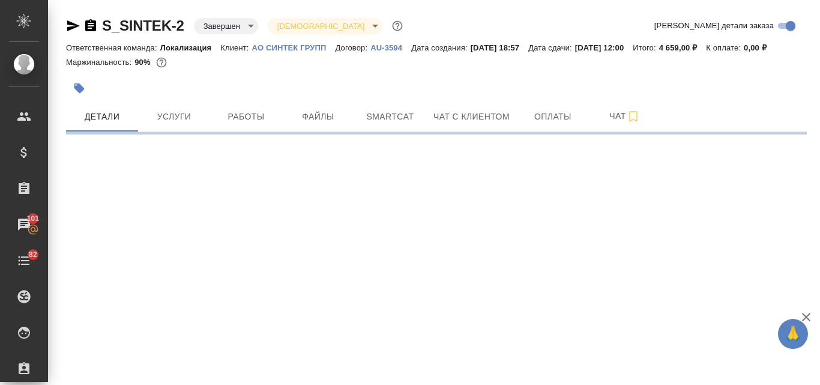
select select "RU"
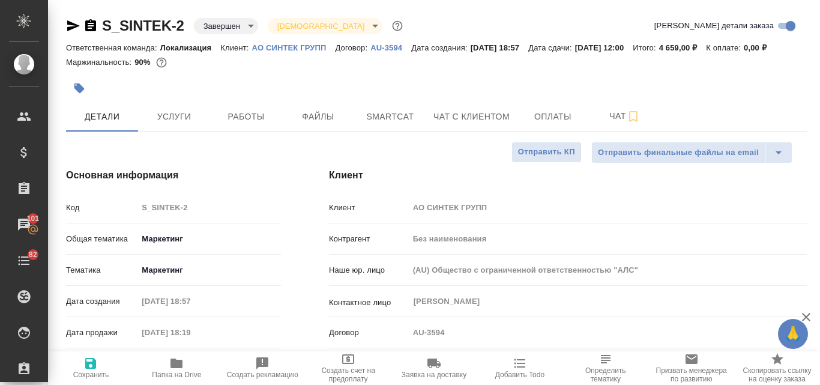
type textarea "x"
click at [610, 118] on span "Чат" at bounding box center [625, 116] width 58 height 15
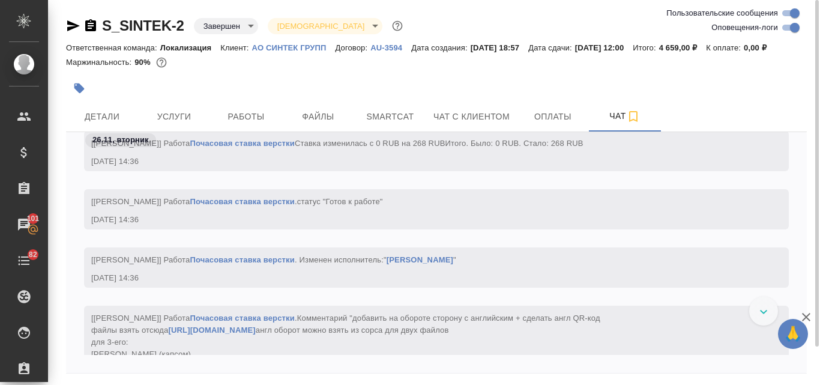
scroll to position [6563, 0]
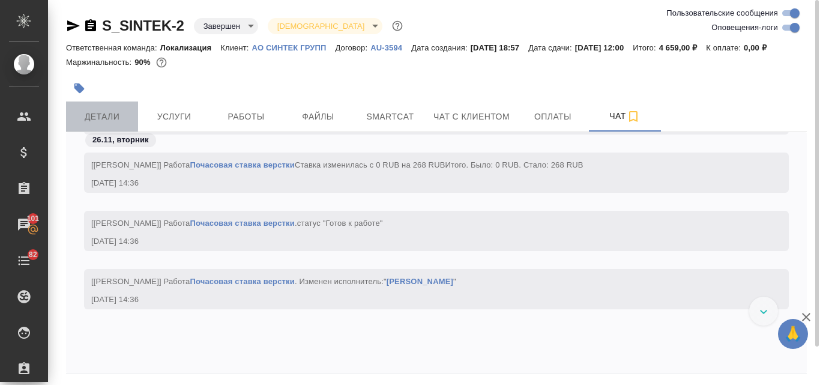
click at [107, 118] on span "Детали" at bounding box center [102, 116] width 58 height 15
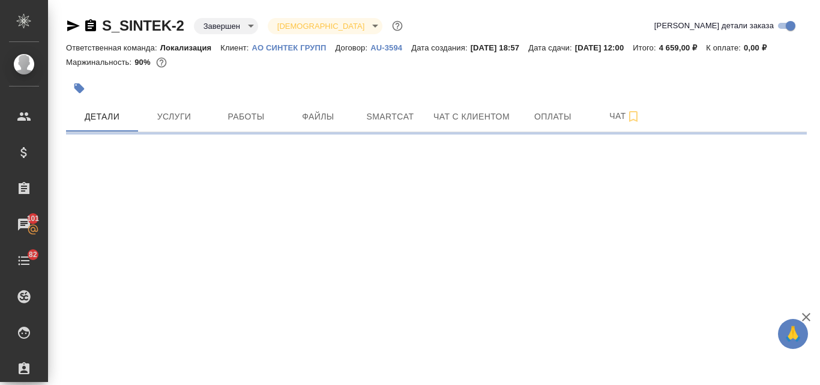
select select "RU"
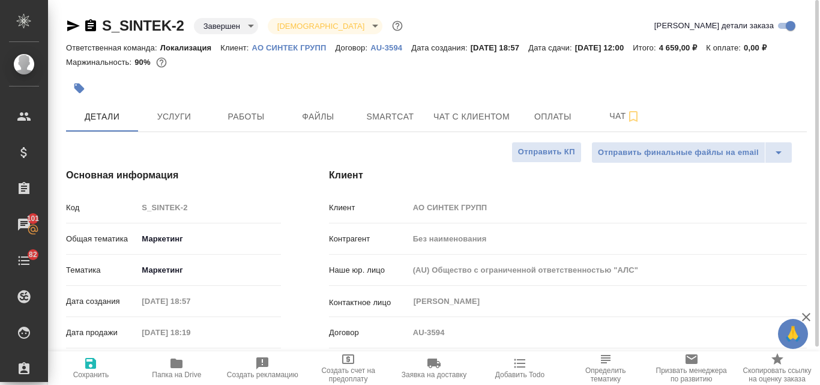
type textarea "x"
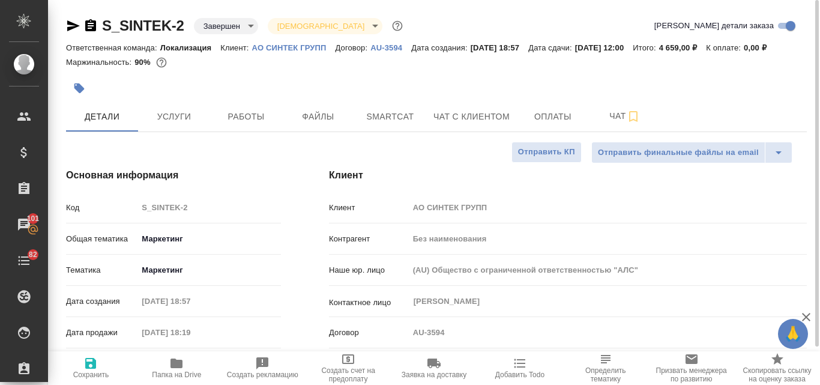
type textarea "x"
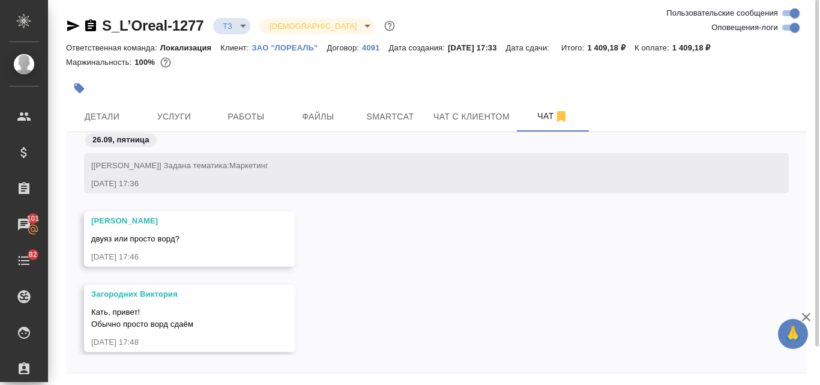
scroll to position [315, 0]
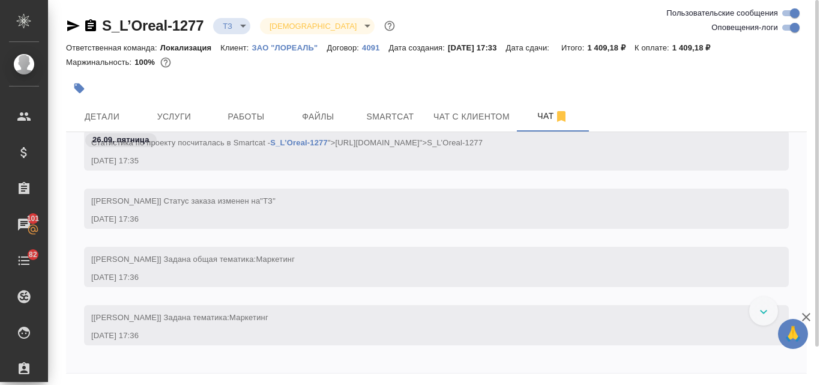
click at [73, 25] on icon "button" at bounding box center [73, 25] width 13 height 11
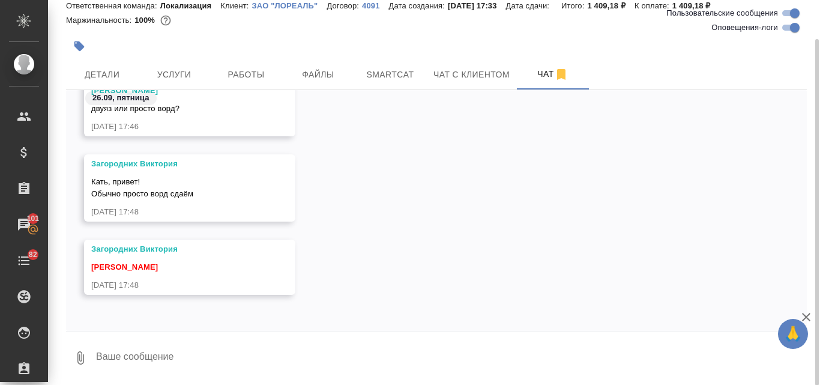
scroll to position [43, 0]
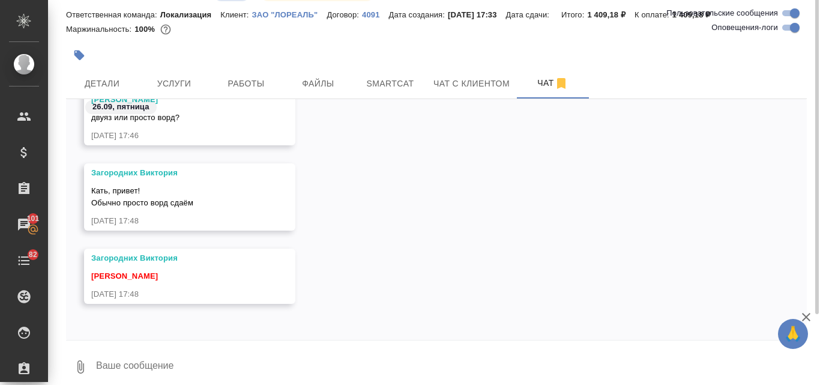
scroll to position [43, 0]
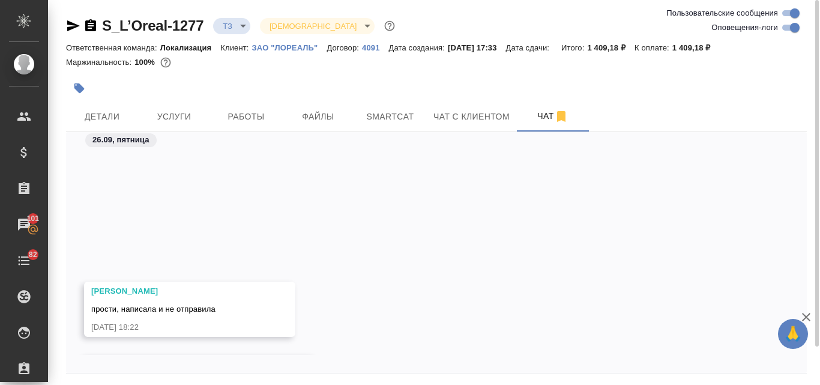
scroll to position [760, 0]
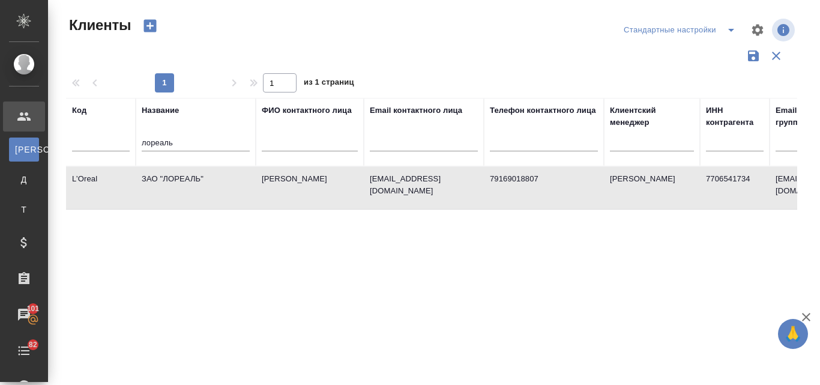
select select "RU"
click at [184, 139] on input "лореаль" at bounding box center [196, 143] width 108 height 15
type input "л"
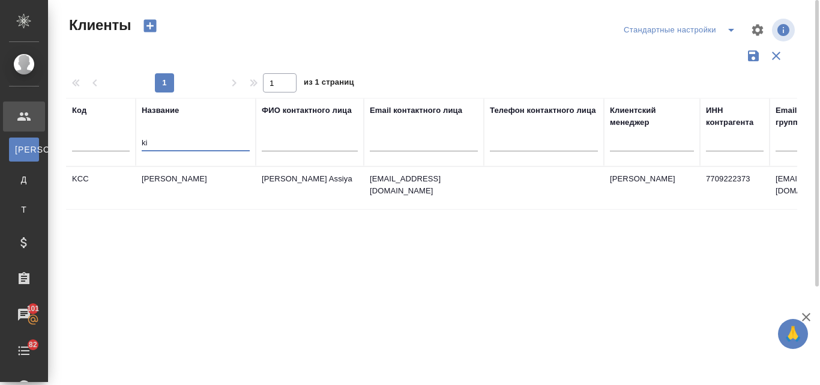
type input "k"
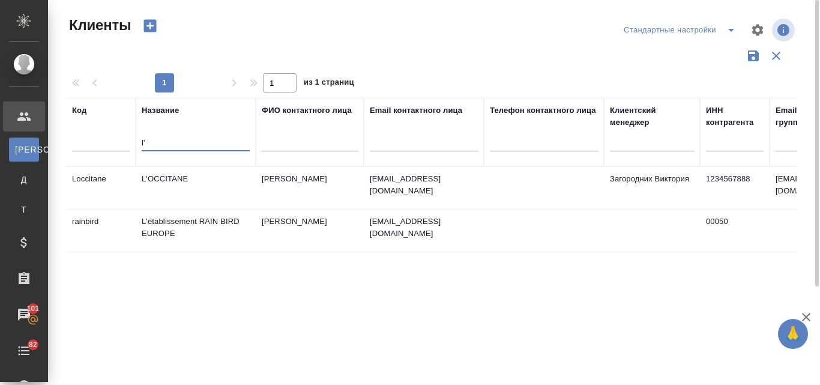
type input "l'"
click at [175, 184] on td "L'OCCITANE" at bounding box center [196, 188] width 120 height 42
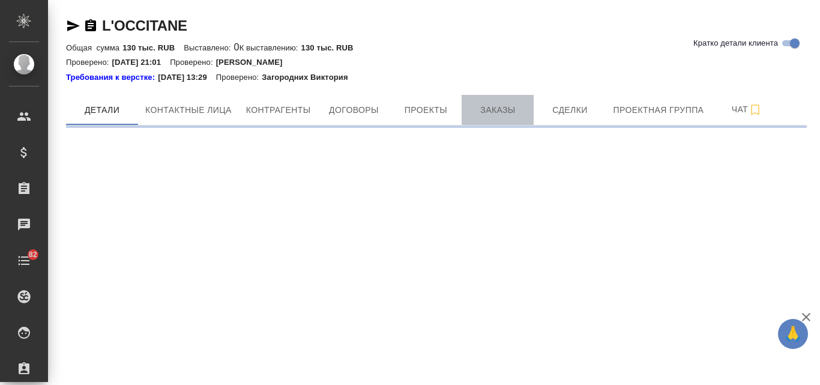
click at [507, 108] on span "Заказы" at bounding box center [498, 110] width 58 height 15
